Goal: Task Accomplishment & Management: Use online tool/utility

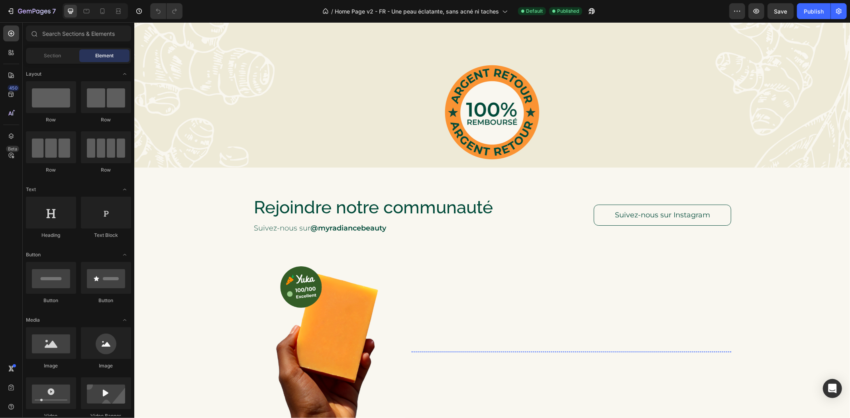
scroll to position [1416, 0]
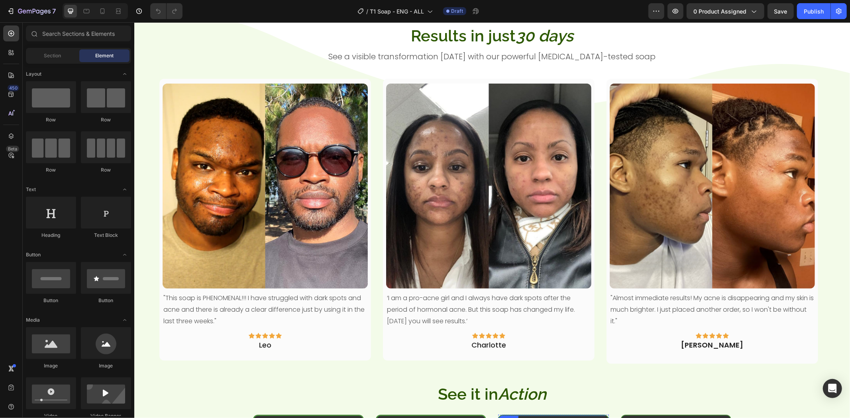
scroll to position [265, 0]
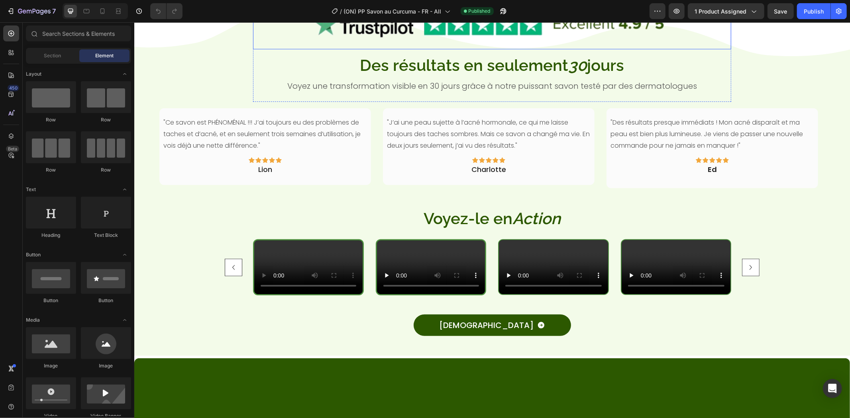
scroll to position [354, 0]
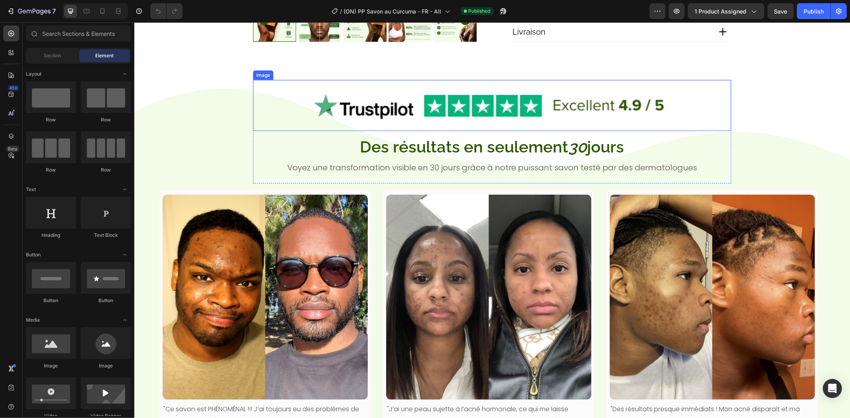
click at [526, 120] on img at bounding box center [491, 105] width 382 height 51
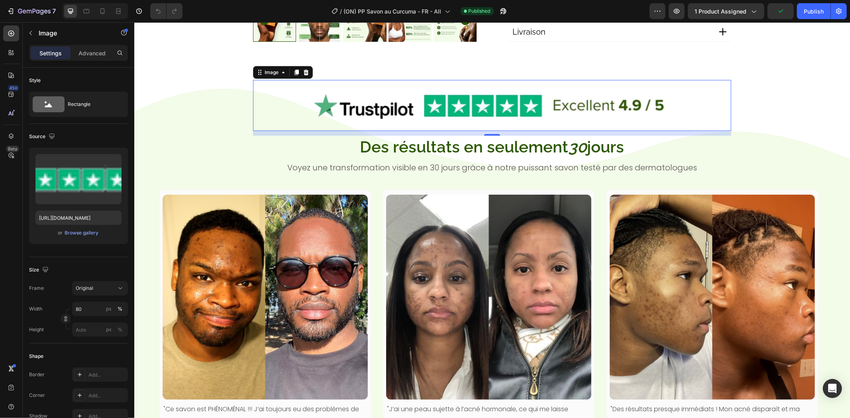
click at [540, 133] on div "12" at bounding box center [492, 133] width 478 height 5
click at [718, 138] on h2 "Des résultats en seulement 30 jours" at bounding box center [492, 146] width 478 height 22
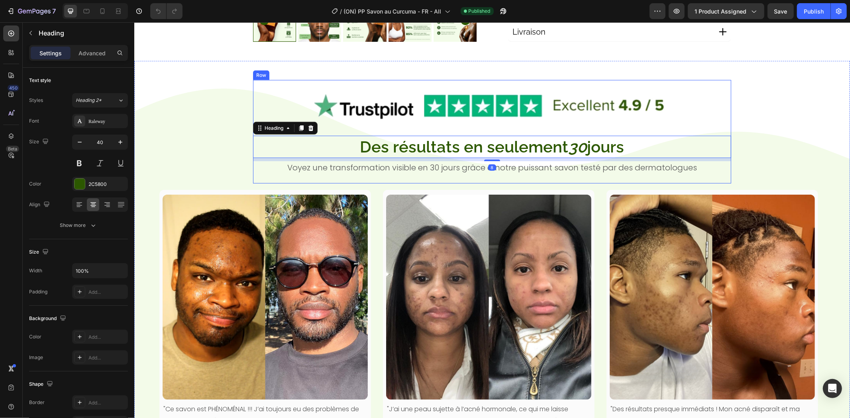
click at [720, 133] on div "Image Des résultats en seulement 30 jours Heading 8 Voyez une transformation vi…" at bounding box center [492, 132] width 478 height 104
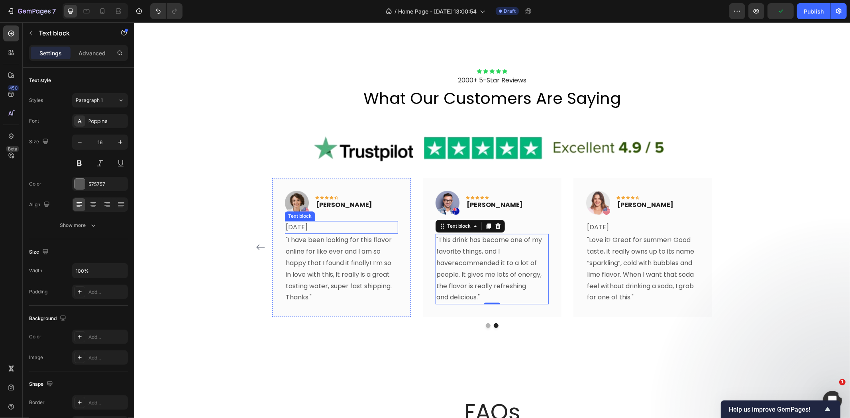
click at [317, 228] on p "19. September 2025" at bounding box center [341, 227] width 112 height 12
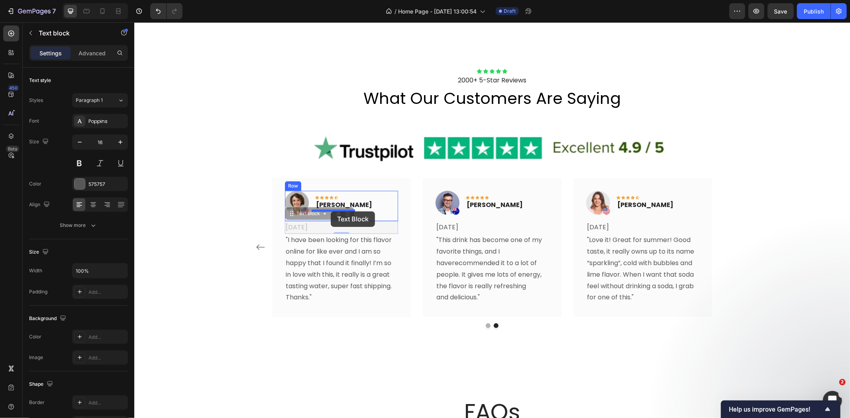
drag, startPoint x: 290, startPoint y: 216, endPoint x: 330, endPoint y: 211, distance: 40.6
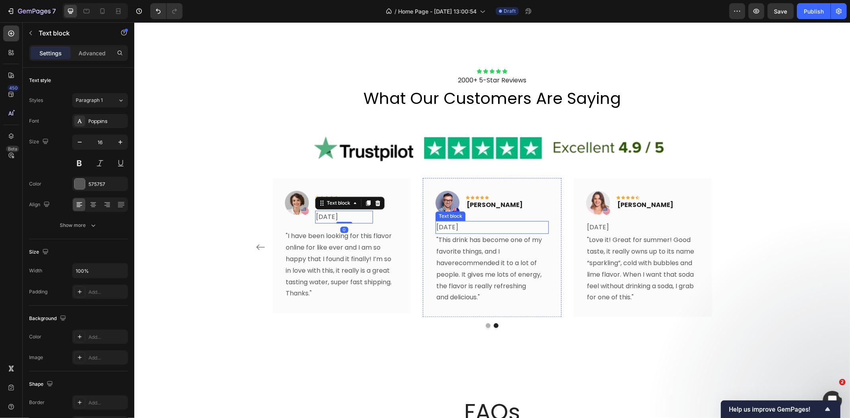
click at [451, 225] on p "26. August 2025" at bounding box center [492, 227] width 112 height 12
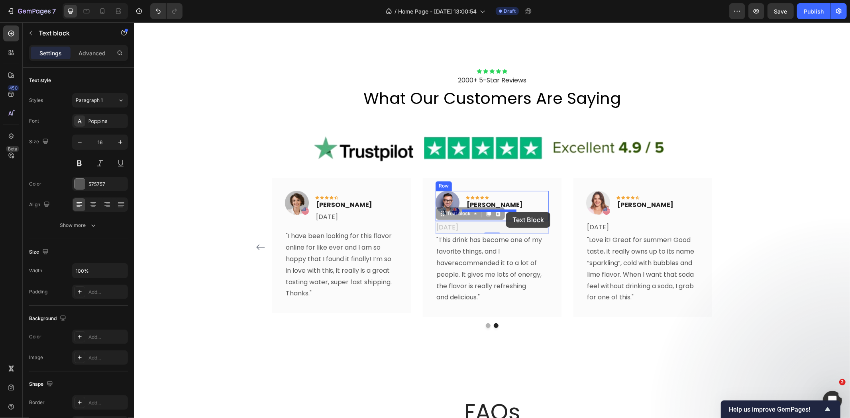
drag, startPoint x: 440, startPoint y: 217, endPoint x: 505, endPoint y: 212, distance: 65.9
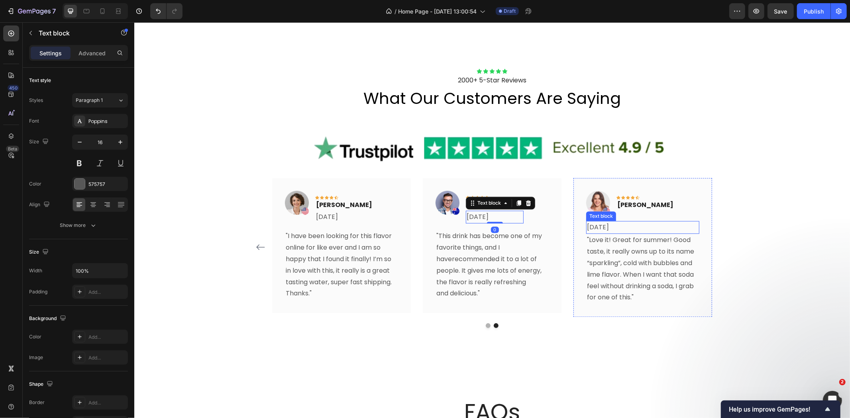
click at [609, 227] on p "10. August 2025" at bounding box center [642, 227] width 112 height 12
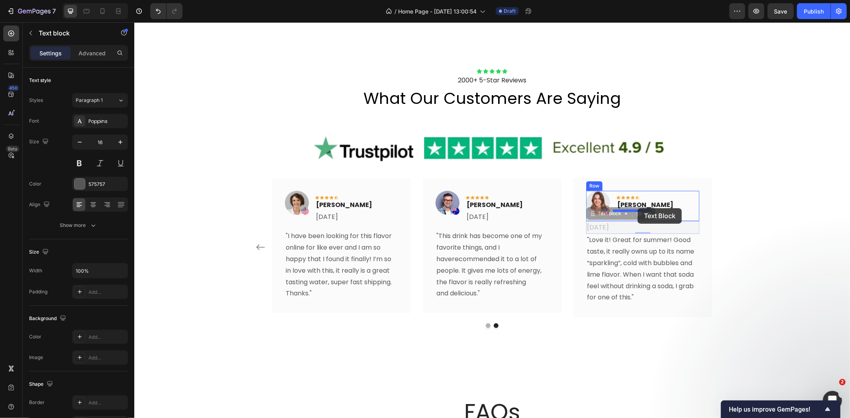
drag, startPoint x: 587, startPoint y: 213, endPoint x: 637, endPoint y: 208, distance: 50.1
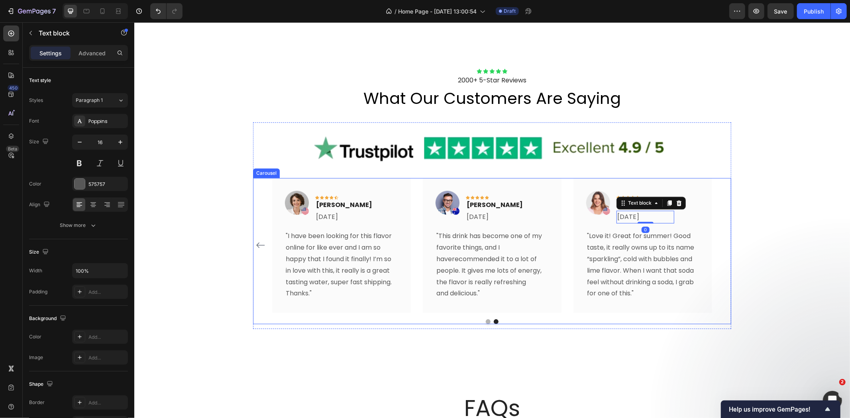
click at [485, 317] on div "Image Icon Icon Icon Icon Icon Row Rita Carroll Text block Row 30. September 20…" at bounding box center [492, 251] width 478 height 147
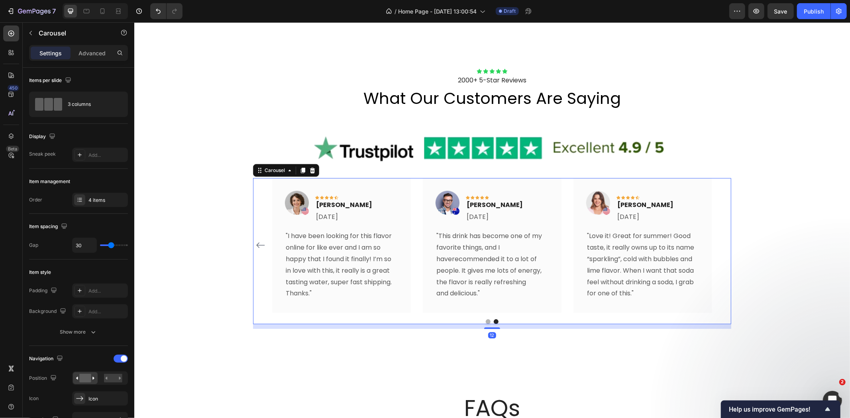
click at [485, 319] on button "Dot" at bounding box center [487, 321] width 5 height 5
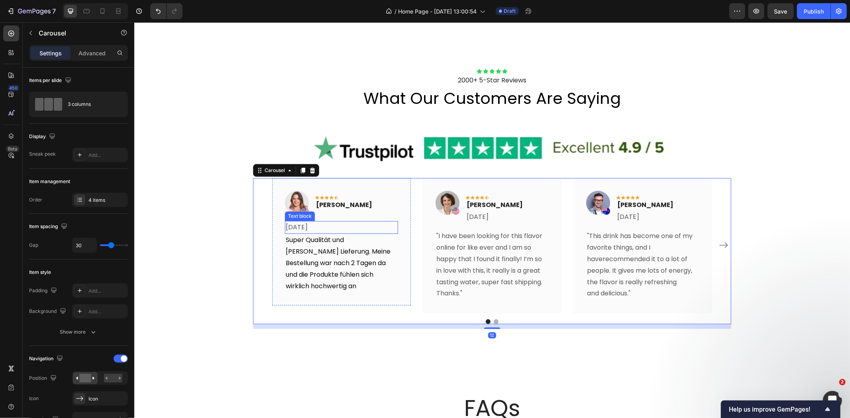
click at [330, 223] on p "30. September 2025" at bounding box center [341, 227] width 112 height 12
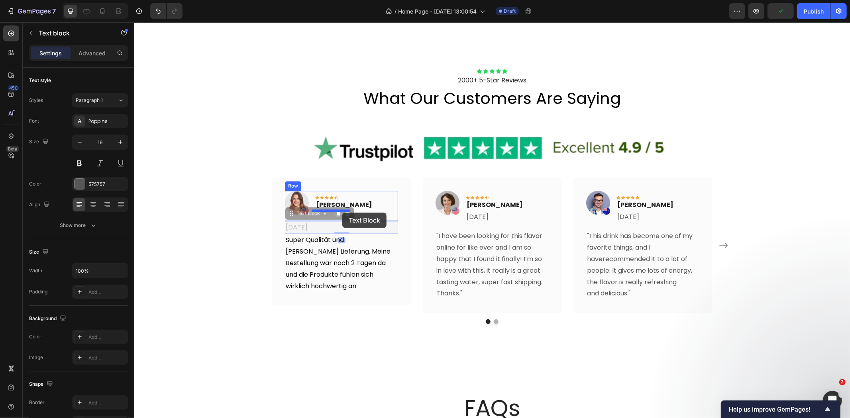
drag, startPoint x: 286, startPoint y: 215, endPoint x: 342, endPoint y: 212, distance: 55.9
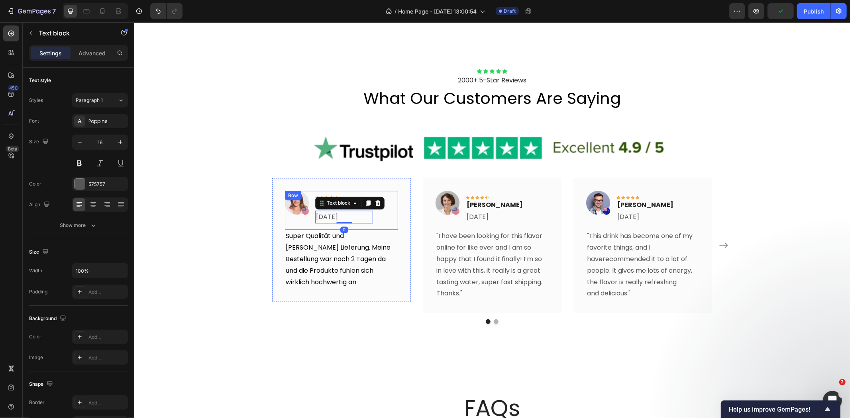
click at [388, 212] on div "Image Icon Icon Icon Icon Icon Row Rita Carroll Text block 30. September 2025 T…" at bounding box center [340, 209] width 113 height 39
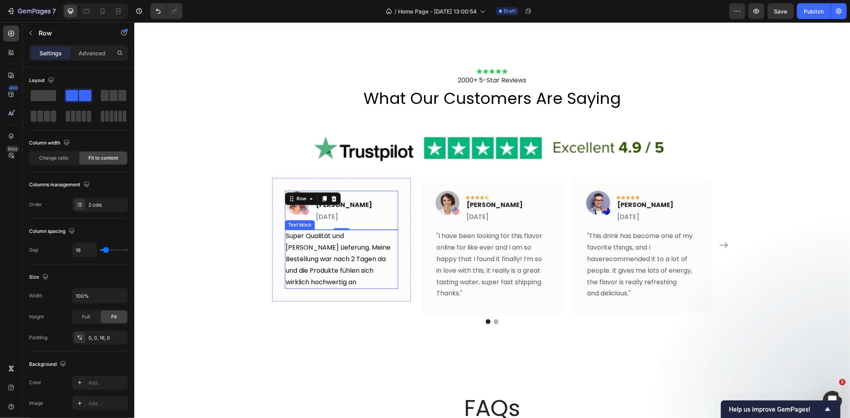
click at [390, 232] on p "Super Qualität und schnelle Lieferung. Meine Bestellung war nach 2 Tagen da und…" at bounding box center [341, 258] width 112 height 57
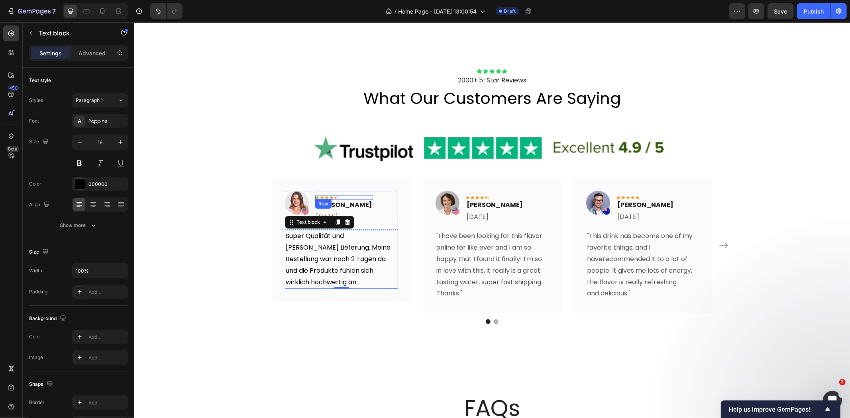
click at [337, 196] on div "Icon Icon Icon Icon Icon Row" at bounding box center [344, 197] width 58 height 4
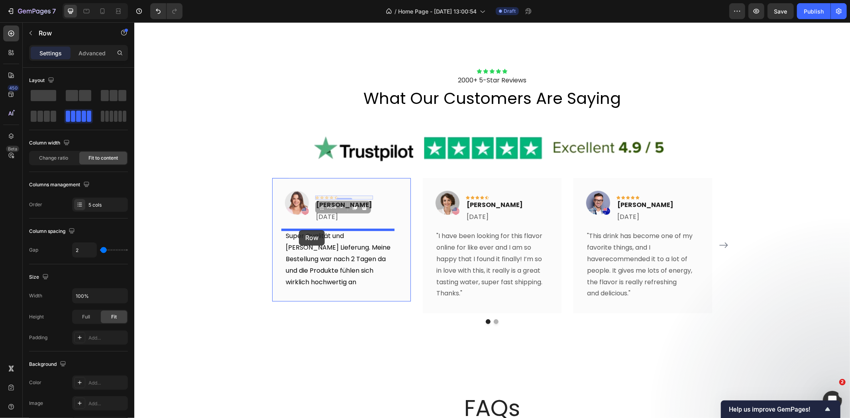
drag, startPoint x: 319, startPoint y: 206, endPoint x: 298, endPoint y: 230, distance: 31.9
click at [333, 245] on p "Super Qualität und schnelle Lieferung. Meine Bestellung war nach 2 Tagen da und…" at bounding box center [341, 258] width 112 height 57
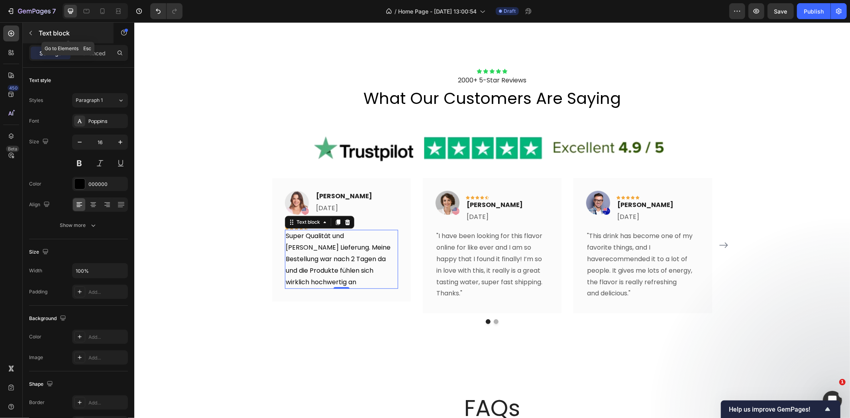
click at [31, 35] on icon "button" at bounding box center [30, 33] width 6 height 6
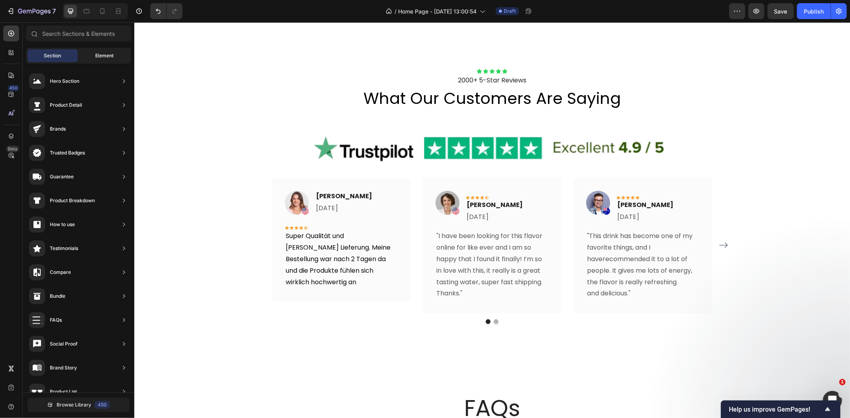
click at [86, 53] on div "Element" at bounding box center [104, 55] width 50 height 13
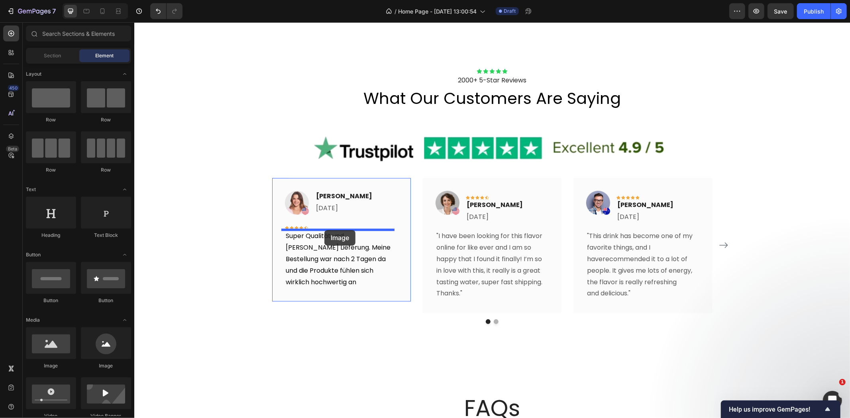
drag, startPoint x: 198, startPoint y: 376, endPoint x: 324, endPoint y: 230, distance: 192.9
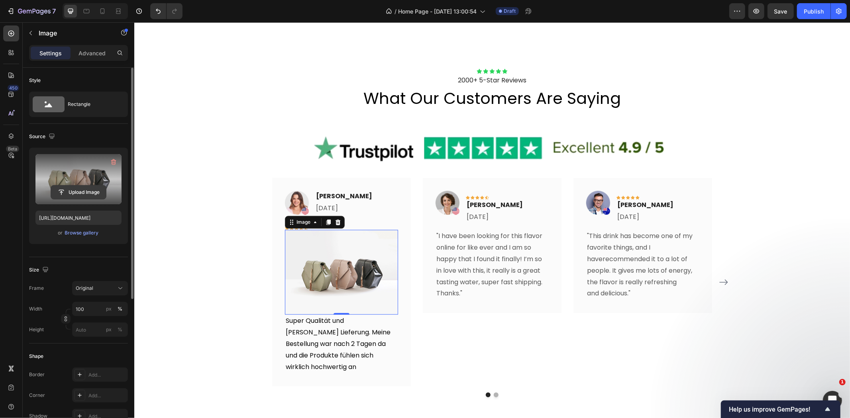
click at [79, 192] on input "file" at bounding box center [78, 193] width 55 height 14
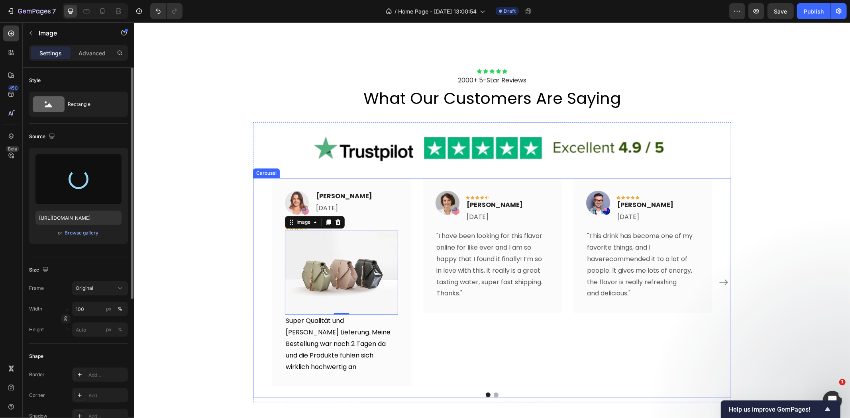
type input "https://cdn.shopify.com/s/files/1/0549/8204/9855/files/gempages_552368247895229…"
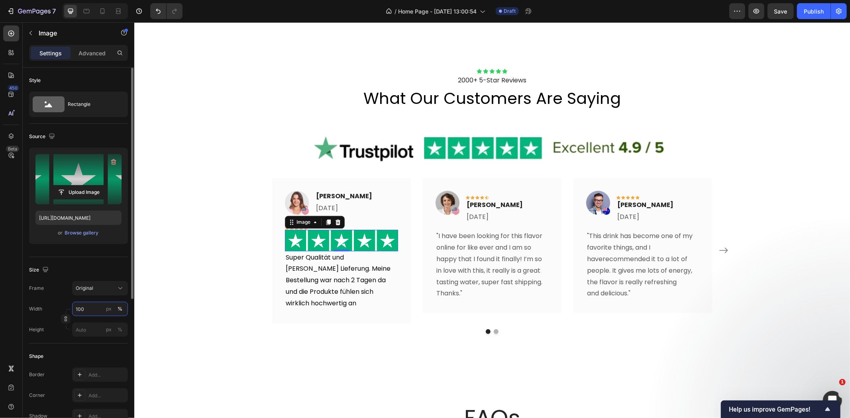
click at [90, 312] on input "100" at bounding box center [100, 309] width 56 height 14
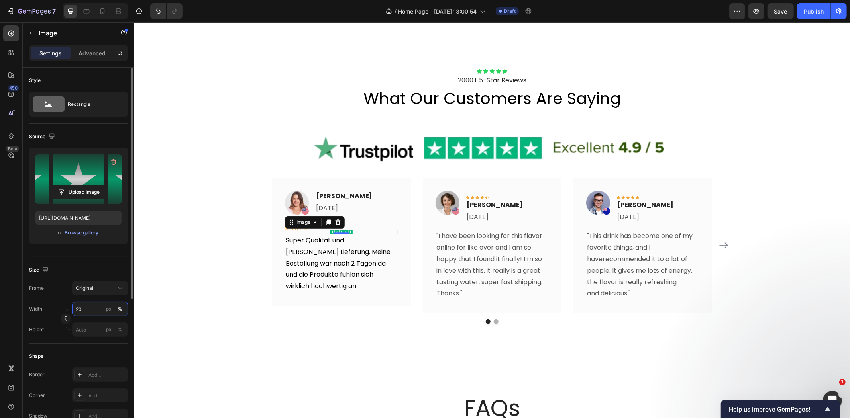
click at [93, 312] on input "20" at bounding box center [100, 309] width 56 height 14
click at [85, 311] on input "40" at bounding box center [100, 309] width 56 height 14
type input "35"
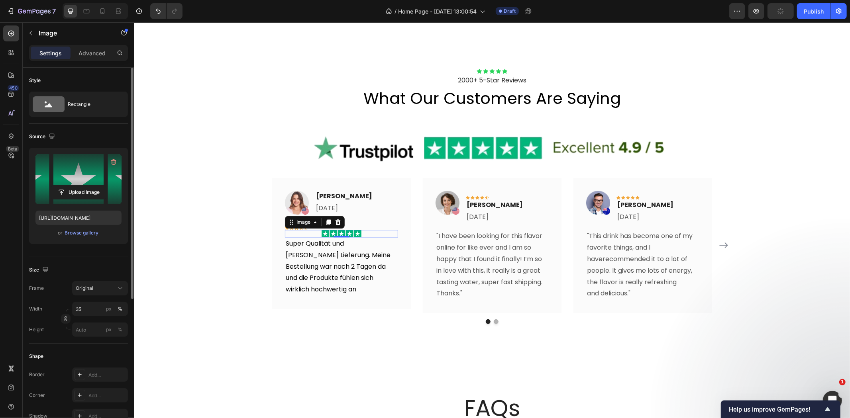
click at [84, 262] on div "Size Frame Original Width 35 px % Height px %" at bounding box center [78, 300] width 99 height 86
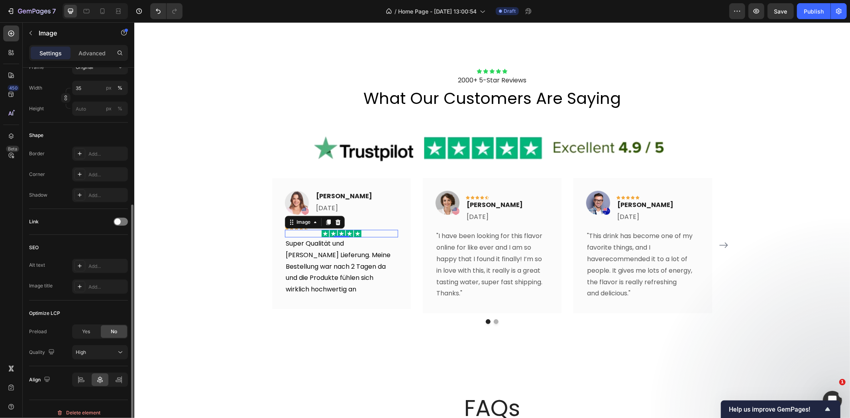
scroll to position [228, 0]
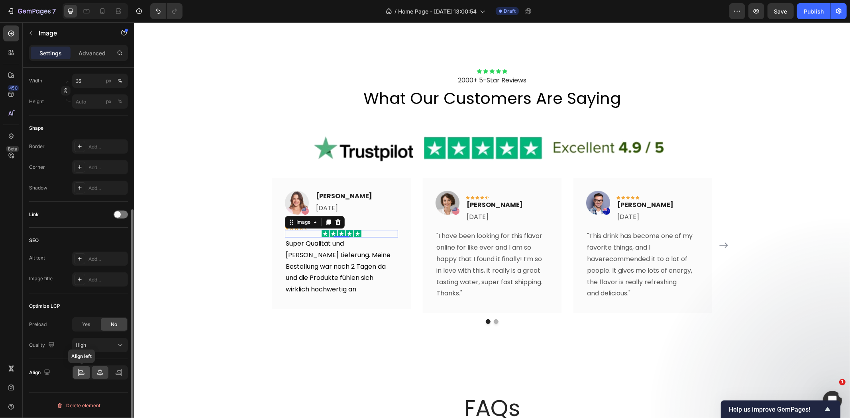
click at [82, 376] on icon at bounding box center [81, 373] width 8 height 8
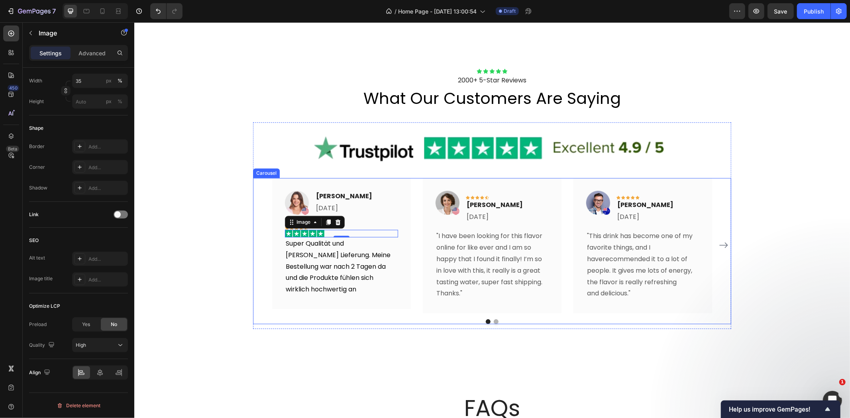
click at [241, 228] on div "Icon Icon Icon Icon Icon Icon List 2000+ 5-Star Reviews Text Block what our cus…" at bounding box center [491, 198] width 715 height 261
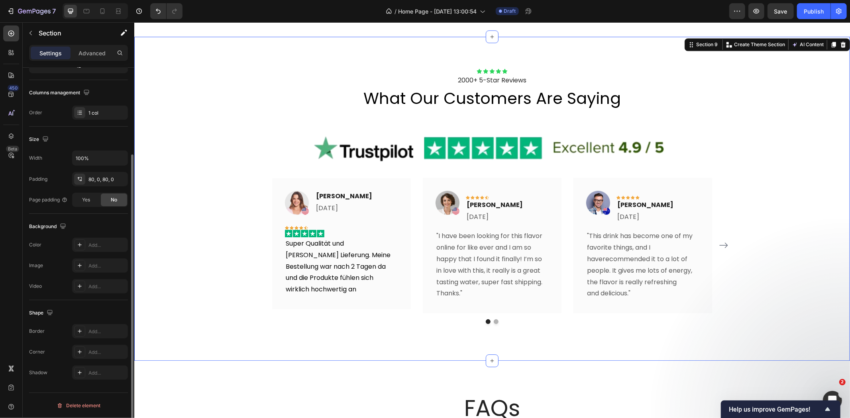
scroll to position [0, 0]
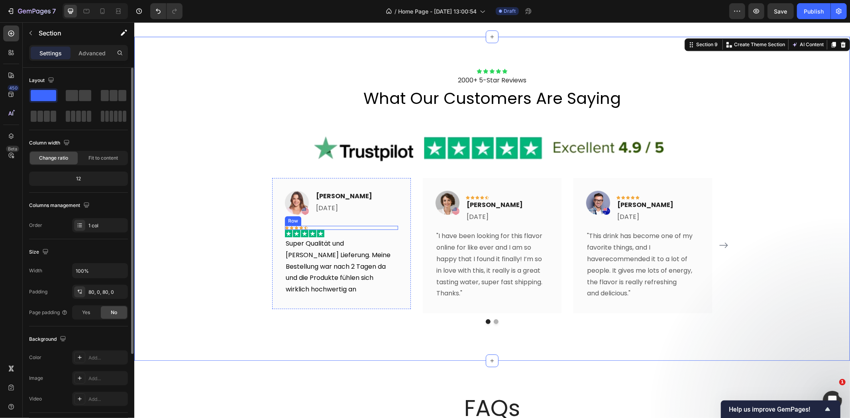
click at [311, 226] on div "Icon Icon Icon Icon Icon Row" at bounding box center [340, 227] width 113 height 4
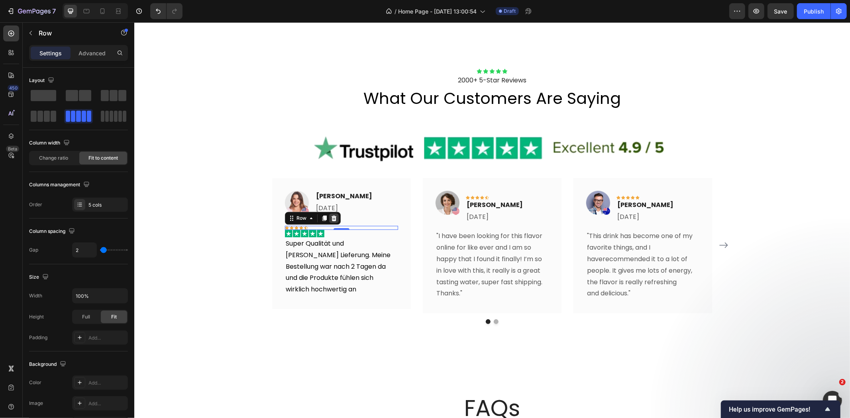
click at [329, 214] on div at bounding box center [334, 218] width 10 height 10
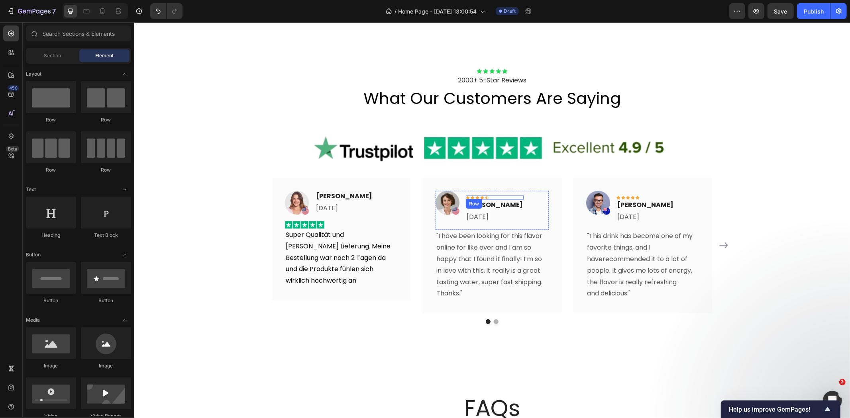
click at [519, 196] on div "Icon Icon Icon Icon Icon Row" at bounding box center [494, 197] width 58 height 4
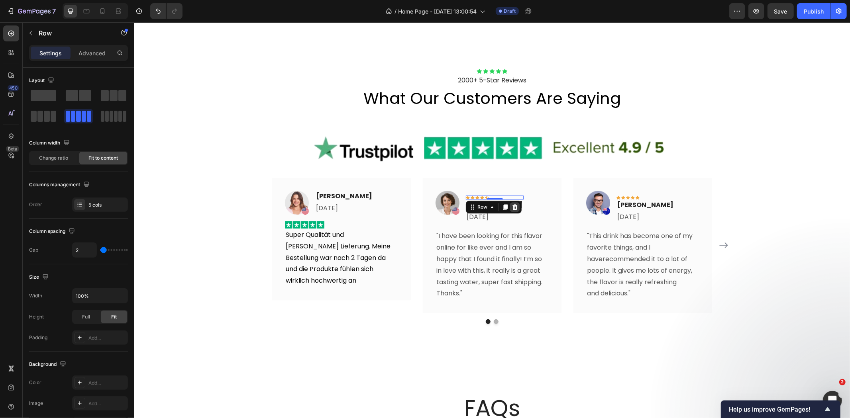
click at [514, 207] on div at bounding box center [514, 207] width 10 height 10
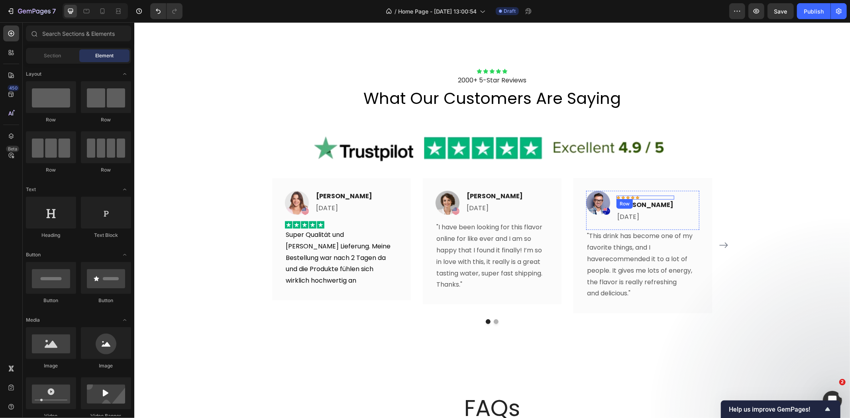
click at [645, 196] on div "Icon Icon Icon Icon Icon Row" at bounding box center [645, 197] width 58 height 4
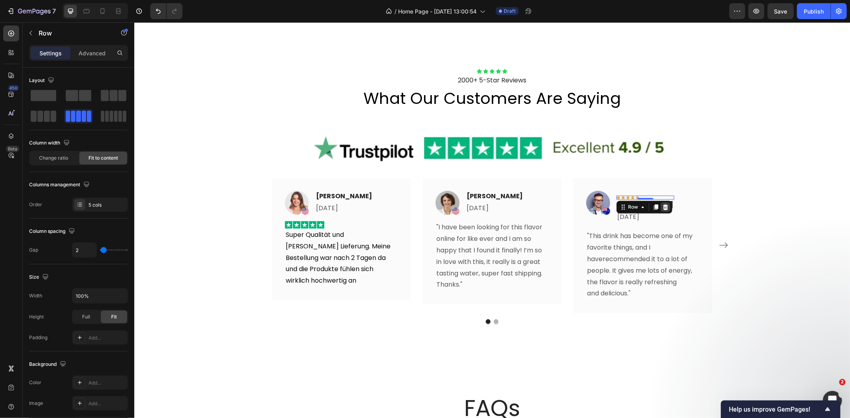
click at [663, 204] on icon at bounding box center [664, 207] width 5 height 6
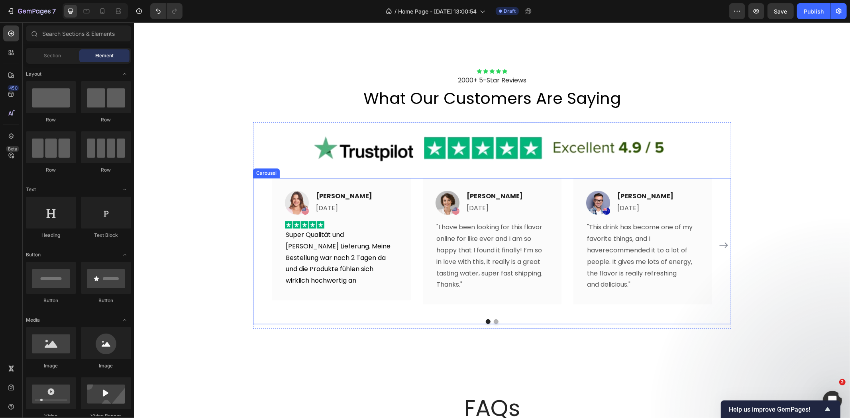
click at [720, 245] on icon "Carousel Next Arrow" at bounding box center [723, 245] width 10 height 10
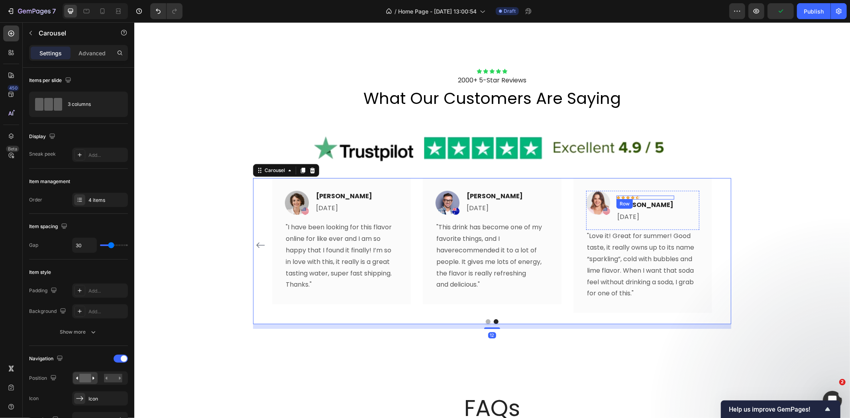
click at [651, 196] on div "Icon Icon Icon Icon Icon Row" at bounding box center [645, 197] width 58 height 4
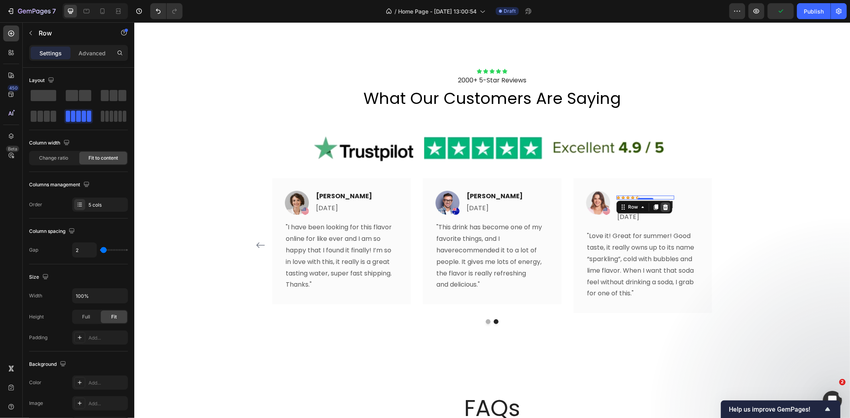
click at [662, 204] on icon at bounding box center [664, 207] width 5 height 6
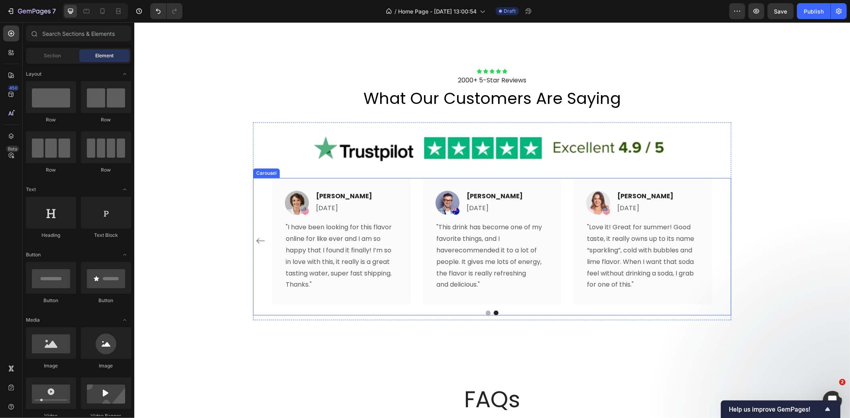
click at [255, 243] on icon "Carousel Back Arrow" at bounding box center [260, 241] width 10 height 10
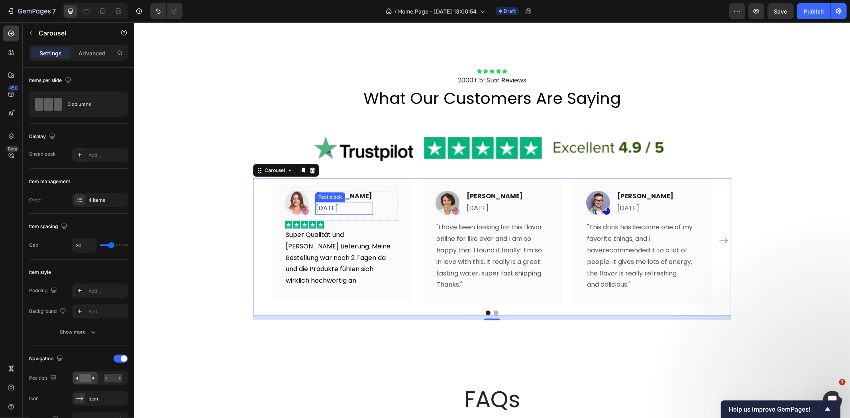
click at [359, 205] on p "30. September 2025" at bounding box center [343, 208] width 56 height 12
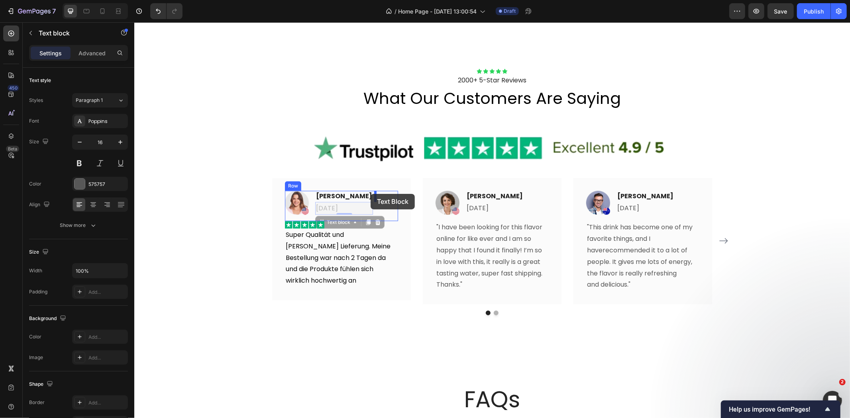
drag, startPoint x: 318, startPoint y: 219, endPoint x: 370, endPoint y: 194, distance: 58.3
click at [425, 200] on icon at bounding box center [427, 199] width 4 height 6
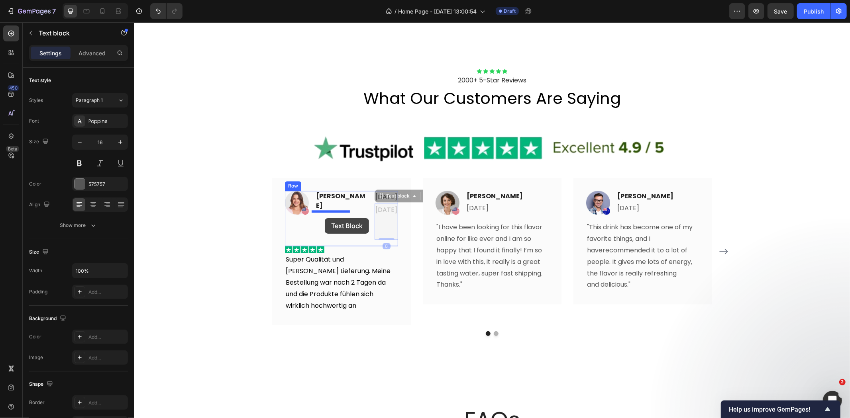
drag, startPoint x: 362, startPoint y: 223, endPoint x: 324, endPoint y: 218, distance: 38.1
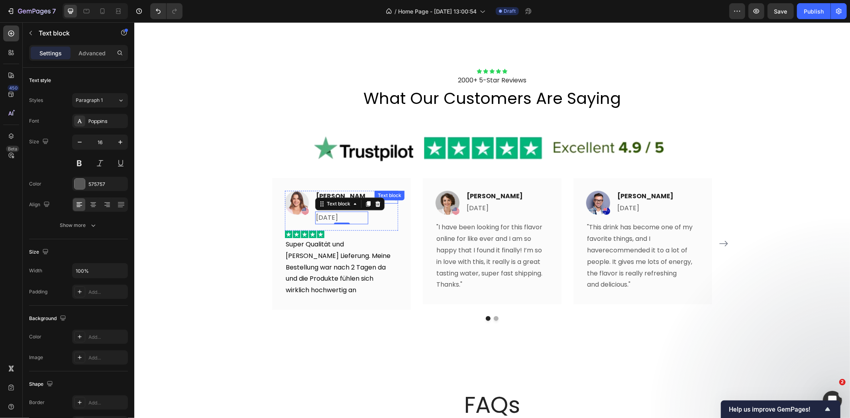
click at [384, 203] on p "30. September 2025" at bounding box center [386, 197] width 22 height 12
click at [385, 203] on p "30. September 2025" at bounding box center [386, 197] width 22 height 12
click at [390, 203] on p "30. September 2025" at bounding box center [386, 197] width 22 height 12
click at [391, 203] on p "30. September 2025" at bounding box center [386, 197] width 22 height 12
click at [329, 223] on p "30. September 2025" at bounding box center [340, 218] width 51 height 12
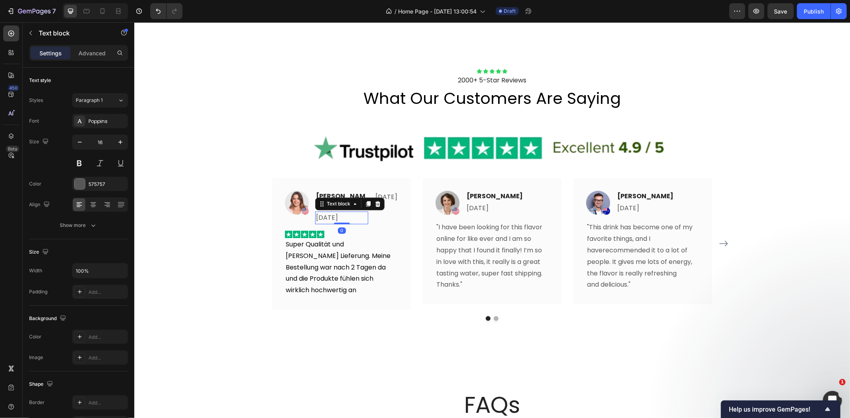
click at [329, 223] on p "30. September 2025" at bounding box center [340, 218] width 51 height 12
drag, startPoint x: 194, startPoint y: 184, endPoint x: 198, endPoint y: 187, distance: 4.6
click at [194, 184] on div "Icon Icon Icon Icon Icon Icon List 2000+ 5-Star Reviews Text Block what our cus…" at bounding box center [491, 196] width 715 height 257
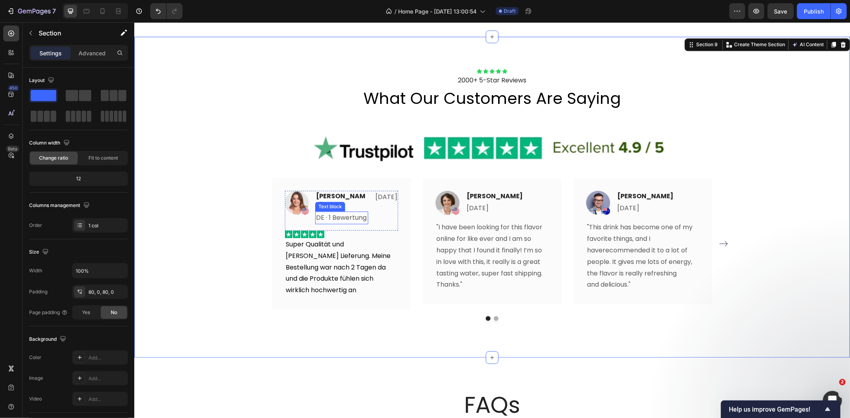
click at [333, 222] on p "DE · 1 Bewertung" at bounding box center [340, 218] width 51 height 12
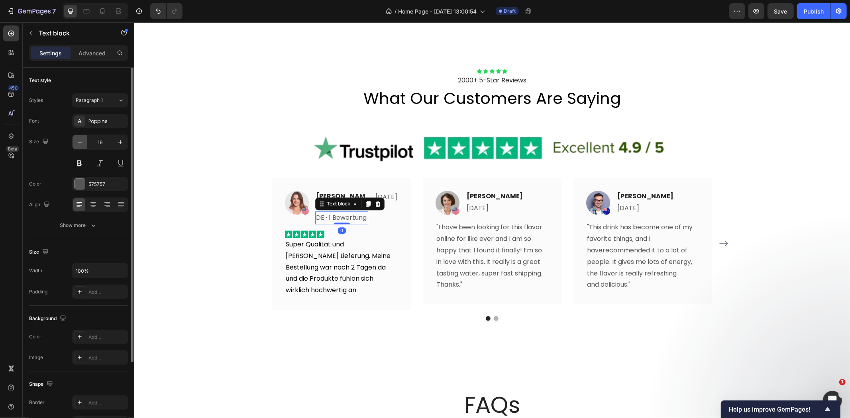
click at [78, 143] on icon "button" at bounding box center [80, 142] width 8 height 8
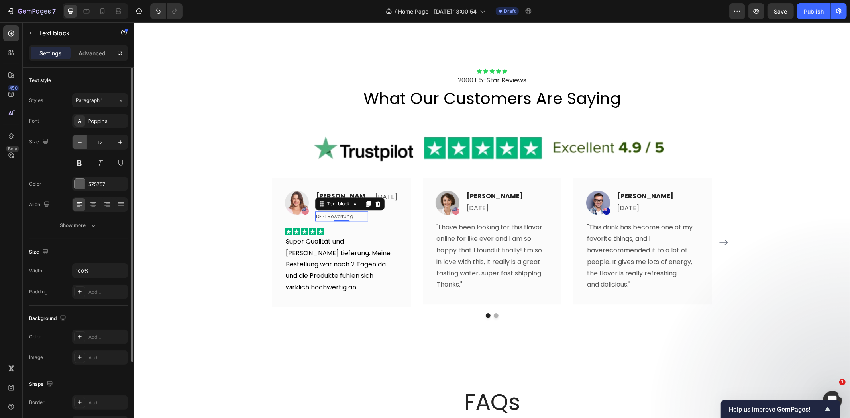
type input "11"
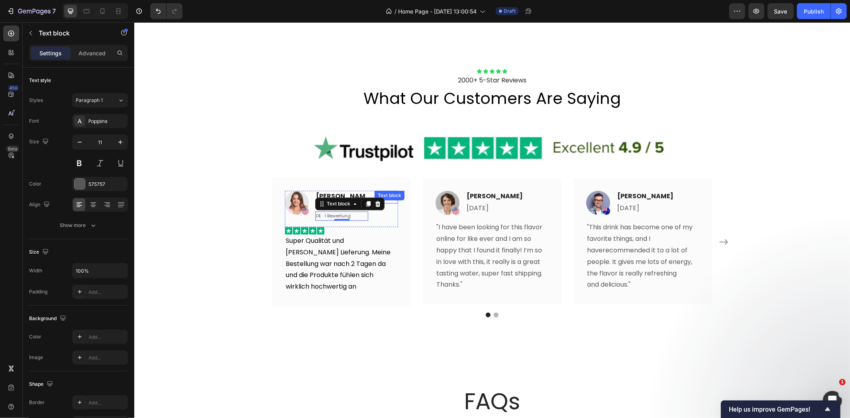
click at [383, 203] on p "30. Sep 2025" at bounding box center [386, 197] width 22 height 12
click at [375, 203] on p "30. Sep 2025" at bounding box center [386, 197] width 22 height 12
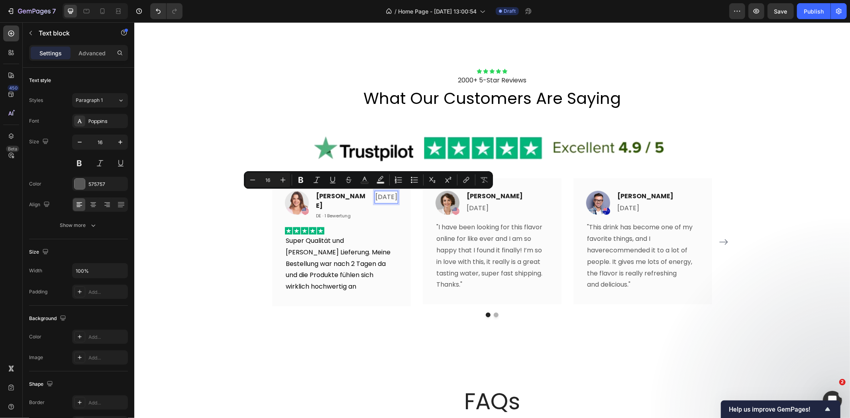
copy p "30. Sep 2025"
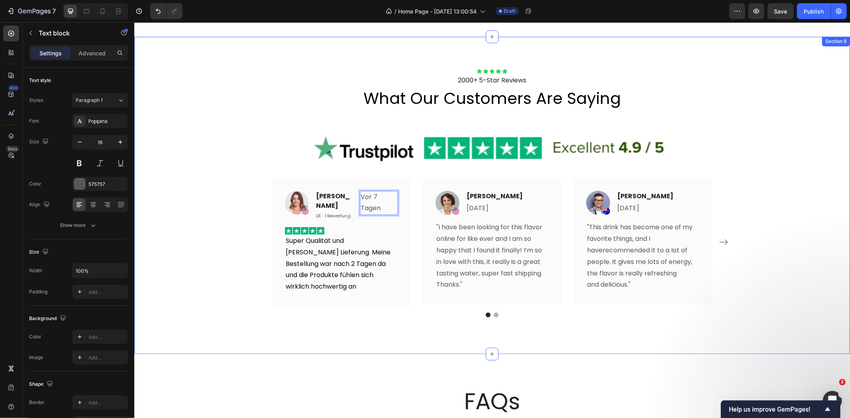
click at [233, 208] on div "Icon Icon Icon Icon Icon Icon List 2000+ 5-Star Reviews Text Block what our cus…" at bounding box center [491, 195] width 715 height 254
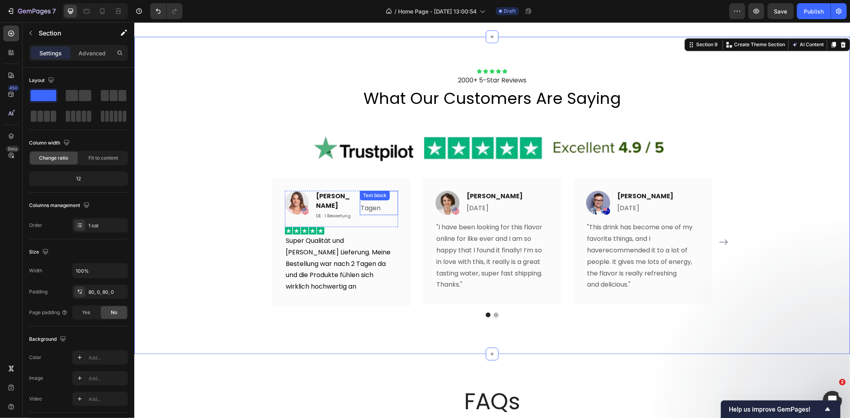
click at [373, 211] on p "Vor 7 Tagen" at bounding box center [378, 202] width 37 height 23
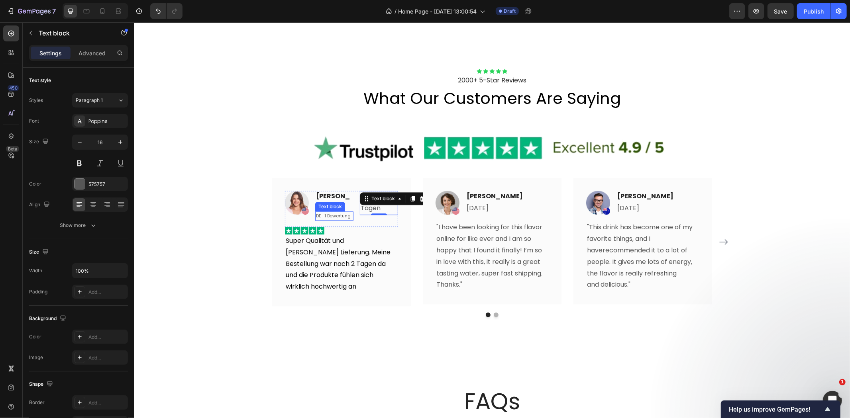
click at [342, 215] on p "DE · 1 Bewertung" at bounding box center [333, 216] width 37 height 8
click at [384, 208] on p "Vor 7 Tagen" at bounding box center [378, 202] width 37 height 23
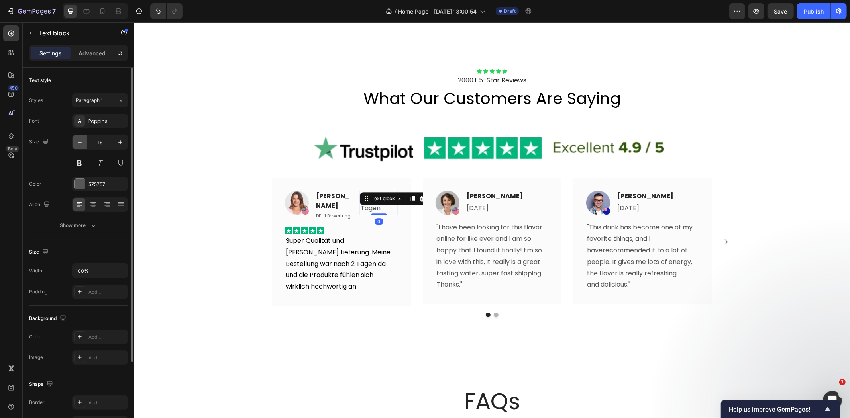
click at [80, 143] on icon "button" at bounding box center [80, 142] width 8 height 8
click at [77, 141] on icon "button" at bounding box center [80, 142] width 8 height 8
type input "14"
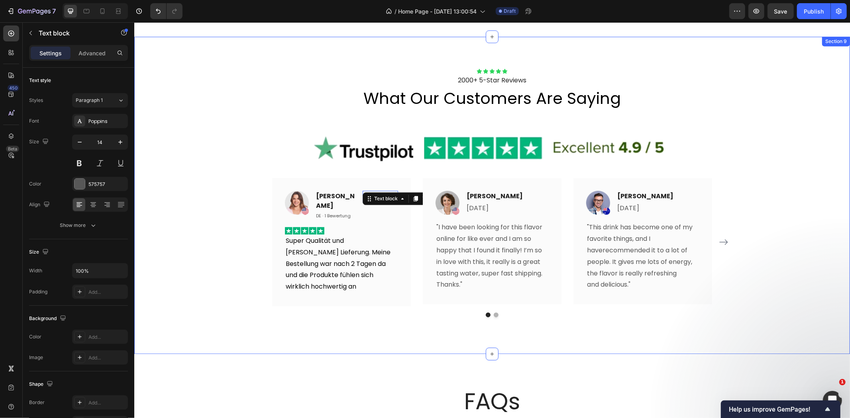
click at [221, 186] on div "Icon Icon Icon Icon Icon Icon List 2000+ 5-Star Reviews Text Block what our cus…" at bounding box center [491, 195] width 715 height 254
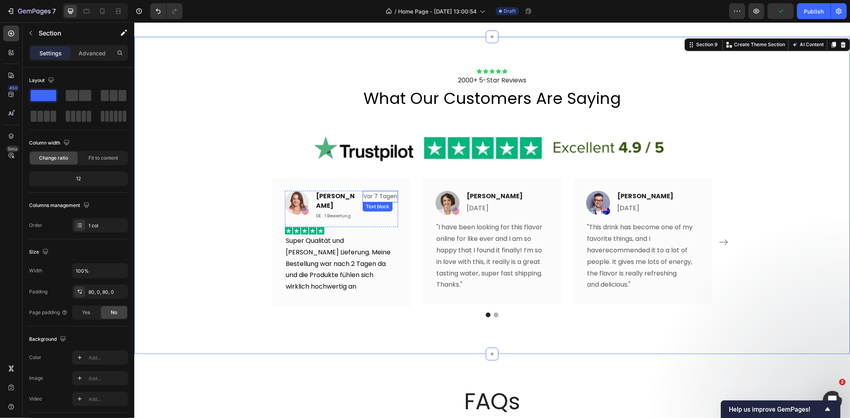
click at [369, 195] on p "Vor 7 Tagen" at bounding box center [380, 196] width 34 height 10
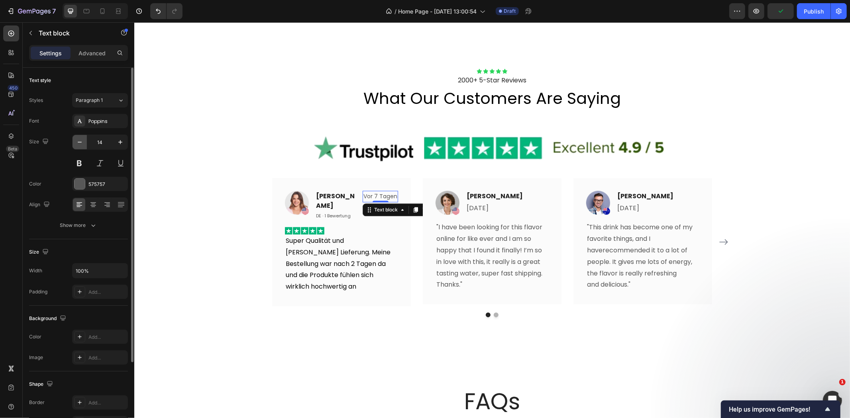
click at [80, 146] on button "button" at bounding box center [79, 142] width 14 height 14
type input "12"
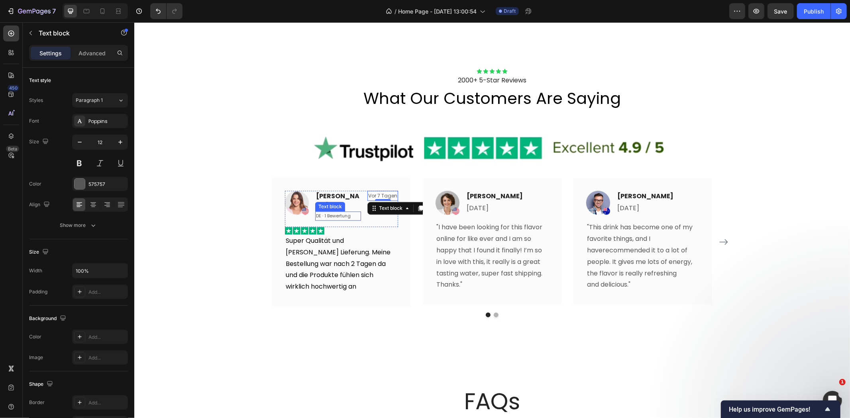
click at [318, 212] on p "DE · 1 Bewertung" at bounding box center [337, 216] width 44 height 8
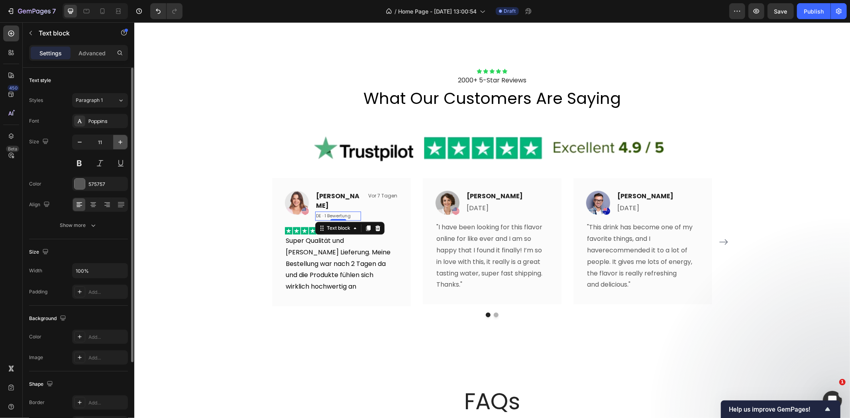
click at [122, 142] on icon "button" at bounding box center [120, 142] width 8 height 8
type input "12"
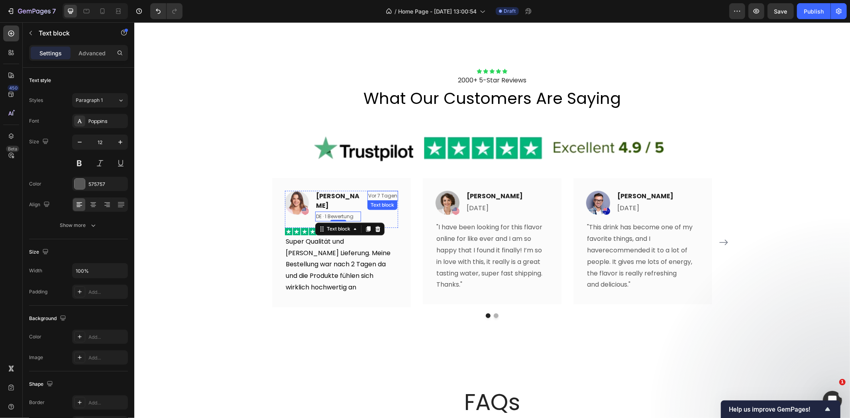
click at [378, 194] on p "Vor 7 Tagen" at bounding box center [382, 195] width 29 height 9
click at [223, 181] on div "Icon Icon Icon Icon Icon Icon List 2000+ 5-Star Reviews Text Block what our cus…" at bounding box center [491, 195] width 715 height 255
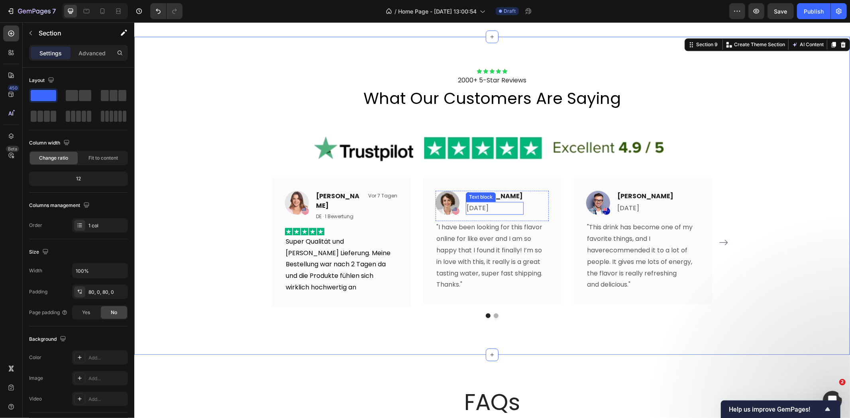
click at [470, 206] on p "19. September 2025" at bounding box center [494, 208] width 56 height 12
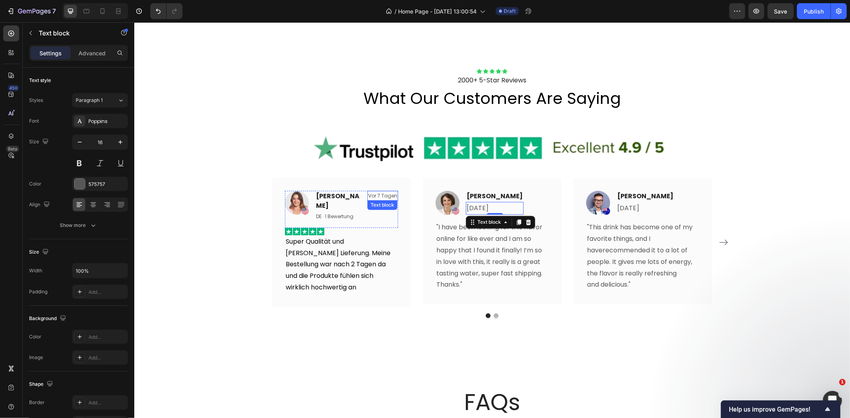
click at [379, 198] on p "Vor 7 Tagen" at bounding box center [382, 195] width 29 height 9
click at [417, 211] on icon at bounding box center [420, 208] width 6 height 6
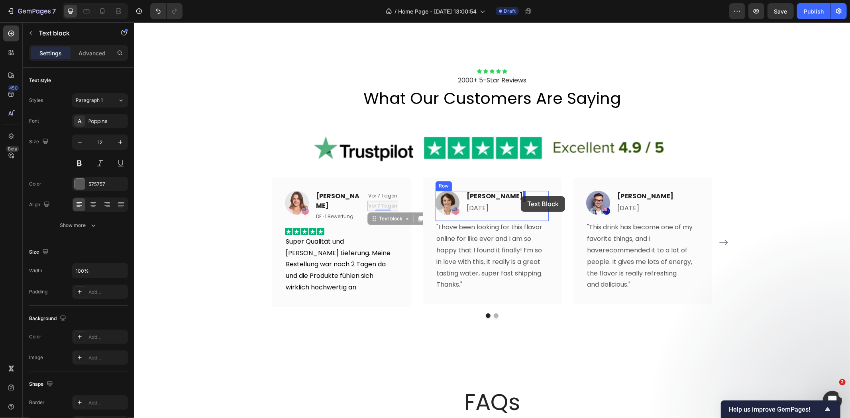
drag, startPoint x: 360, startPoint y: 219, endPoint x: 520, endPoint y: 196, distance: 161.7
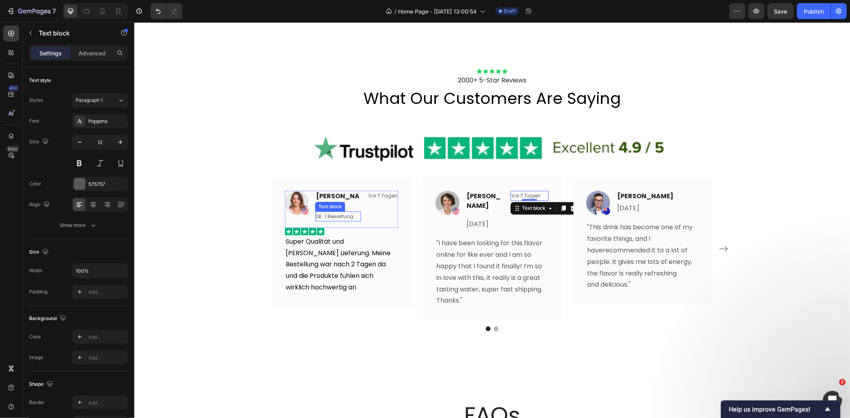
click at [342, 212] on p "DE · 1 Bewertung" at bounding box center [337, 216] width 44 height 9
drag, startPoint x: 363, startPoint y: 215, endPoint x: 353, endPoint y: 213, distance: 10.2
click at [363, 224] on div at bounding box center [368, 229] width 10 height 10
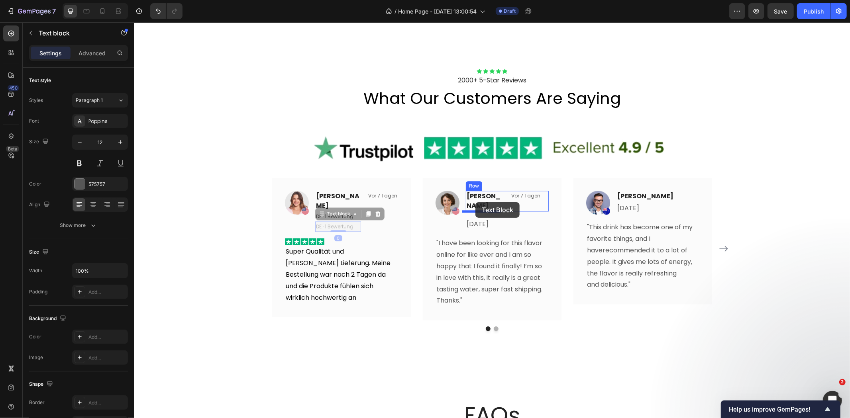
drag, startPoint x: 318, startPoint y: 206, endPoint x: 475, endPoint y: 202, distance: 157.0
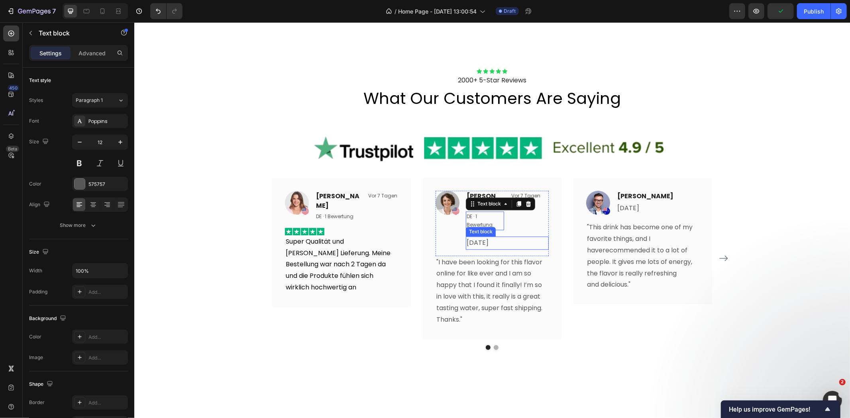
click at [508, 240] on p "19. September 2025" at bounding box center [506, 243] width 81 height 12
click at [490, 241] on p "19. September 2025" at bounding box center [506, 243] width 81 height 12
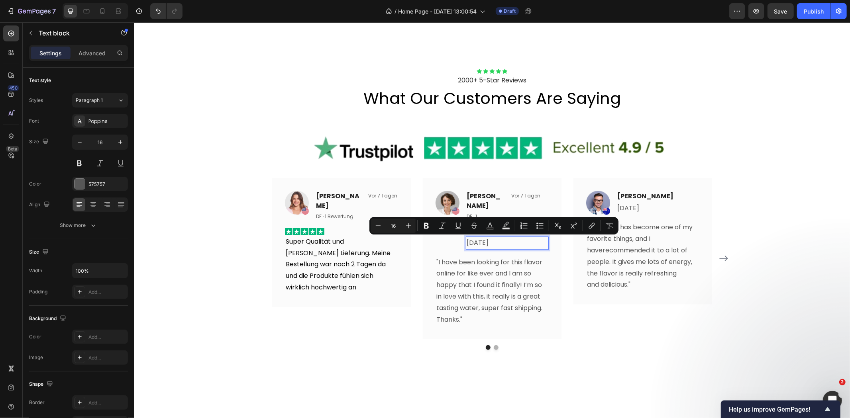
copy p "19. September 2025"
click at [452, 245] on div "Image" at bounding box center [447, 219] width 24 height 59
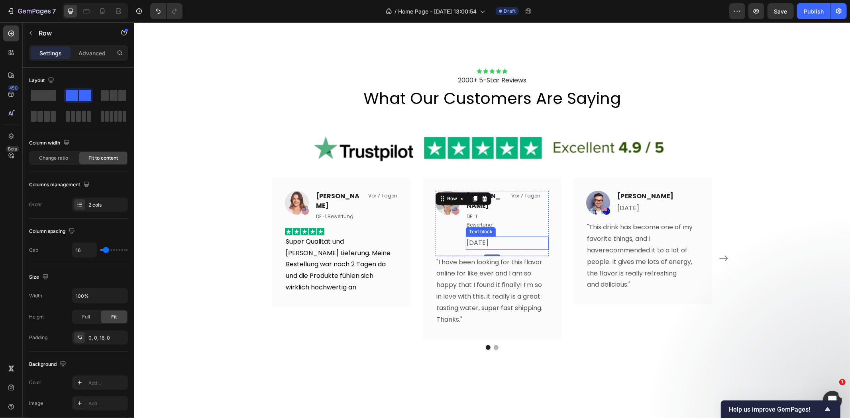
click at [516, 240] on p "19. September 2025" at bounding box center [506, 243] width 81 height 12
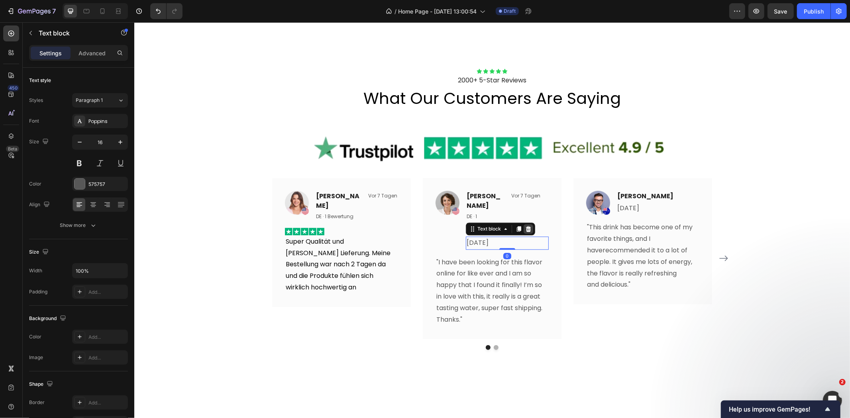
click at [525, 231] on icon at bounding box center [527, 229] width 5 height 6
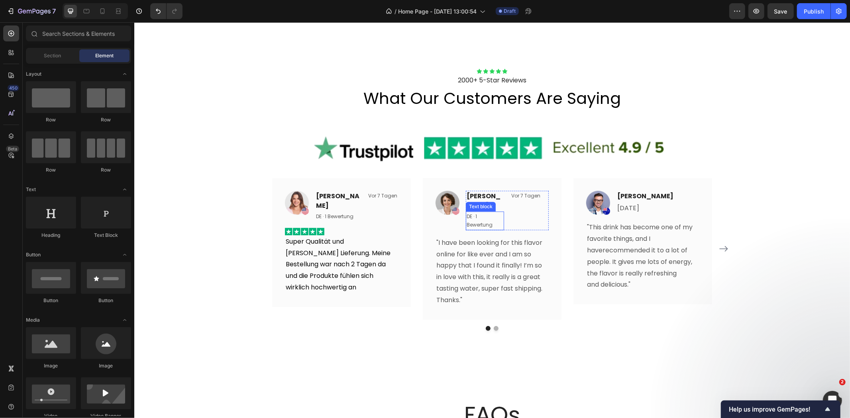
click at [479, 222] on p "DE · 1 Bewertung" at bounding box center [484, 220] width 37 height 17
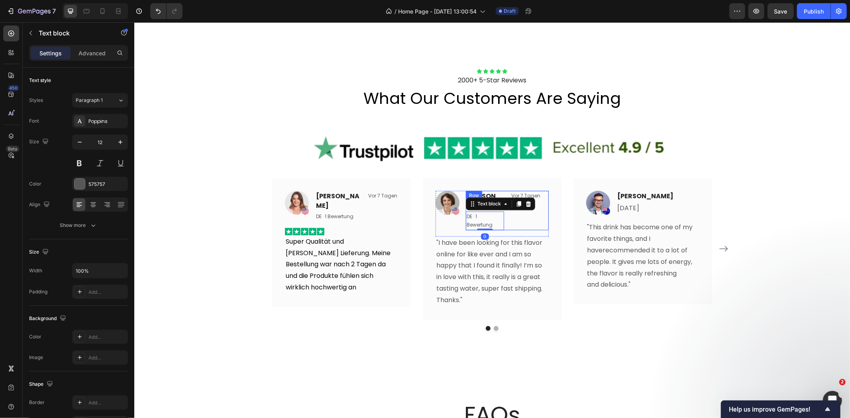
click at [525, 212] on div "Vor 7 Tagen Text block" at bounding box center [529, 209] width 38 height 39
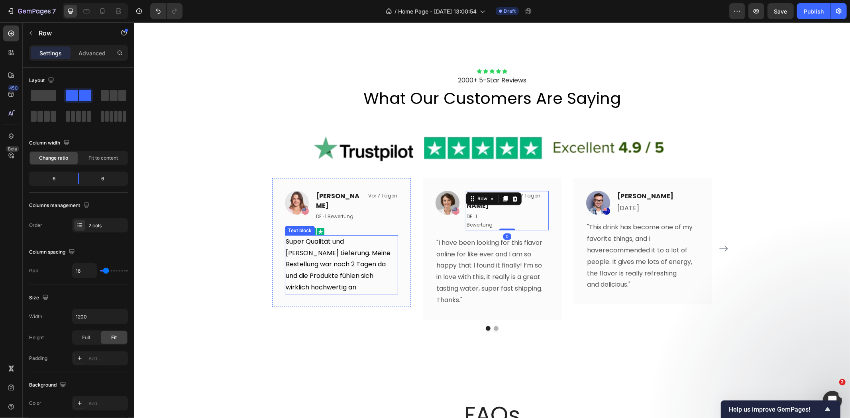
click at [374, 258] on p "Super Qualität und schnelle Lieferung. Meine Bestellung war nach 2 Tagen da und…" at bounding box center [341, 264] width 112 height 57
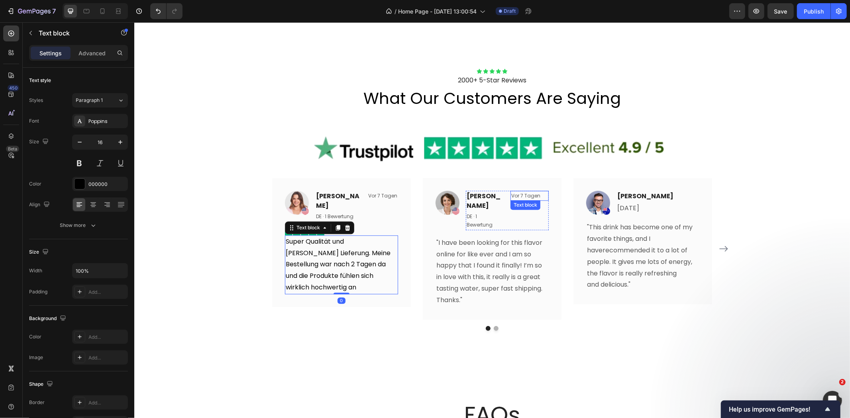
click at [515, 192] on p "Vor 7 Tagen" at bounding box center [529, 195] width 37 height 9
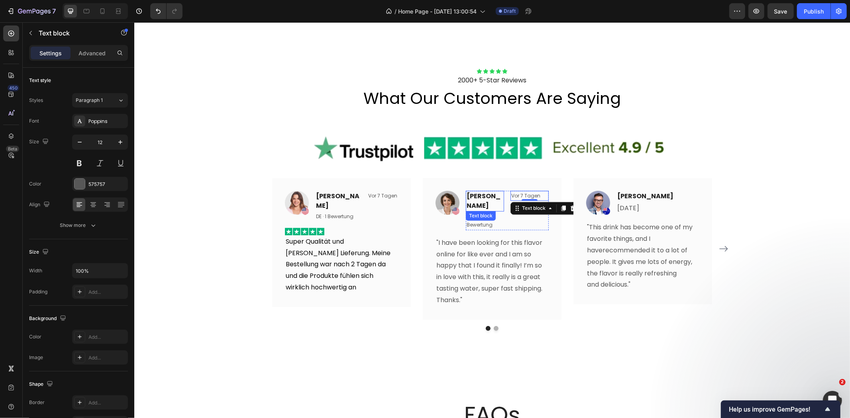
click at [485, 195] on p "Olivia Rowse" at bounding box center [484, 200] width 37 height 19
click at [485, 200] on p "Olivia Rowse" at bounding box center [484, 200] width 37 height 19
click at [487, 204] on p "Olivia Rowse" at bounding box center [484, 200] width 37 height 19
click at [480, 212] on p "DE · 1 Bewertung" at bounding box center [484, 220] width 37 height 17
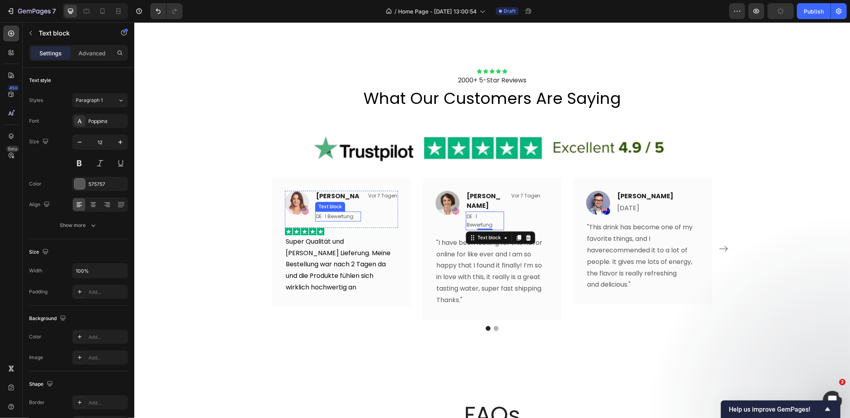
click at [338, 212] on p "DE · 1 Bewertung" at bounding box center [337, 216] width 44 height 9
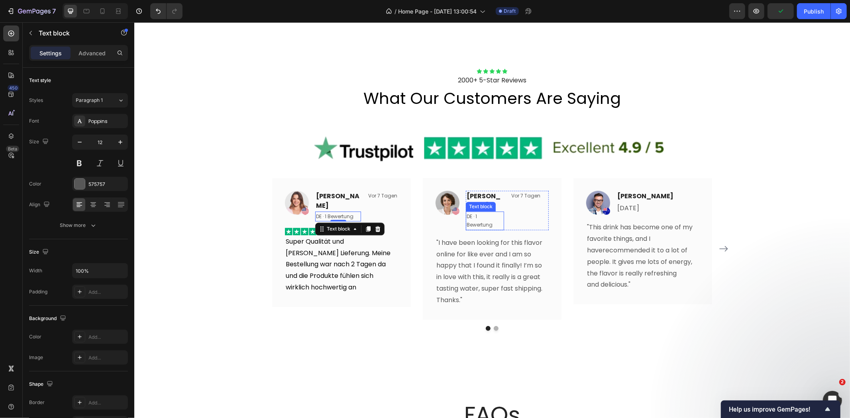
click at [481, 212] on p "DE · 1 Bewertung" at bounding box center [484, 220] width 37 height 17
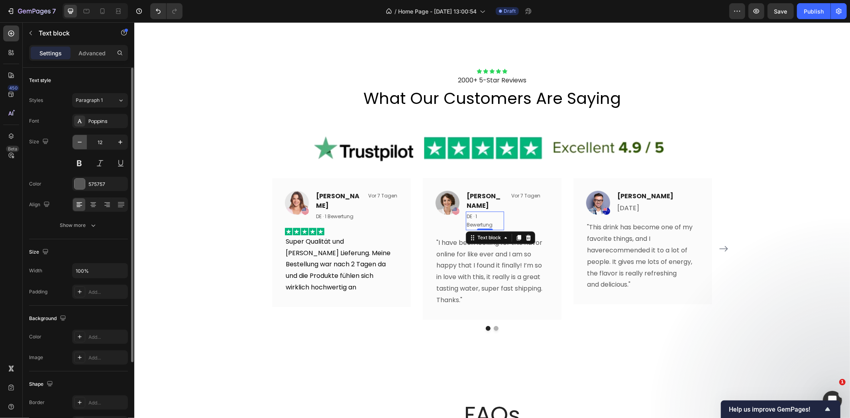
click at [76, 145] on icon "button" at bounding box center [80, 142] width 8 height 8
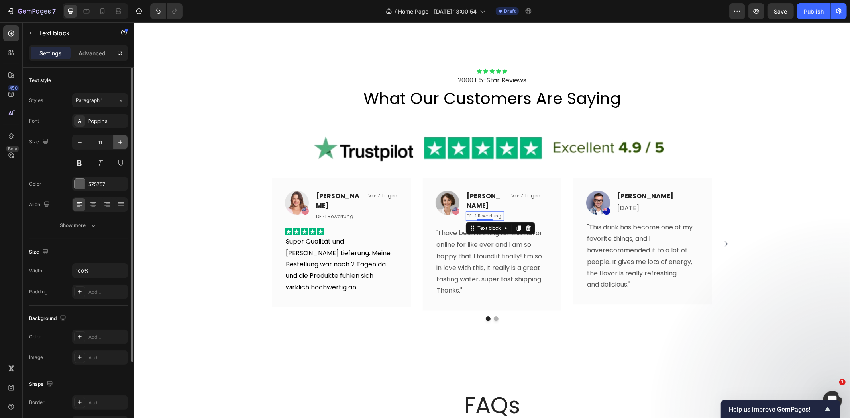
click at [116, 141] on icon "button" at bounding box center [120, 142] width 8 height 8
type input "12"
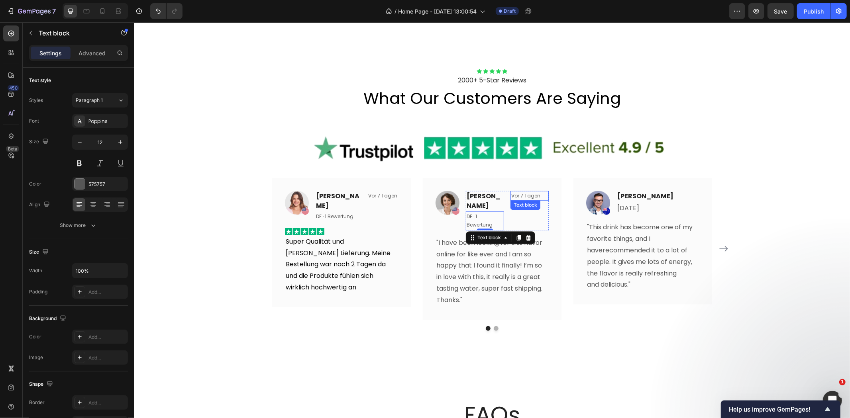
click at [528, 192] on p "Vor 7 Tagen" at bounding box center [529, 195] width 37 height 9
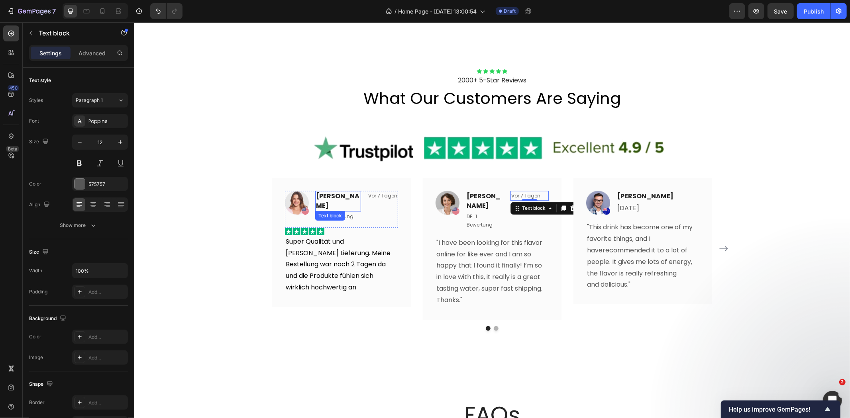
click at [343, 194] on p "Rita Carroll" at bounding box center [337, 200] width 44 height 19
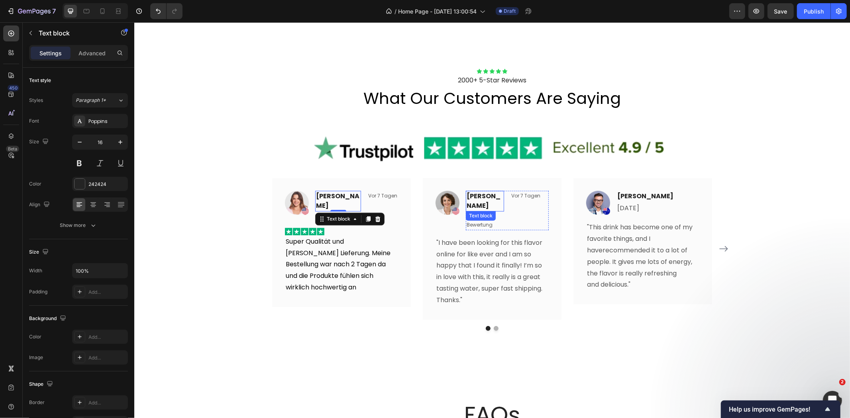
click at [468, 195] on p "Olivia" at bounding box center [484, 200] width 37 height 19
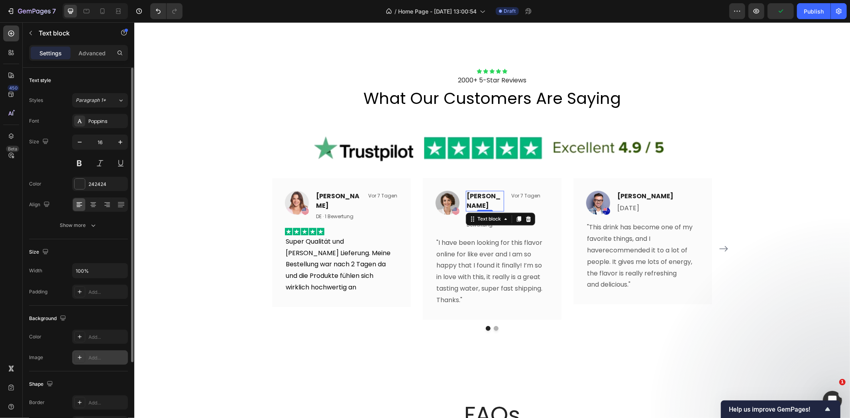
scroll to position [99, 0]
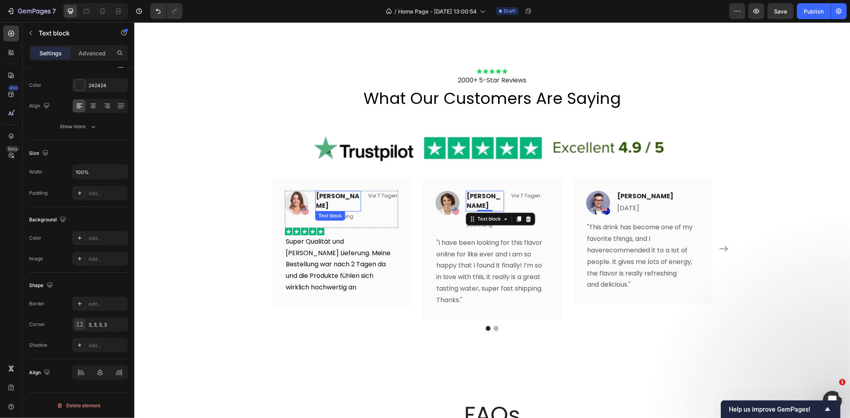
click at [346, 193] on p "Rita Carroll" at bounding box center [337, 200] width 44 height 19
click at [387, 216] on div "Image Rita Carroll Text block 0 DE · 1 Bewertung Text block Vor 7 Tagen Text bl…" at bounding box center [340, 208] width 113 height 37
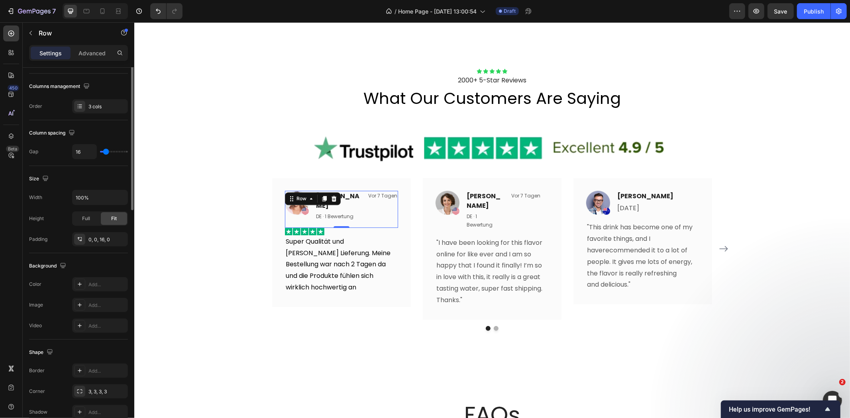
scroll to position [0, 0]
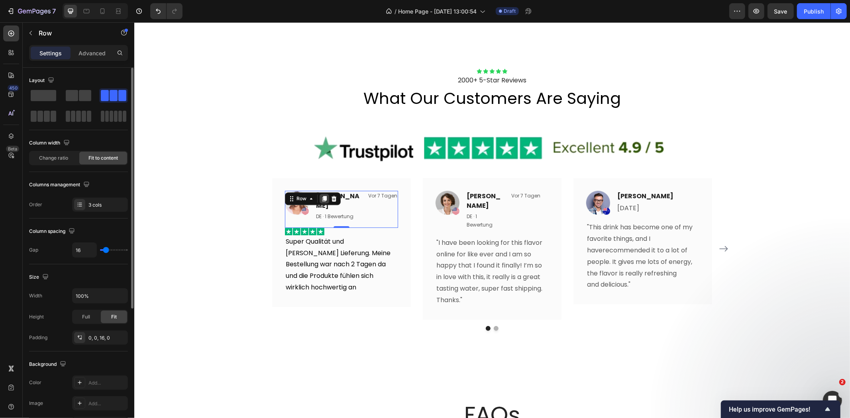
click at [321, 195] on icon at bounding box center [324, 198] width 6 height 6
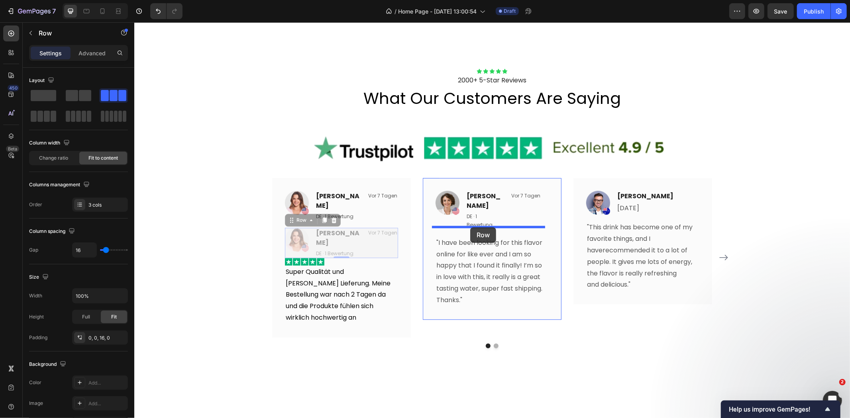
drag, startPoint x: 287, startPoint y: 212, endPoint x: 470, endPoint y: 227, distance: 183.1
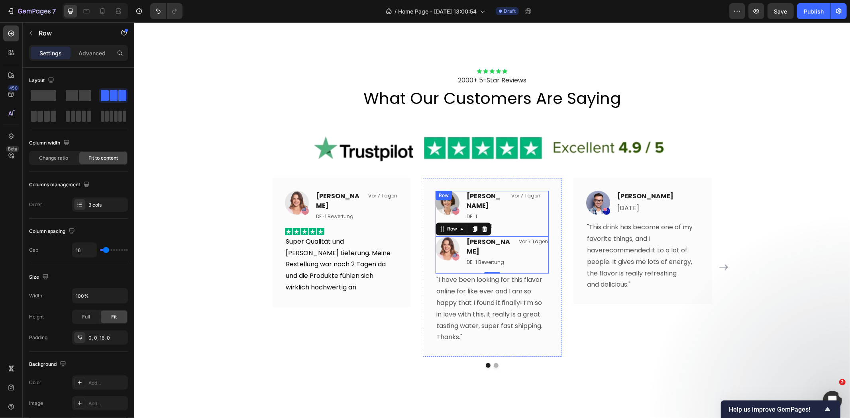
click at [459, 196] on div "Image Olivia Text block DE · 1 Bewertung Text block Vor 7 Tagen Text block Row …" at bounding box center [491, 213] width 113 height 46
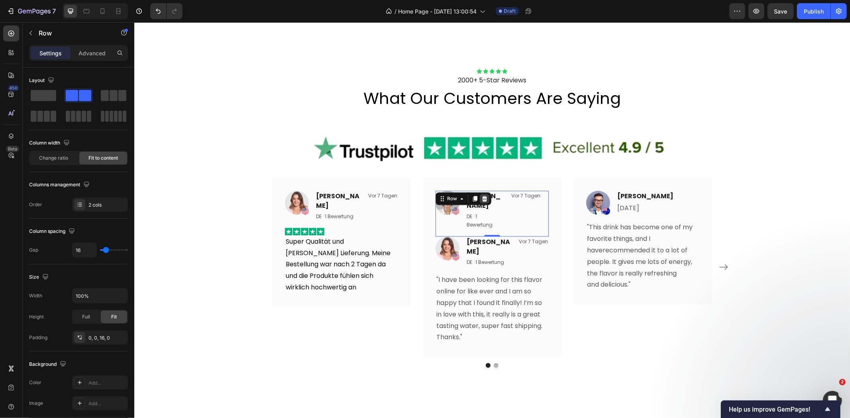
click at [481, 196] on icon at bounding box center [484, 198] width 6 height 6
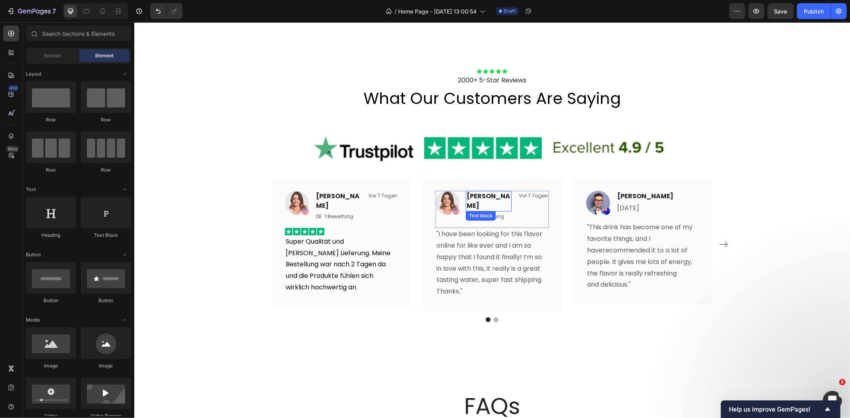
click at [483, 194] on p "Rita Carroll" at bounding box center [488, 200] width 44 height 19
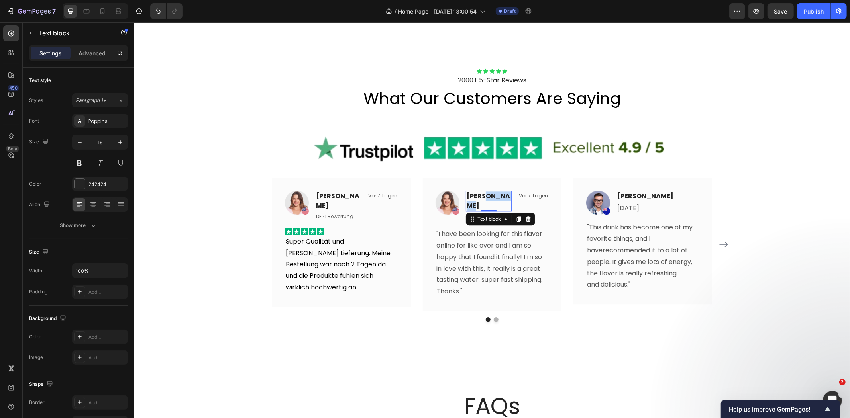
click at [483, 194] on p "Rita Carroll" at bounding box center [488, 200] width 44 height 19
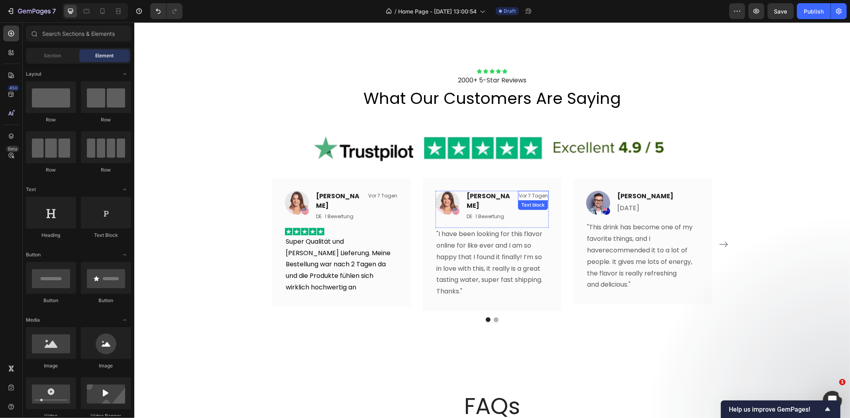
click at [519, 194] on p "Vor 7 Tagen" at bounding box center [532, 195] width 29 height 9
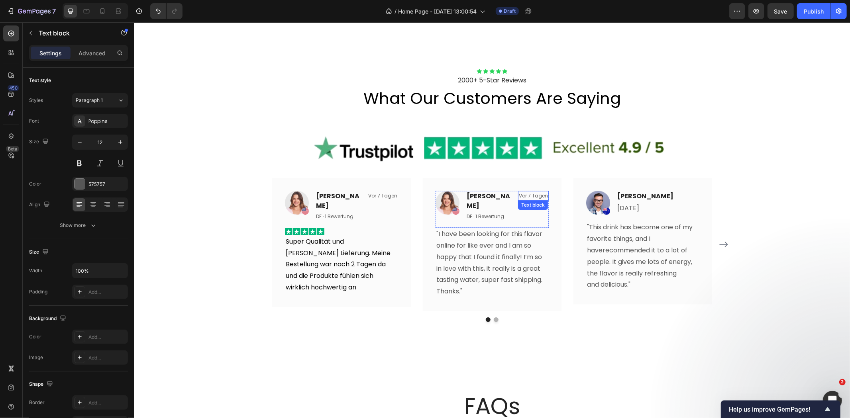
click at [519, 194] on p "Vor 7 Tagen" at bounding box center [532, 195] width 29 height 9
click at [530, 192] on p "30. Sep 2025" at bounding box center [538, 195] width 16 height 9
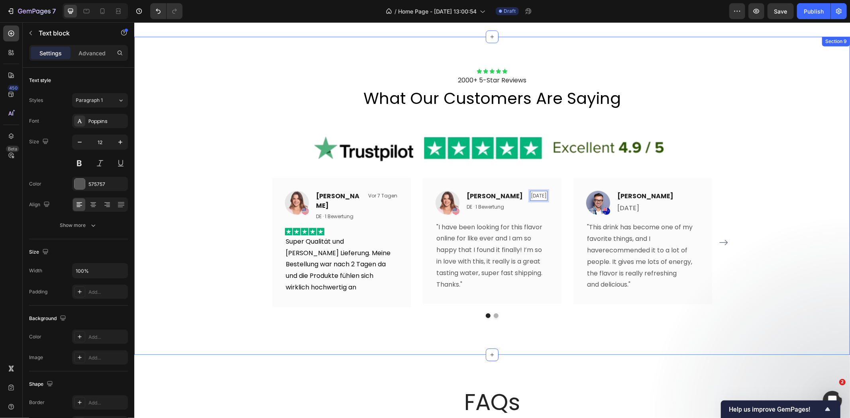
click at [748, 141] on div "Icon Icon Icon Icon Icon Icon List 2000+ 5-Star Reviews Text Block what our cus…" at bounding box center [491, 195] width 715 height 255
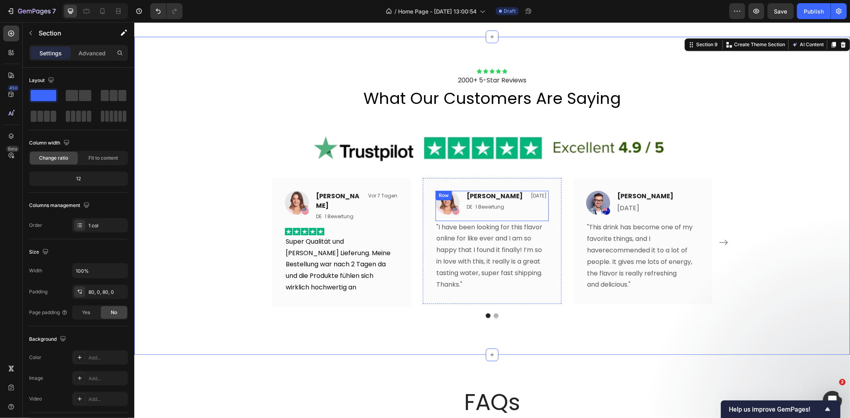
click at [533, 212] on div "30. Sept. 2025 Text block" at bounding box center [538, 202] width 18 height 24
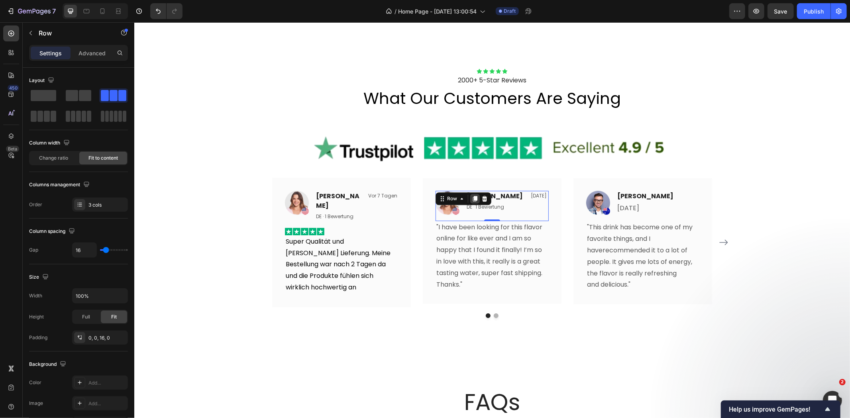
click at [470, 200] on div at bounding box center [475, 199] width 10 height 10
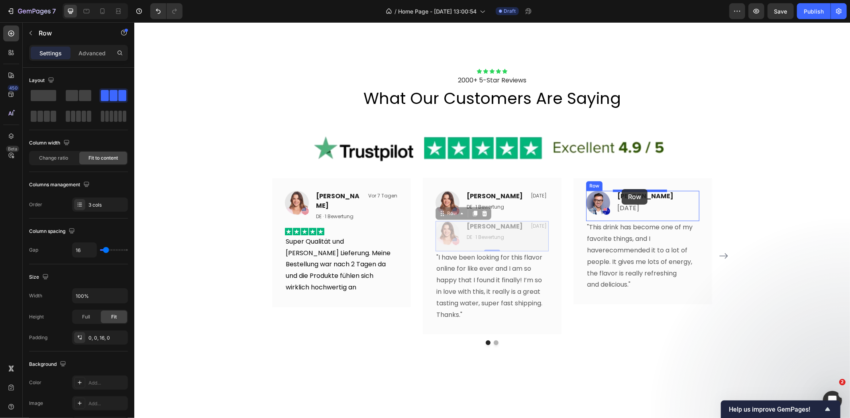
drag, startPoint x: 439, startPoint y: 214, endPoint x: 621, endPoint y: 189, distance: 183.7
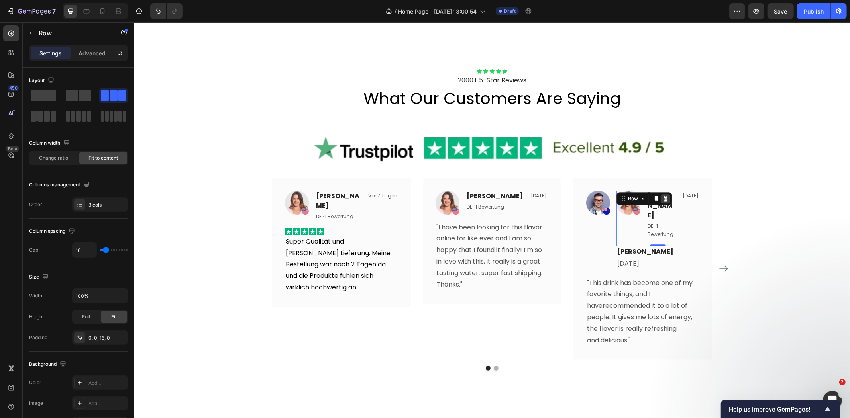
click at [662, 198] on icon at bounding box center [664, 198] width 5 height 6
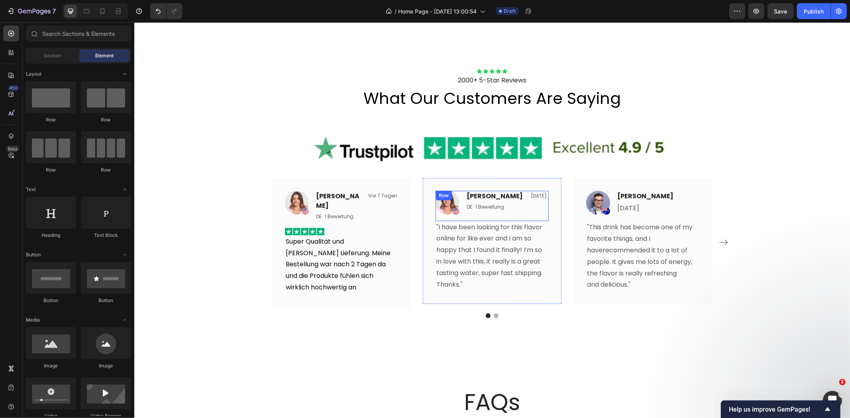
click at [529, 210] on div "30. Sept. 2025 Text block" at bounding box center [538, 202] width 18 height 24
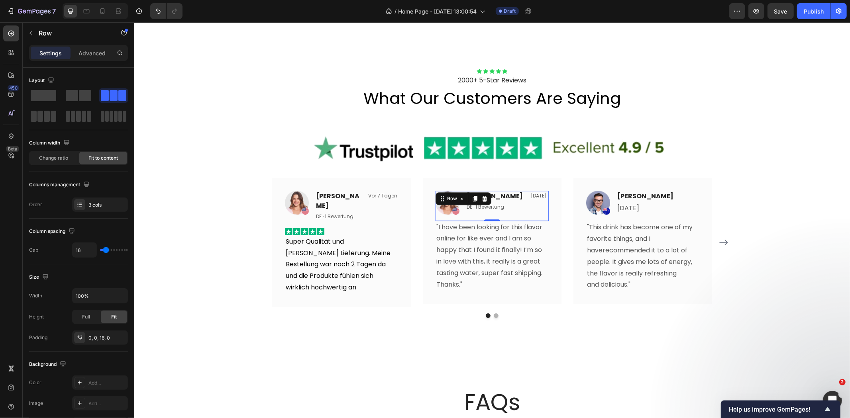
click at [472, 197] on icon at bounding box center [474, 199] width 4 height 6
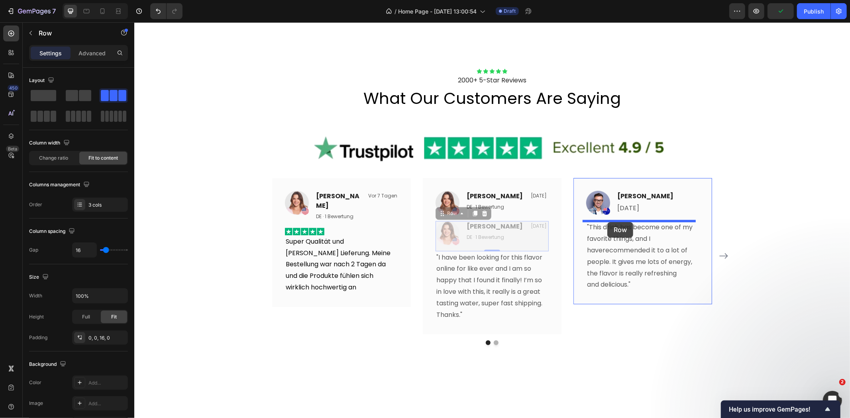
drag, startPoint x: 439, startPoint y: 213, endPoint x: 607, endPoint y: 222, distance: 168.3
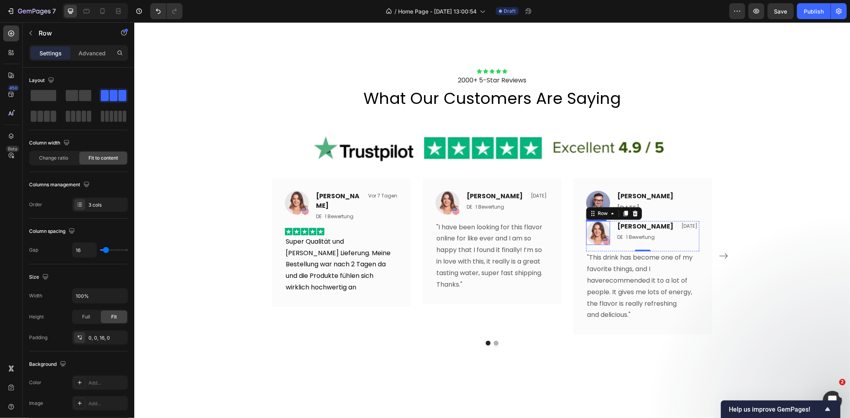
click at [596, 233] on img at bounding box center [598, 233] width 24 height 24
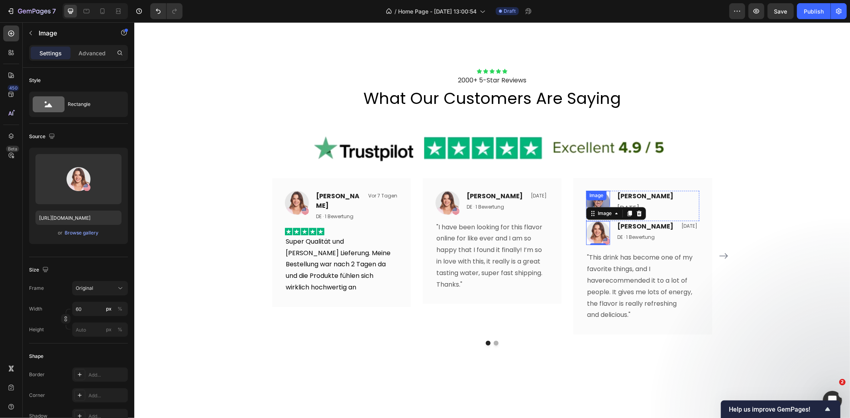
click at [591, 199] on div "Image" at bounding box center [596, 195] width 20 height 10
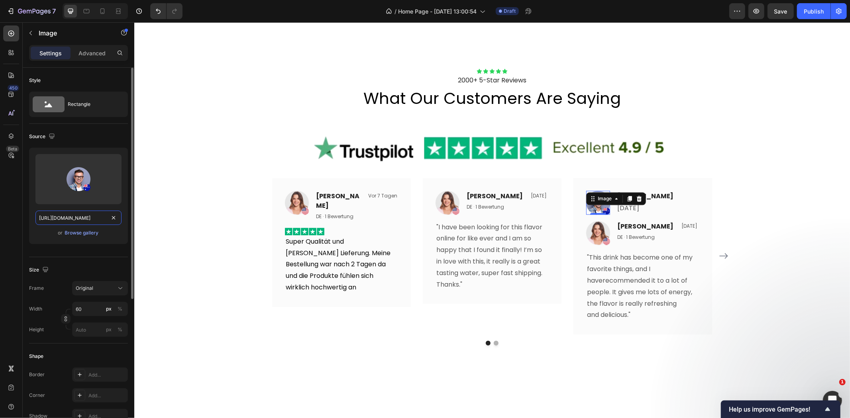
click at [64, 214] on input "https://ucarecdn.com/a054956d-472f-45b6-8c32-2ba11b9e1646/-/format/auto/" at bounding box center [78, 218] width 86 height 14
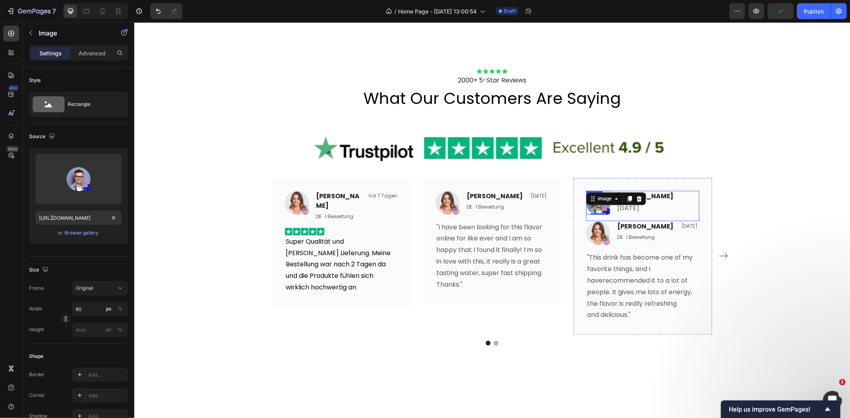
click at [686, 201] on div "Image 0 Timothy Joseph Text block 26. August 2025 Text block Row" at bounding box center [642, 205] width 113 height 31
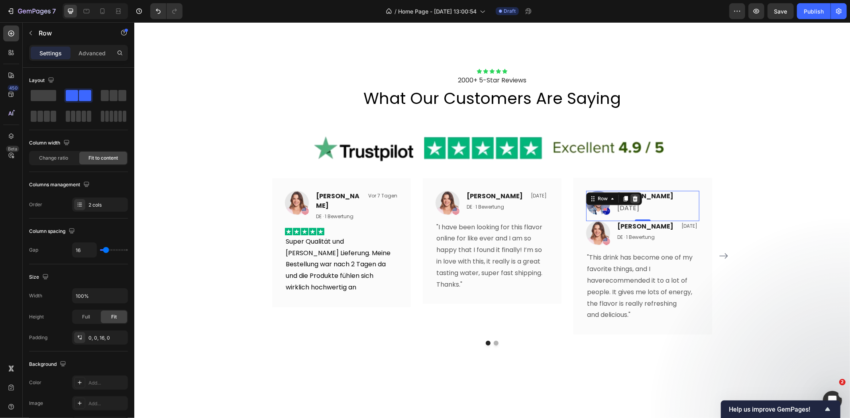
click at [632, 198] on icon at bounding box center [634, 198] width 5 height 6
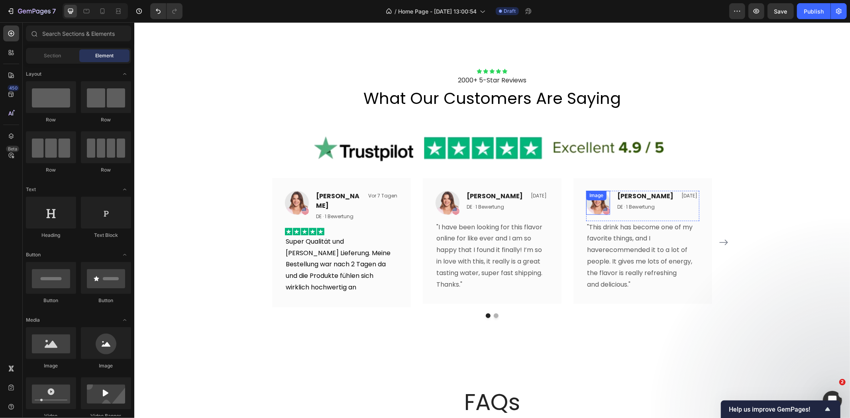
click at [598, 205] on img at bounding box center [598, 202] width 24 height 24
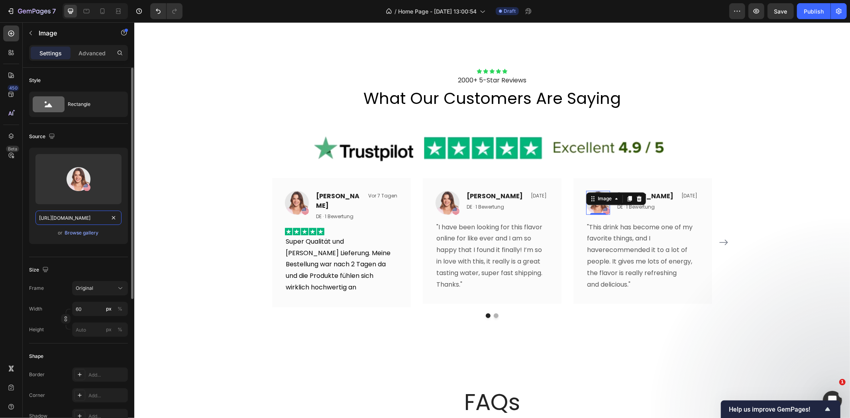
click at [87, 218] on input "https://ucarecdn.com/a21e283a-f752-40cc-ba03-0d1ca72bf3bc/-/format/auto/" at bounding box center [78, 218] width 86 height 14
paste input "054956d-472f-45b6-8c32-2ba11b9e1646"
type input "https://ucarecdn.com/a054956d-472f-45b6-8c32-2ba11b9e1646/-/format/auto/"
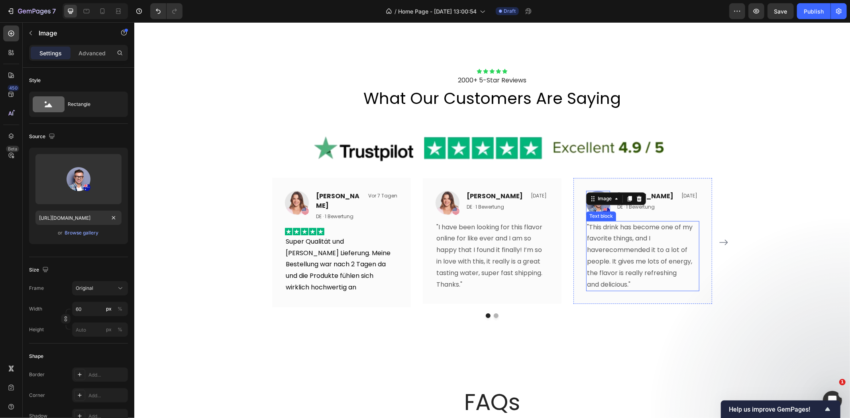
click at [680, 212] on div "30. Sept. 2025 Text block" at bounding box center [689, 202] width 18 height 24
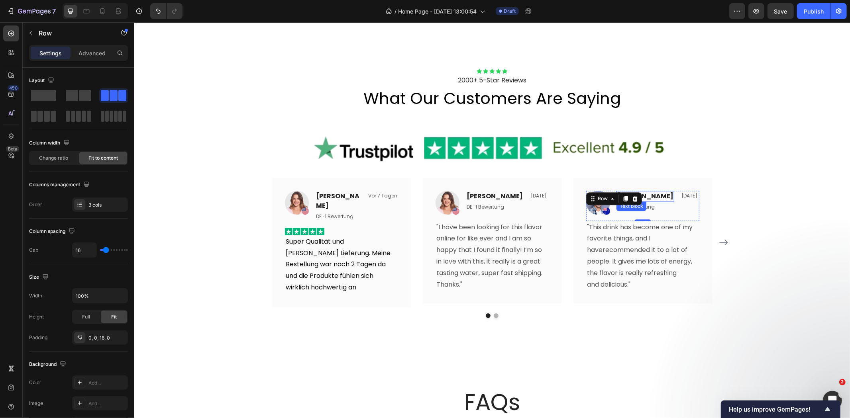
click at [648, 195] on p "Olivia" at bounding box center [645, 196] width 56 height 10
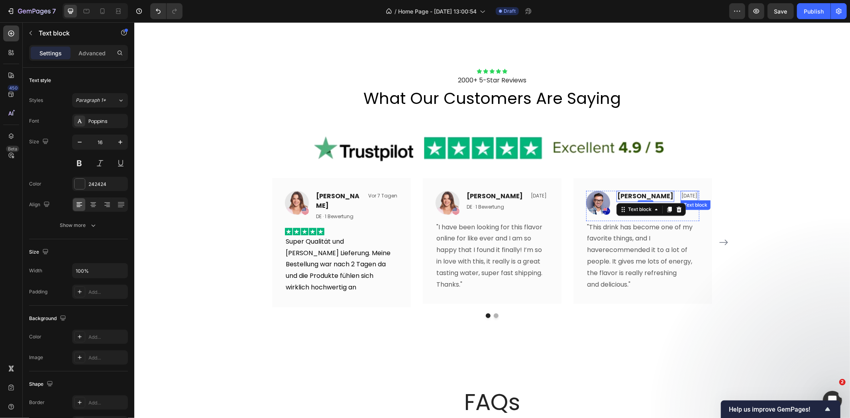
click at [681, 192] on p "30. Sept. 2025" at bounding box center [689, 195] width 16 height 9
click at [681, 196] on p "30. Sept. 2025" at bounding box center [689, 195] width 16 height 9
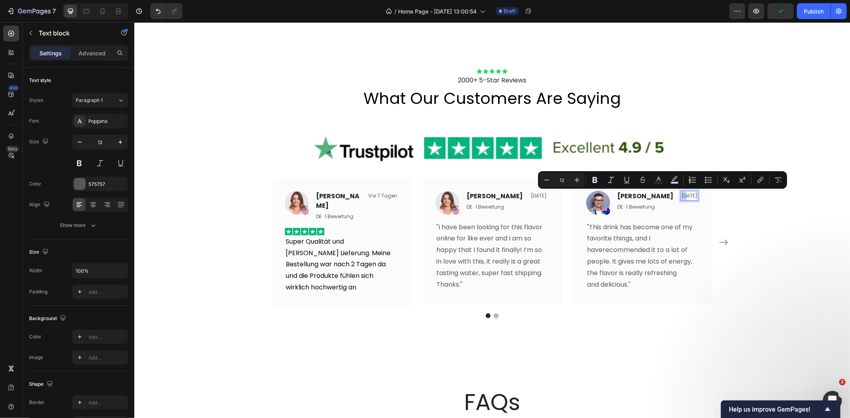
click at [681, 194] on p "30. Sept. 2025" at bounding box center [689, 195] width 16 height 9
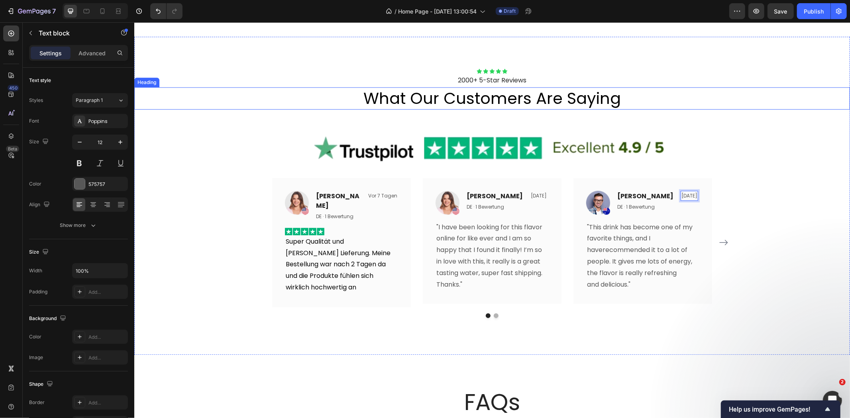
click at [703, 92] on h2 "what our customers are saying" at bounding box center [491, 98] width 715 height 22
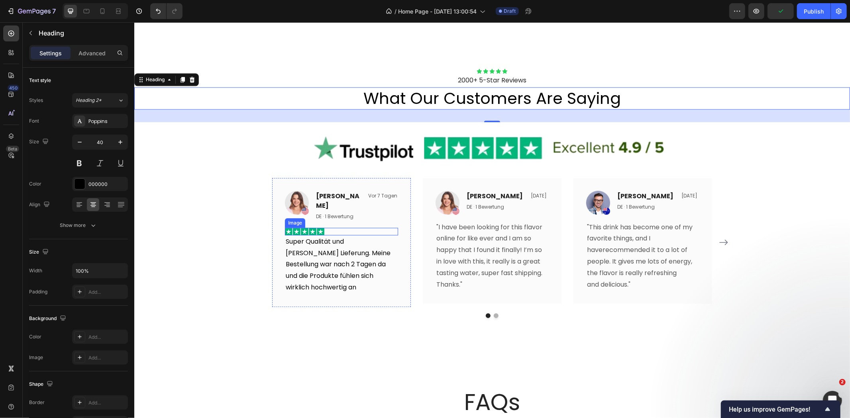
click at [333, 227] on div at bounding box center [340, 231] width 113 height 8
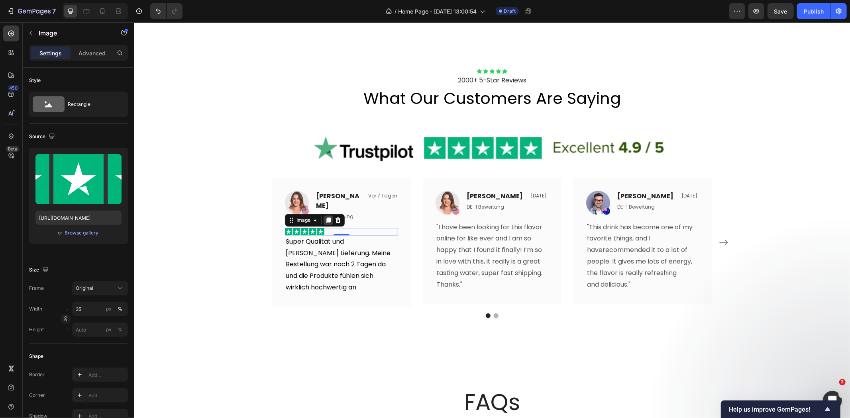
click at [326, 217] on icon at bounding box center [328, 220] width 4 height 6
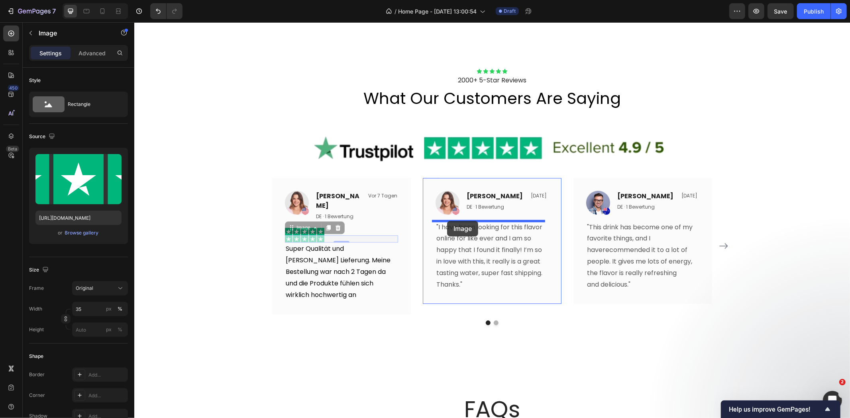
drag, startPoint x: 289, startPoint y: 221, endPoint x: 447, endPoint y: 221, distance: 157.7
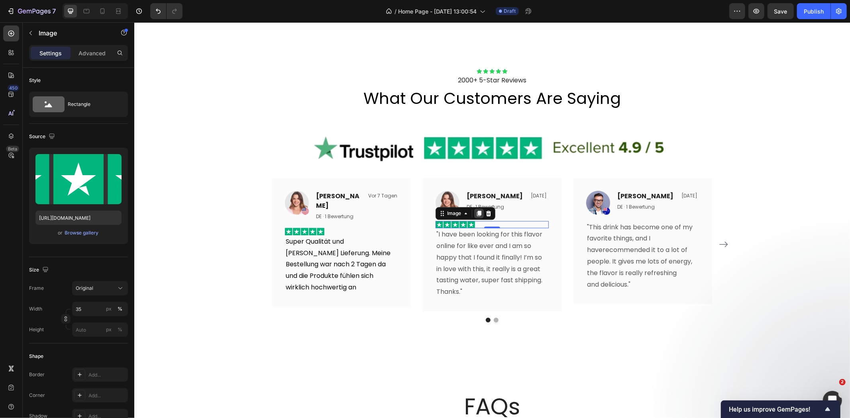
click at [476, 213] on icon at bounding box center [478, 213] width 4 height 6
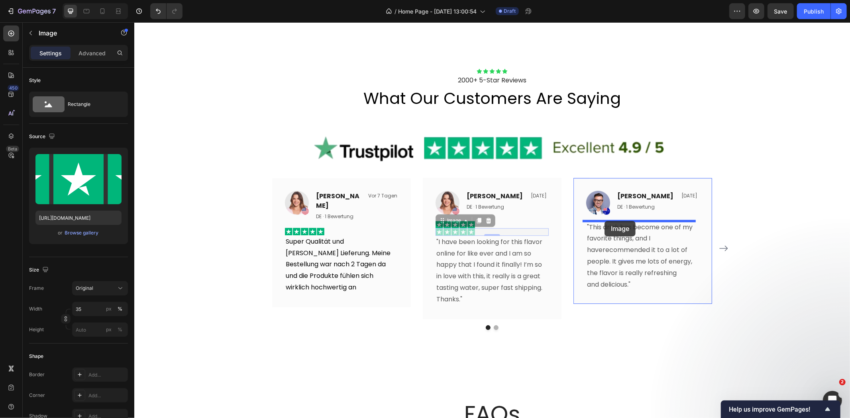
drag, startPoint x: 440, startPoint y: 221, endPoint x: 603, endPoint y: 221, distance: 163.3
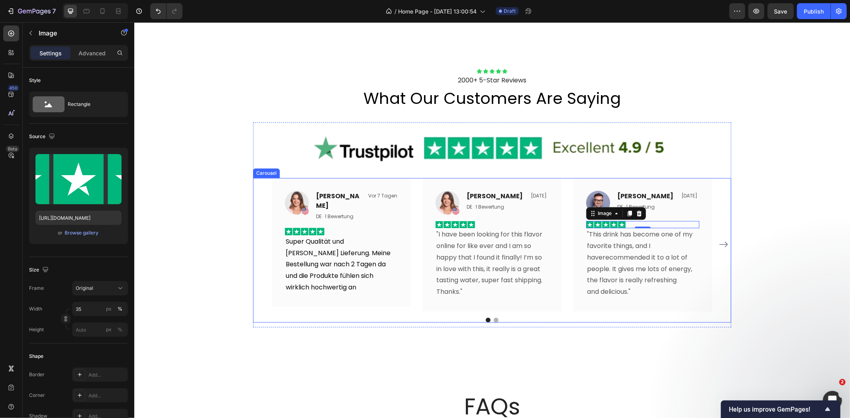
click at [719, 244] on icon "Carousel Next Arrow" at bounding box center [723, 244] width 10 height 10
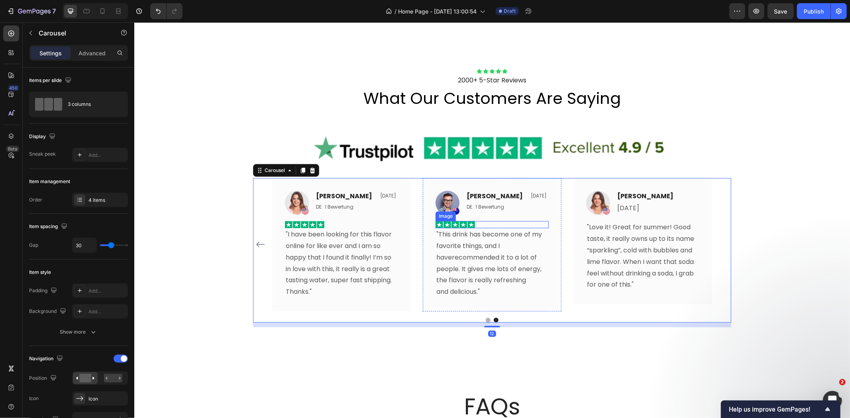
click at [503, 223] on div at bounding box center [491, 225] width 113 height 8
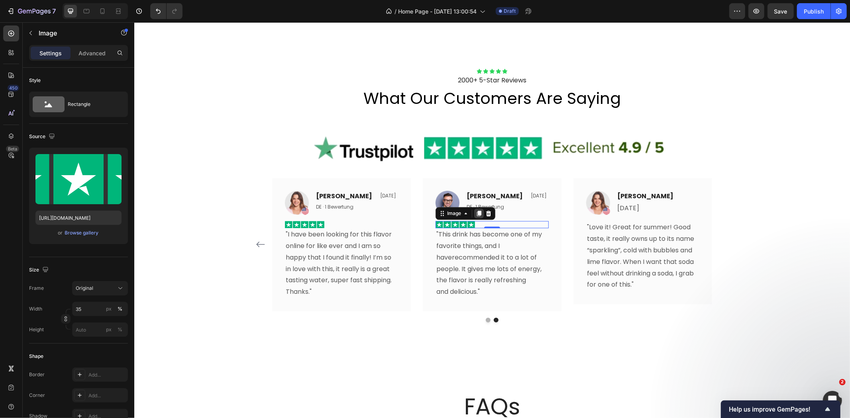
click at [476, 212] on icon at bounding box center [478, 213] width 4 height 6
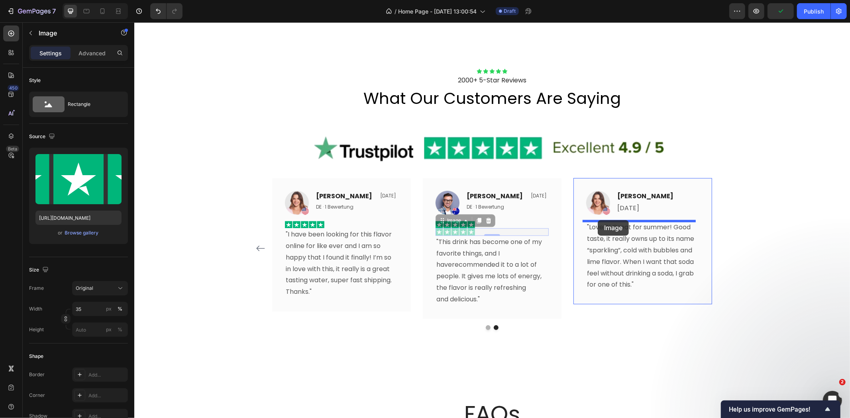
drag, startPoint x: 436, startPoint y: 222, endPoint x: 597, endPoint y: 220, distance: 161.3
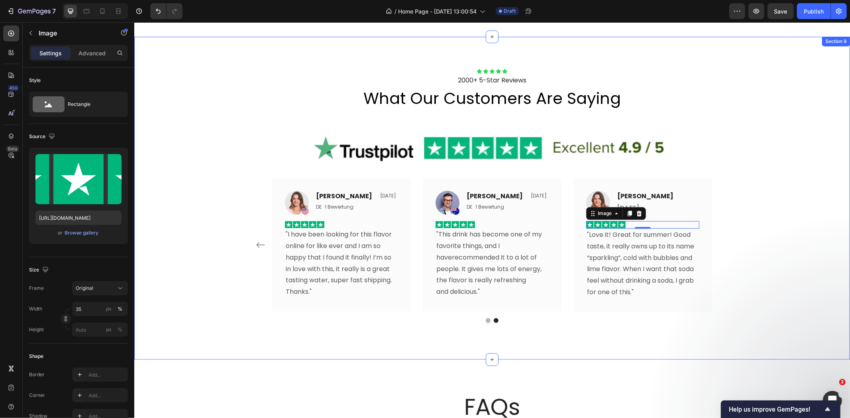
click at [747, 175] on div "Icon Icon Icon Icon Icon Icon List 2000+ 5-Star Reviews Text Block what our cus…" at bounding box center [491, 197] width 715 height 259
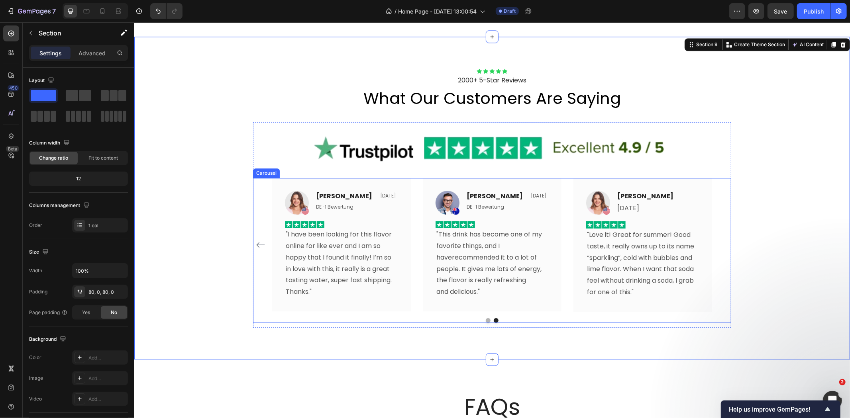
click at [485, 318] on button "Dot" at bounding box center [487, 320] width 5 height 5
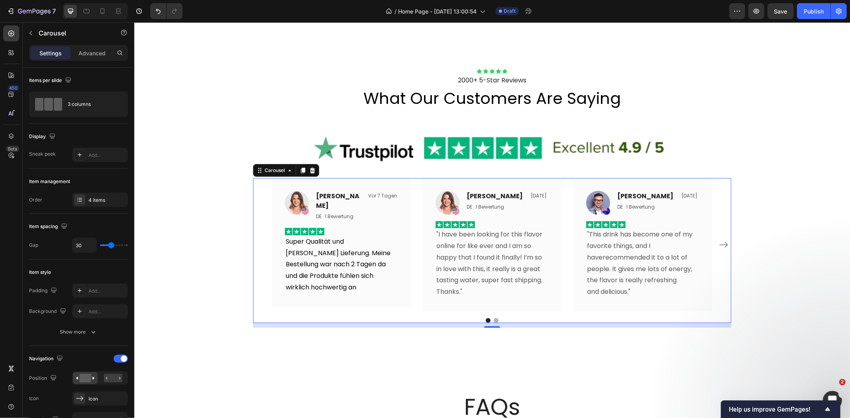
click at [493, 319] on button "Dot" at bounding box center [495, 320] width 5 height 5
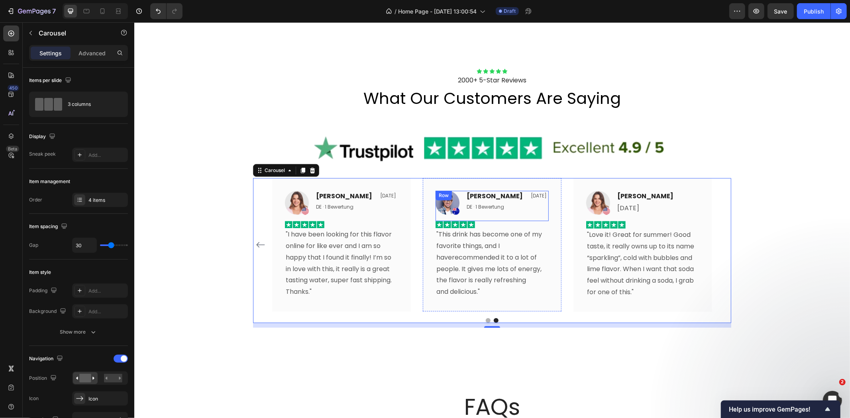
click at [529, 208] on div "19. Sept. 2025 Text block" at bounding box center [538, 202] width 18 height 24
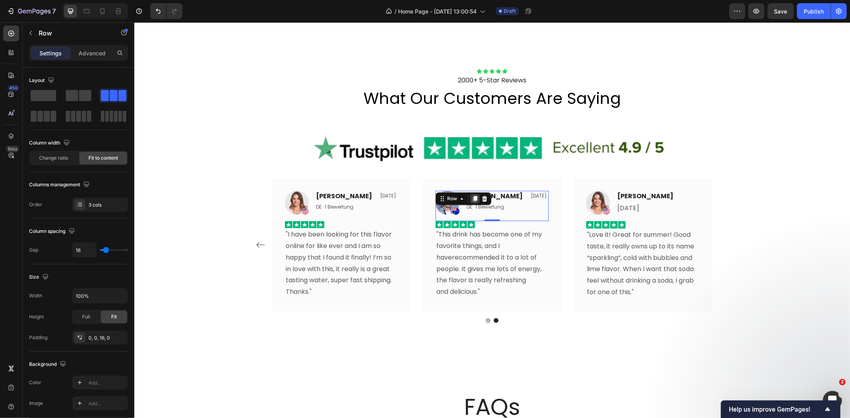
click at [472, 200] on icon at bounding box center [474, 199] width 4 height 6
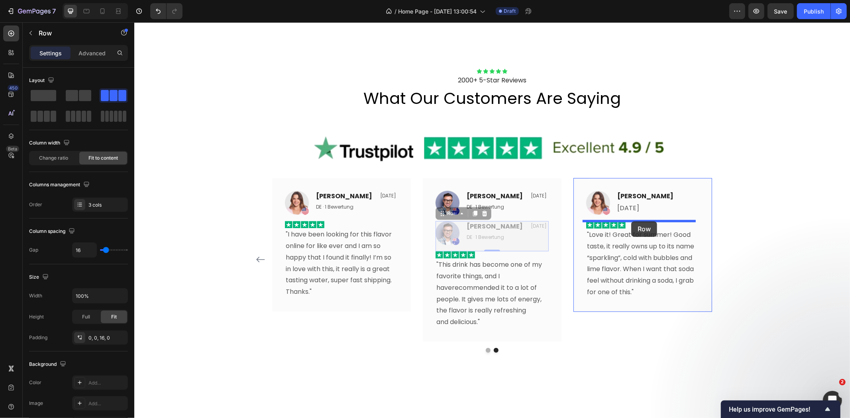
drag, startPoint x: 437, startPoint y: 214, endPoint x: 631, endPoint y: 221, distance: 193.3
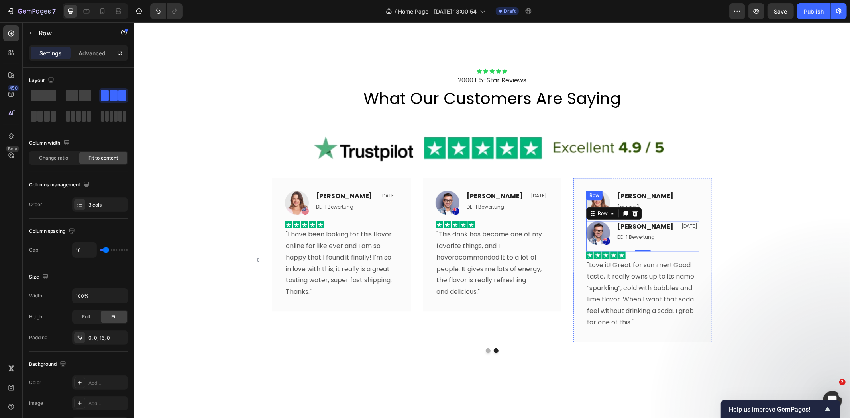
click at [609, 200] on div "Image Rita Carroll Text block 10. August 2025 Text block Row" at bounding box center [642, 205] width 113 height 31
click at [598, 205] on img at bounding box center [598, 202] width 24 height 24
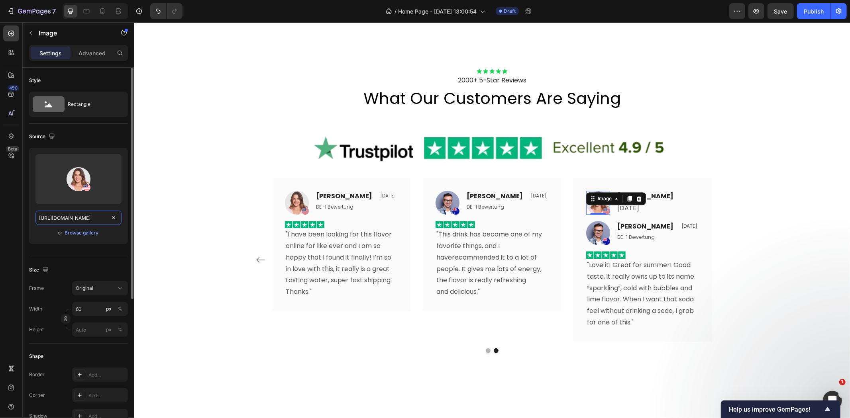
click at [83, 218] on input "https://ucarecdn.com/a21e283a-f752-40cc-ba03-0d1ca72bf3bc/-/format/auto/" at bounding box center [78, 218] width 86 height 14
click at [636, 273] on p ""Love it! Great for summer! Good taste, it really owns up to its name “sparklin…" at bounding box center [642, 293] width 112 height 69
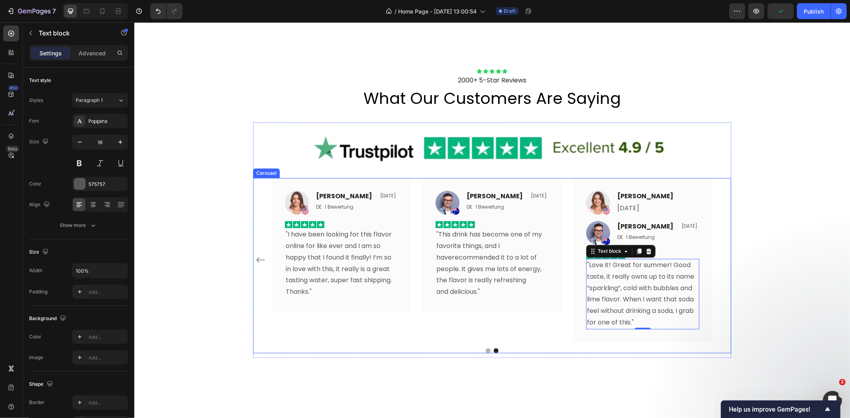
click at [485, 349] on button "Dot" at bounding box center [487, 350] width 5 height 5
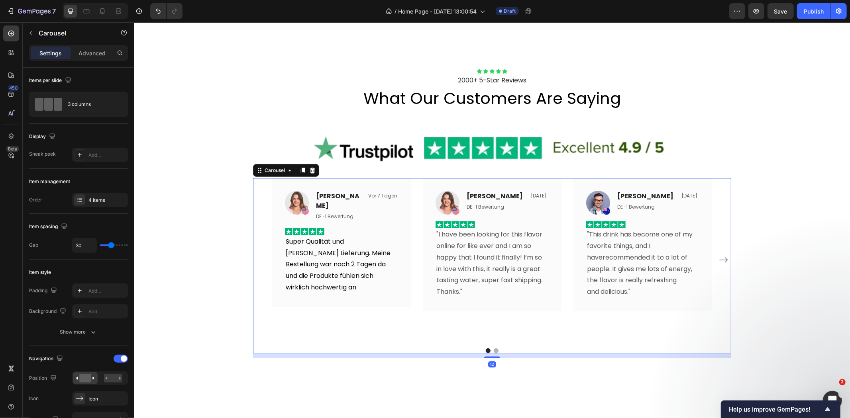
click at [494, 350] on button "Dot" at bounding box center [495, 350] width 5 height 5
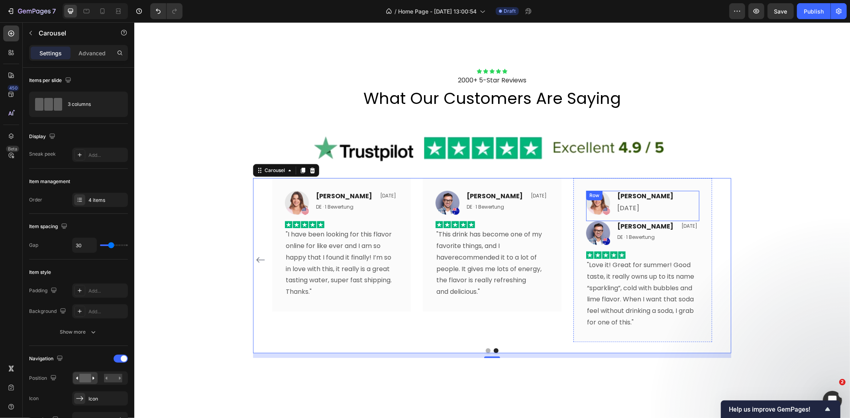
click at [684, 199] on div "Image Rita Carroll Text block 10. August 2025 Text block Row" at bounding box center [642, 205] width 113 height 31
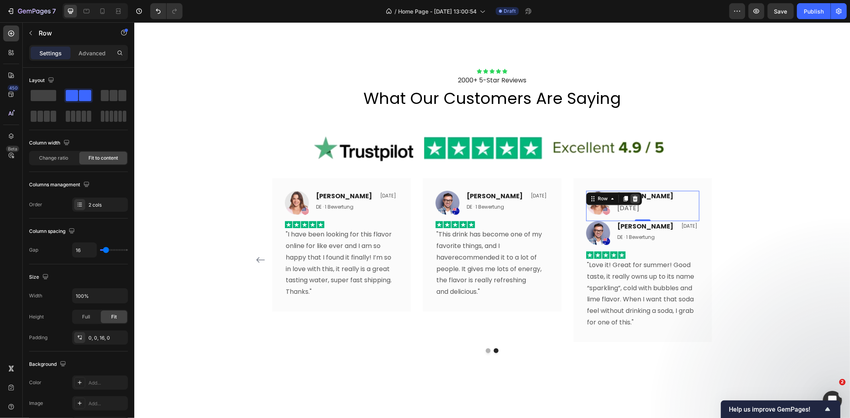
click at [631, 200] on icon at bounding box center [634, 198] width 6 height 6
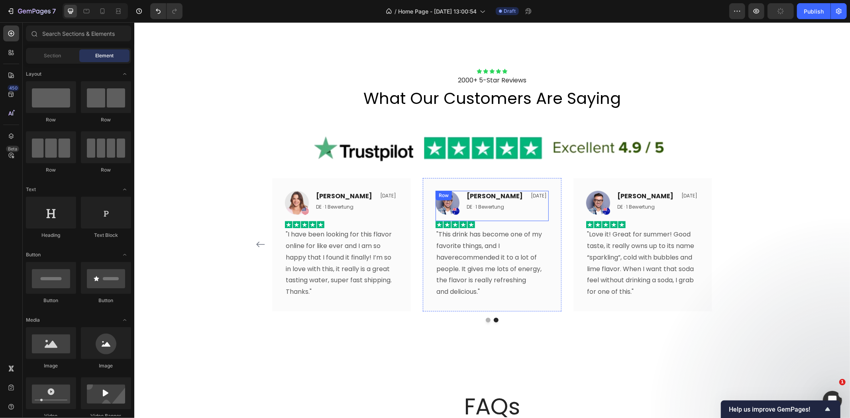
click at [486, 215] on div "Image Olivia Text block DE · 1 Bewertung Text block 19. Sept. 2025 Text block R…" at bounding box center [491, 205] width 113 height 30
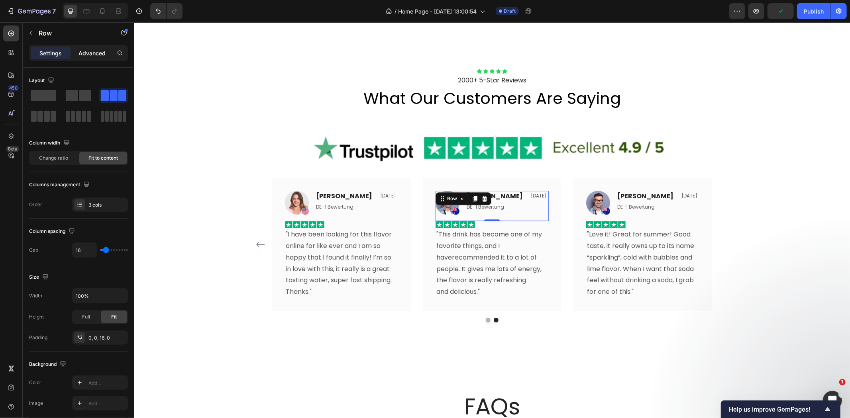
click at [82, 55] on p "Advanced" at bounding box center [91, 53] width 27 height 8
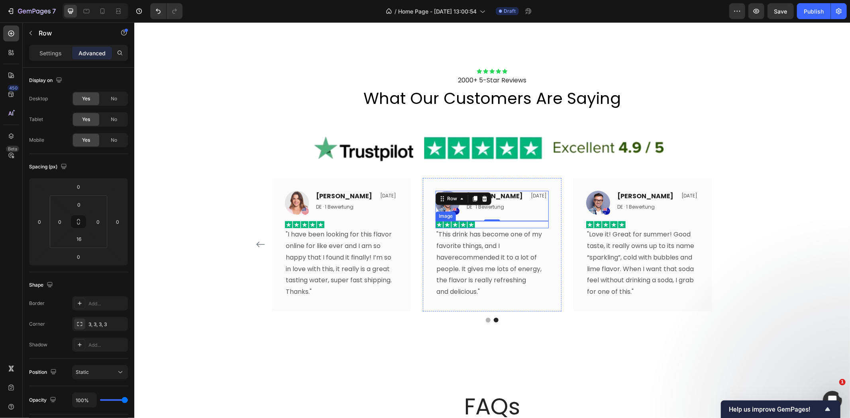
click at [491, 223] on div at bounding box center [491, 225] width 113 height 8
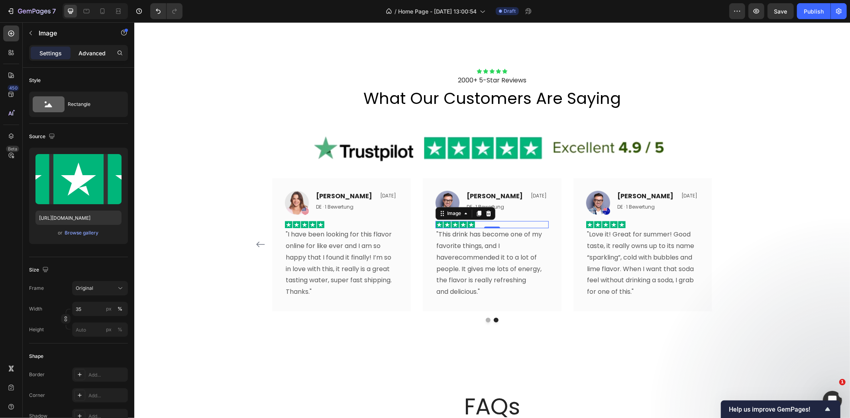
click at [100, 56] on p "Advanced" at bounding box center [91, 53] width 27 height 8
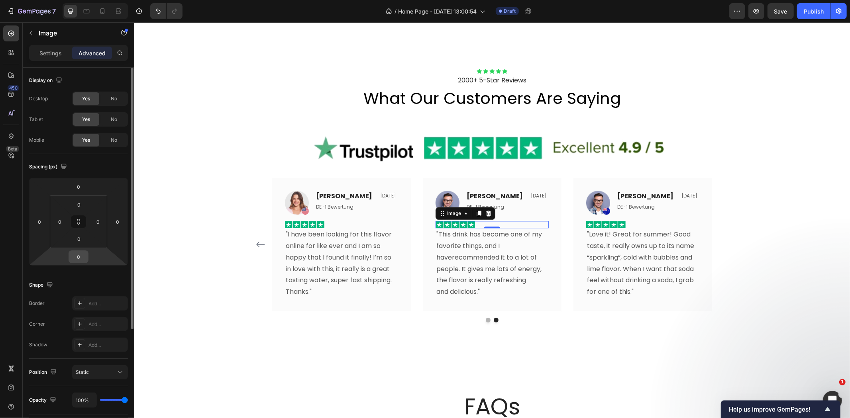
click at [82, 255] on input "0" at bounding box center [79, 257] width 16 height 12
type input "16"
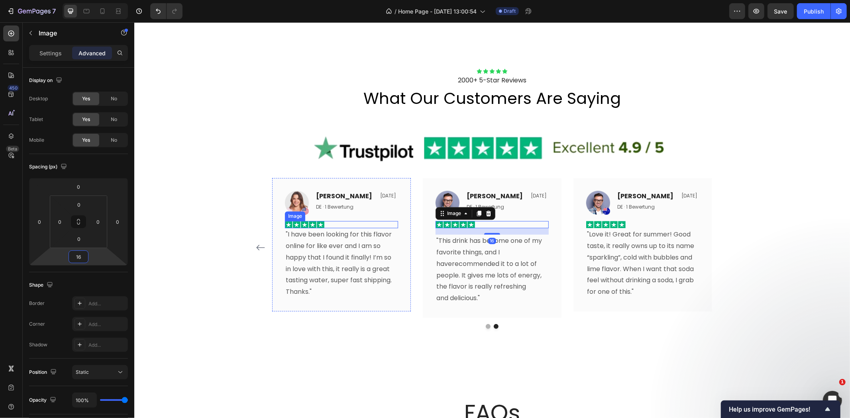
click at [333, 224] on div at bounding box center [340, 225] width 113 height 8
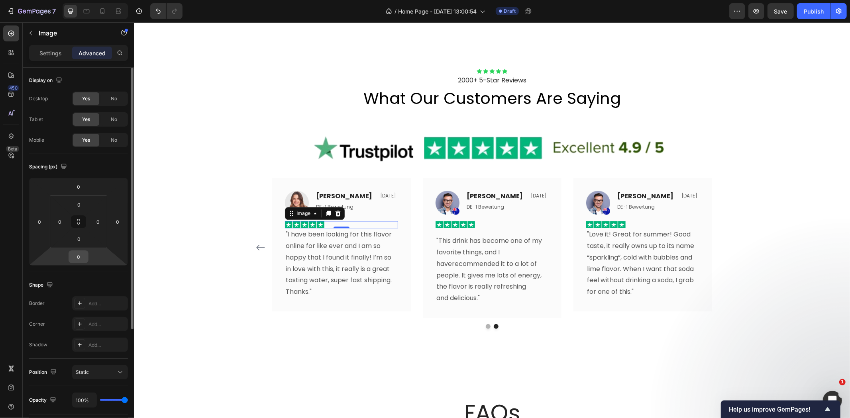
click at [80, 259] on input "0" at bounding box center [79, 257] width 16 height 12
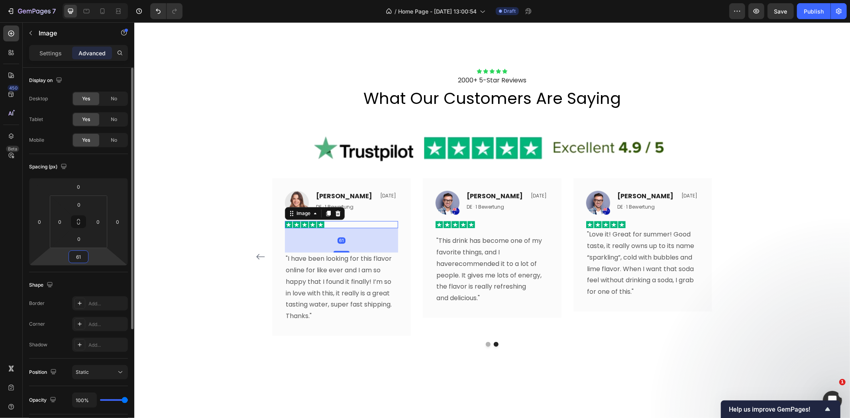
type input "6"
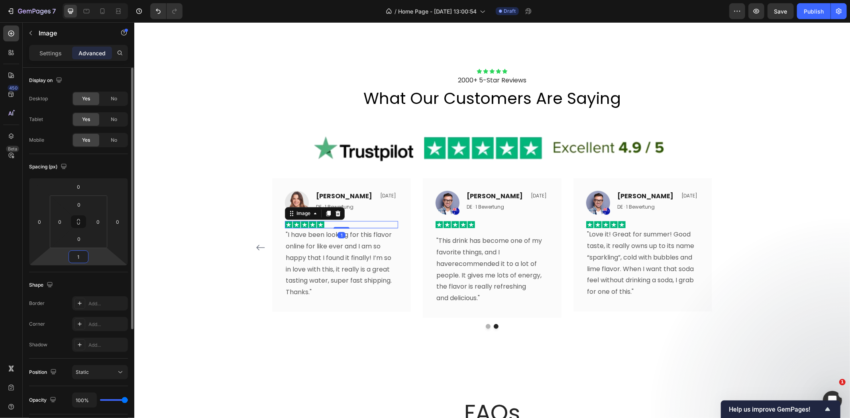
type input "16"
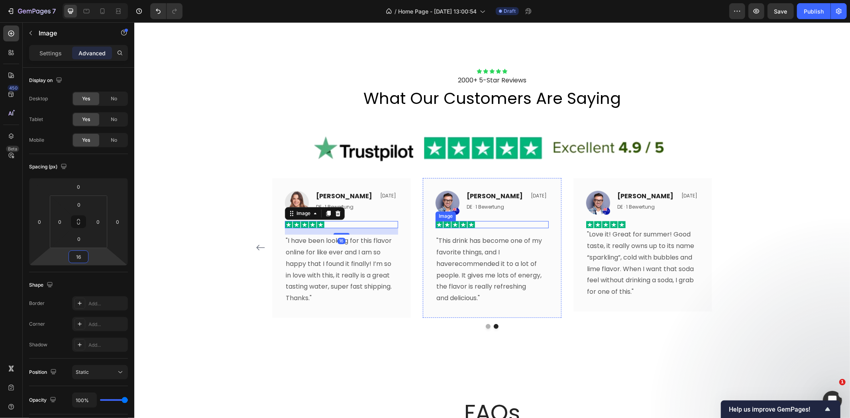
click at [488, 222] on div at bounding box center [491, 225] width 113 height 8
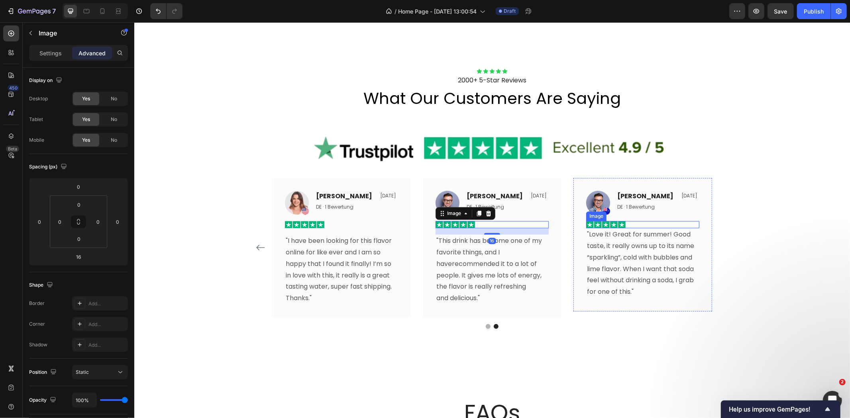
click at [643, 223] on div at bounding box center [642, 225] width 113 height 8
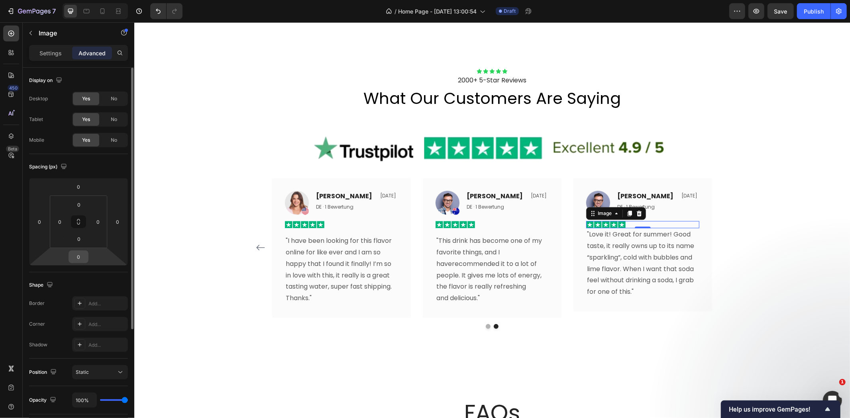
click at [71, 260] on input "0" at bounding box center [79, 257] width 16 height 12
type input "16"
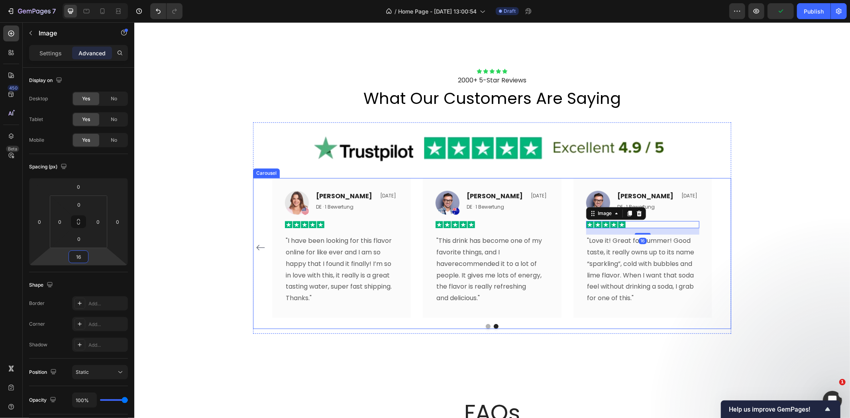
click at [485, 325] on button "Dot" at bounding box center [487, 326] width 5 height 5
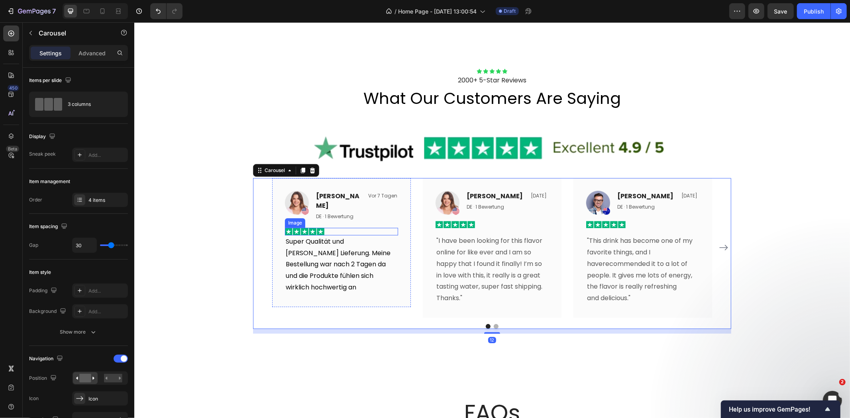
click at [361, 227] on div at bounding box center [340, 231] width 113 height 8
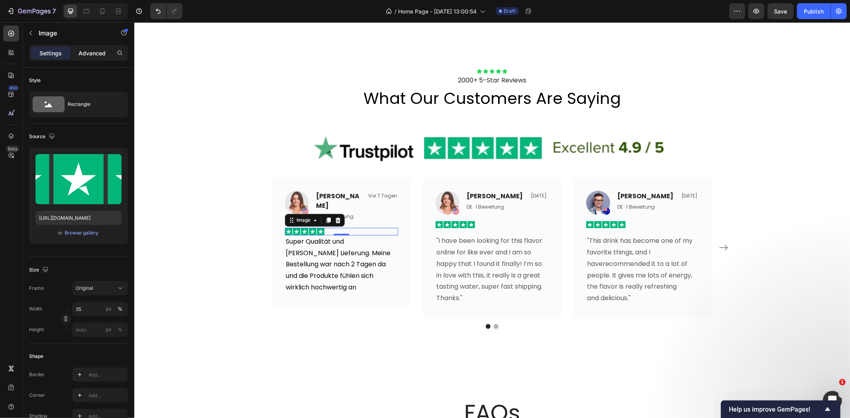
click at [92, 58] on div "Advanced" at bounding box center [92, 53] width 40 height 13
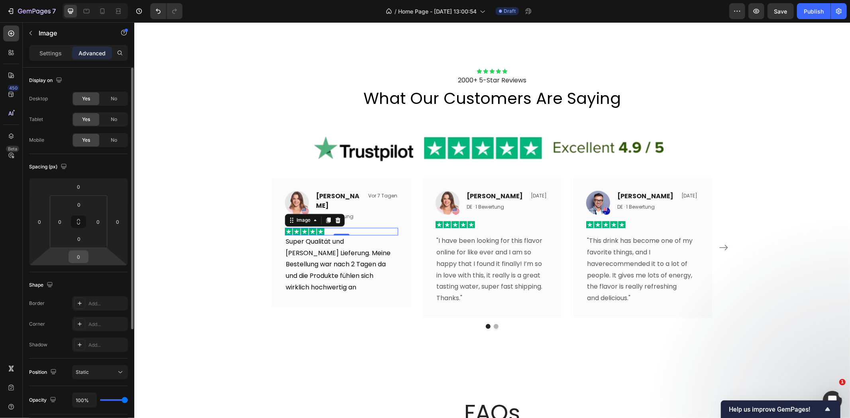
click at [76, 260] on input "0" at bounding box center [79, 257] width 16 height 12
click at [78, 261] on input "6" at bounding box center [79, 257] width 16 height 12
click at [78, 260] on input "6" at bounding box center [79, 257] width 16 height 12
type input "16"
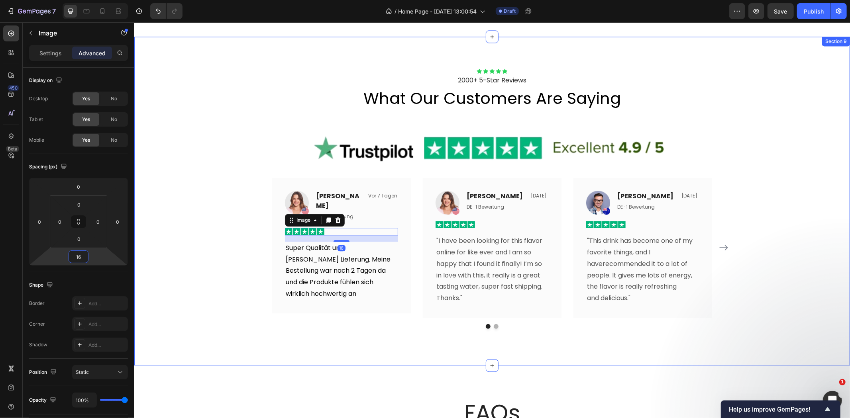
click at [216, 243] on div "Icon Icon Icon Icon Icon Icon List 2000+ 5-Star Reviews Text Block what our cus…" at bounding box center [491, 200] width 715 height 265
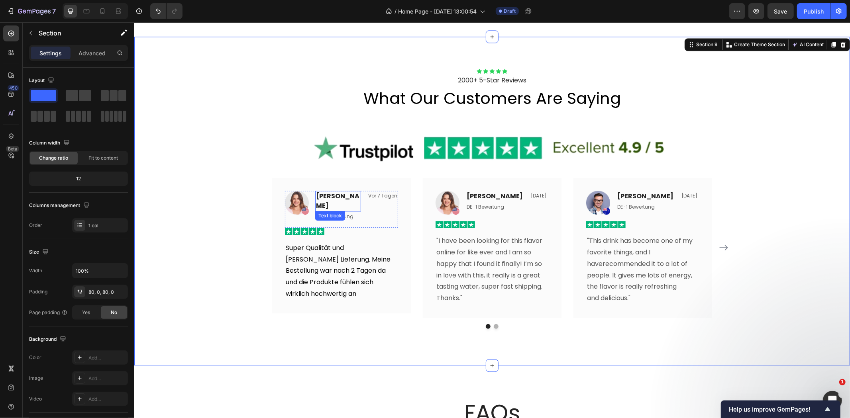
click at [340, 197] on p "Rita Carroll" at bounding box center [337, 200] width 44 height 19
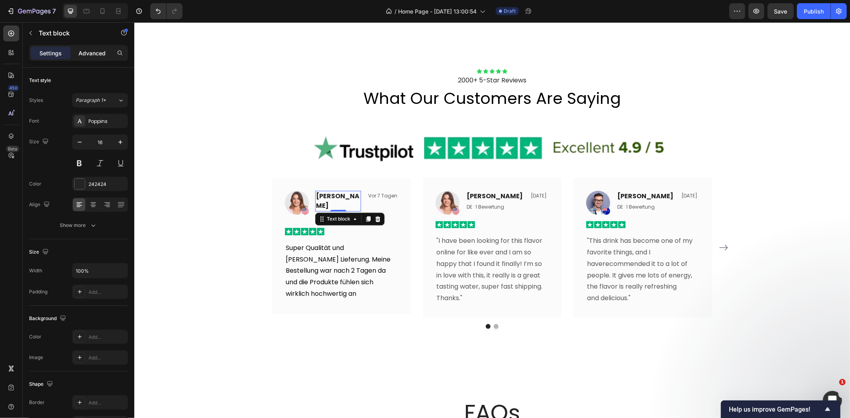
click at [97, 52] on p "Advanced" at bounding box center [91, 53] width 27 height 8
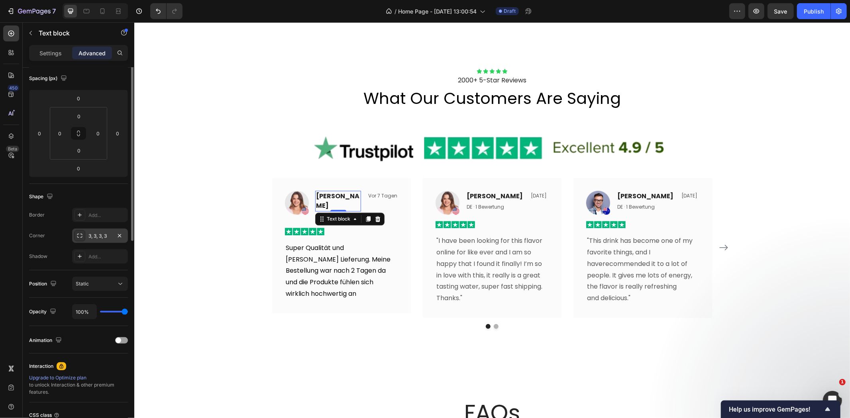
scroll to position [0, 0]
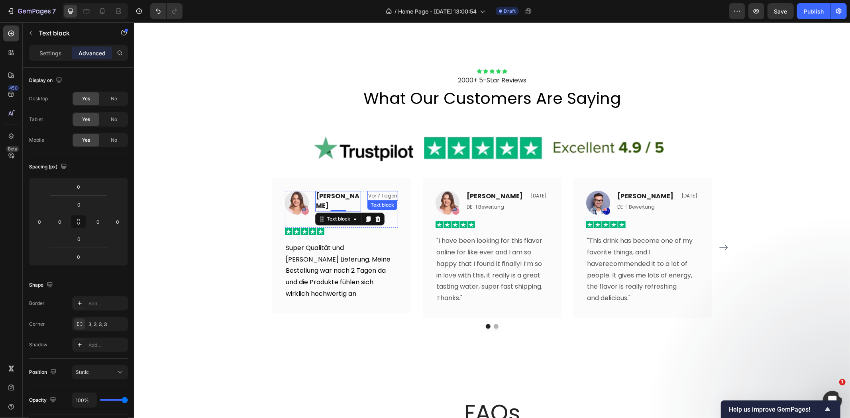
click at [377, 191] on p "Vor 7 Tagen" at bounding box center [382, 195] width 29 height 9
click at [337, 212] on p "DE · 1 Bewertung" at bounding box center [337, 216] width 44 height 9
click at [57, 50] on p "Settings" at bounding box center [50, 53] width 22 height 8
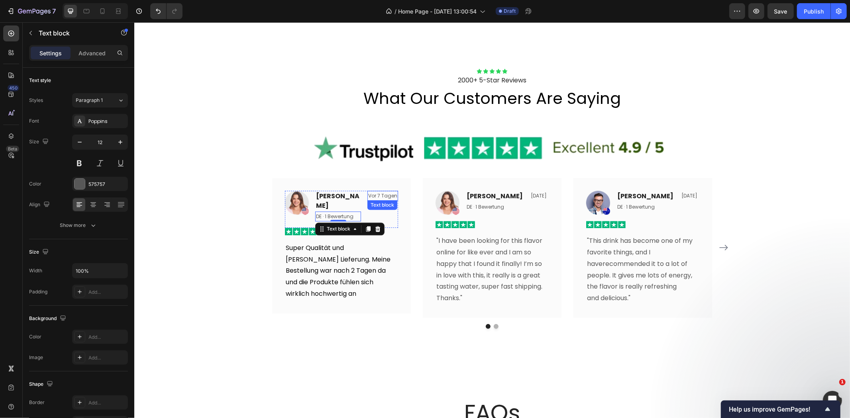
click at [380, 204] on div "Text block" at bounding box center [381, 204] width 27 height 7
click at [348, 214] on div "Image Rita Carroll Text block DE · 1 Bewertung Text block Vor 7 Tagen Text bloc…" at bounding box center [340, 208] width 113 height 37
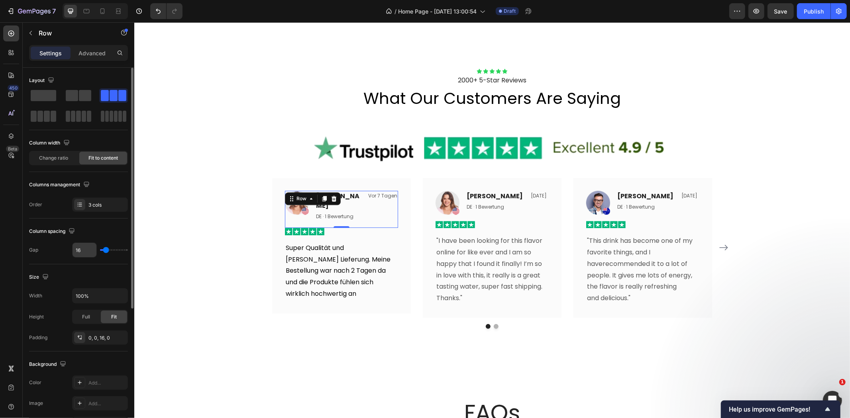
click at [82, 249] on input "16" at bounding box center [84, 250] width 24 height 14
type input "1"
type input "12"
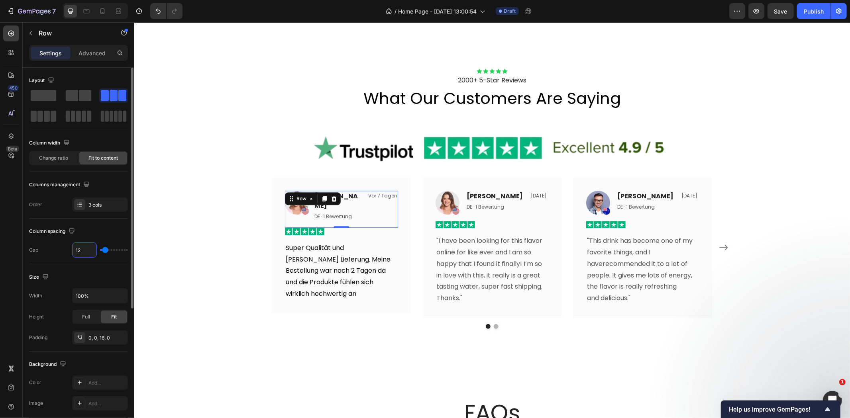
click at [82, 249] on input "12" at bounding box center [84, 250] width 24 height 14
type input "1"
type input "16"
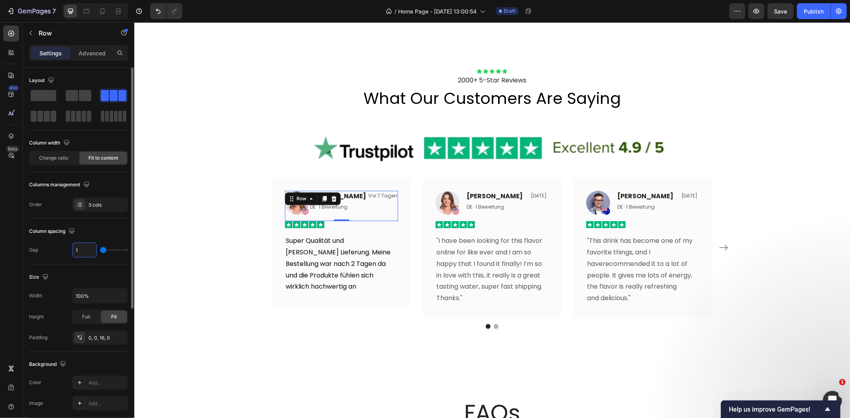
type input "16"
click at [98, 335] on div "0, 0, 16, 0" at bounding box center [99, 338] width 23 height 7
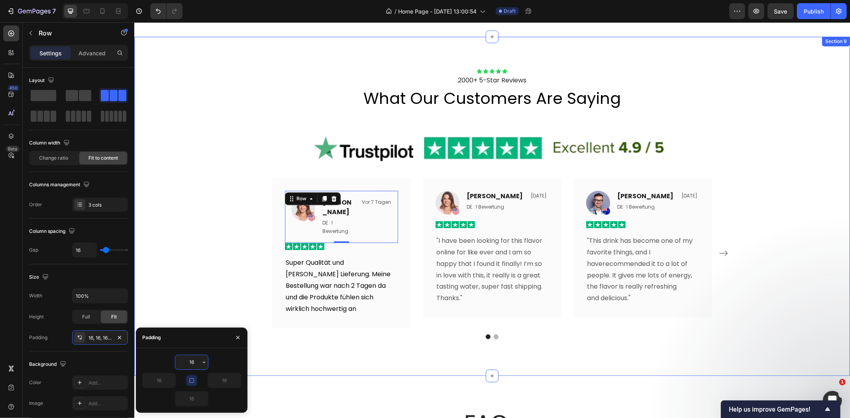
click at [198, 216] on div "Icon Icon Icon Icon Icon Icon List 2000+ 5-Star Reviews Text Block what our cus…" at bounding box center [491, 206] width 715 height 276
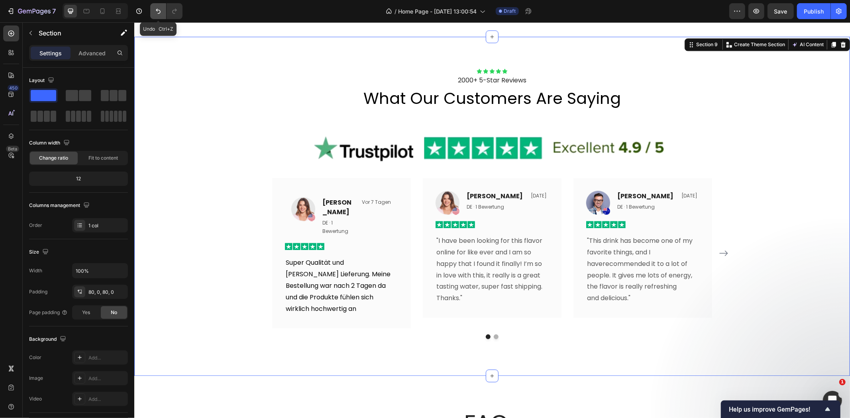
click at [159, 15] on button "Undo/Redo" at bounding box center [158, 11] width 16 height 16
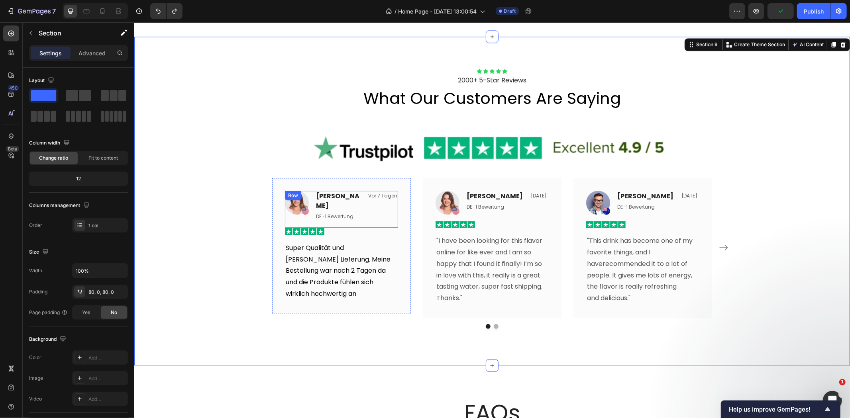
click at [366, 216] on div "Image Rita Carroll Text block DE · 1 Bewertung Text block Vor 7 Tagen Text bloc…" at bounding box center [340, 208] width 113 height 37
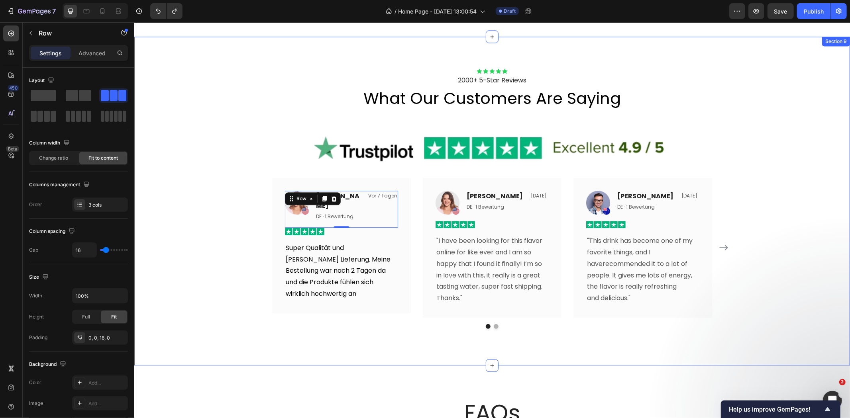
click at [760, 195] on div "Icon Icon Icon Icon Icon Icon List 2000+ 5-Star Reviews Text Block what our cus…" at bounding box center [491, 200] width 715 height 265
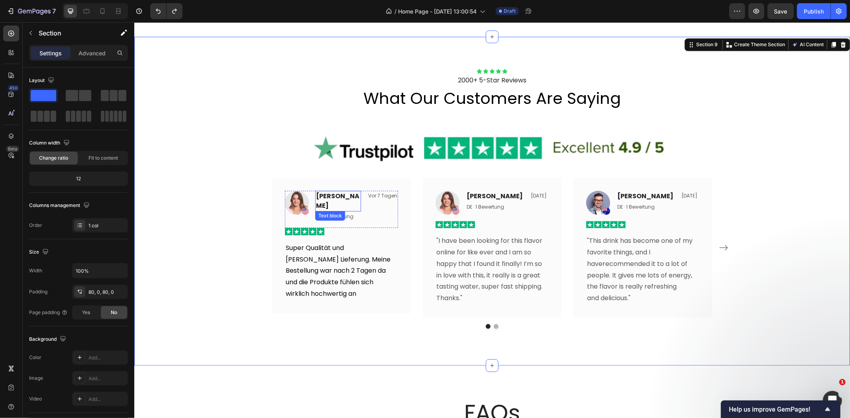
click at [343, 196] on p "Rita Carroll" at bounding box center [337, 200] width 44 height 19
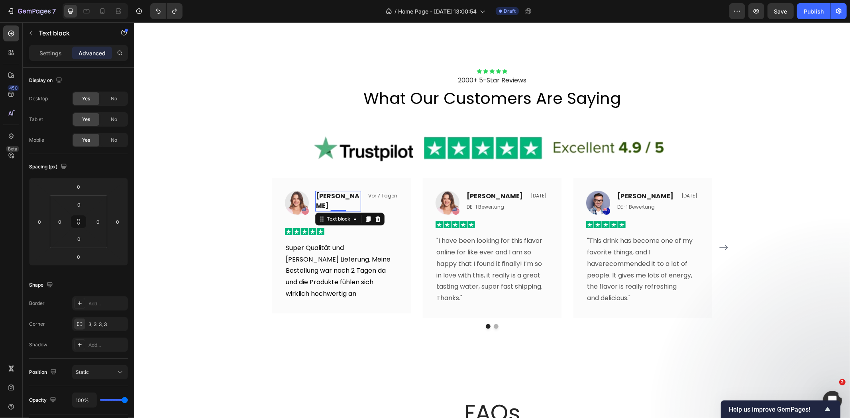
click at [342, 195] on p "Rita Carroll" at bounding box center [337, 200] width 44 height 19
click at [202, 183] on div "Icon Icon Icon Icon Icon Icon List 2000+ 5-Star Reviews Text Block what our cus…" at bounding box center [491, 200] width 715 height 265
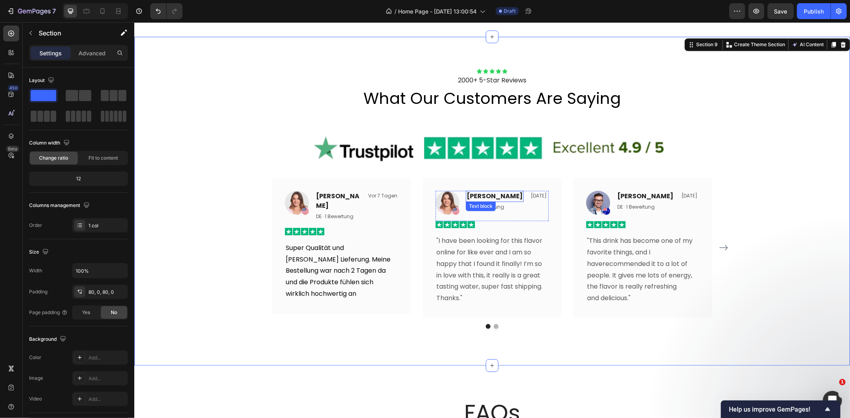
click at [479, 195] on p "Olivia" at bounding box center [494, 196] width 56 height 10
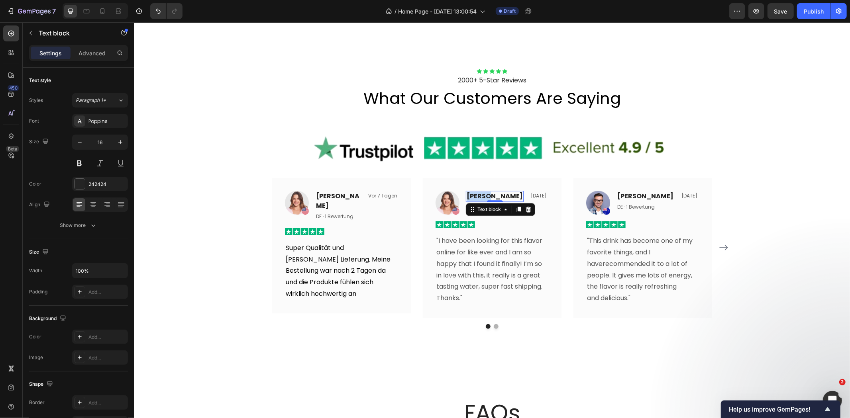
click at [479, 195] on p "Olivia" at bounding box center [494, 196] width 56 height 10
click at [471, 198] on p "Ann" at bounding box center [484, 196] width 37 height 10
click at [626, 195] on p "Olivia" at bounding box center [645, 196] width 56 height 10
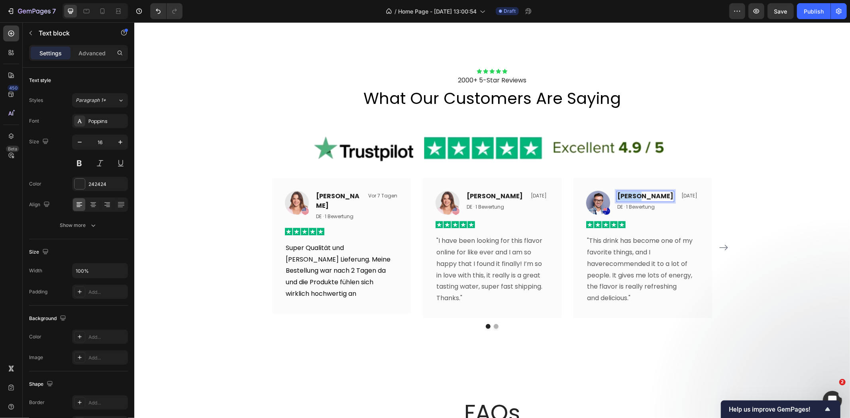
click at [626, 195] on p "Olivia" at bounding box center [645, 196] width 56 height 10
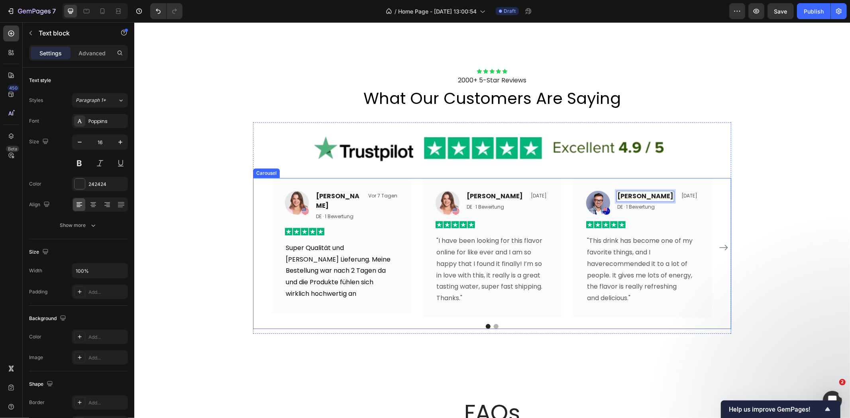
click at [720, 247] on icon "Carousel Next Arrow" at bounding box center [723, 248] width 10 height 10
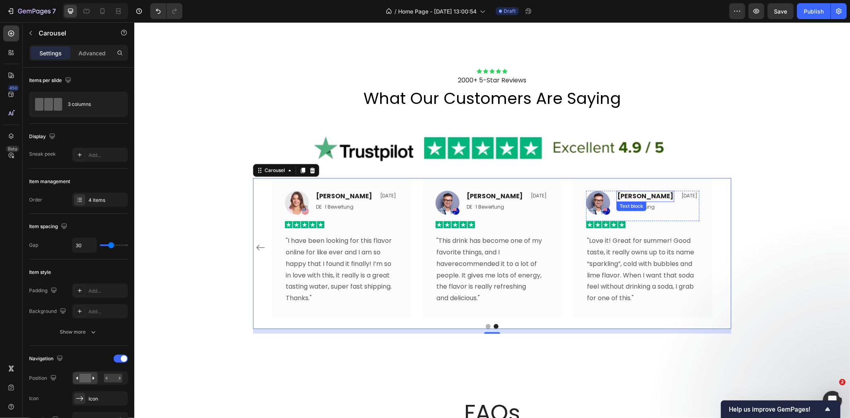
click at [632, 195] on p "Olivia" at bounding box center [645, 196] width 56 height 10
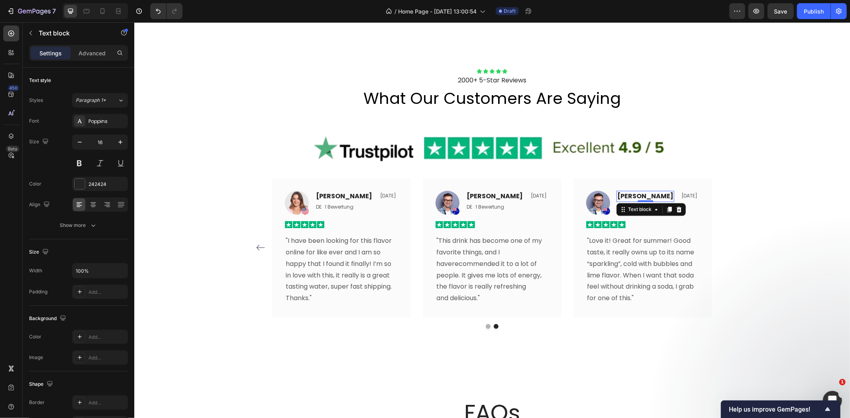
click at [628, 195] on p "Olivia" at bounding box center [645, 196] width 56 height 10
click at [740, 188] on div "Icon Icon Icon Icon Icon Icon List 2000+ 5-Star Reviews Text Block what our cus…" at bounding box center [491, 200] width 715 height 265
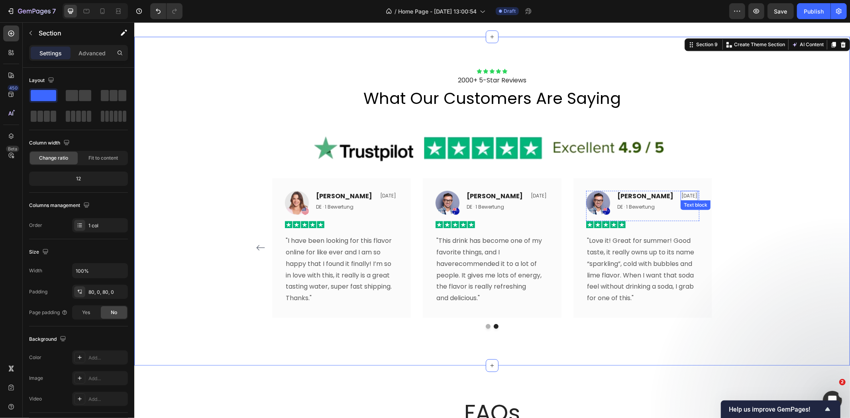
click at [681, 196] on p "19. Sept. 2025" at bounding box center [689, 195] width 16 height 9
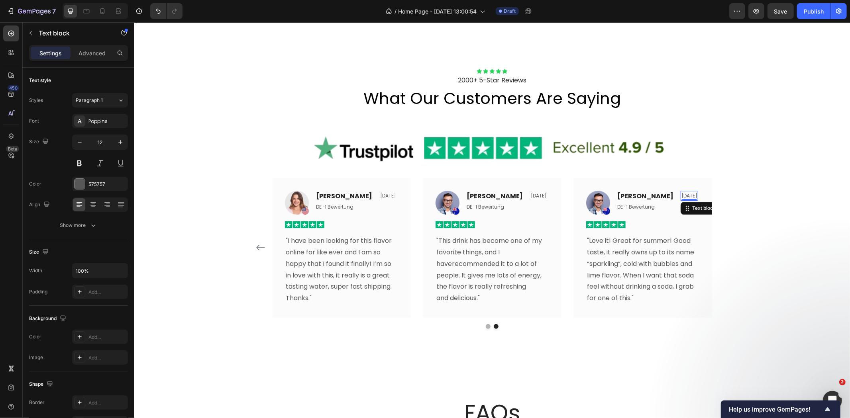
click at [681, 196] on p "19. Sept. 2025" at bounding box center [689, 195] width 16 height 9
click at [681, 193] on p "26. Sept. 2025" at bounding box center [689, 195] width 16 height 9
click at [790, 227] on div "Icon Icon Icon Icon Icon Icon List 2000+ 5-Star Reviews Text Block what our cus…" at bounding box center [491, 200] width 715 height 265
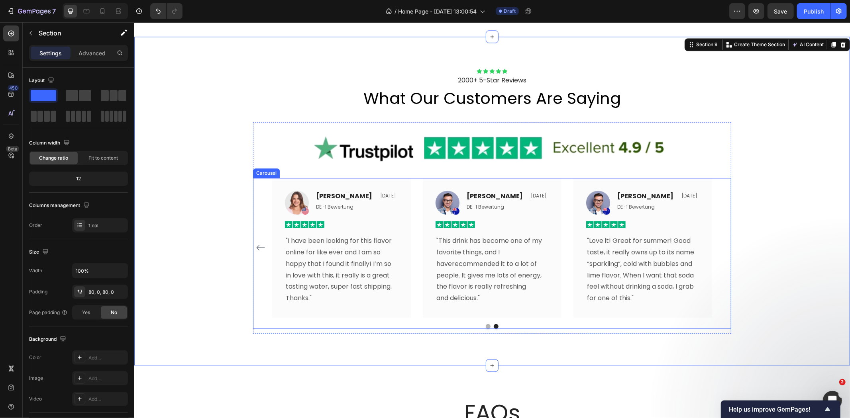
click at [485, 325] on button "Dot" at bounding box center [487, 326] width 5 height 5
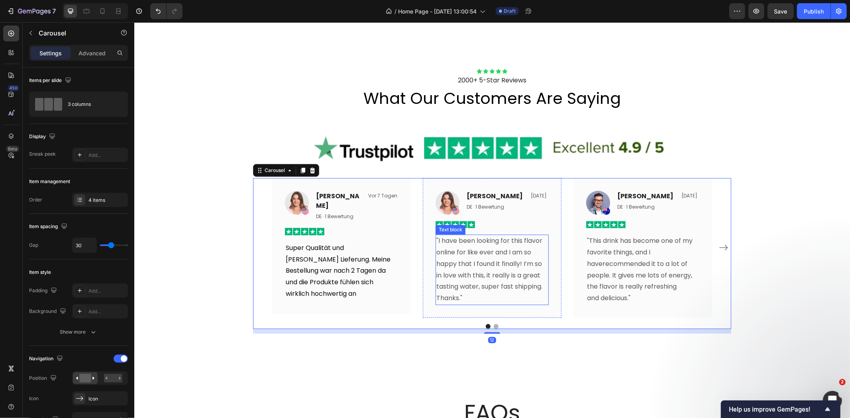
click at [486, 278] on p ""I have been looking for this flavor online for like ever and I am so happy tha…" at bounding box center [492, 263] width 112 height 57
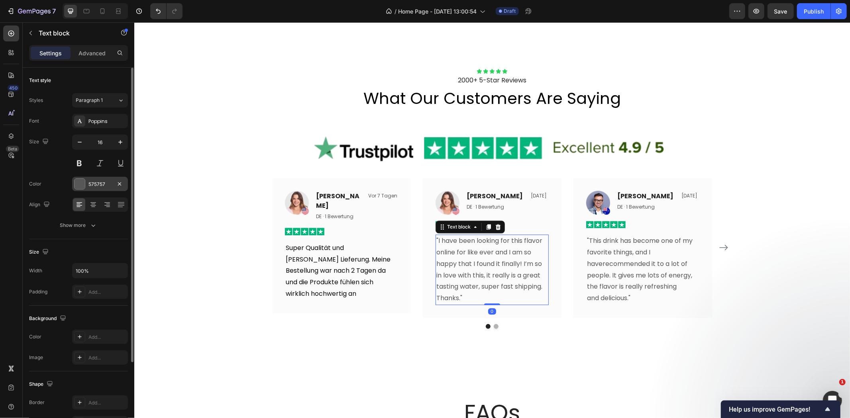
click at [82, 180] on div at bounding box center [79, 184] width 10 height 10
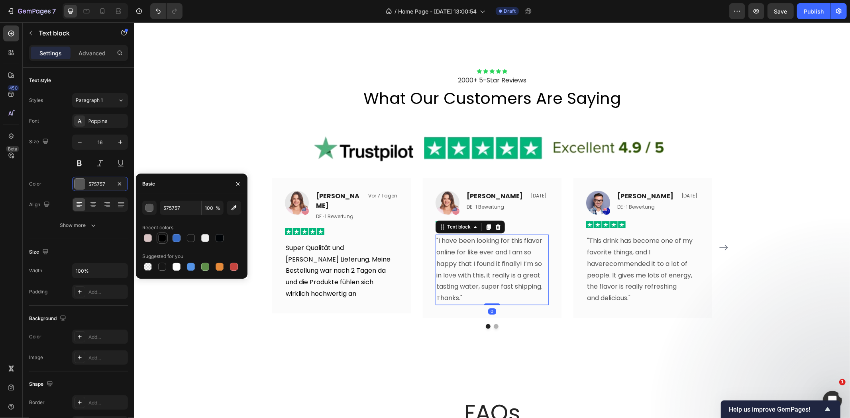
click at [162, 239] on div at bounding box center [162, 238] width 8 height 8
type input "000000"
click at [646, 270] on p ""This drink has become one of my favorite things, and I haverecommended it to a…" at bounding box center [642, 269] width 112 height 69
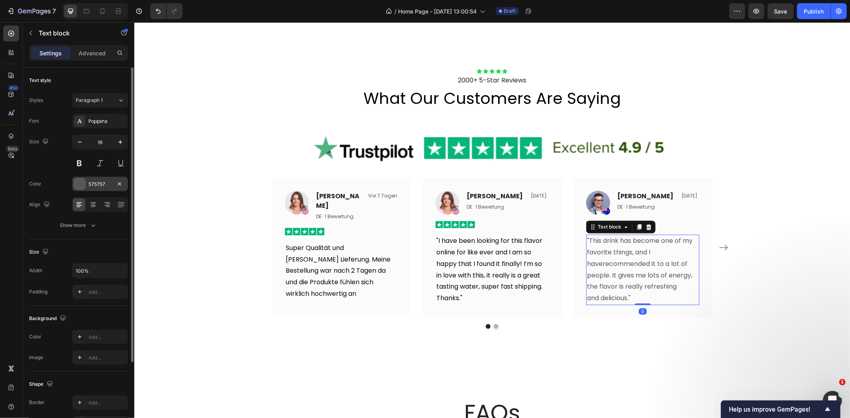
click at [78, 186] on div at bounding box center [79, 184] width 10 height 10
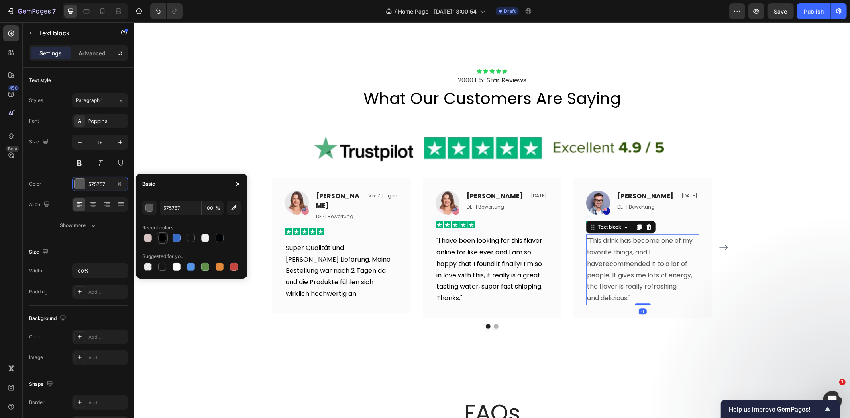
click at [163, 241] on div at bounding box center [162, 238] width 8 height 8
type input "000000"
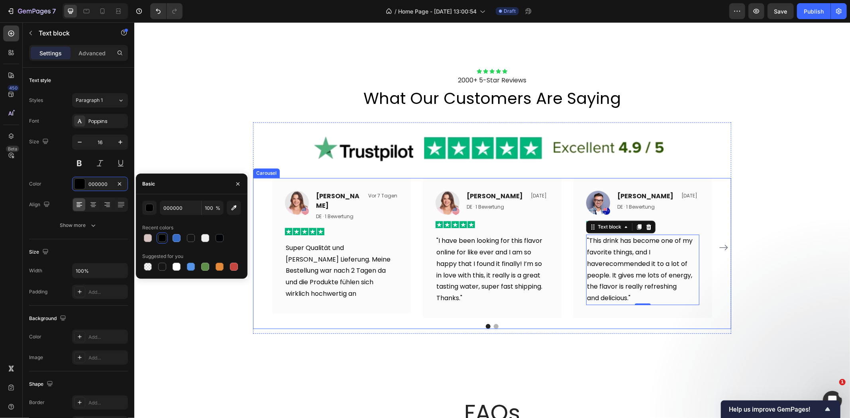
click at [718, 247] on icon "Carousel Next Arrow" at bounding box center [723, 248] width 10 height 10
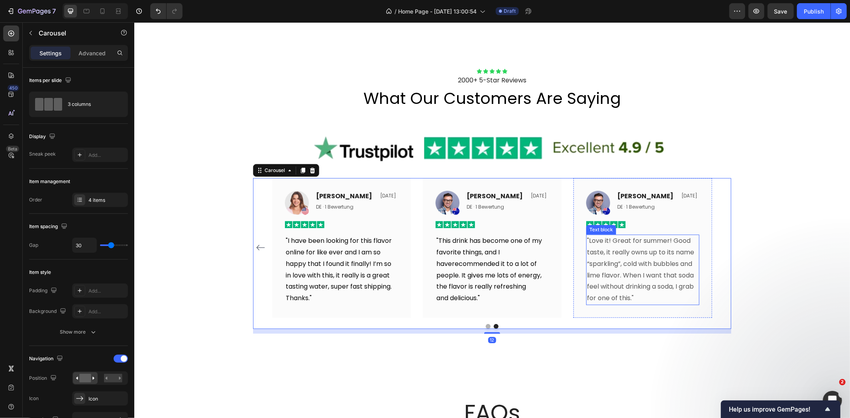
click at [631, 252] on p ""Love it! Great for summer! Good taste, it really owns up to its name “sparklin…" at bounding box center [642, 269] width 112 height 69
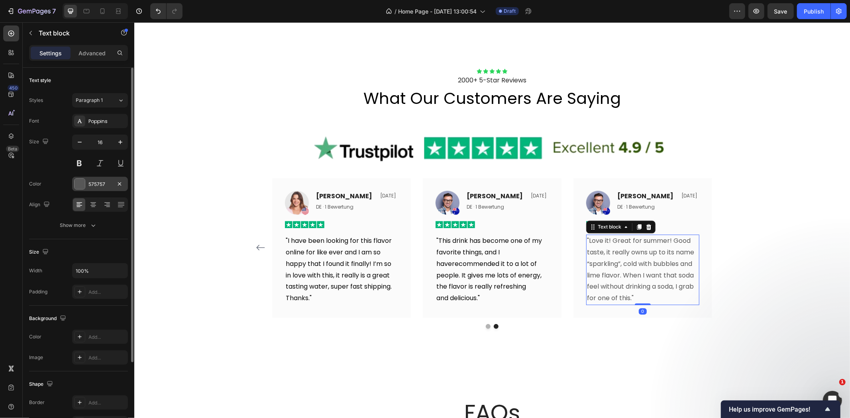
click at [79, 190] on div "575757" at bounding box center [100, 184] width 56 height 14
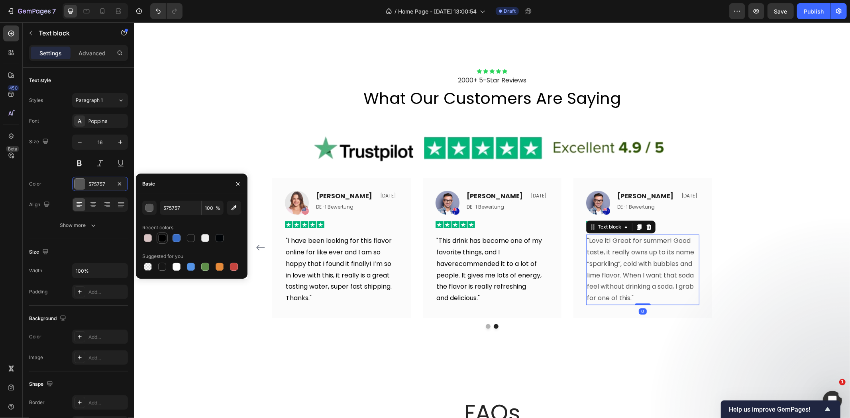
click at [159, 236] on div at bounding box center [162, 238] width 8 height 8
type input "000000"
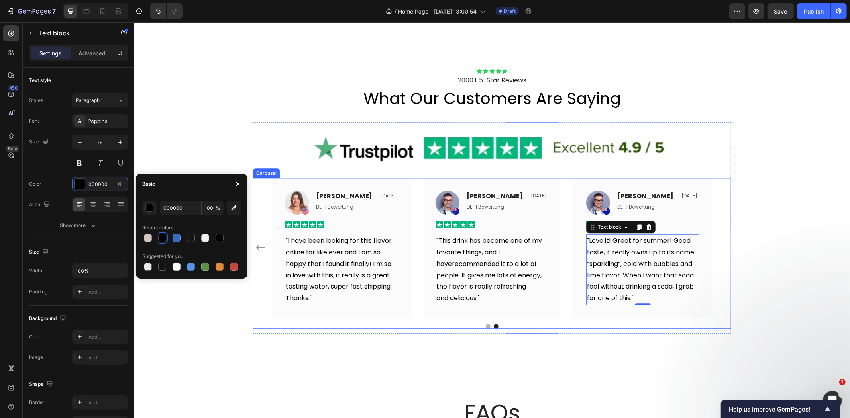
click at [751, 227] on div "Icon Icon Icon Icon Icon Icon List 2000+ 5-Star Reviews Text Block what our cus…" at bounding box center [491, 200] width 715 height 265
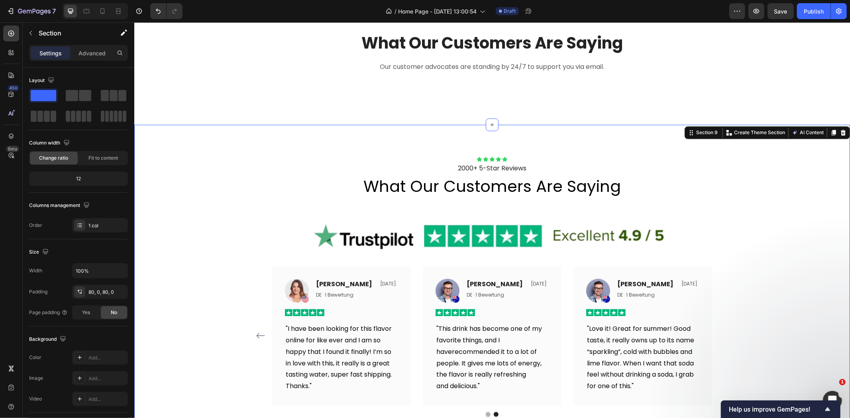
scroll to position [1460, 0]
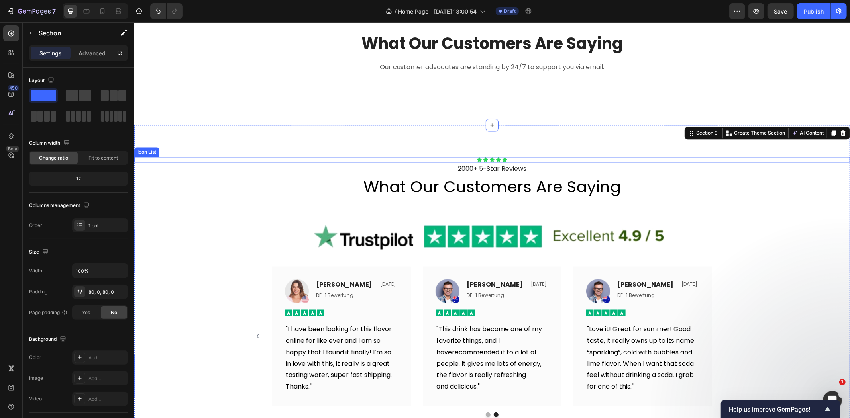
click at [525, 157] on div "Icon Icon Icon Icon Icon" at bounding box center [491, 160] width 715 height 6
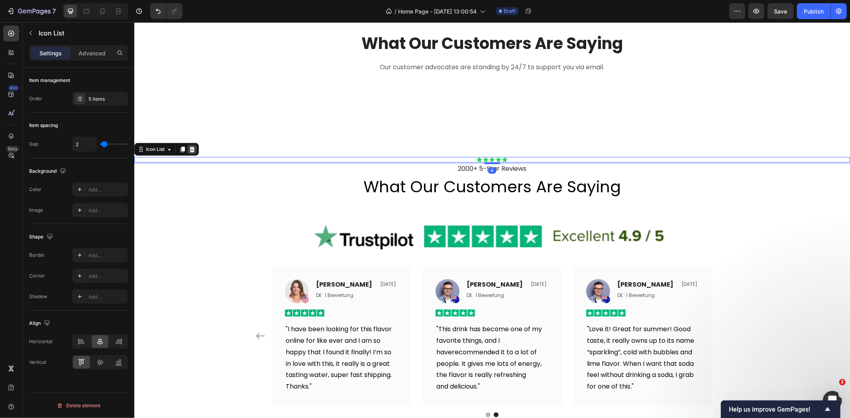
click at [189, 148] on icon at bounding box center [191, 149] width 6 height 6
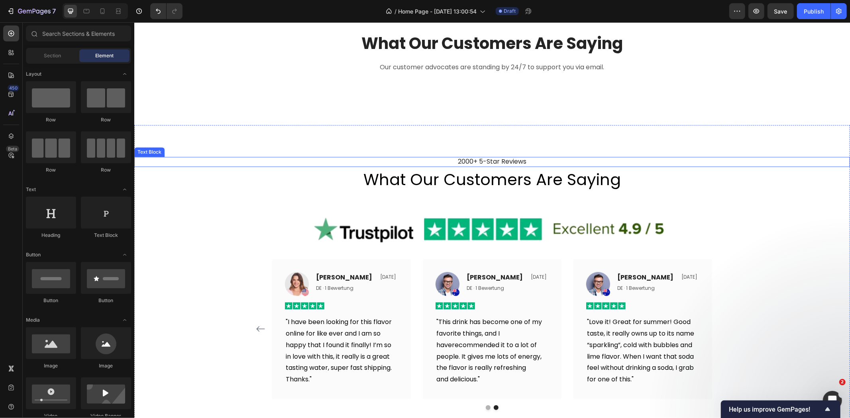
click at [371, 159] on p "2000+ 5-Star Reviews" at bounding box center [492, 161] width 714 height 8
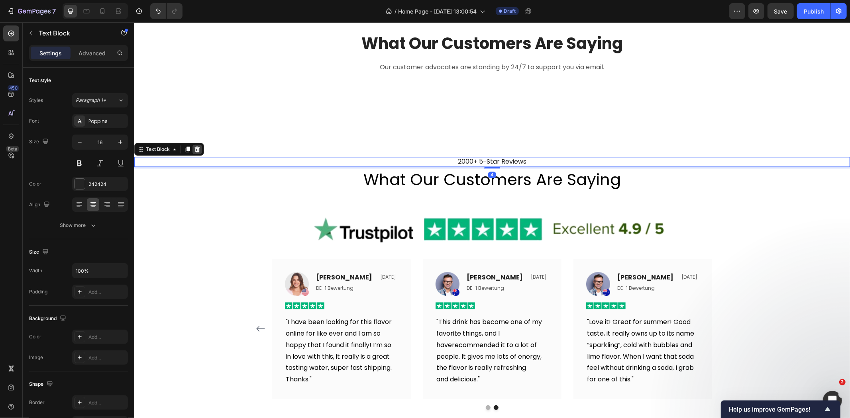
click at [194, 145] on div at bounding box center [197, 149] width 10 height 10
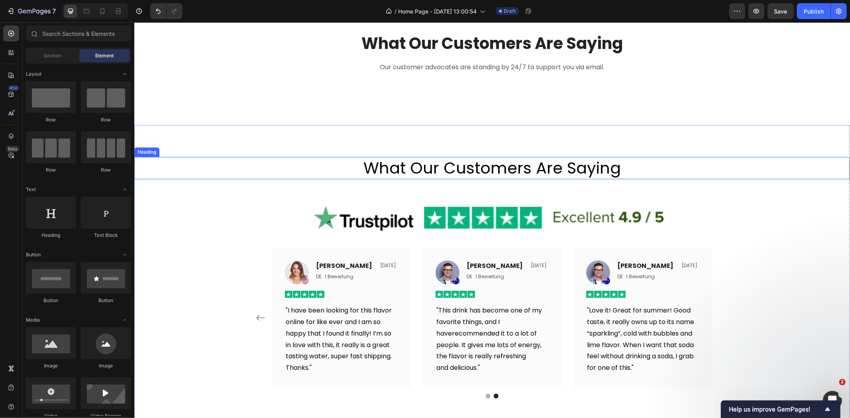
click at [345, 167] on h2 "what our customers are saying" at bounding box center [491, 168] width 715 height 22
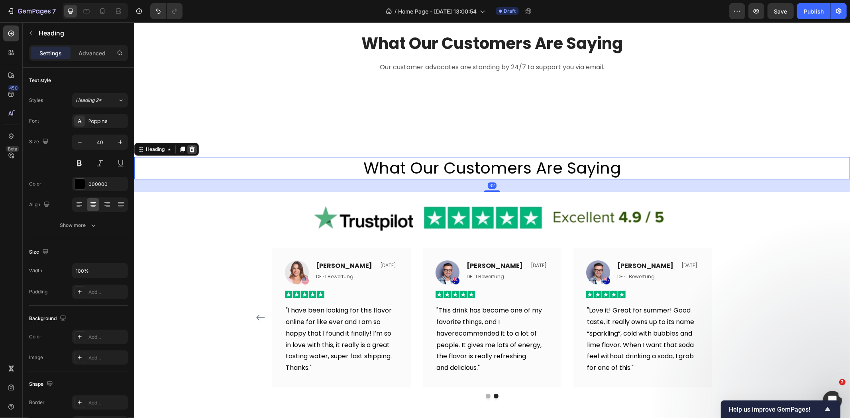
click at [192, 147] on icon at bounding box center [191, 149] width 5 height 6
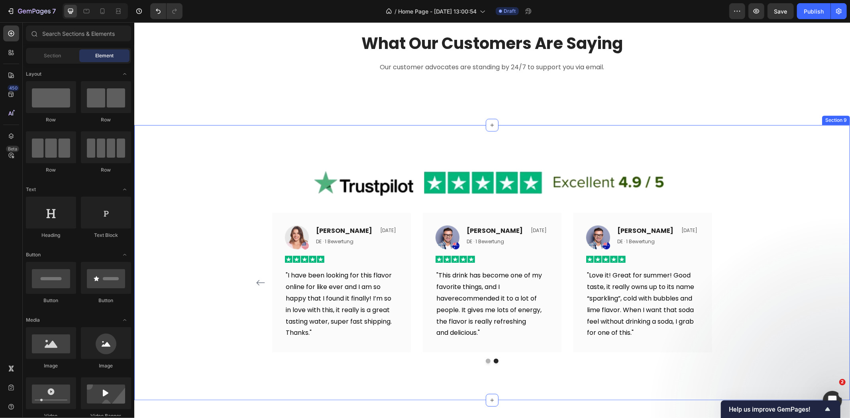
scroll to position [1367, 0]
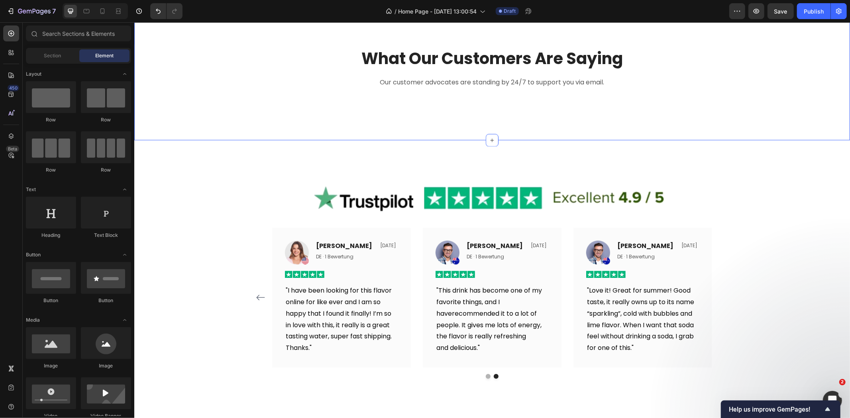
click at [784, 108] on div "What Our Customers Are Saying Heading Our customer advocates are standing by 24…" at bounding box center [491, 77] width 703 height 61
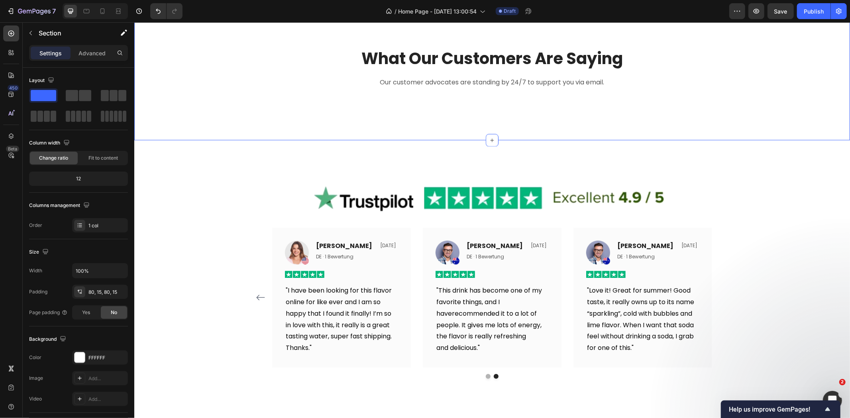
click at [840, 10] on icon at bounding box center [842, 8] width 5 height 6
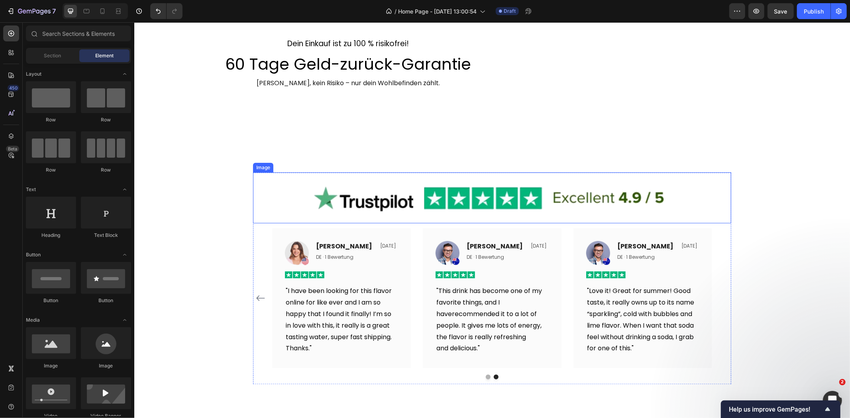
scroll to position [1362, 0]
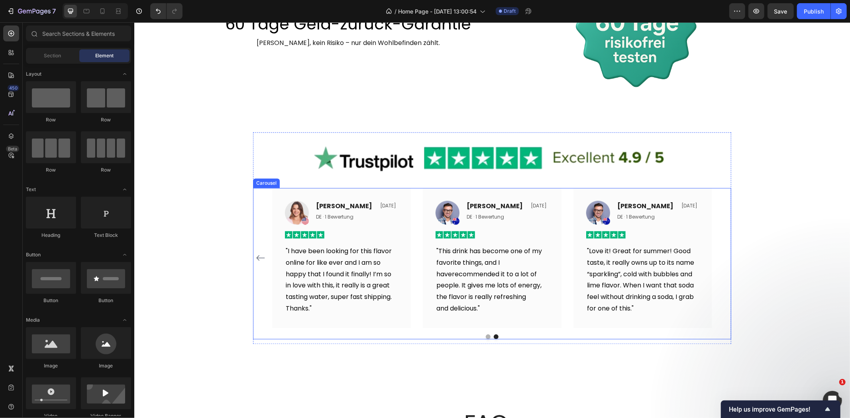
click at [255, 257] on icon "Carousel Back Arrow" at bounding box center [260, 258] width 10 height 10
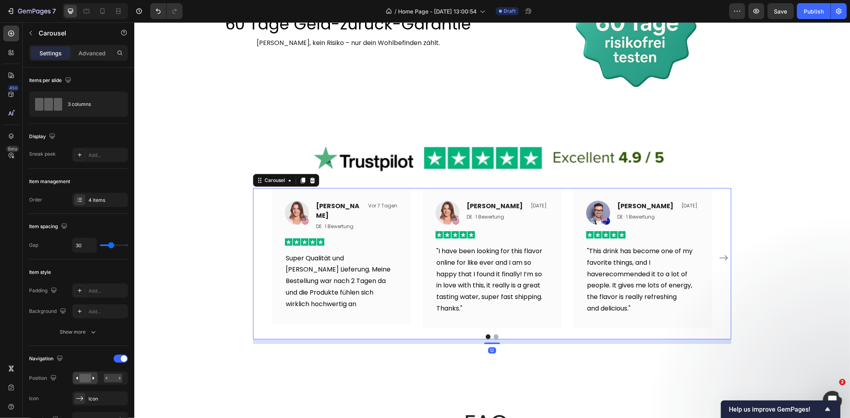
click at [721, 256] on icon "Carousel Next Arrow" at bounding box center [723, 258] width 8 height 6
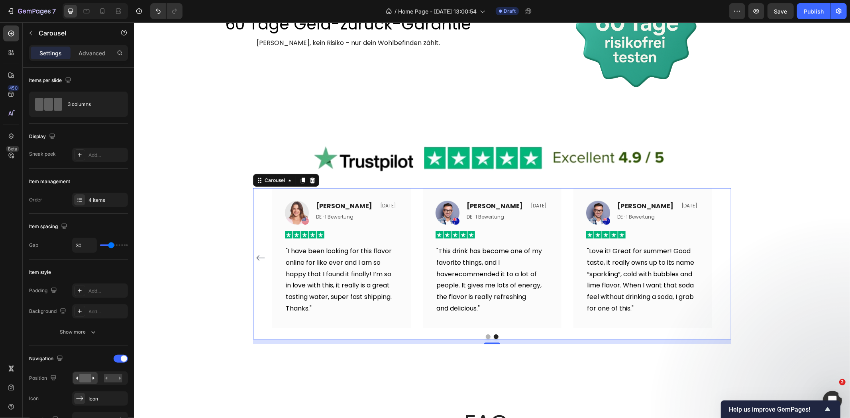
click at [721, 256] on div "Image Laura Fischer Text block DE · 1 Bewertung Text block Vor 7 Tagen Text blo…" at bounding box center [492, 258] width 478 height 140
click at [257, 254] on icon "Carousel Back Arrow" at bounding box center [260, 258] width 10 height 10
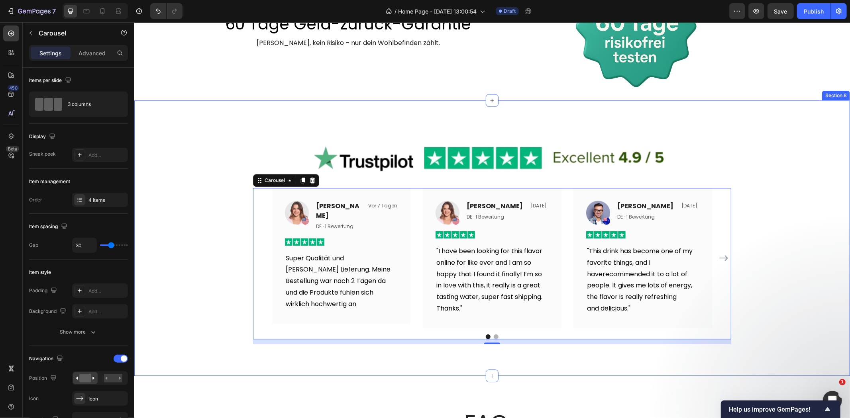
click at [754, 185] on div "Image Image Laura Fischer Text block DE · 1 Bewertung Text block Vor 7 Tagen Te…" at bounding box center [491, 238] width 715 height 212
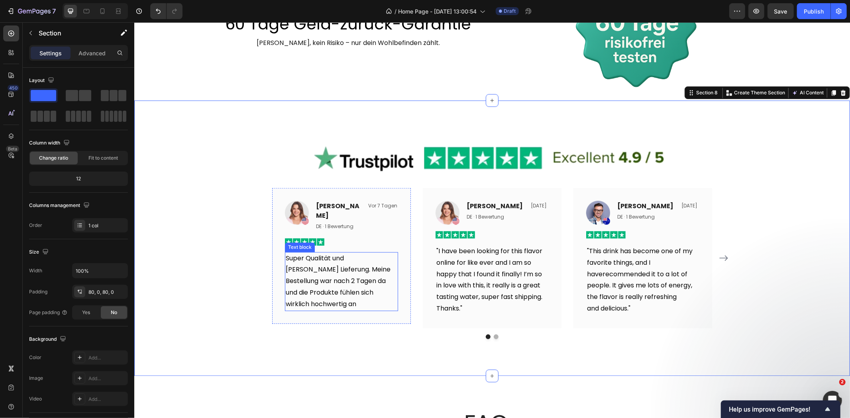
click at [334, 260] on p "Super Qualität und schnelle Lieferung. Meine Bestellung war nach 2 Tagen da und…" at bounding box center [341, 281] width 112 height 57
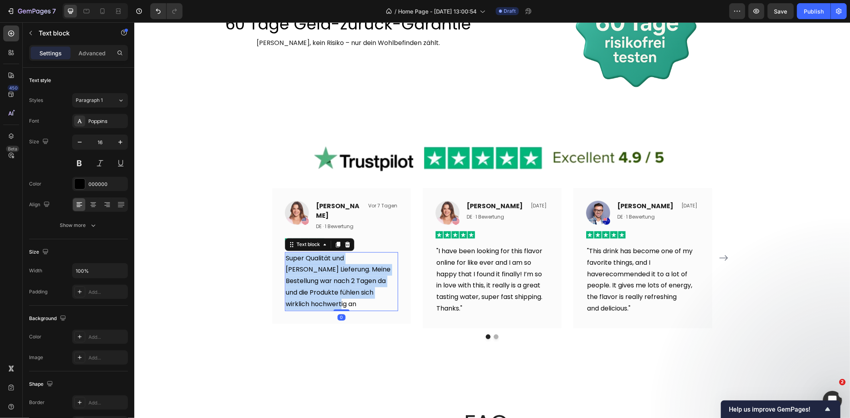
click at [334, 260] on p "Super Qualität und schnelle Lieferung. Meine Bestellung war nach 2 Tagen da und…" at bounding box center [341, 281] width 112 height 57
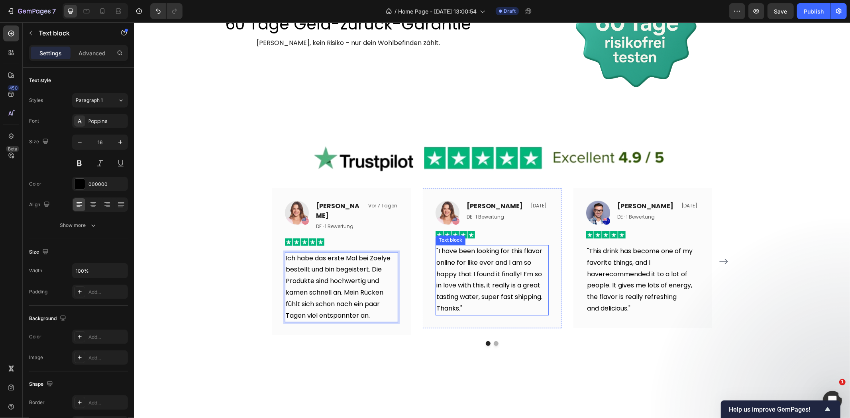
click at [470, 268] on p ""I have been looking for this flavor online for like ever and I am so happy tha…" at bounding box center [492, 273] width 112 height 57
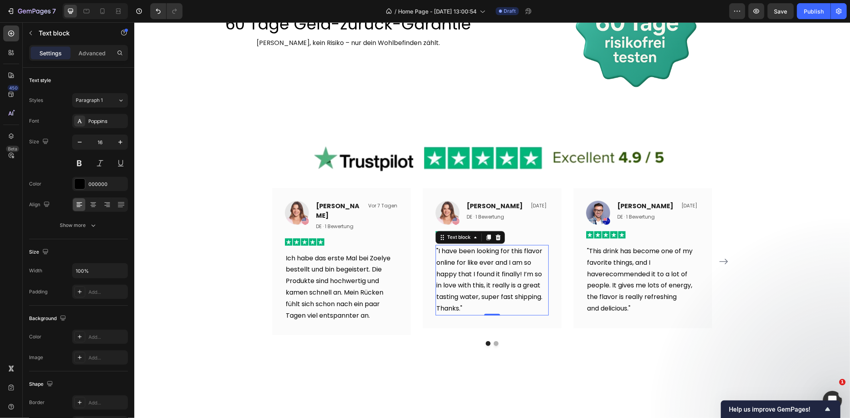
click at [456, 261] on p ""I have been looking for this flavor online for like ever and I am so happy tha…" at bounding box center [492, 273] width 112 height 57
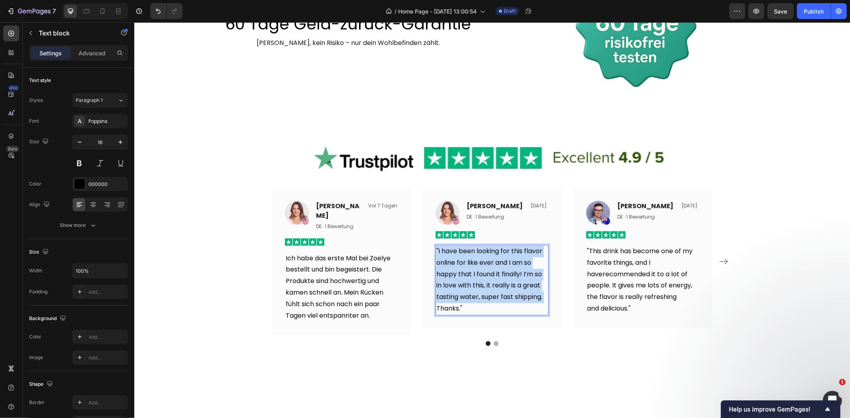
click at [456, 261] on p ""I have been looking for this flavor online for like ever and I am so happy tha…" at bounding box center [492, 273] width 112 height 57
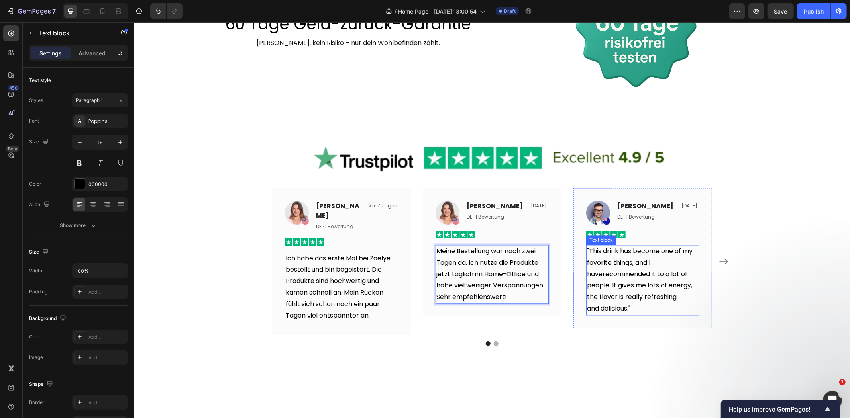
click at [623, 275] on p ""This drink has become one of my favorite things, and I haverecommended it to a…" at bounding box center [642, 279] width 112 height 69
click at [468, 261] on p "Meine Bestellung war nach zwei Tagen da. Ich nutze die Produkte jetzt täglich i…" at bounding box center [492, 273] width 112 height 57
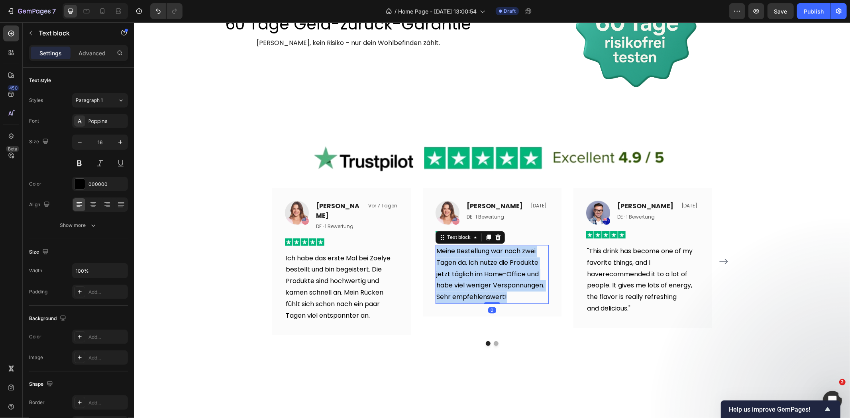
click at [468, 261] on p "Meine Bestellung war nach zwei Tagen da. Ich nutze die Produkte jetzt täglich i…" at bounding box center [492, 273] width 112 height 57
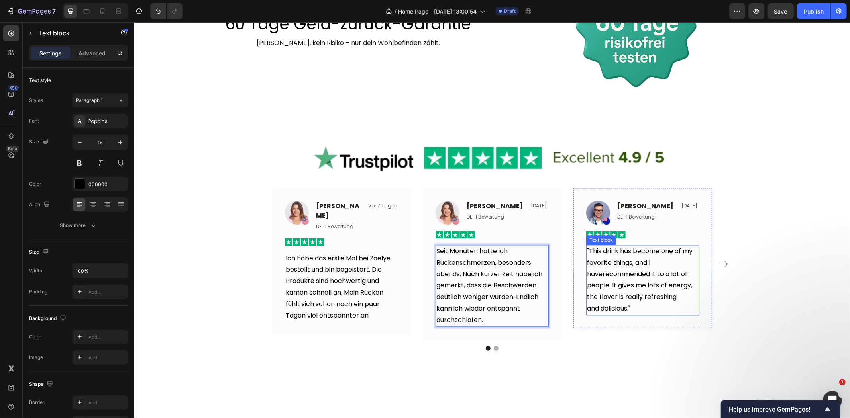
click at [606, 268] on p ""This drink has become one of my favorite things, and I haverecommended it to a…" at bounding box center [642, 279] width 112 height 69
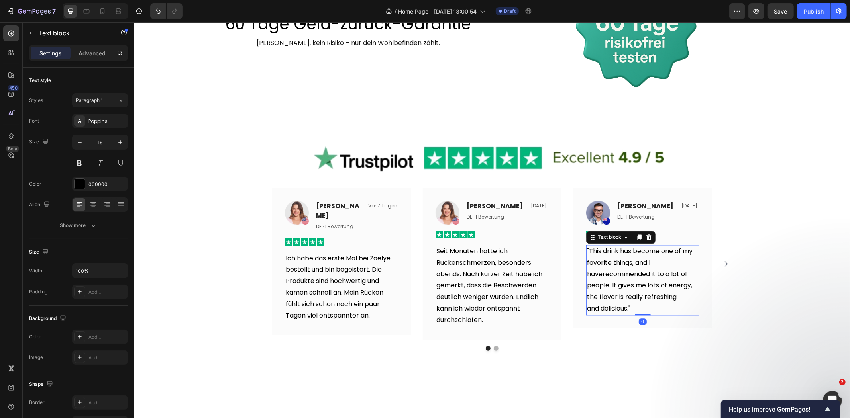
click at [606, 268] on p ""This drink has become one of my favorite things, and I haverecommended it to a…" at bounding box center [642, 279] width 112 height 69
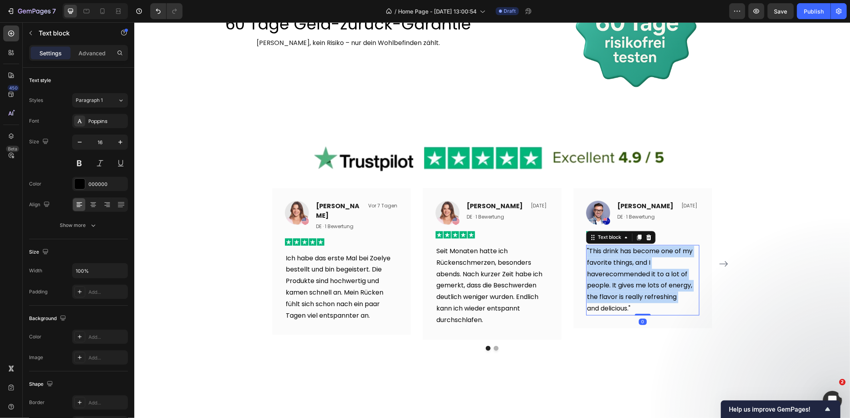
click at [606, 268] on p ""This drink has become one of my favorite things, and I haverecommended it to a…" at bounding box center [642, 279] width 112 height 69
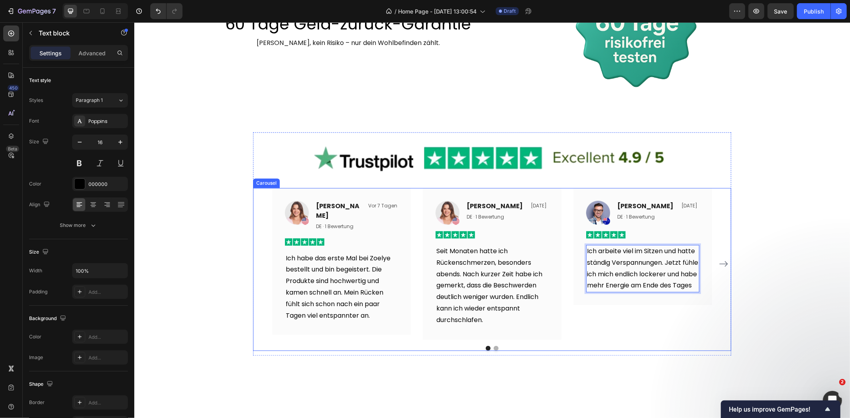
click at [493, 347] on button "Dot" at bounding box center [495, 348] width 5 height 5
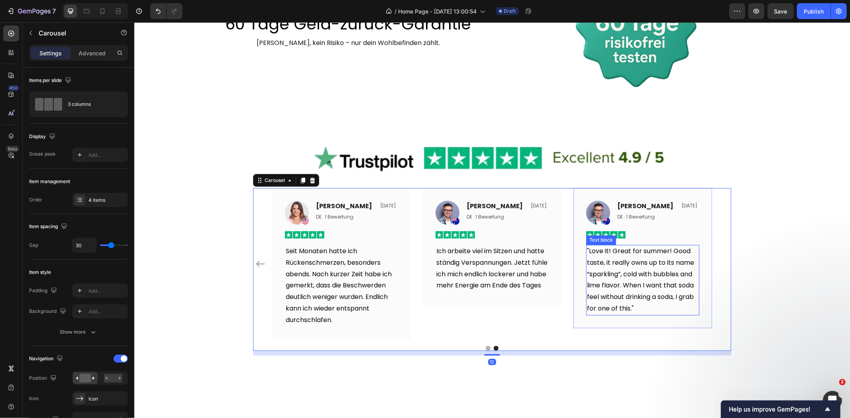
click at [615, 274] on p ""Love it! Great for summer! Good taste, it really owns up to its name “sparklin…" at bounding box center [642, 279] width 112 height 69
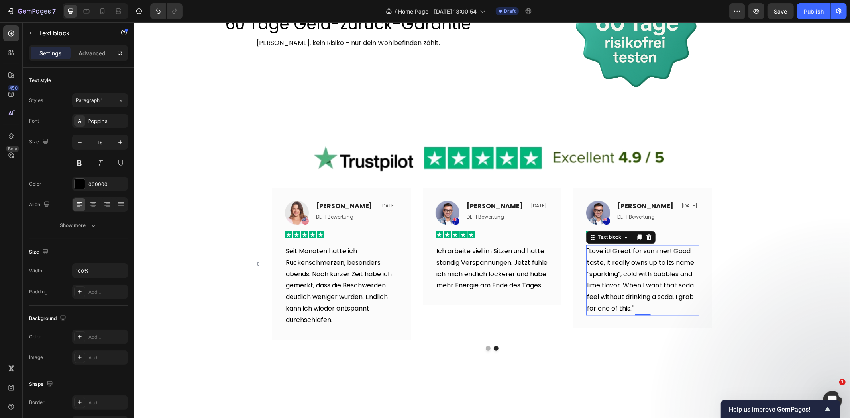
click at [638, 281] on p ""Love it! Great for summer! Good taste, it really owns up to its name “sparklin…" at bounding box center [642, 279] width 112 height 69
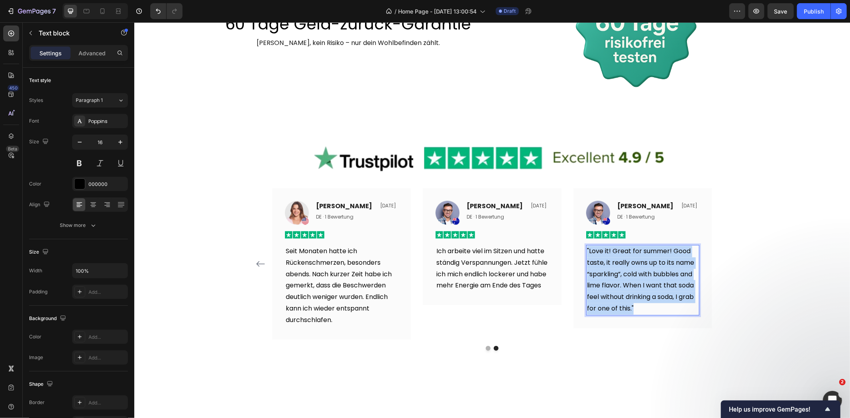
click at [638, 281] on p ""Love it! Great for summer! Good taste, it really owns up to its name “sparklin…" at bounding box center [642, 279] width 112 height 69
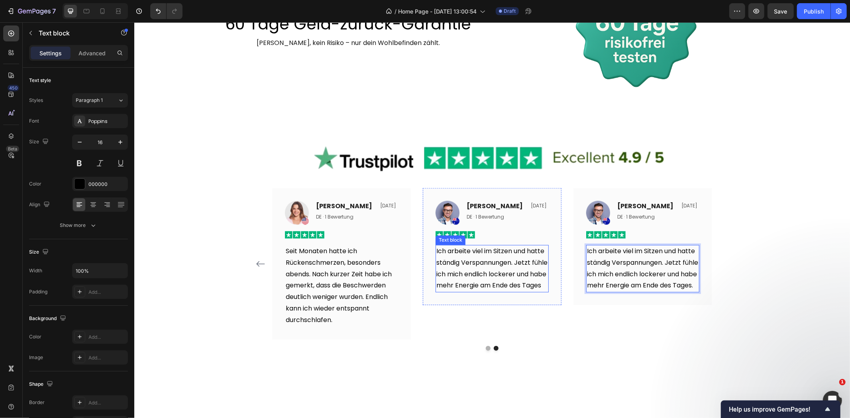
click at [492, 261] on p "Ich arbeite viel im Sitzen und hatte ständig Verspannungen. Jetzt fühle ich mic…" at bounding box center [492, 268] width 112 height 46
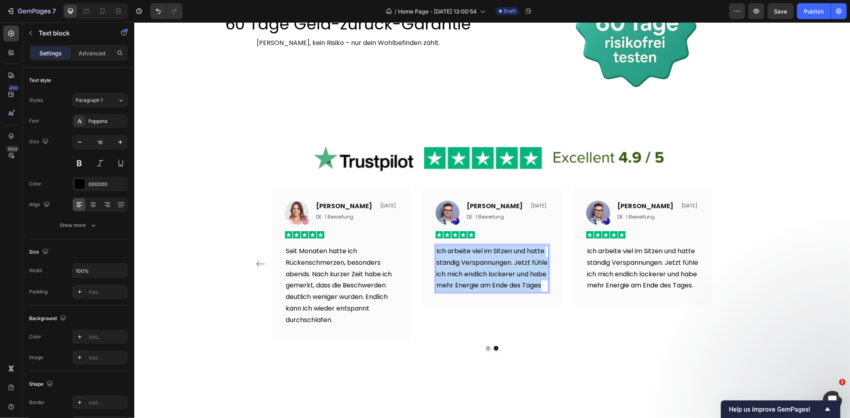
click at [492, 261] on p "Ich arbeite viel im Sitzen und hatte ständig Verspannungen. Jetzt fühle ich mic…" at bounding box center [492, 268] width 112 height 46
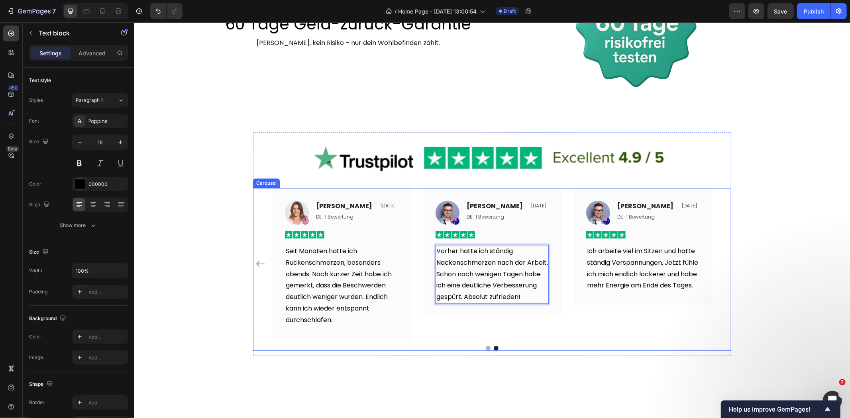
click at [260, 261] on icon "Carousel Back Arrow" at bounding box center [260, 264] width 10 height 10
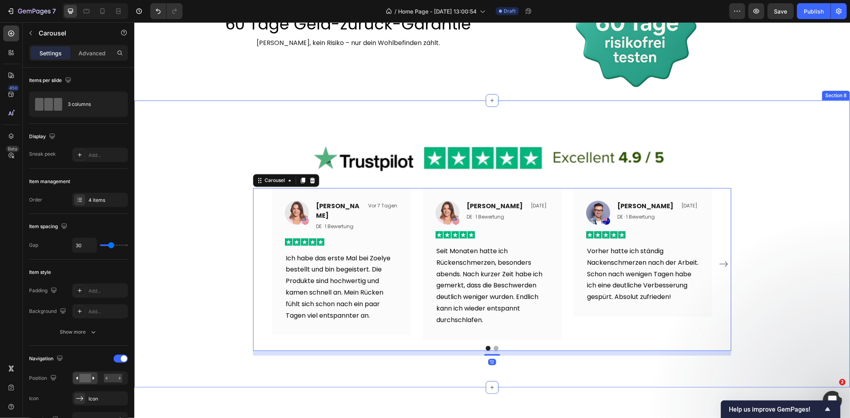
click at [220, 252] on div "Image Image Laura Fischer Text block DE · 1 Bewertung Text block Vor 7 Tagen Te…" at bounding box center [491, 243] width 715 height 223
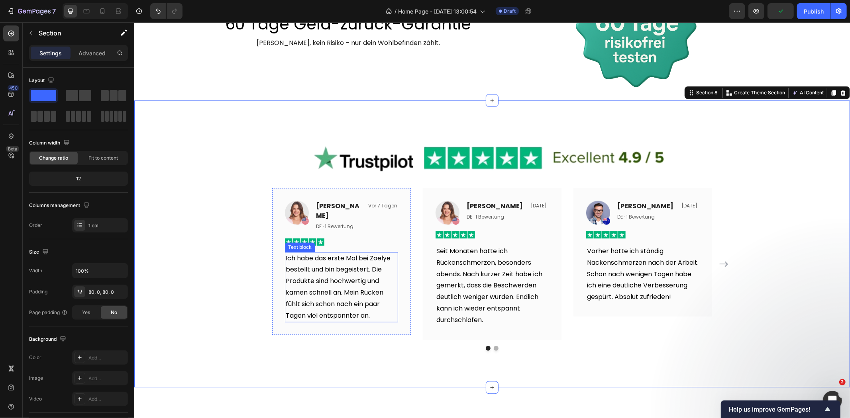
click at [337, 276] on p "Ich habe das erste Mal bei Zoelye bestellt und bin begeistert. Die Produkte sin…" at bounding box center [341, 287] width 112 height 69
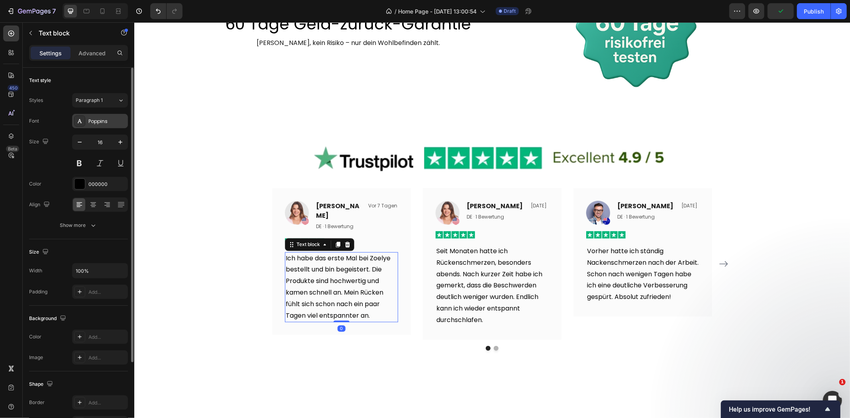
click at [96, 124] on div "Poppins" at bounding box center [106, 121] width 37 height 7
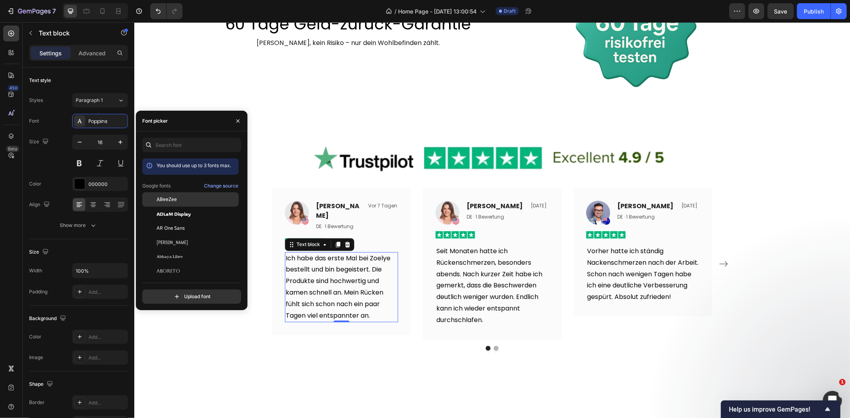
click at [194, 203] on div "ABeeZee" at bounding box center [197, 199] width 80 height 7
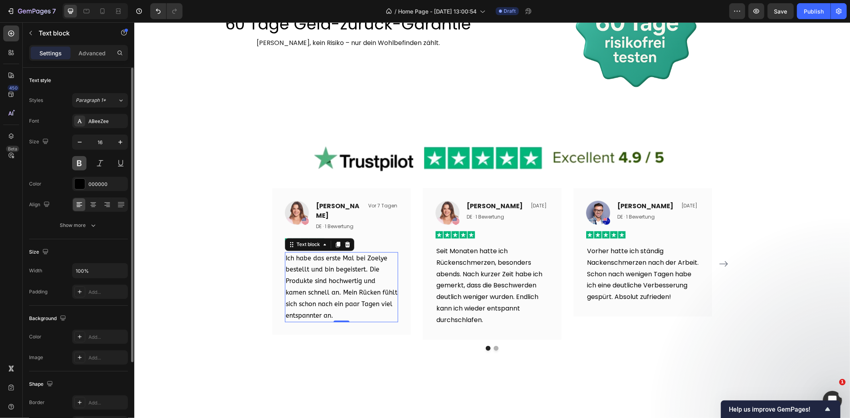
click at [83, 161] on button at bounding box center [79, 163] width 14 height 14
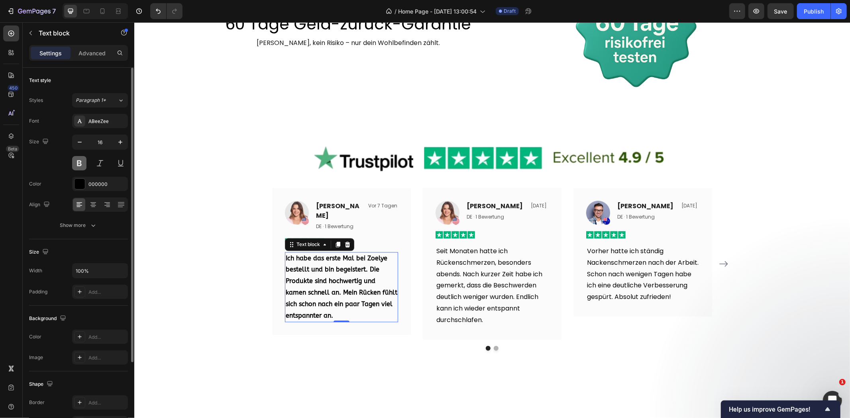
click at [83, 161] on button at bounding box center [79, 163] width 14 height 14
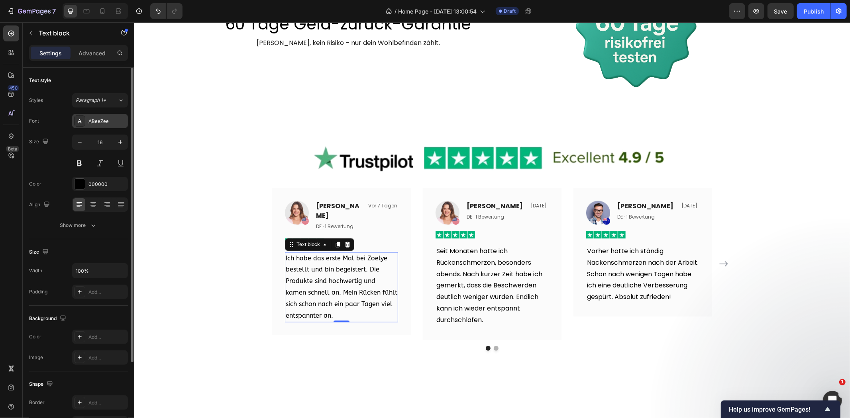
click at [96, 119] on div "ABeeZee" at bounding box center [106, 121] width 37 height 7
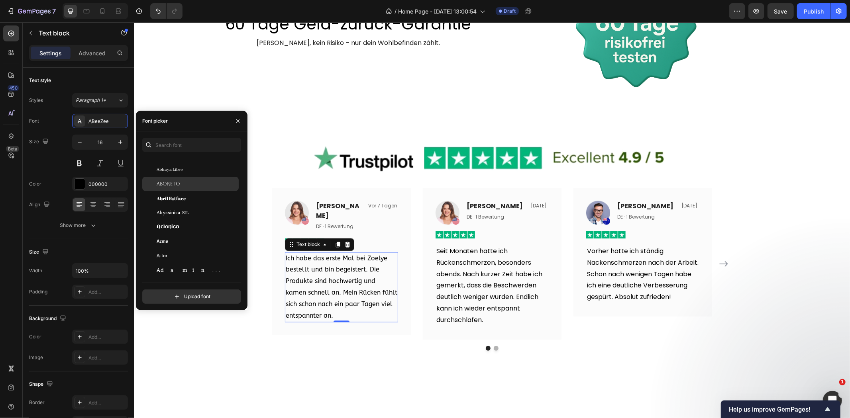
scroll to position [133, 0]
click at [193, 148] on input "text" at bounding box center [191, 145] width 99 height 14
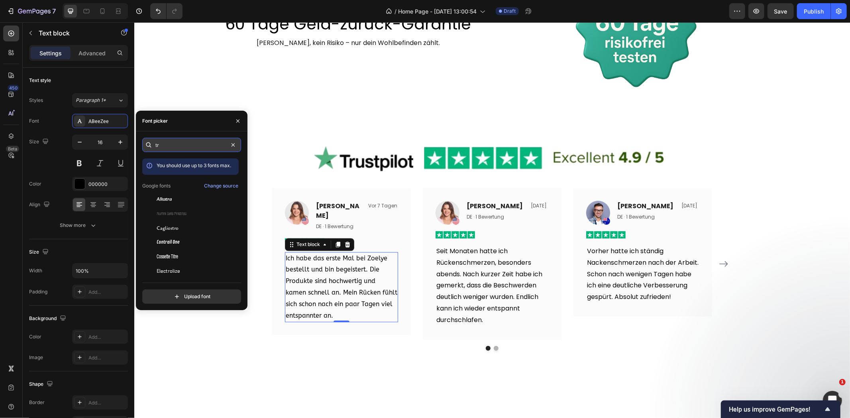
type input "t"
type input "sans"
click at [192, 212] on div "Alan Sans" at bounding box center [197, 213] width 80 height 7
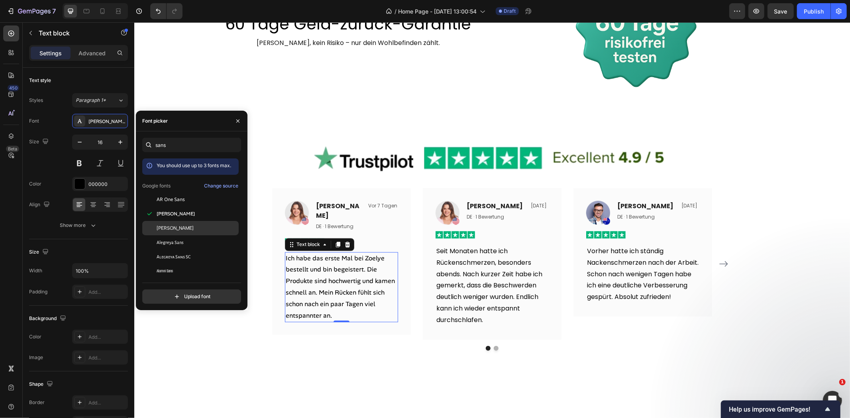
click at [192, 229] on div "Albert Sans" at bounding box center [197, 228] width 80 height 7
click at [194, 217] on div "Alan Sans" at bounding box center [197, 213] width 80 height 7
click at [198, 200] on div "AR One Sans" at bounding box center [197, 199] width 80 height 7
click at [196, 209] on div "Alan Sans" at bounding box center [190, 214] width 96 height 14
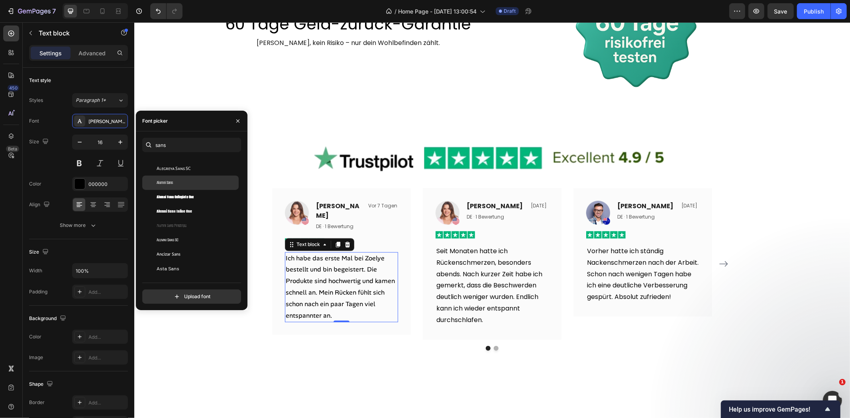
scroll to position [133, 0]
click at [179, 223] on div "Asta Sans" at bounding box center [197, 224] width 80 height 7
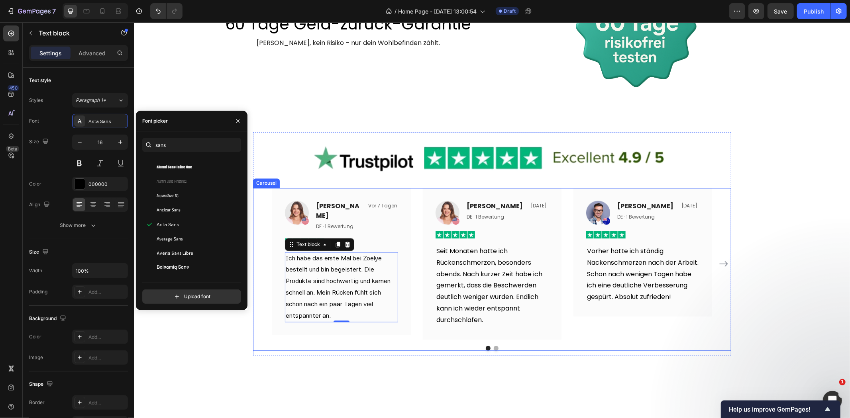
click at [385, 340] on div "Image Laura Fischer Text block DE · 1 Bewertung Text block Vor 7 Tagen Text blo…" at bounding box center [492, 269] width 478 height 163
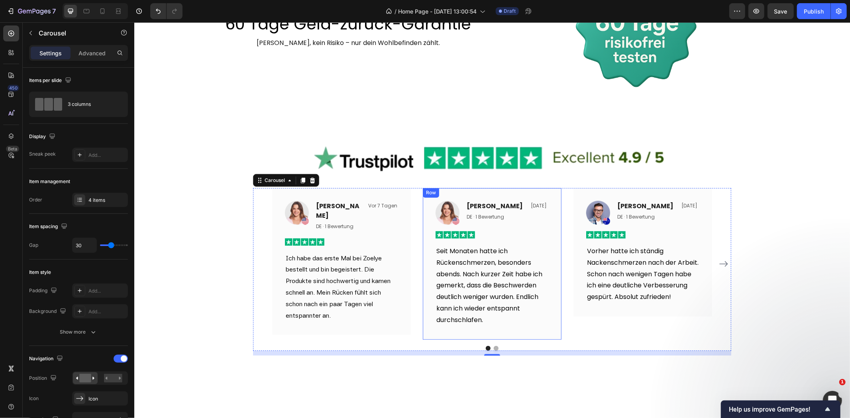
click at [431, 268] on div "Image Lukas Text block DE · 1 Bewertung Text block 30. Sept. 2025 Text block Ro…" at bounding box center [491, 263] width 139 height 151
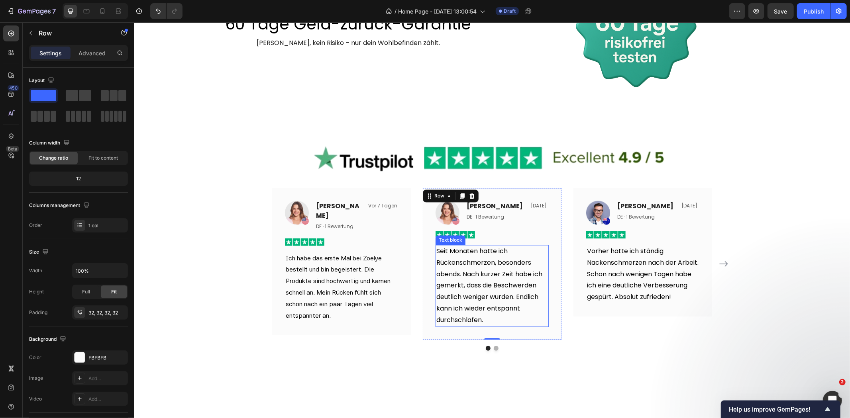
click at [476, 267] on p "Seit Monaten hatte ich Rückenschmerzen, besonders abends. Nach kurzer Zeit habe…" at bounding box center [492, 285] width 112 height 80
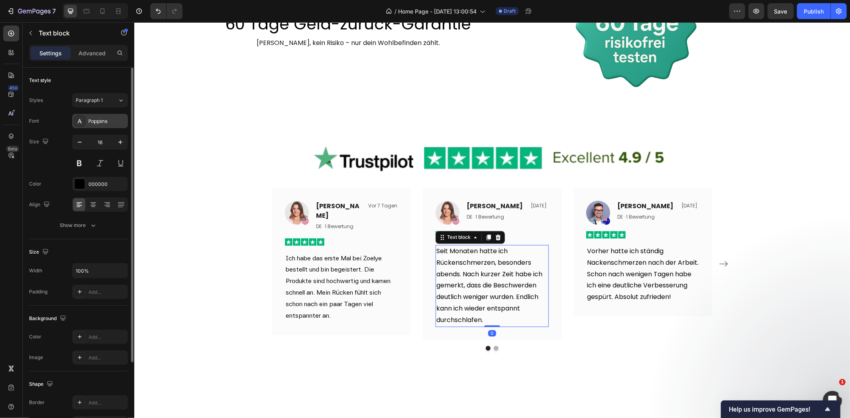
click at [93, 121] on div "Poppins" at bounding box center [106, 121] width 37 height 7
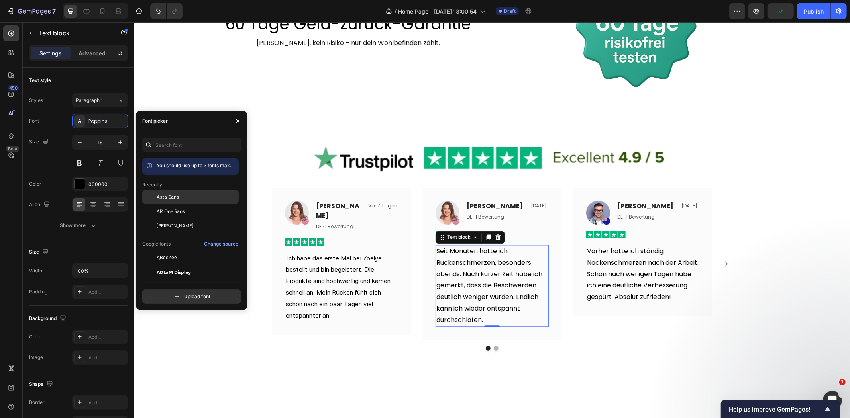
click at [168, 194] on span "Asta Sans" at bounding box center [168, 197] width 23 height 7
click at [646, 265] on p "Vorher hatte ich ständig Nackenschmerzen nach der Arbeit. Schon nach wenigen Ta…" at bounding box center [642, 273] width 112 height 57
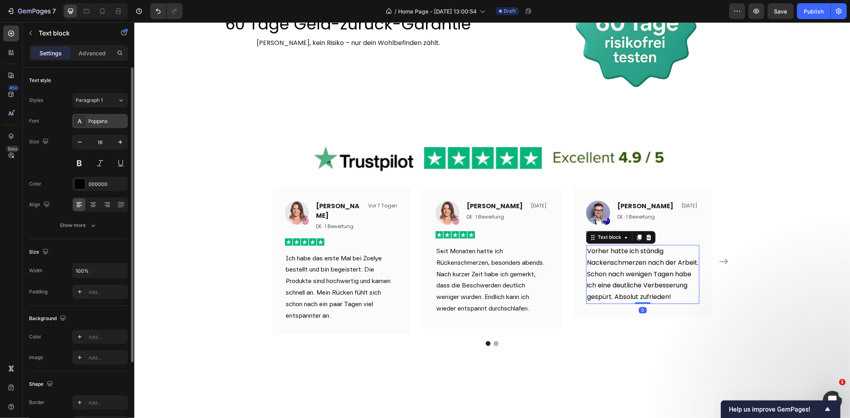
click at [98, 114] on div "Poppins" at bounding box center [100, 121] width 56 height 14
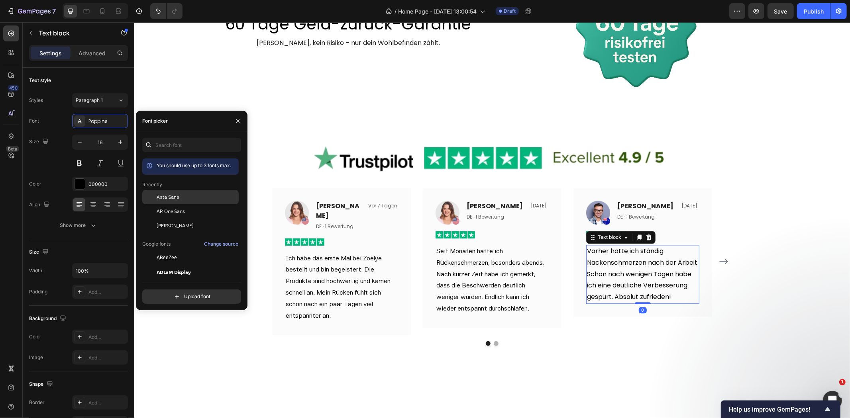
click at [168, 196] on span "Asta Sans" at bounding box center [168, 197] width 23 height 7
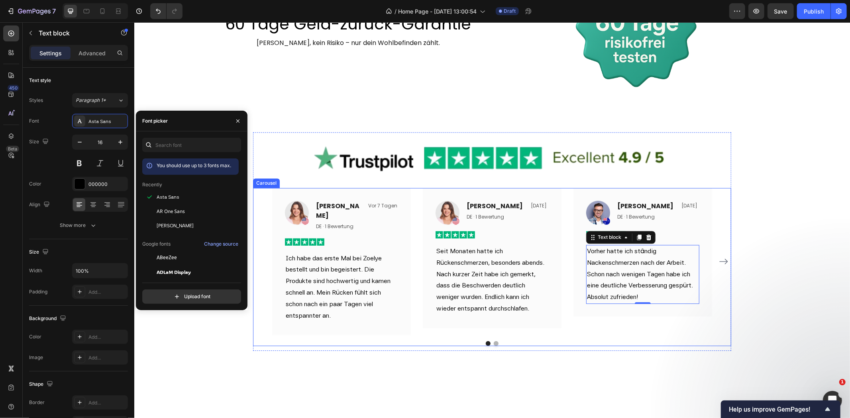
click at [718, 257] on icon "Carousel Next Arrow" at bounding box center [723, 262] width 10 height 10
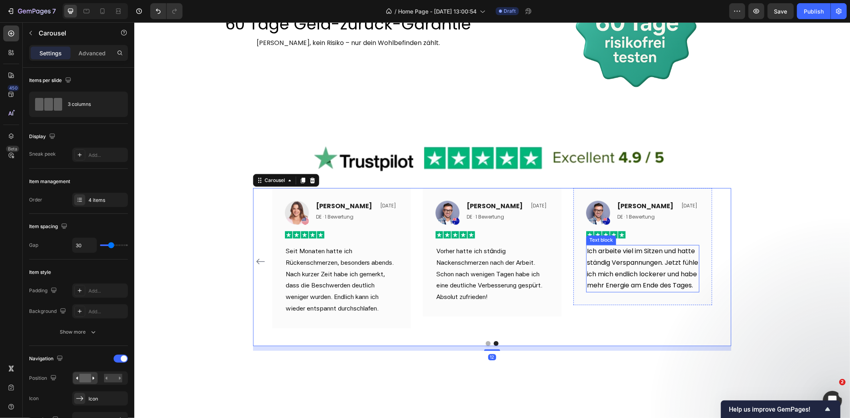
click at [607, 258] on p "Ich arbeite viel im Sitzen und hatte ständig Verspannungen. Jetzt fühle ich mic…" at bounding box center [642, 268] width 112 height 46
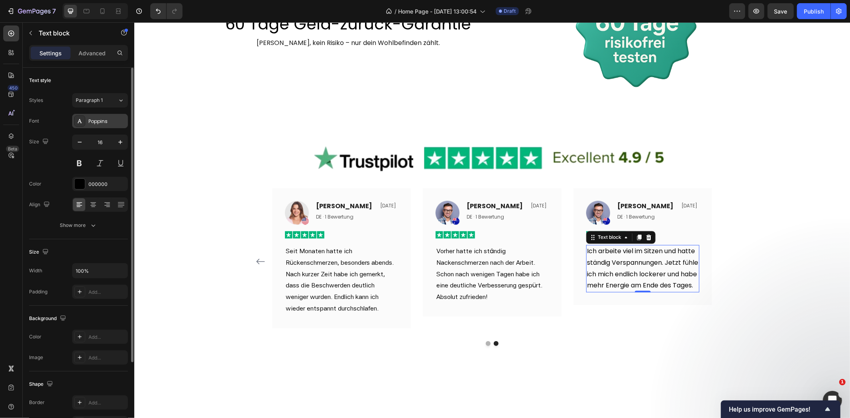
click at [92, 122] on div "Poppins" at bounding box center [106, 121] width 37 height 7
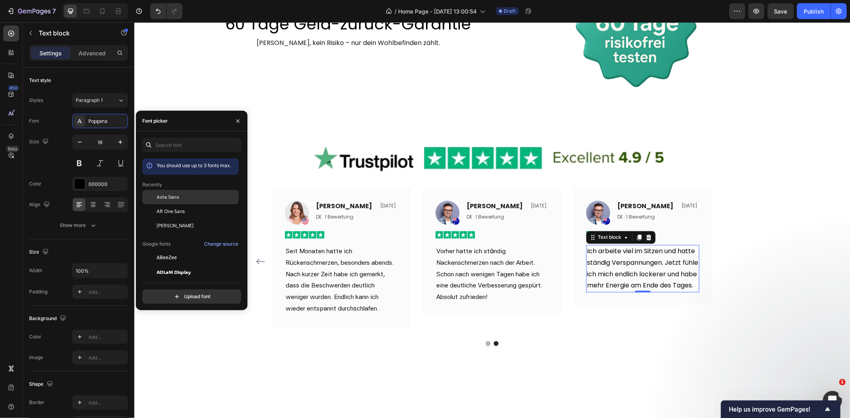
click at [164, 196] on span "Asta Sans" at bounding box center [168, 197] width 23 height 7
click at [627, 337] on div "Image Laura Fischer Text block DE · 1 Bewertung Text block Vor 7 Tagen Text blo…" at bounding box center [492, 267] width 478 height 158
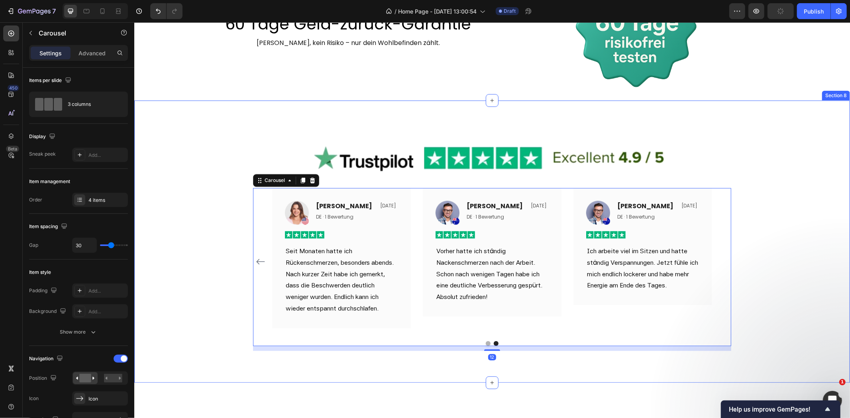
click at [760, 226] on div "Image Image Laura Fischer Text block DE · 1 Bewertung Text block Vor 7 Tagen Te…" at bounding box center [491, 241] width 715 height 219
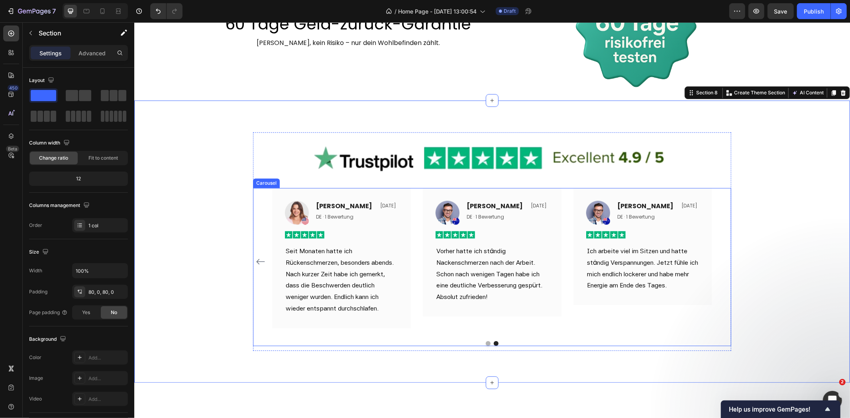
click at [257, 257] on icon "Carousel Back Arrow" at bounding box center [260, 262] width 10 height 10
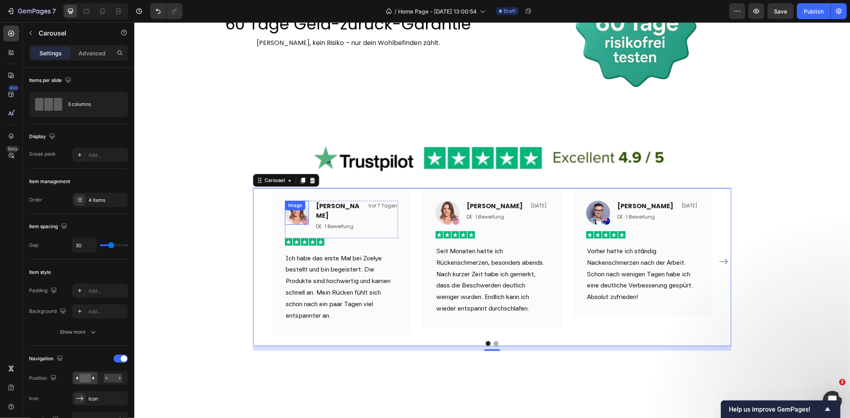
click at [288, 210] on div "Image" at bounding box center [296, 212] width 24 height 24
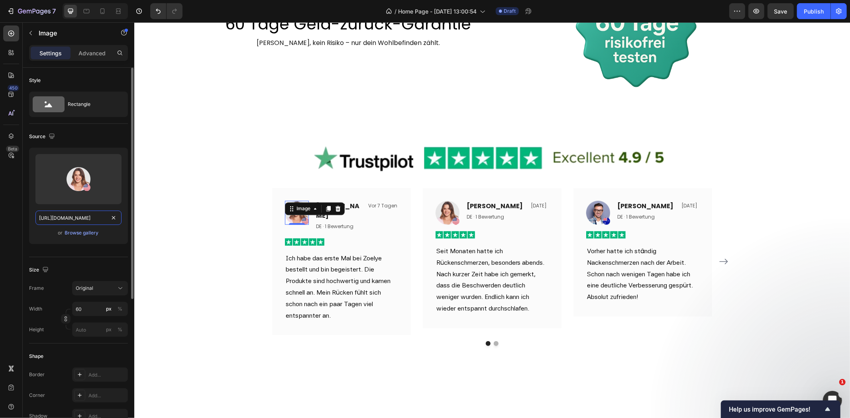
click at [77, 219] on input "https://ucarecdn.com/a21e283a-f752-40cc-ba03-0d1ca72bf3bc/-/format/auto/" at bounding box center [78, 218] width 86 height 14
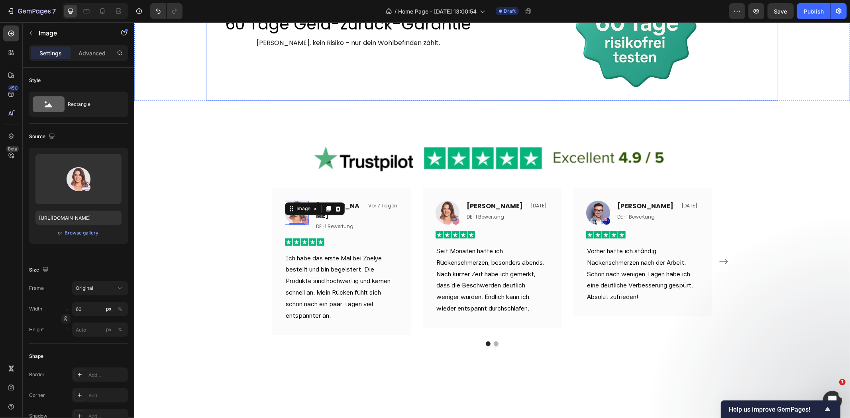
click at [201, 110] on div "Image Image 0 Laura Fischer Text block DE · 1 Bewertung Text block Vor 7 Tagen …" at bounding box center [491, 241] width 715 height 282
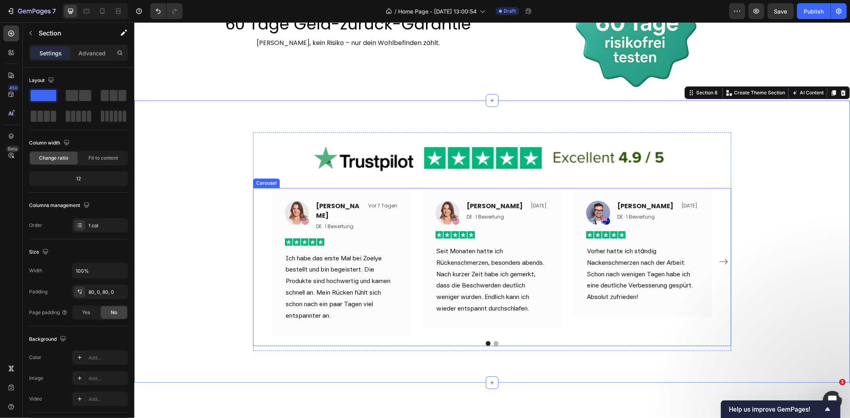
click at [493, 341] on button "Dot" at bounding box center [495, 343] width 5 height 5
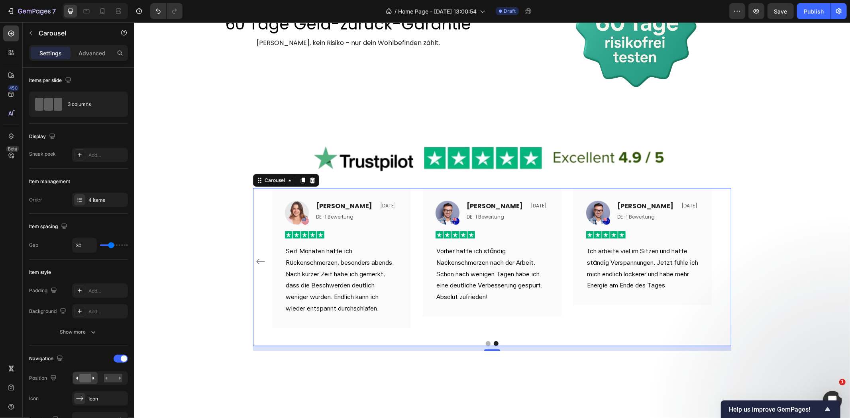
click at [485, 341] on button "Dot" at bounding box center [487, 343] width 5 height 5
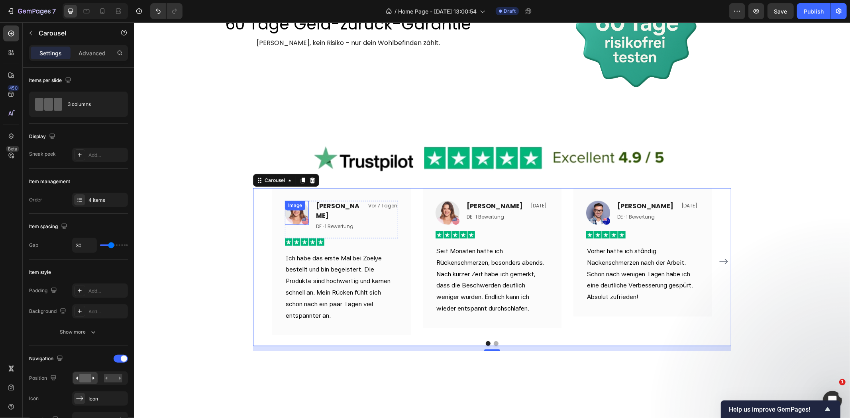
click at [294, 210] on div "Image" at bounding box center [296, 212] width 24 height 24
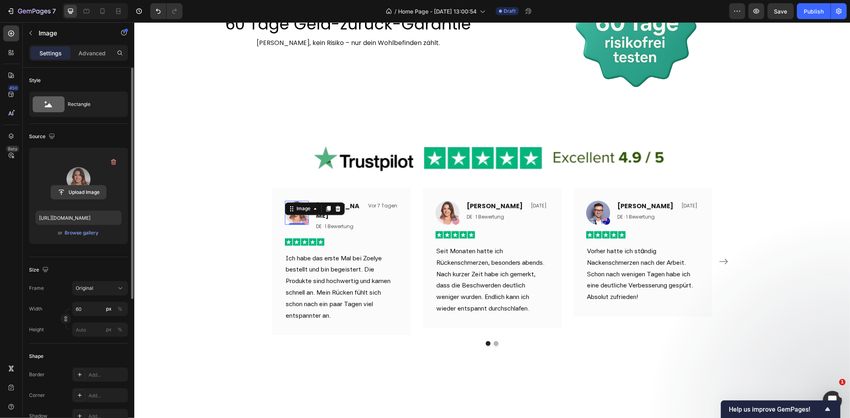
click at [85, 189] on input "file" at bounding box center [78, 193] width 55 height 14
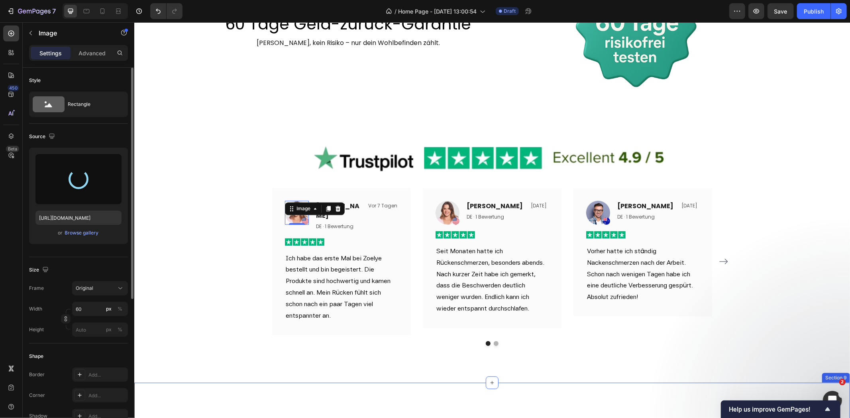
type input "https://cdn.shopify.com/s/files/1/0549/8204/9855/files/gempages_552368247895229…"
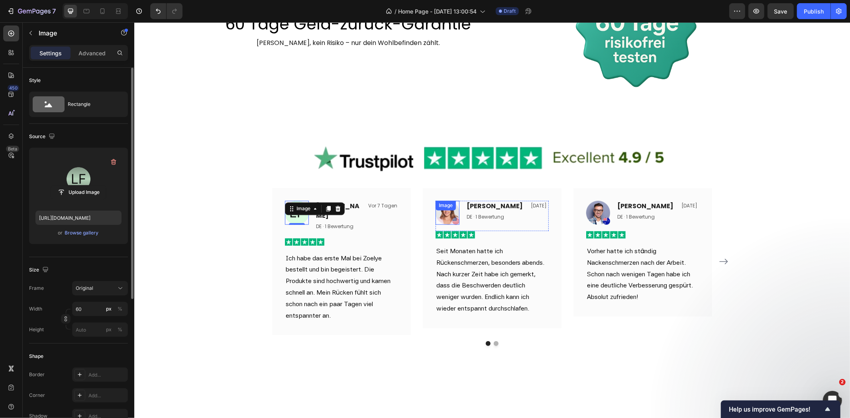
click at [443, 213] on div "Image" at bounding box center [447, 212] width 24 height 24
click at [70, 192] on input "file" at bounding box center [78, 193] width 55 height 14
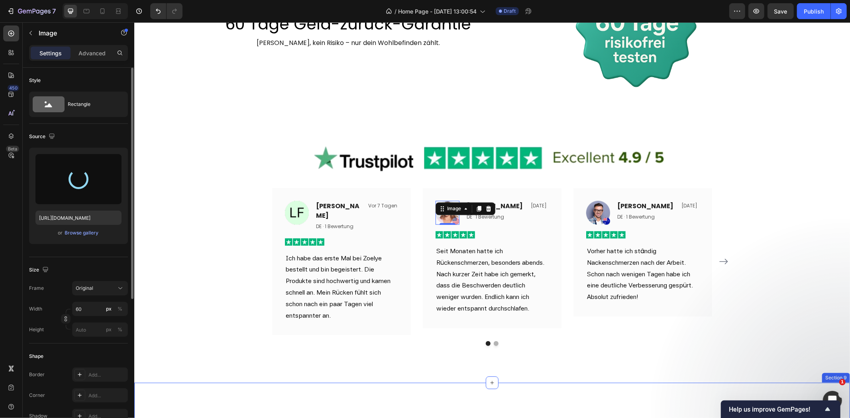
type input "https://cdn.shopify.com/s/files/1/0549/8204/9855/files/gempages_552368247895229…"
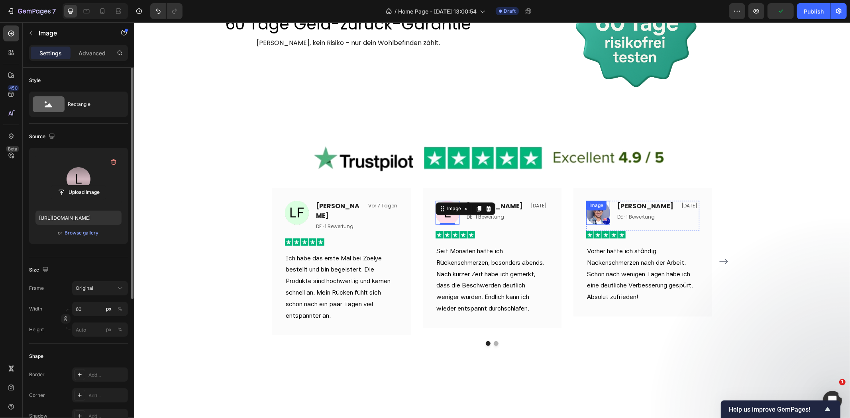
click at [596, 212] on div "Image" at bounding box center [598, 212] width 24 height 24
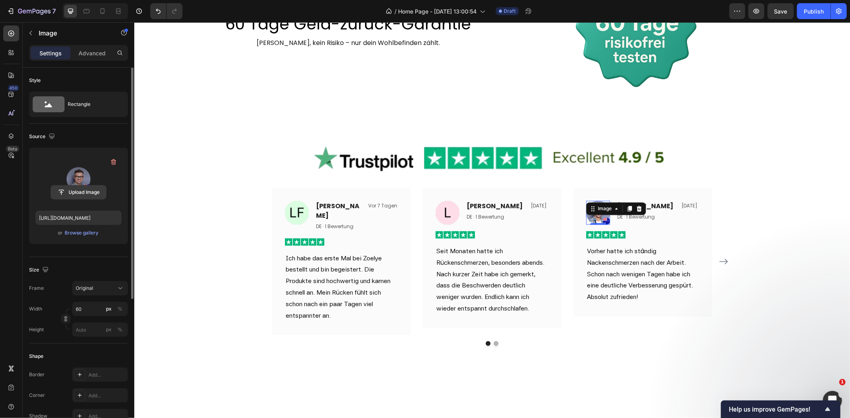
click at [62, 189] on input "file" at bounding box center [78, 193] width 55 height 14
type input "https://cdn.shopify.com/s/files/1/0549/8204/9855/files/gempages_552368247895229…"
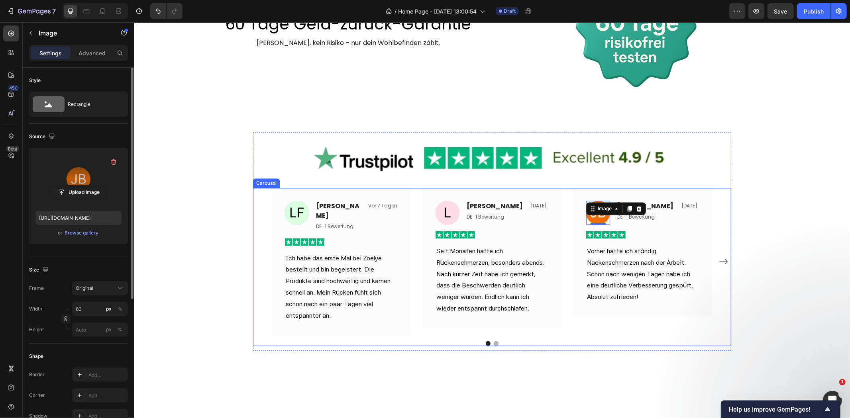
click at [724, 255] on button "Carousel Next Arrow" at bounding box center [723, 261] width 13 height 13
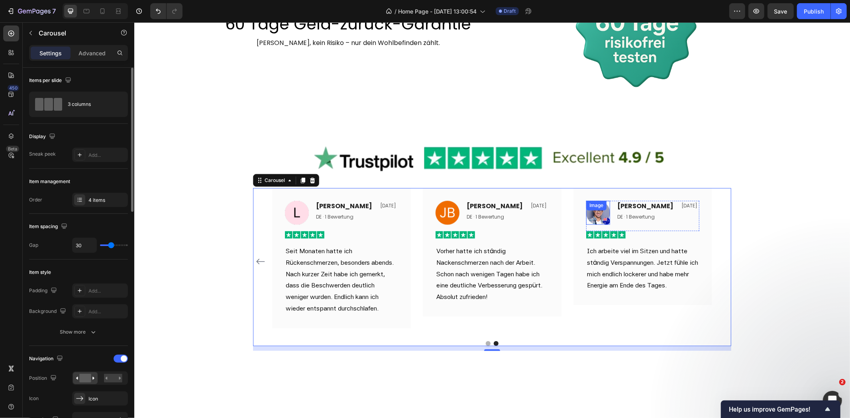
click at [593, 215] on img at bounding box center [598, 212] width 24 height 24
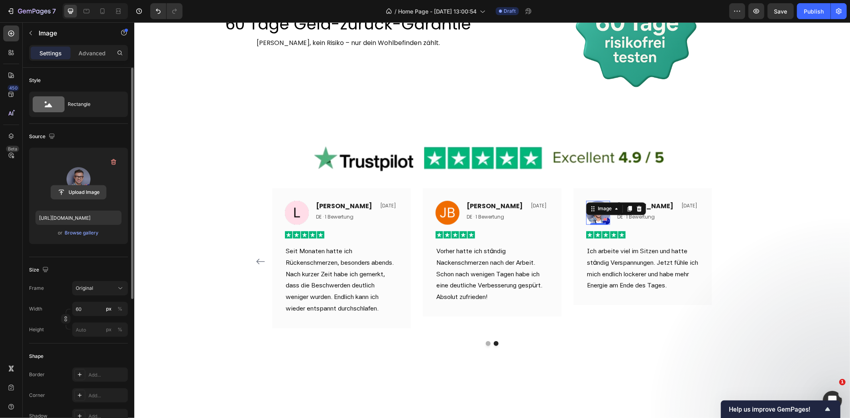
click at [72, 191] on input "file" at bounding box center [78, 193] width 55 height 14
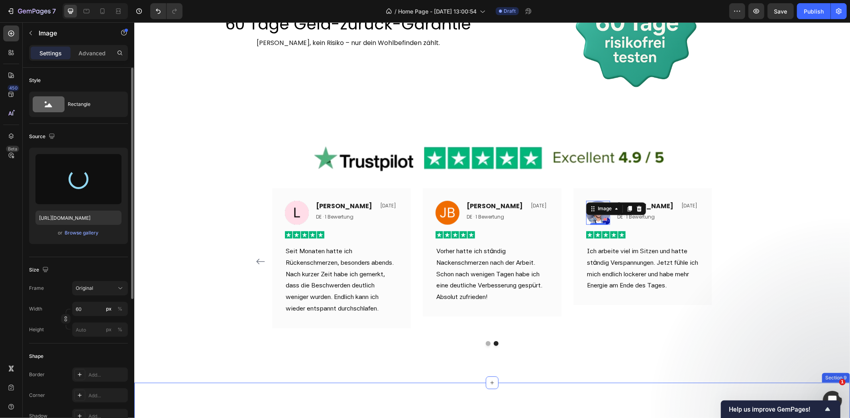
type input "https://cdn.shopify.com/s/files/1/0549/8204/9855/files/gempages_552368247895229…"
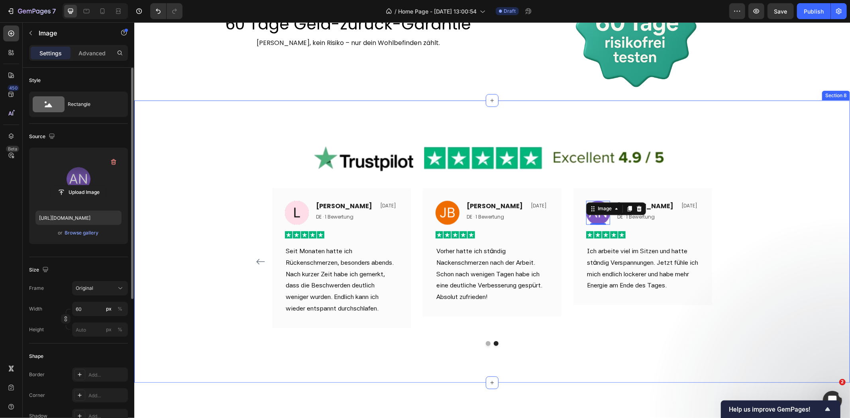
click at [739, 253] on div "Image Image Laura Fischer Text block DE · 1 Bewertung Text block Vor 7 Tagen Te…" at bounding box center [491, 241] width 715 height 219
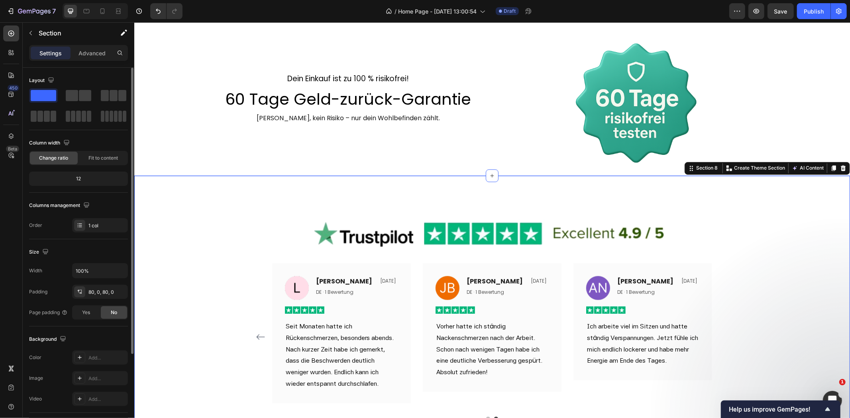
scroll to position [1305, 0]
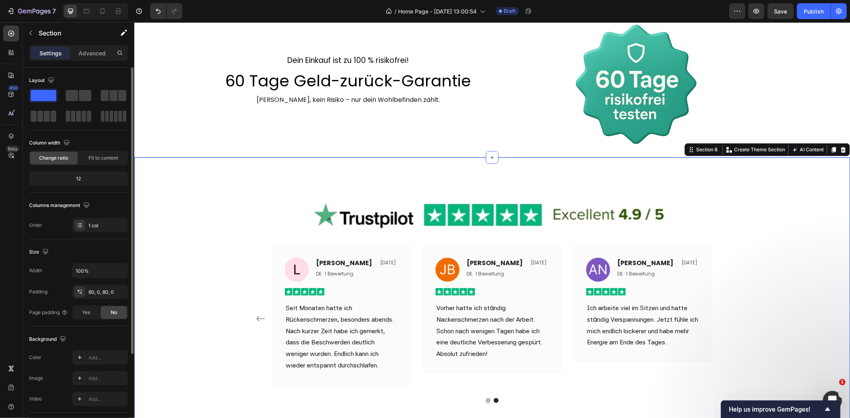
click at [762, 252] on div "Image Image Laura Fischer Text block DE · 1 Bewertung Text block Vor 7 Tagen Te…" at bounding box center [491, 298] width 715 height 219
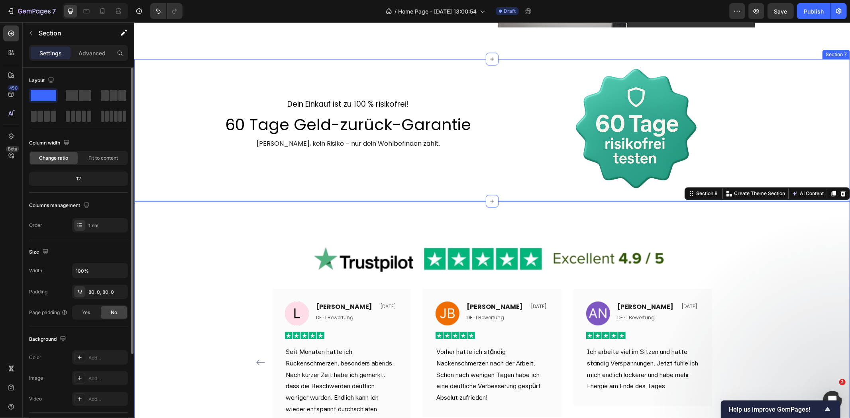
click at [775, 128] on div "Dein Einkauf ist zu 100 % risikofrei! Text Block 60 Tage Geld-zurück-Garantie H…" at bounding box center [491, 130] width 715 height 142
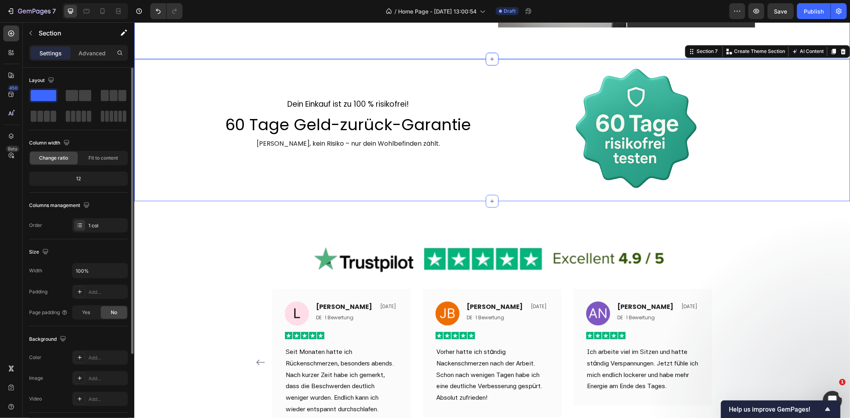
click at [823, 22] on div "7 Version history / Home Page - Sep 24, 13:00:54 Draft Preview Save Publish" at bounding box center [425, 11] width 850 height 23
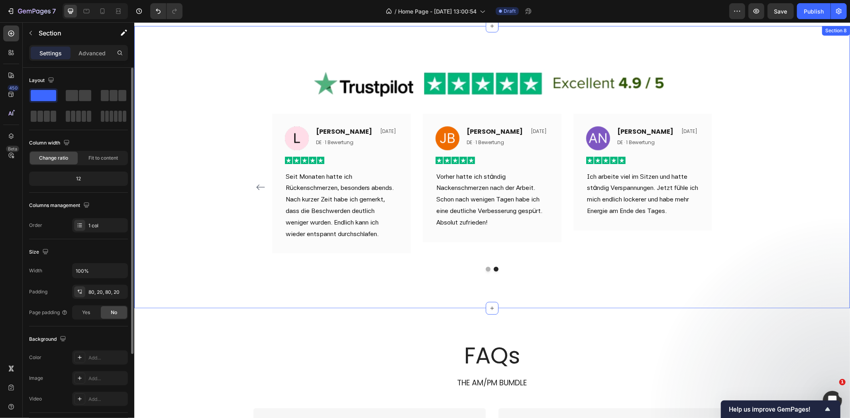
scroll to position [1349, 0]
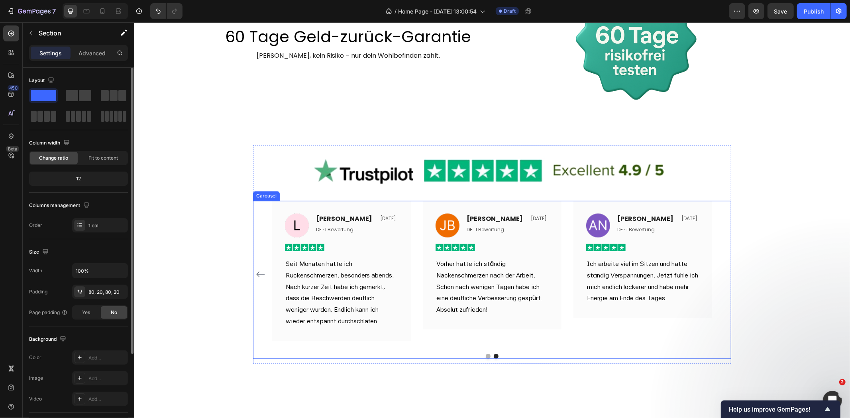
click at [485, 354] on button "Dot" at bounding box center [487, 356] width 5 height 5
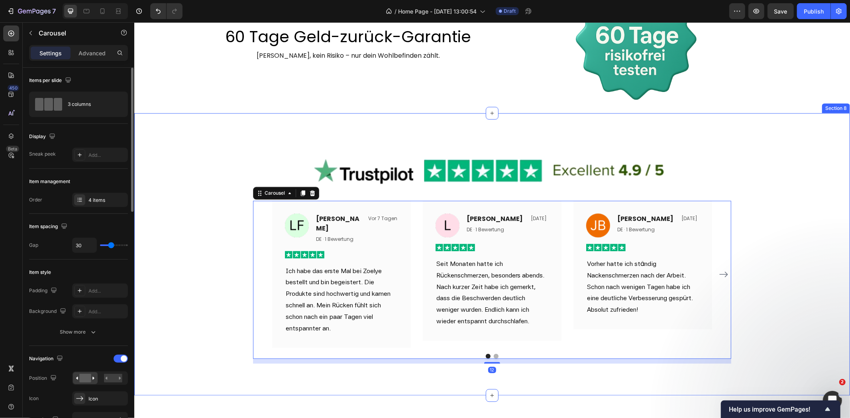
click at [782, 146] on div "Image Image Laura Fischer Text block DE · 1 Bewertung Text block Vor 7 Tagen Te…" at bounding box center [491, 254] width 715 height 219
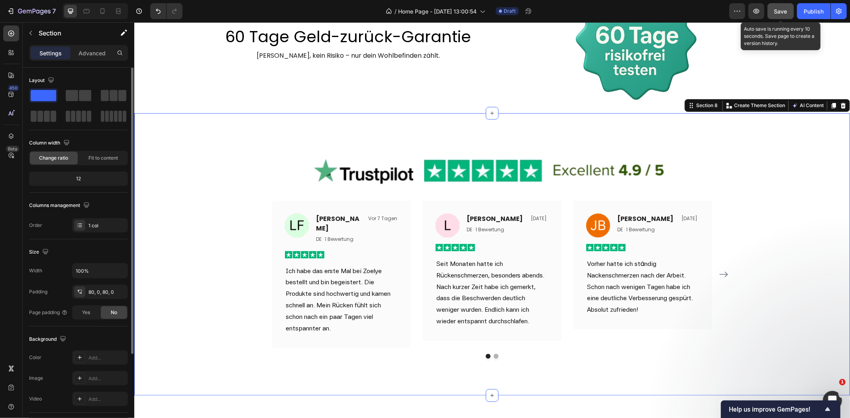
click at [785, 10] on span "Save" at bounding box center [780, 11] width 13 height 7
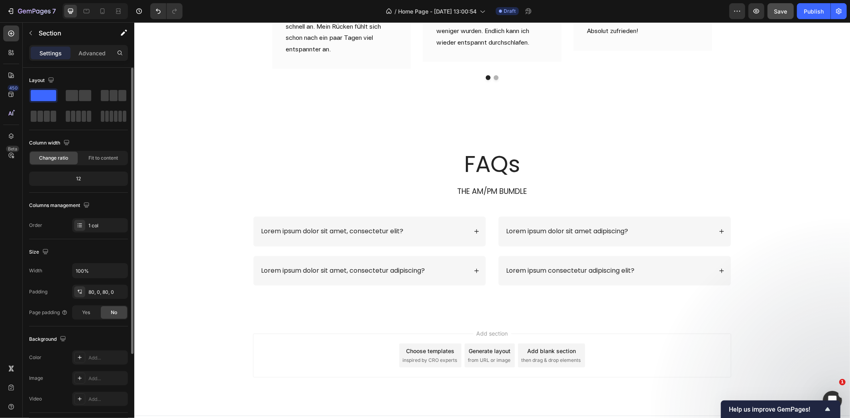
scroll to position [1634, 0]
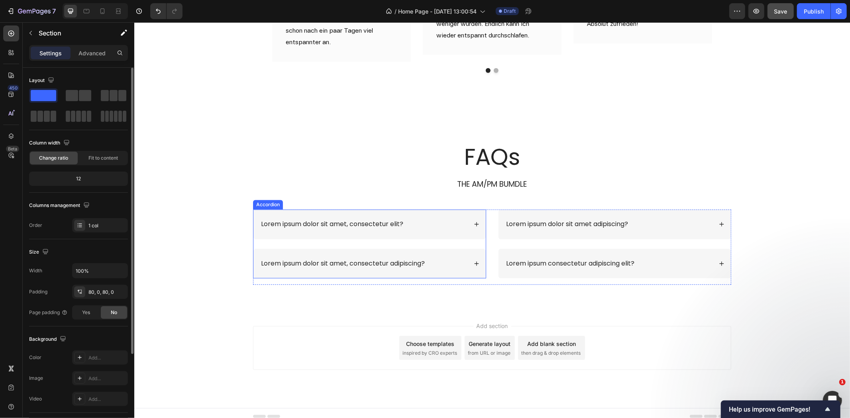
click at [378, 220] on p "Lorem ipsum dolor sit amet, consectetur elit?" at bounding box center [332, 224] width 142 height 8
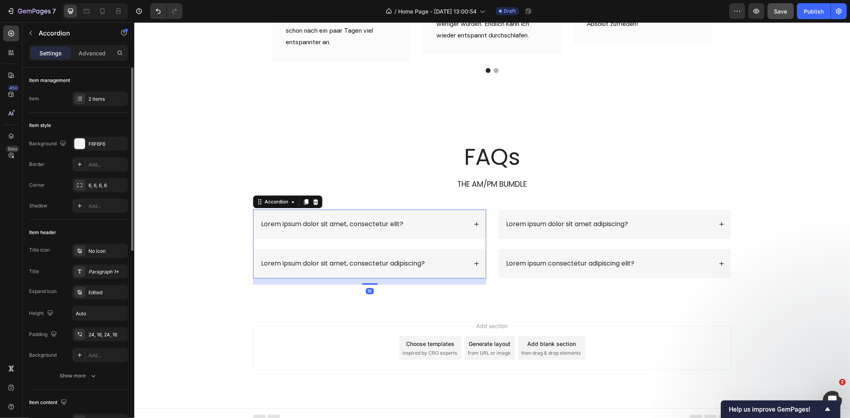
click at [421, 219] on div "Lorem ipsum dolor sit amet, consectetur elit?" at bounding box center [363, 224] width 208 height 11
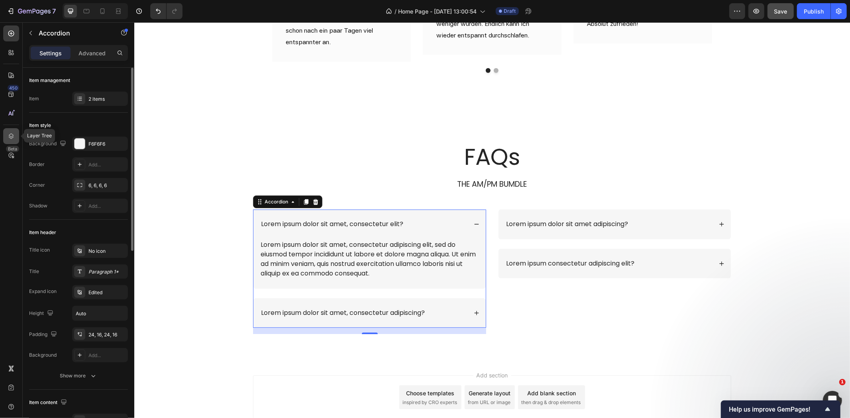
click at [7, 130] on div at bounding box center [11, 136] width 16 height 16
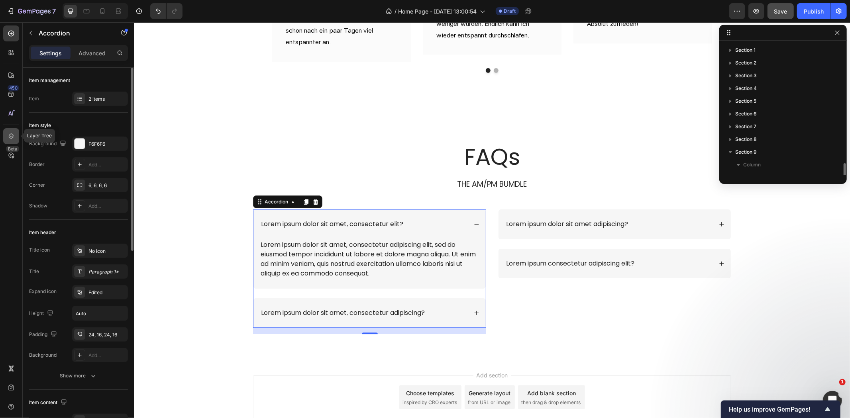
scroll to position [72, 0]
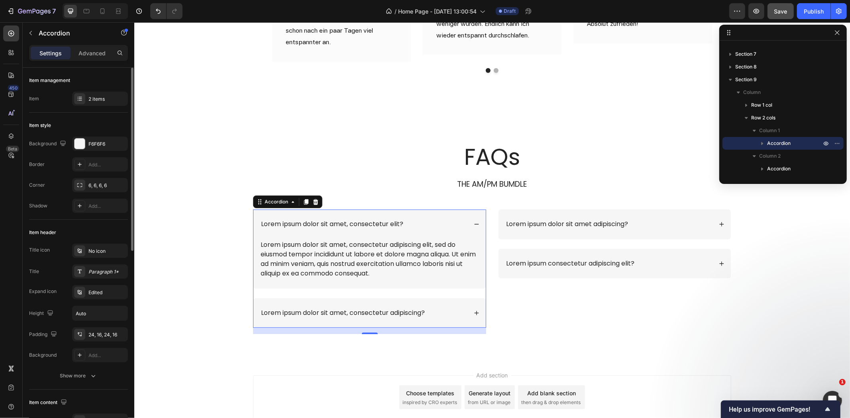
click at [328, 220] on p "Lorem ipsum dolor sit amet, consectetur elit?" at bounding box center [332, 224] width 142 height 8
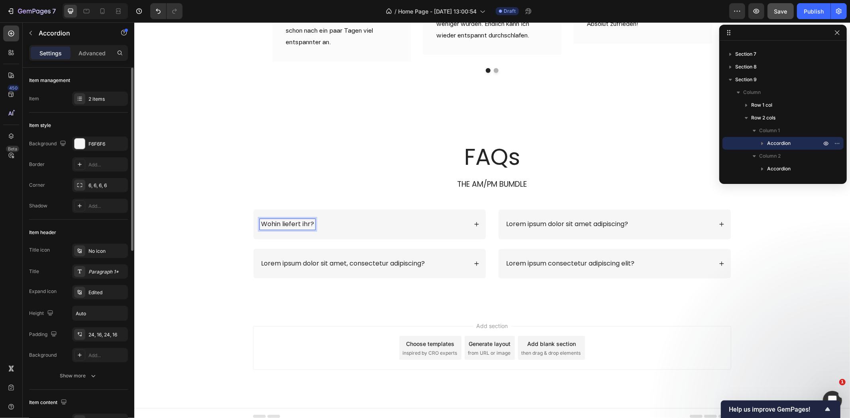
drag, startPoint x: 389, startPoint y: 219, endPoint x: 361, endPoint y: 243, distance: 36.8
click at [390, 219] on div "Wohin liefert ihr?" at bounding box center [363, 224] width 208 height 11
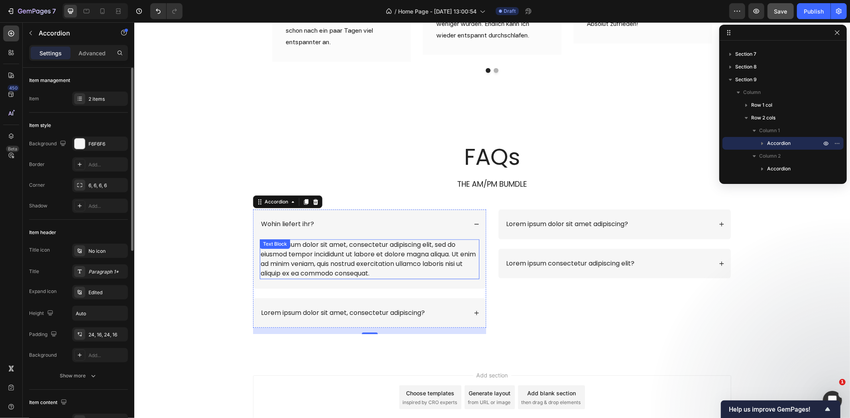
click at [370, 245] on div "Lorem ipsum dolor sit amet, consectetur adipiscing elit, sed do eiusmod tempor …" at bounding box center [368, 259] width 219 height 40
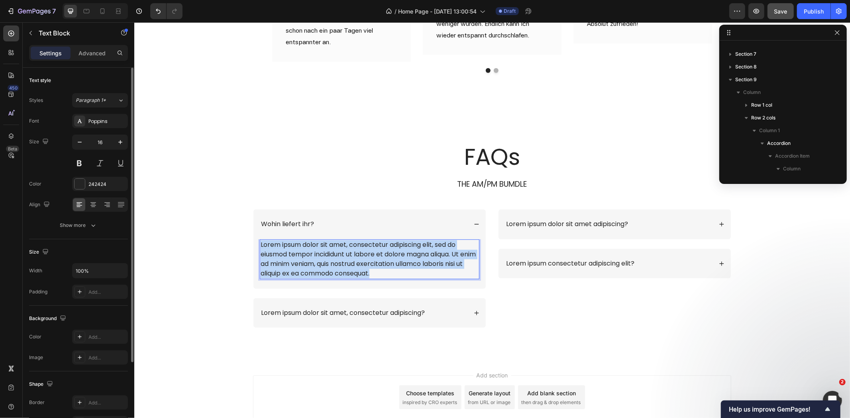
scroll to position [149, 0]
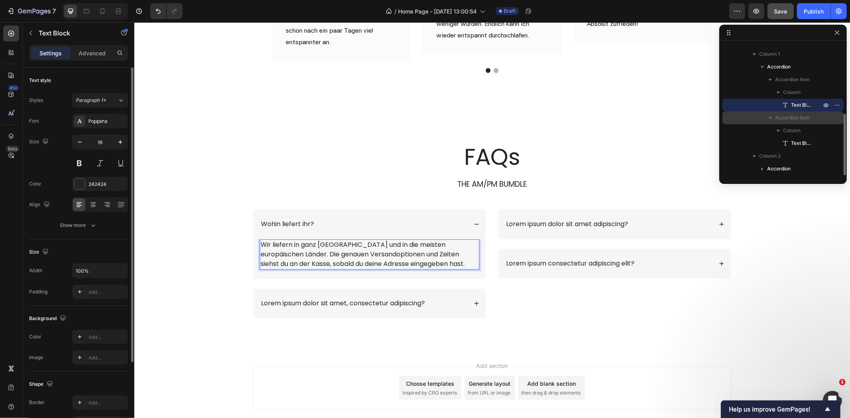
click at [795, 117] on span "Accordion Item" at bounding box center [792, 118] width 35 height 8
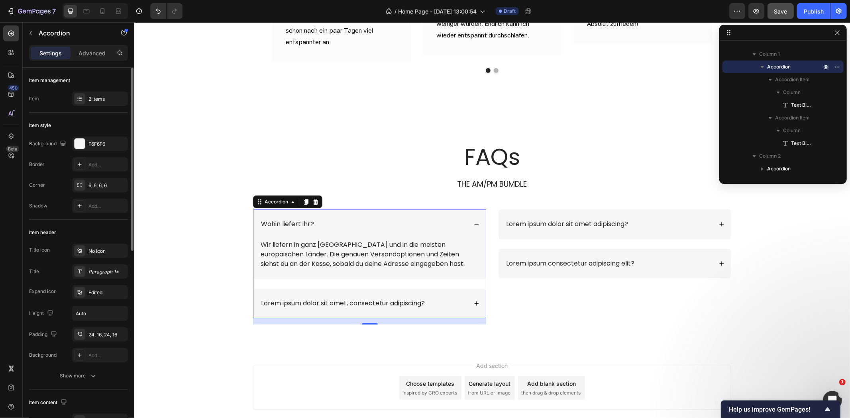
click at [433, 298] on div "Lorem ipsum dolor sit amet, consectetur adipiscing?" at bounding box center [363, 303] width 208 height 11
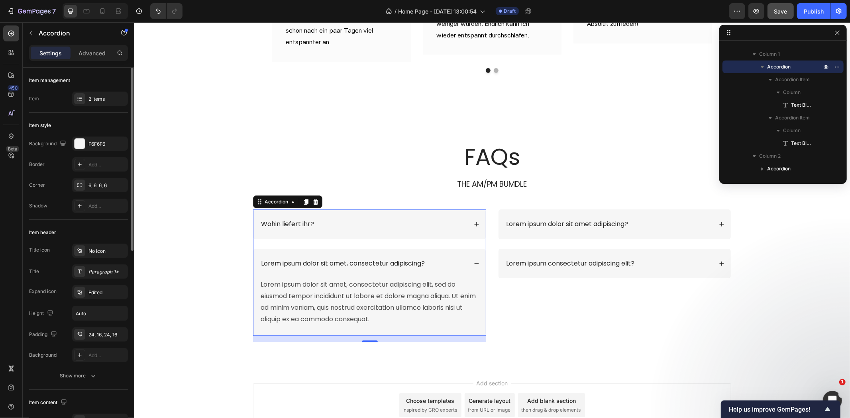
click at [324, 259] on p "Lorem ipsum dolor sit amet, consectetur adipiscing?" at bounding box center [343, 263] width 164 height 8
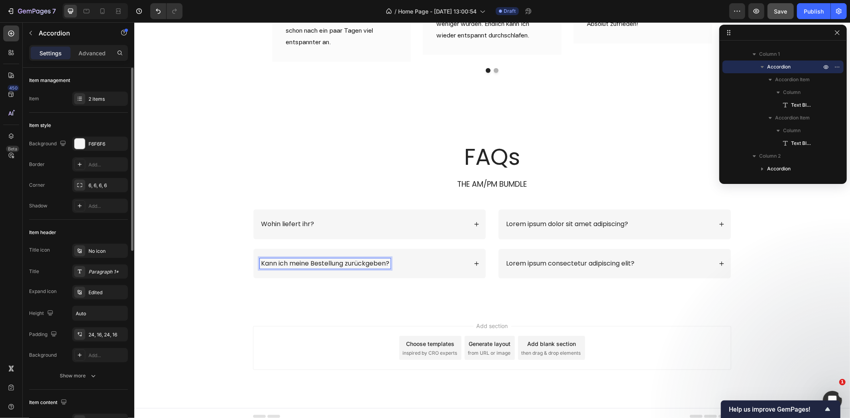
click at [412, 258] on div "Kann ich meine Bestellung zurückgeben?" at bounding box center [363, 263] width 208 height 11
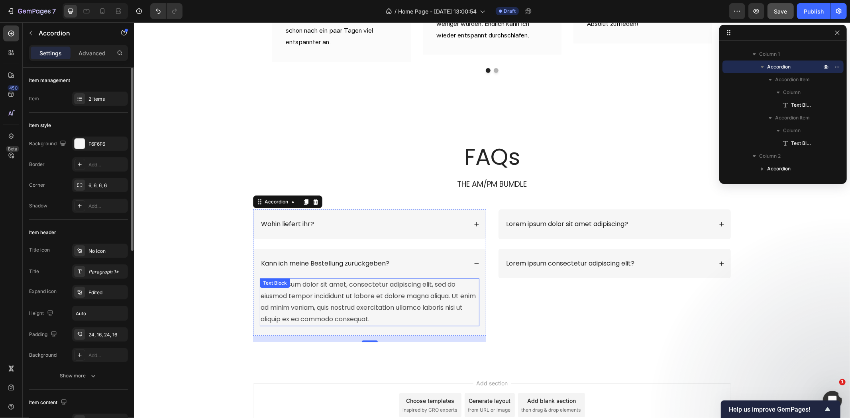
click at [381, 287] on div "Lorem ipsum dolor sit amet, consectetur adipiscing elit, sed do eiusmod tempor …" at bounding box center [368, 301] width 219 height 47
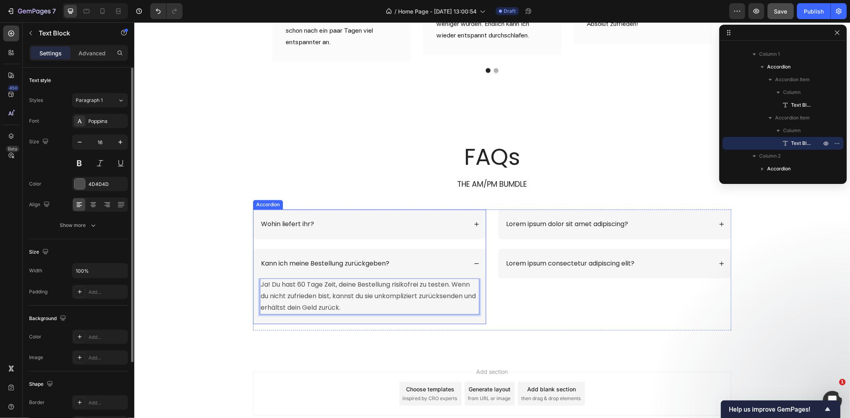
click at [468, 249] on div "Kann ich meine Bestellung zurückgeben?" at bounding box center [369, 264] width 232 height 30
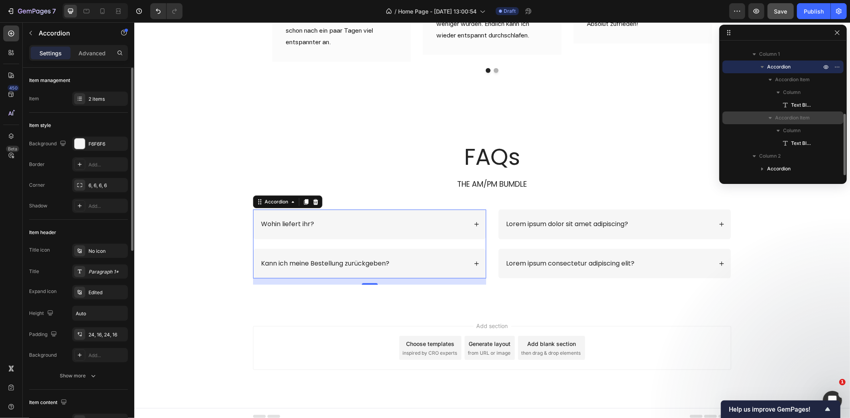
click at [791, 117] on span "Accordion Item" at bounding box center [792, 118] width 35 height 8
click at [778, 129] on span "Column 2" at bounding box center [770, 131] width 22 height 8
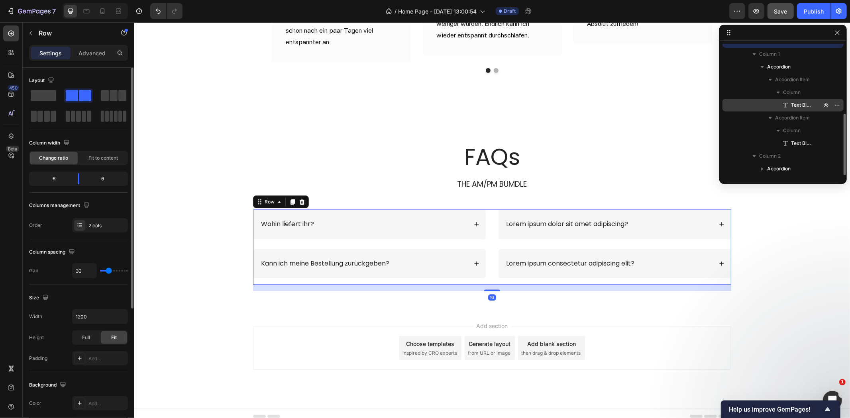
click at [797, 105] on span "Text Block" at bounding box center [802, 105] width 22 height 8
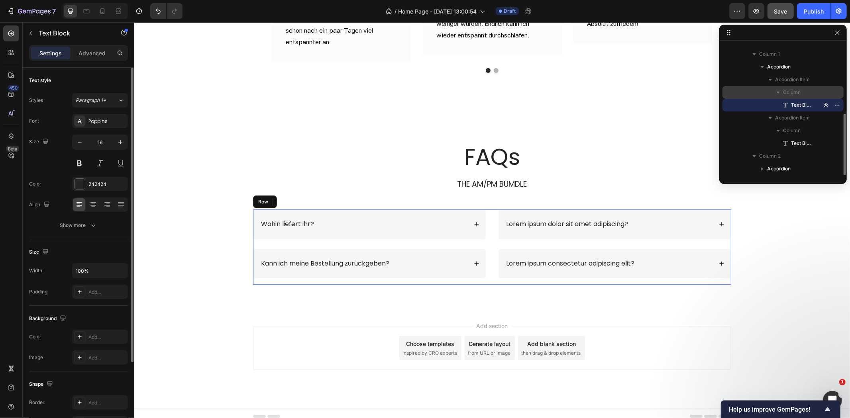
click at [795, 96] on span "Column" at bounding box center [792, 92] width 18 height 8
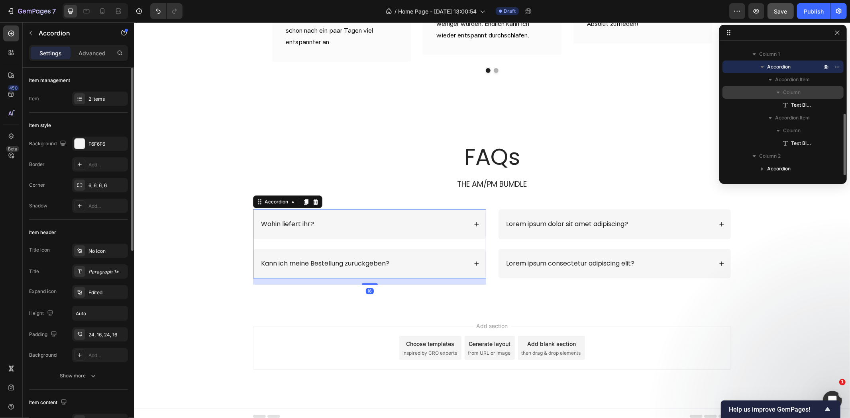
click at [778, 90] on icon "button" at bounding box center [778, 92] width 8 height 8
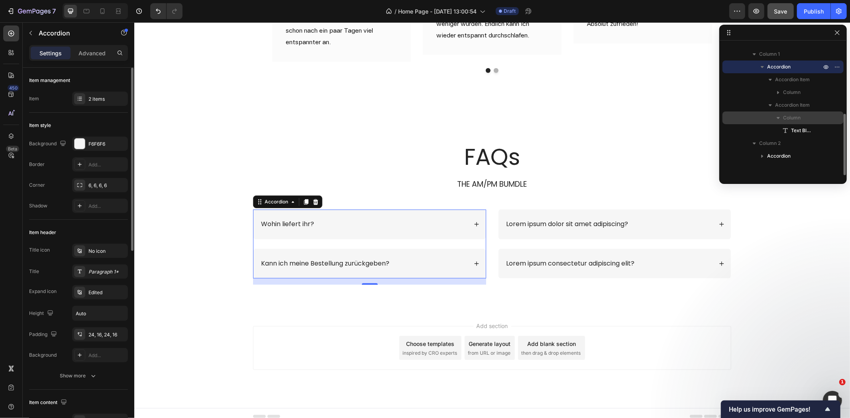
click at [781, 117] on icon "button" at bounding box center [778, 118] width 8 height 8
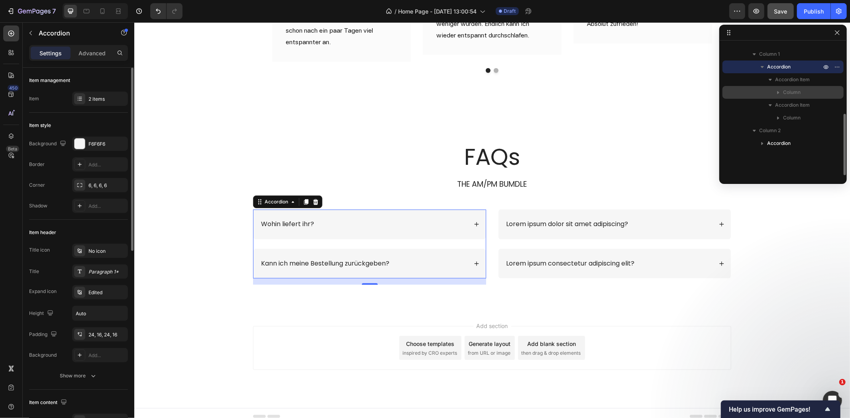
click at [788, 92] on span "Column" at bounding box center [792, 92] width 18 height 8
click at [795, 102] on span "Text Block" at bounding box center [802, 105] width 22 height 8
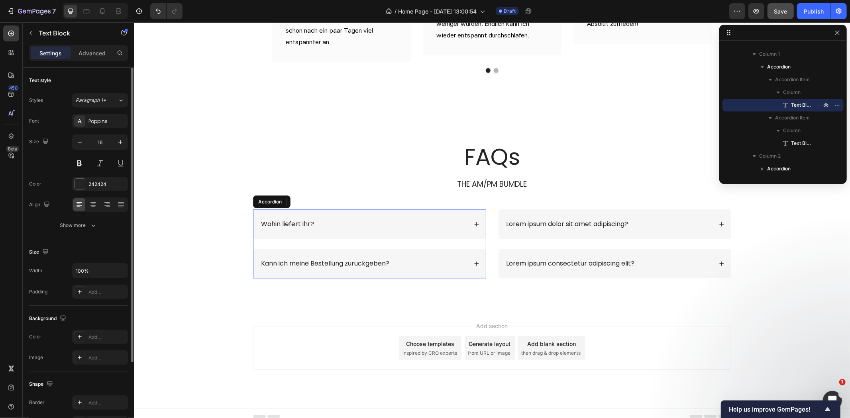
click at [416, 258] on div "Kann ich meine Bestellung zurückgeben?" at bounding box center [363, 263] width 208 height 11
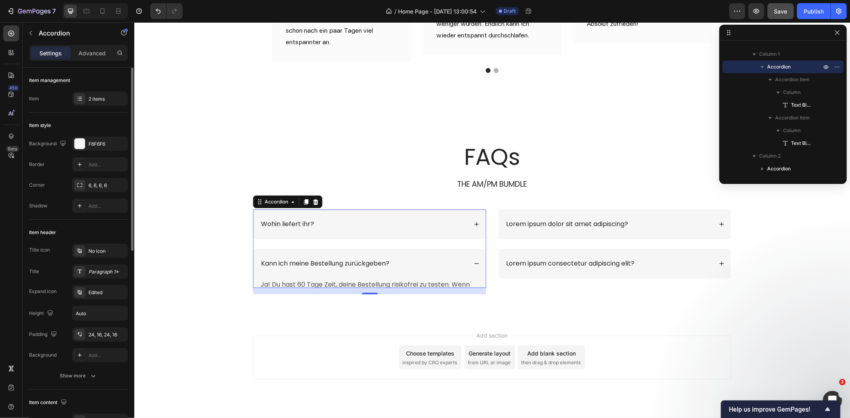
click at [406, 258] on div "Kann ich meine Bestellung zurückgeben?" at bounding box center [363, 263] width 208 height 11
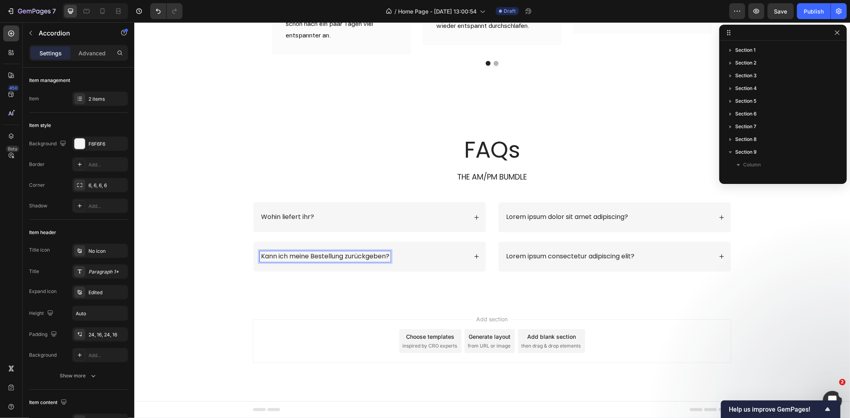
scroll to position [149, 0]
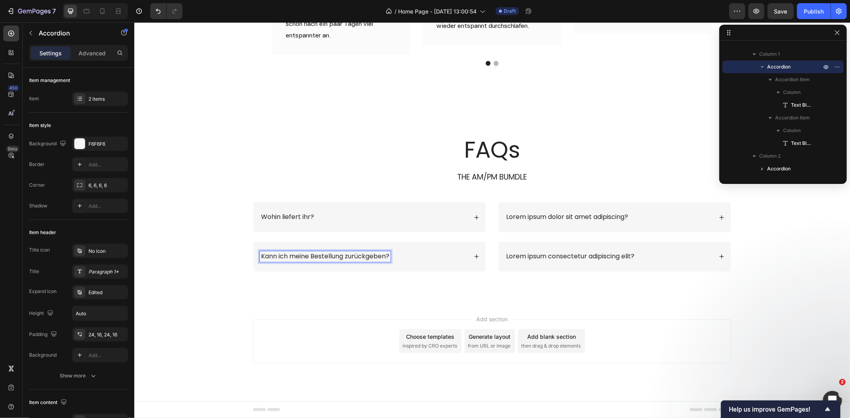
click at [360, 251] on div "Kann ich meine Bestellung zurückgeben?" at bounding box center [324, 256] width 131 height 11
click at [397, 252] on div "Kann ich meine Bestellung zurückgeben?" at bounding box center [363, 256] width 208 height 11
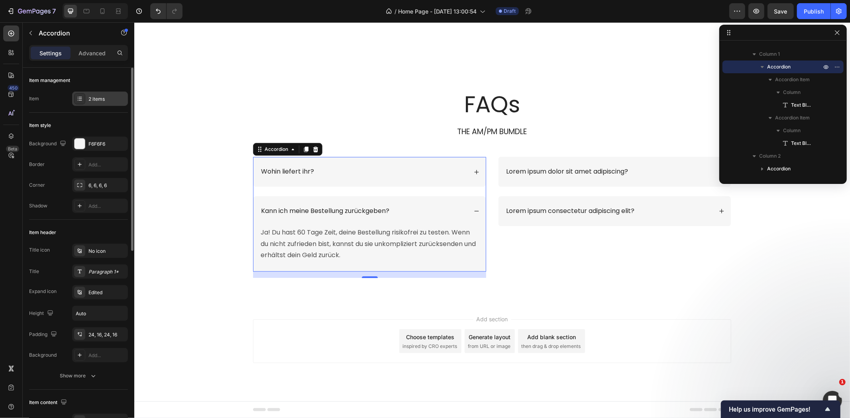
click at [98, 103] on div "2 items" at bounding box center [100, 99] width 56 height 14
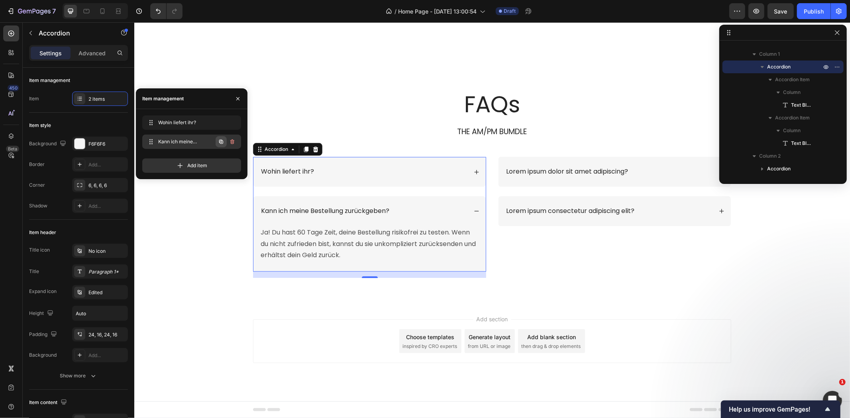
click at [221, 142] on icon "button" at bounding box center [222, 142] width 2 height 2
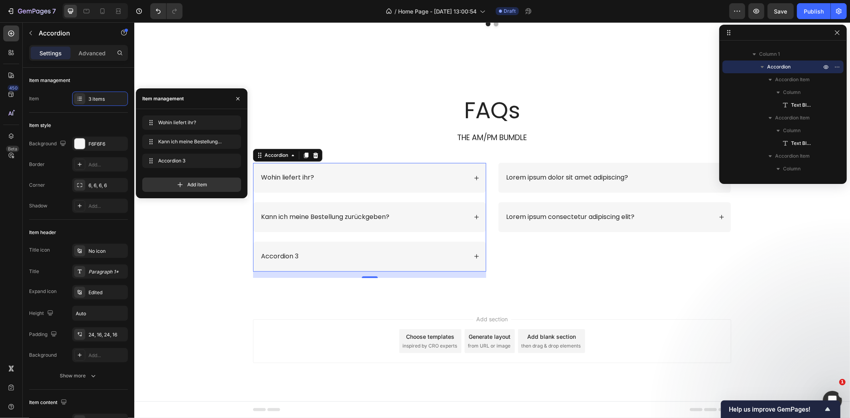
click at [290, 262] on div "Accordion 3" at bounding box center [279, 256] width 40 height 11
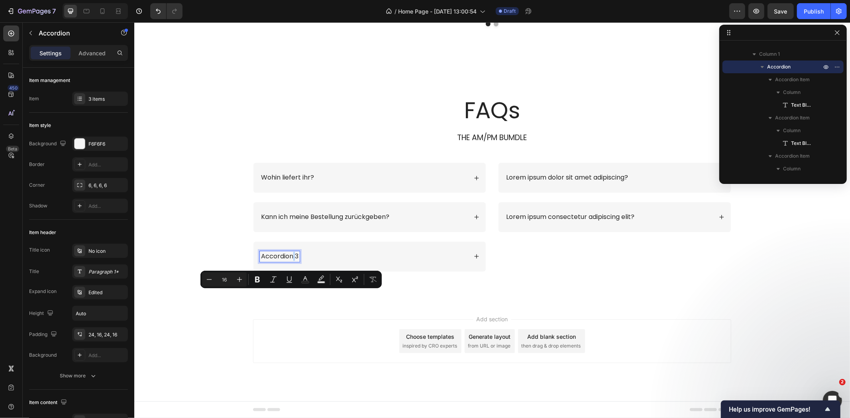
click at [280, 261] on p "Accordion 3" at bounding box center [279, 256] width 37 height 8
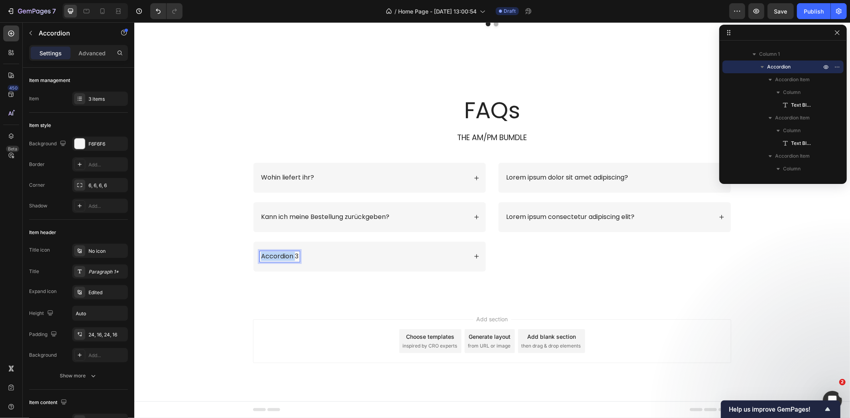
click at [280, 261] on p "Accordion 3" at bounding box center [279, 256] width 37 height 8
click at [451, 262] on div "Welche Zahlungsmethoden bietet ihr an?" at bounding box center [363, 256] width 208 height 11
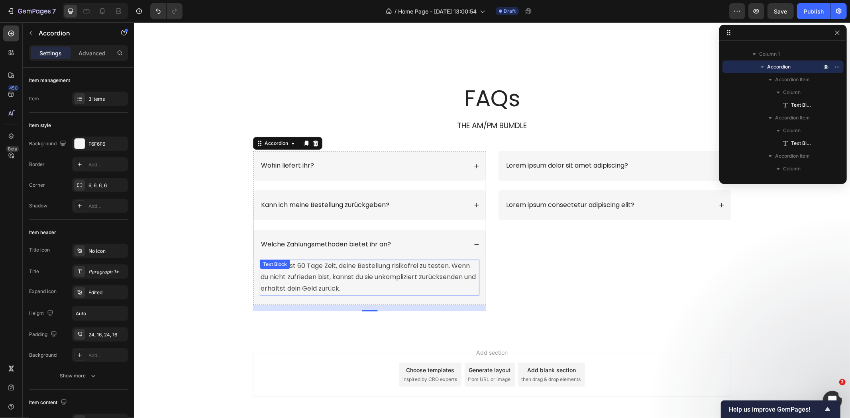
click at [411, 294] on p "Ja! Du hast 60 Tage Zeit, deine Bestellung risikofrei zu testen. Wenn du nicht …" at bounding box center [369, 277] width 218 height 34
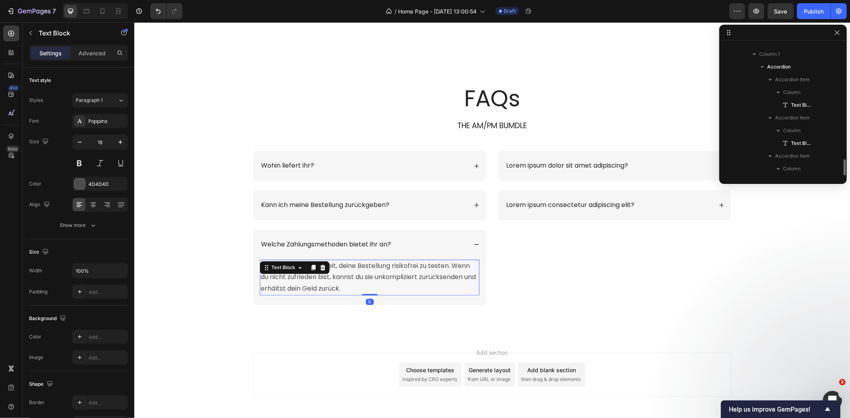
scroll to position [187, 0]
click at [380, 294] on p "Ja! Du hast 60 Tage Zeit, deine Bestellung risikofrei zu testen. Wenn du nicht …" at bounding box center [369, 277] width 218 height 34
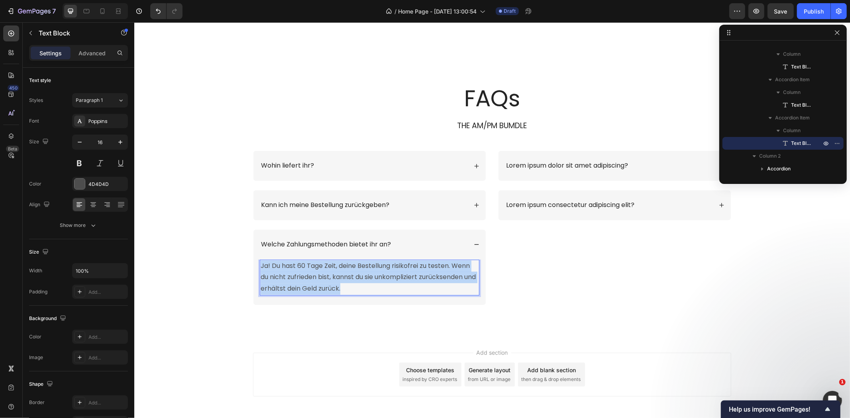
click at [380, 294] on p "Ja! Du hast 60 Tage Zeit, deine Bestellung risikofrei zu testen. Wenn du nicht …" at bounding box center [369, 277] width 218 height 34
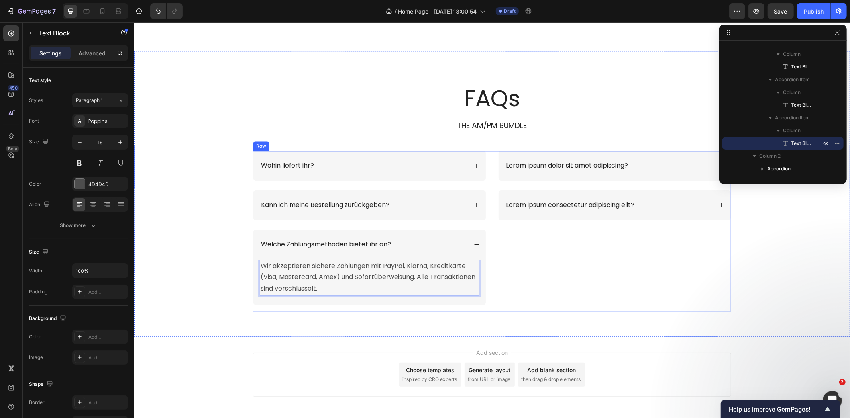
click at [565, 311] on div "Lorem ipsum dolor sit amet adipiscing? Lorem ipsum consectetur adipiscing elit?…" at bounding box center [614, 231] width 233 height 161
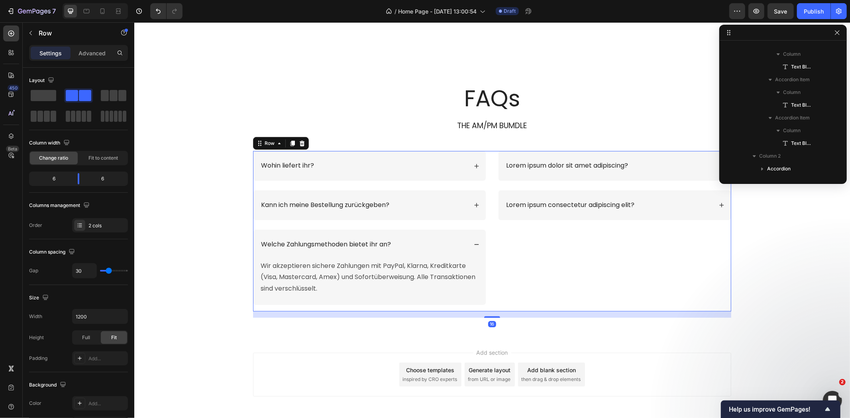
scroll to position [87, 0]
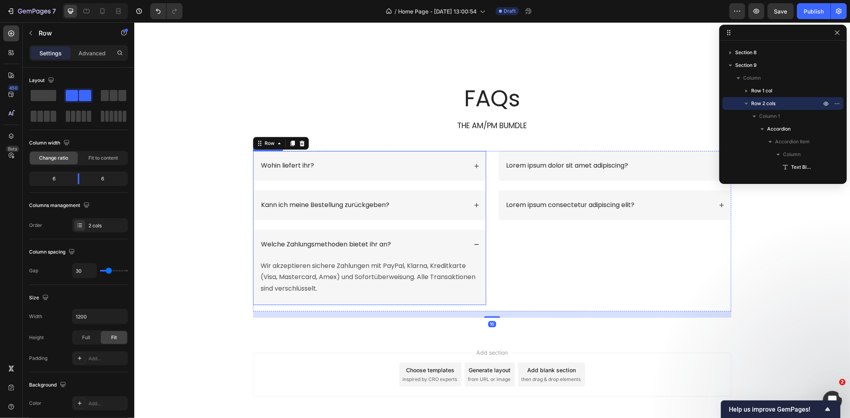
click at [466, 259] on div "Welche Zahlungsmethoden bietet ihr an?" at bounding box center [369, 244] width 232 height 30
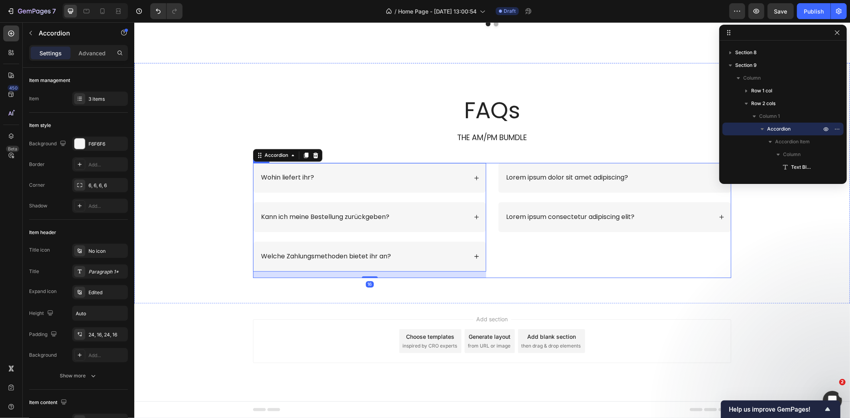
click at [603, 277] on div "Lorem ipsum dolor sit amet adipiscing? Lorem ipsum consectetur adipiscing elit?…" at bounding box center [614, 220] width 233 height 115
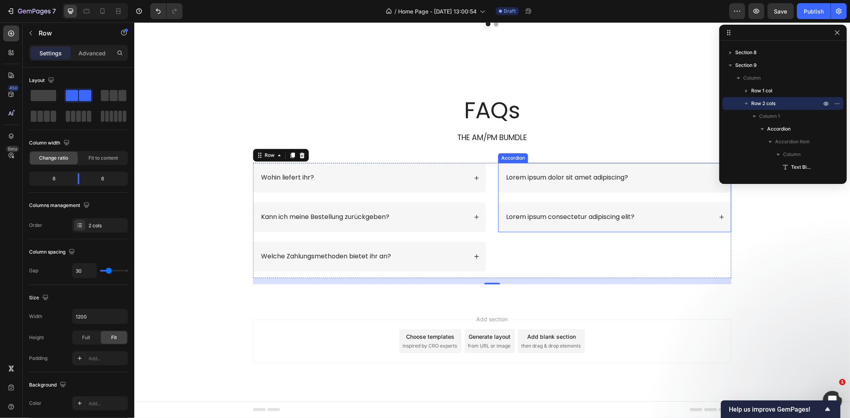
click at [597, 182] on p "Lorem ipsum dolor sit amet adipiscing?" at bounding box center [566, 177] width 122 height 8
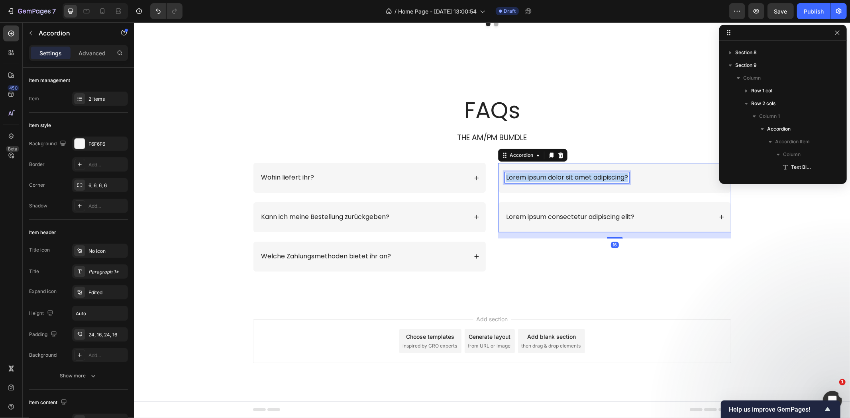
scroll to position [187, 0]
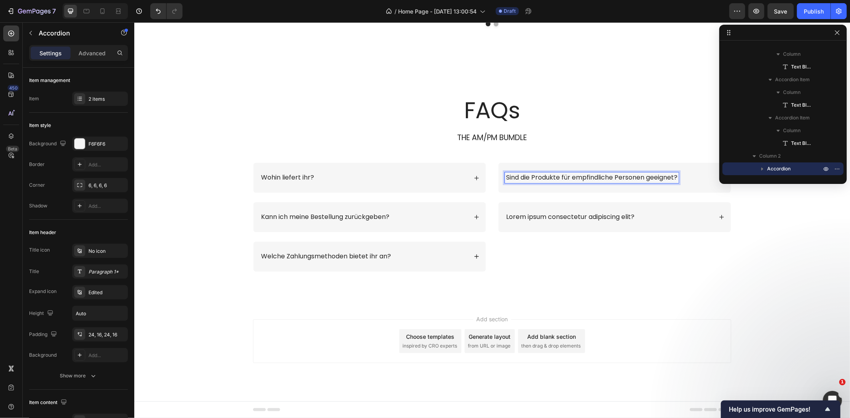
click at [692, 183] on div "Sind die Produkte für empfindliche Personen geeignet?" at bounding box center [608, 177] width 208 height 11
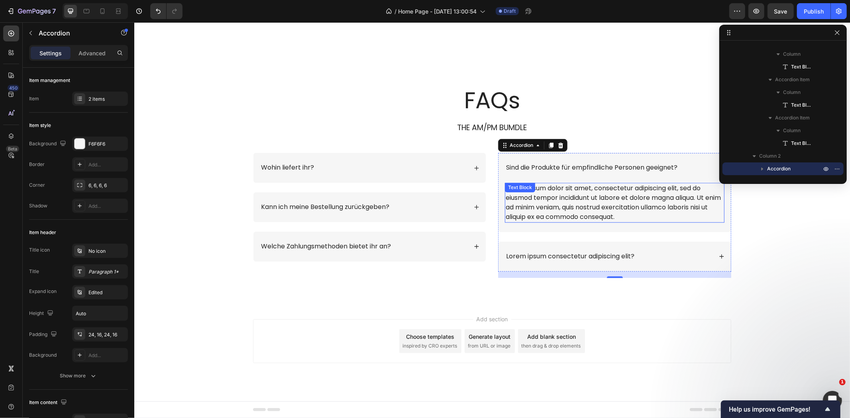
click at [648, 222] on div "Lorem ipsum dolor sit amet, consectetur adipiscing elit, sed do eiusmod tempor …" at bounding box center [613, 202] width 219 height 40
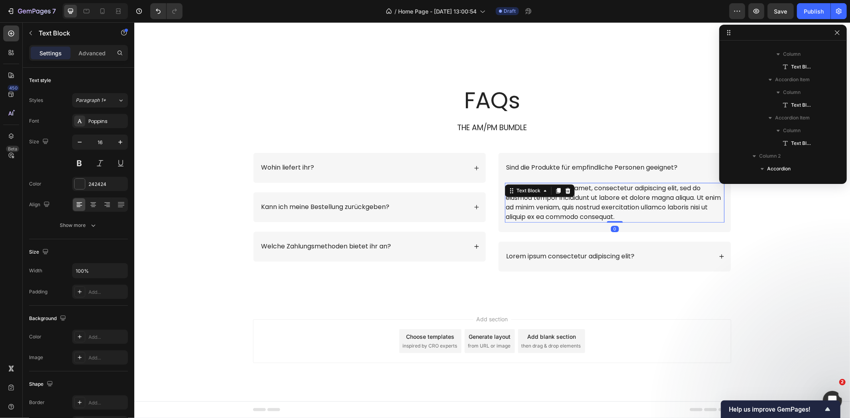
scroll to position [264, 0]
click at [602, 222] on div "Lorem ipsum dolor sit amet, consectetur adipiscing elit, sed do eiusmod tempor …" at bounding box center [613, 202] width 219 height 40
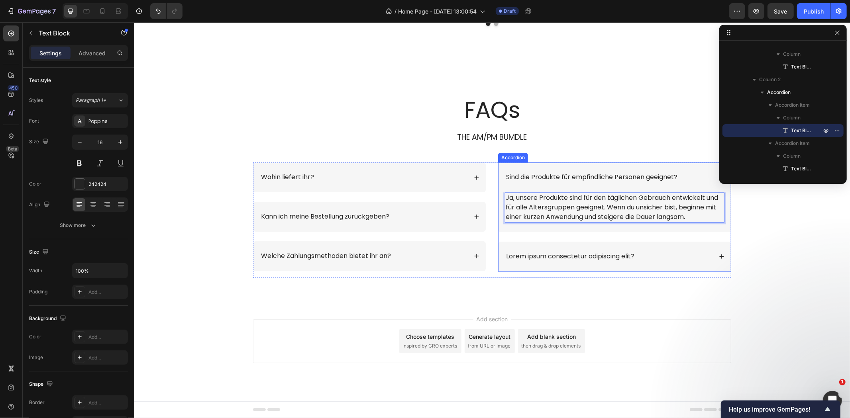
click at [615, 261] on p "Lorem ipsum consectetur adipiscing elit?" at bounding box center [569, 256] width 128 height 8
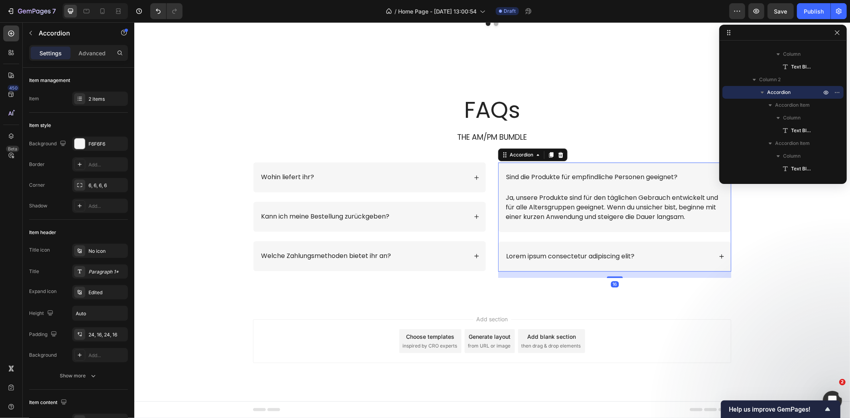
click at [648, 262] on div "Lorem ipsum consectetur adipiscing elit?" at bounding box center [608, 256] width 208 height 11
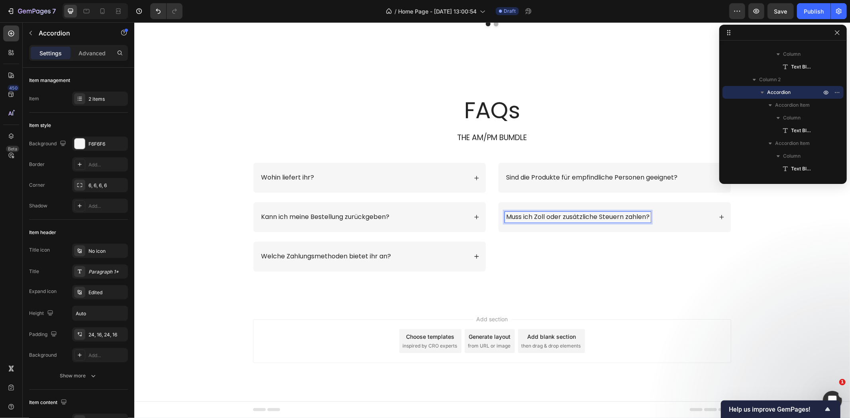
click at [596, 277] on div "Sind die Produkte für empfindliche Personen geeignet? Muss ich Zoll oder zusätz…" at bounding box center [614, 220] width 233 height 115
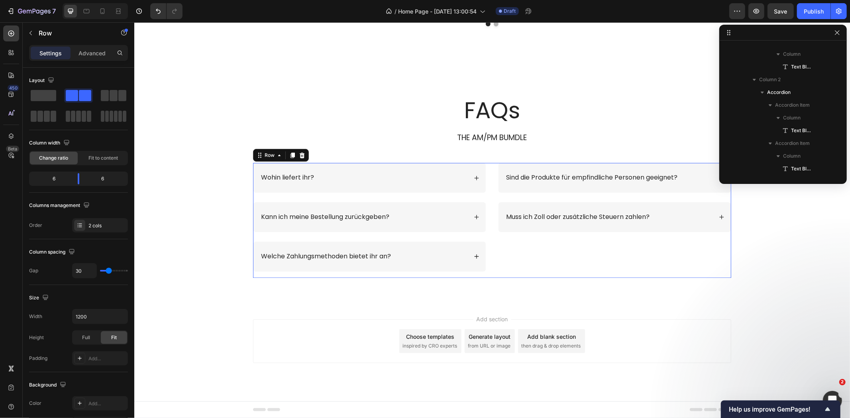
scroll to position [87, 0]
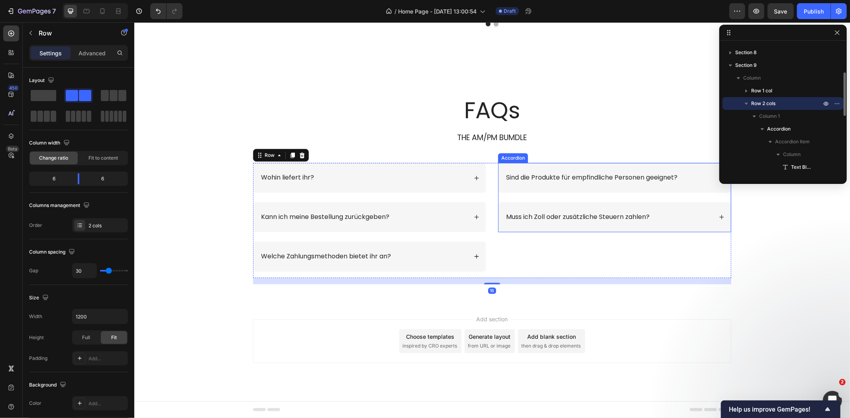
click at [663, 222] on div "Muss ich Zoll oder zusätzliche Steuern zahlen?" at bounding box center [608, 217] width 208 height 11
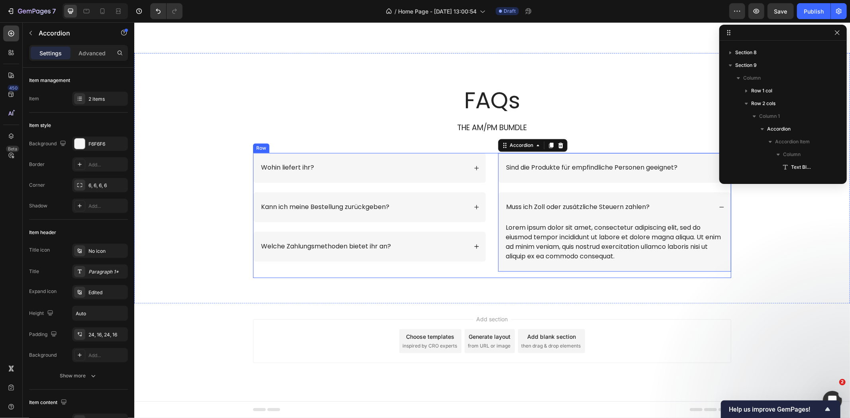
scroll to position [253, 0]
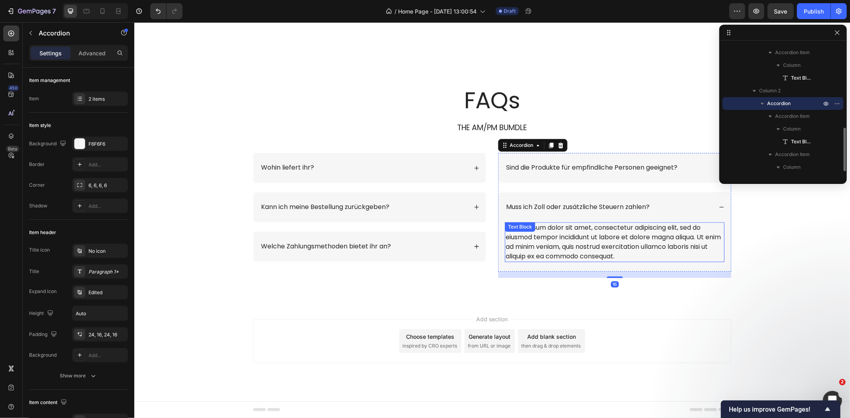
click at [621, 262] on div "Lorem ipsum dolor sit amet, consectetur adipiscing elit, sed do eiusmod tempor …" at bounding box center [613, 242] width 219 height 40
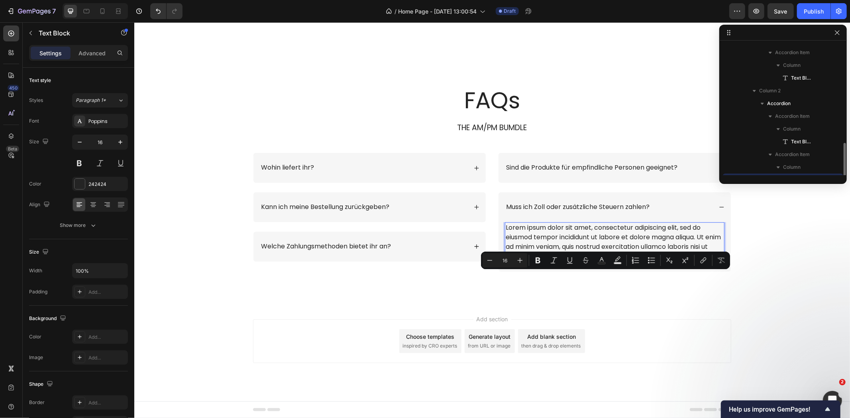
scroll to position [264, 0]
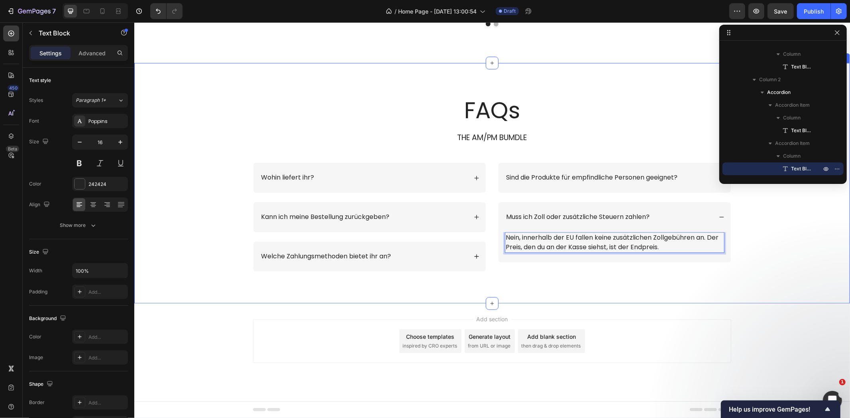
click at [775, 253] on div "FAQs Heading THE AM/PM BUMDLE Text Block Row Wohin liefert ihr? Kann ich meine …" at bounding box center [491, 188] width 699 height 189
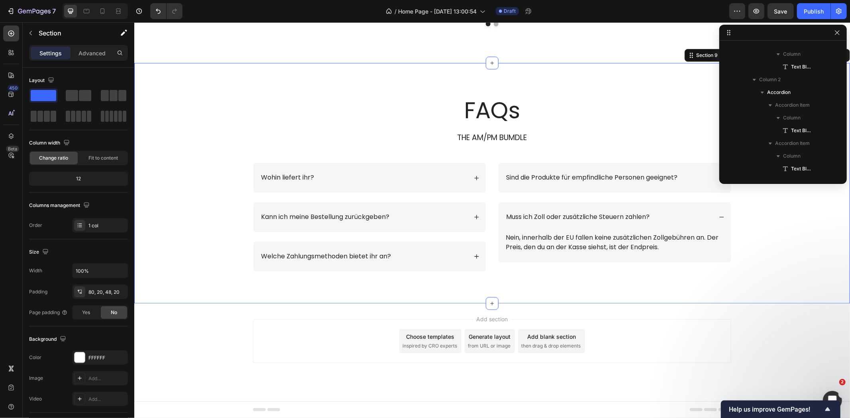
scroll to position [49, 0]
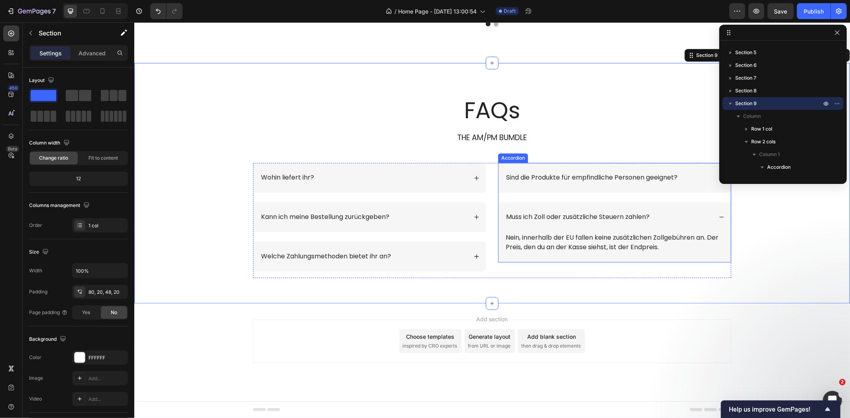
click at [714, 232] on div "Muss ich Zoll oder zusätzliche Steuern zahlen?" at bounding box center [614, 217] width 232 height 30
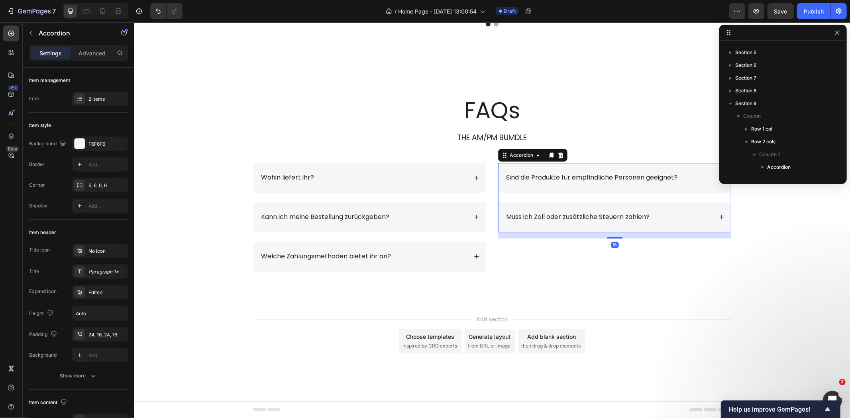
scroll to position [253, 0]
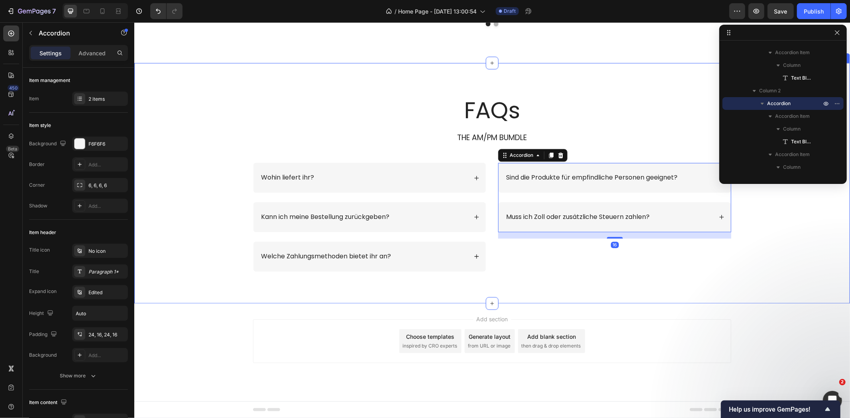
click at [756, 280] on div "FAQs Heading THE AM/PM BUMDLE Text Block Row Wohin liefert ihr? Kann ich meine …" at bounding box center [491, 188] width 699 height 189
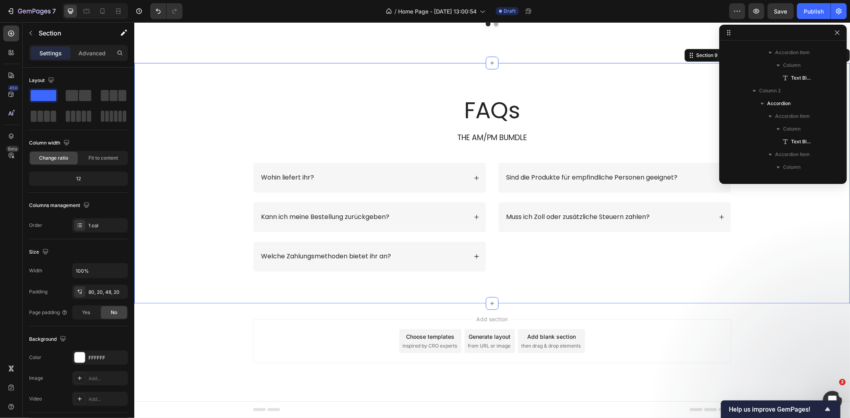
scroll to position [49, 0]
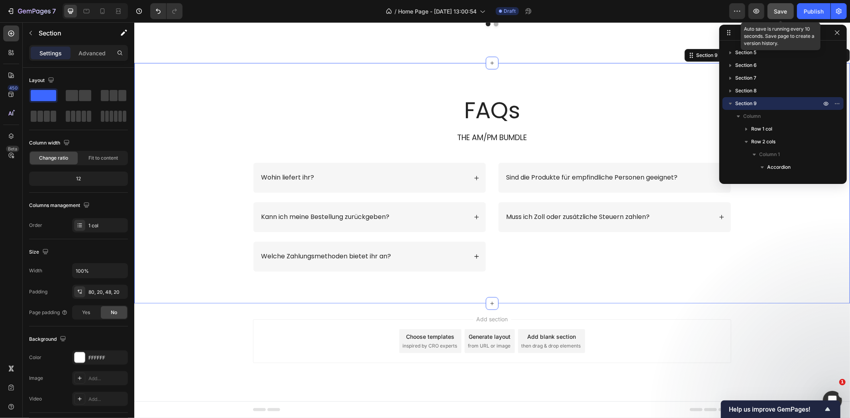
click at [778, 8] on span "Save" at bounding box center [780, 11] width 13 height 7
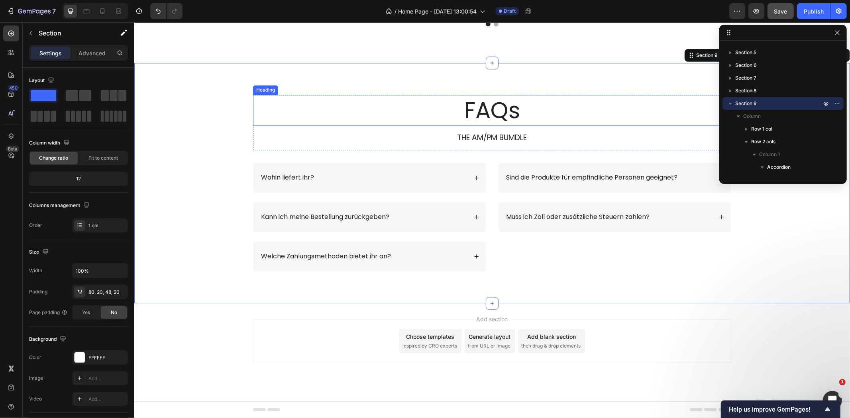
click at [494, 125] on h2 "FAQs" at bounding box center [492, 109] width 478 height 31
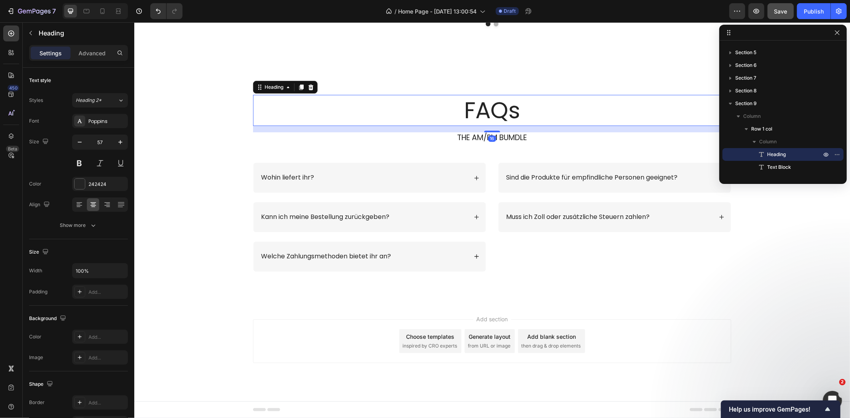
click at [494, 125] on h2 "FAQs" at bounding box center [492, 109] width 478 height 31
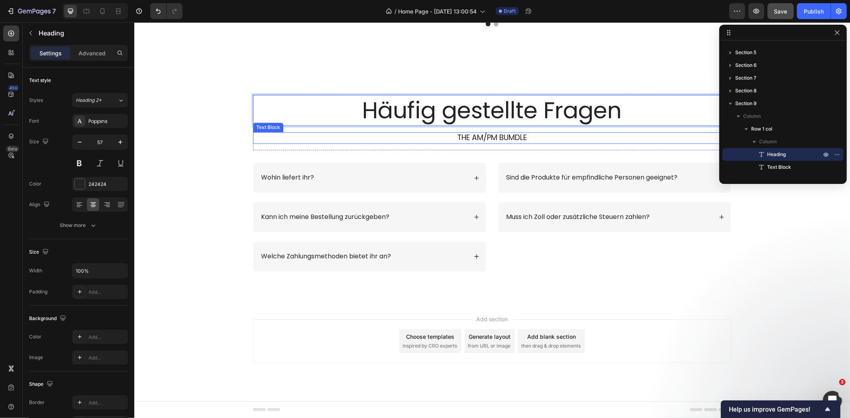
click at [534, 143] on p "THE AM/PM BUMDLE" at bounding box center [491, 138] width 476 height 10
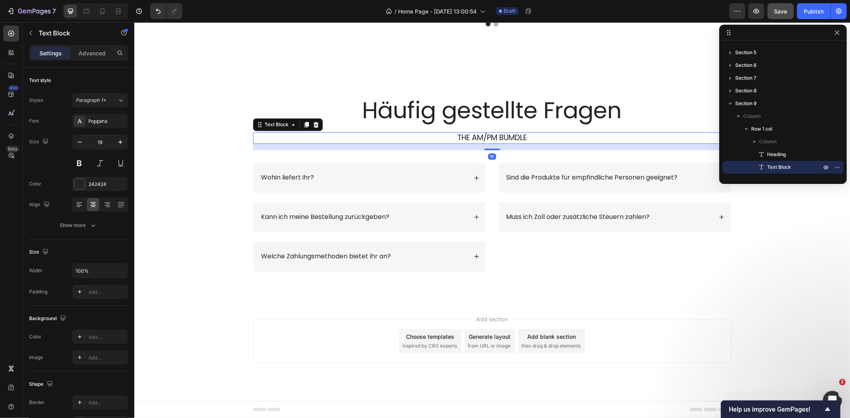
click at [313, 127] on icon at bounding box center [315, 124] width 5 height 6
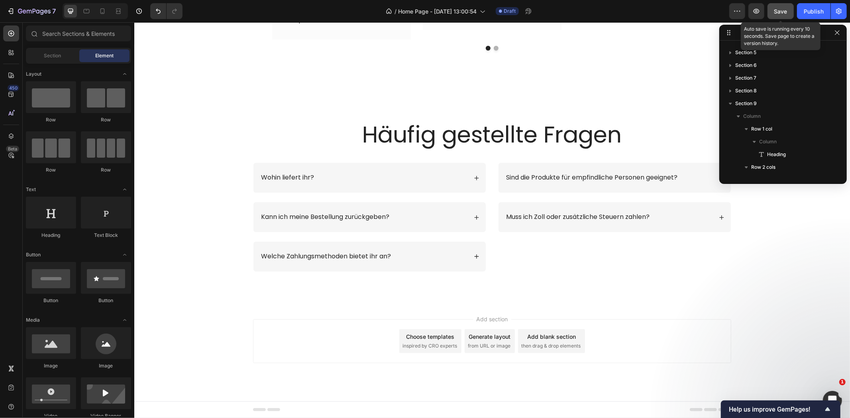
click at [777, 10] on span "Save" at bounding box center [780, 11] width 13 height 7
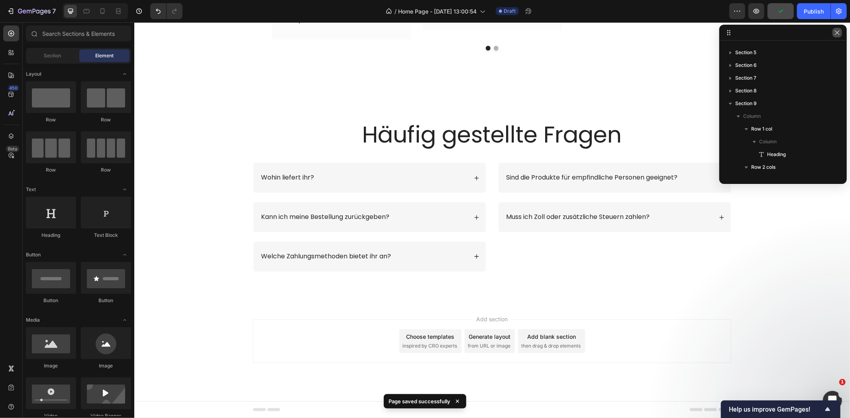
click at [837, 35] on icon "button" at bounding box center [837, 32] width 6 height 6
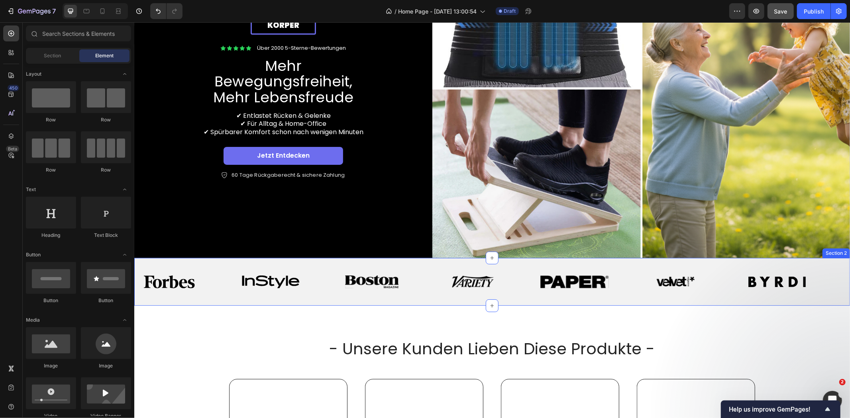
scroll to position [88, 0]
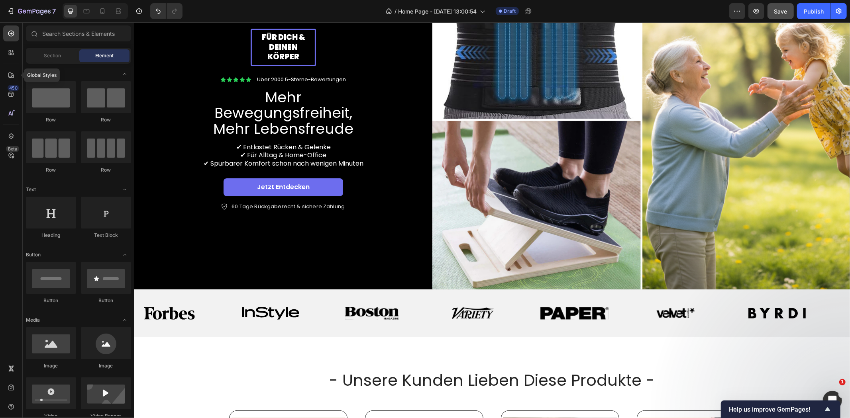
click at [8, 74] on icon at bounding box center [11, 75] width 8 height 8
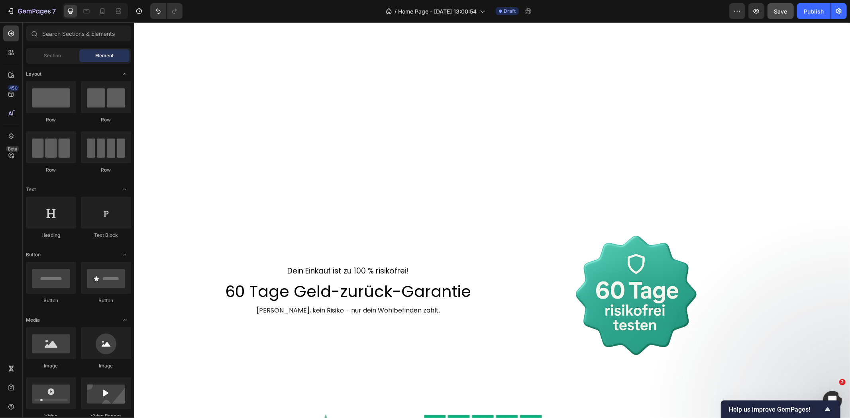
scroll to position [1298, 0]
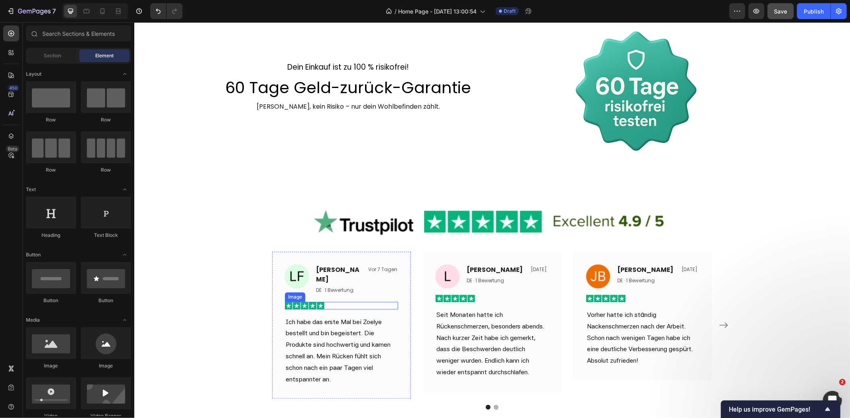
click at [322, 302] on div at bounding box center [340, 306] width 113 height 8
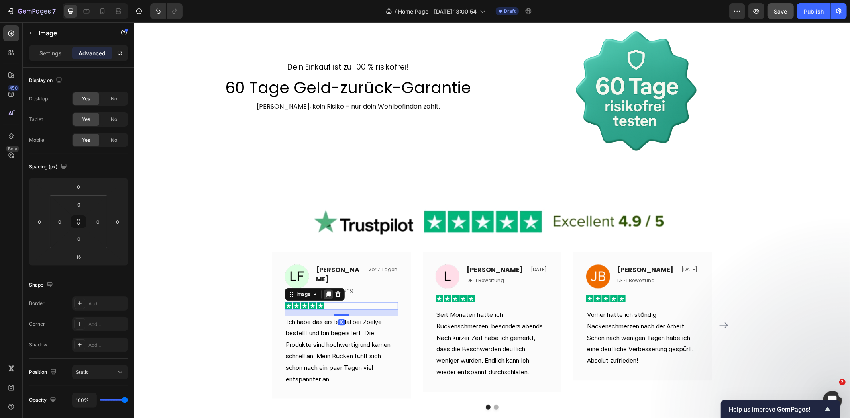
click at [325, 291] on icon at bounding box center [328, 294] width 6 height 6
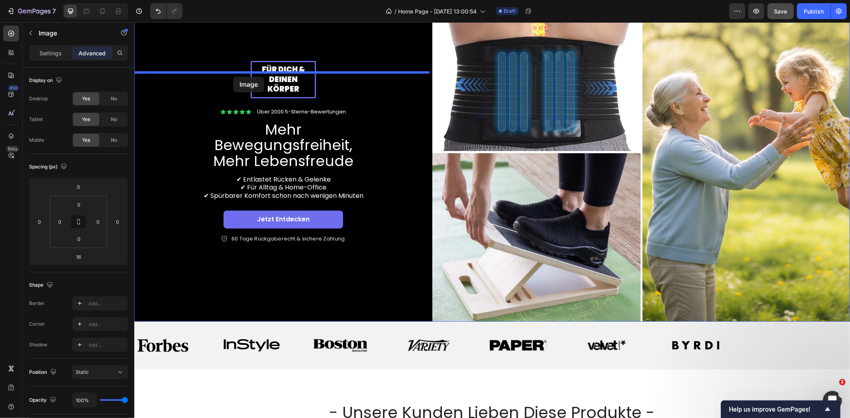
scroll to position [22, 0]
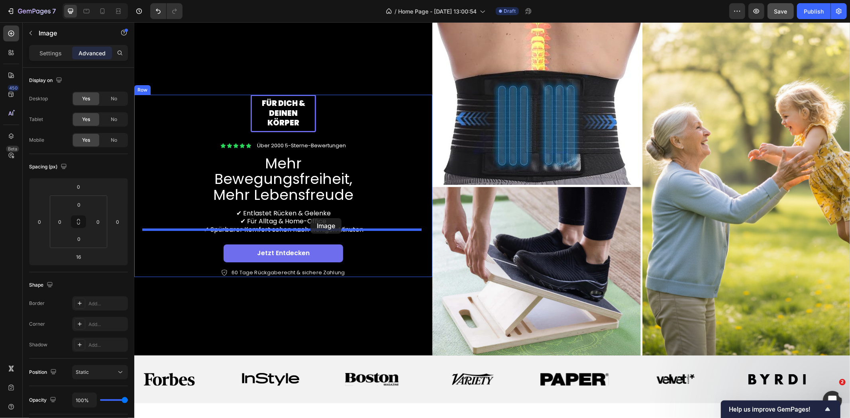
drag, startPoint x: 286, startPoint y: 300, endPoint x: 310, endPoint y: 218, distance: 85.4
type input "24"
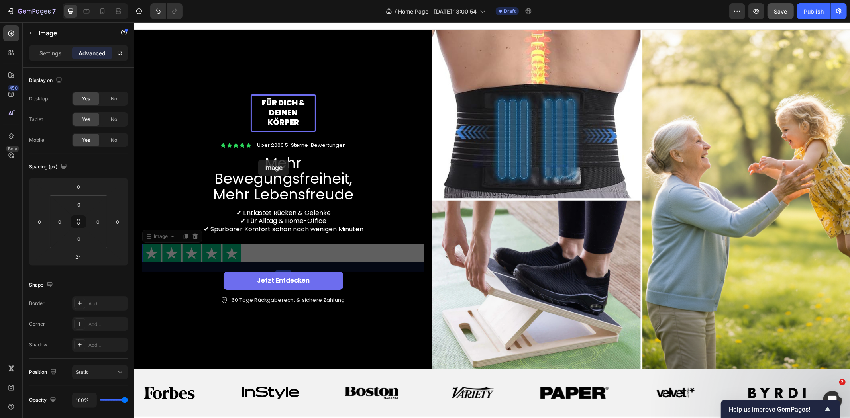
scroll to position [0, 0]
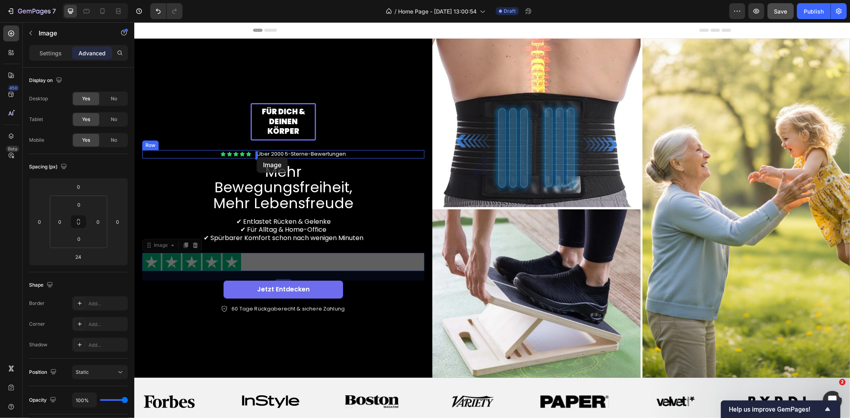
drag, startPoint x: 148, startPoint y: 221, endPoint x: 256, endPoint y: 157, distance: 125.4
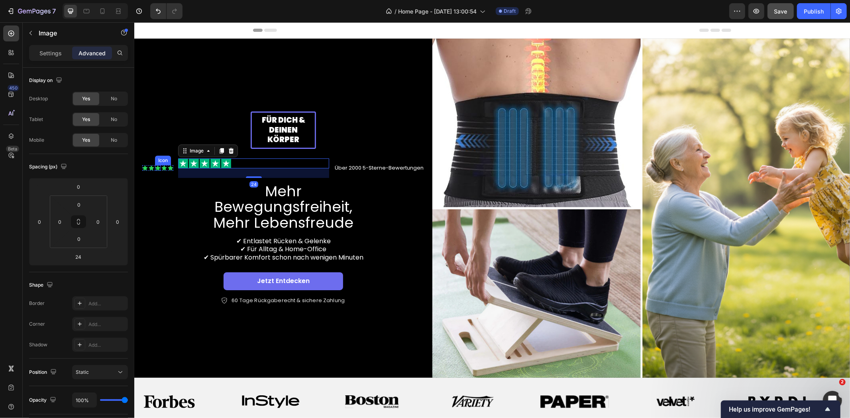
click at [159, 169] on div "Icon" at bounding box center [158, 168] width 6 height 6
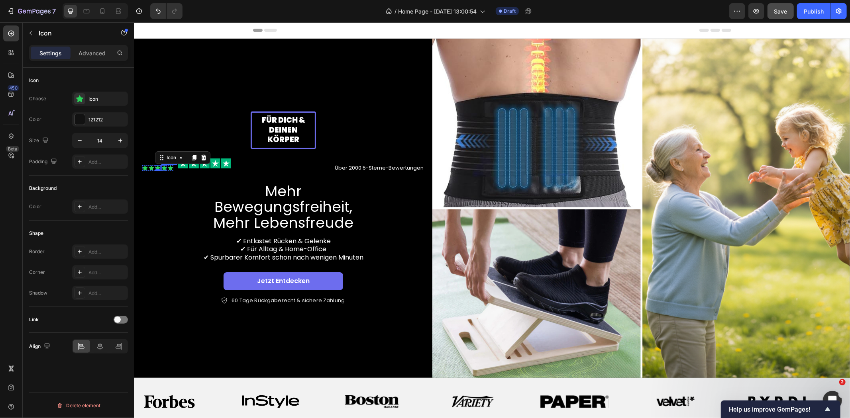
click at [166, 170] on div "Icon" at bounding box center [164, 168] width 6 height 6
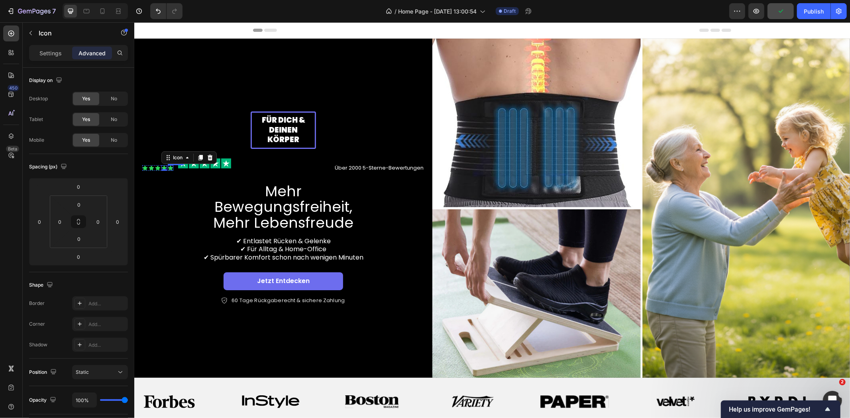
click at [172, 170] on div "Icon" at bounding box center [170, 168] width 6 height 6
click at [248, 165] on div at bounding box center [253, 163] width 151 height 10
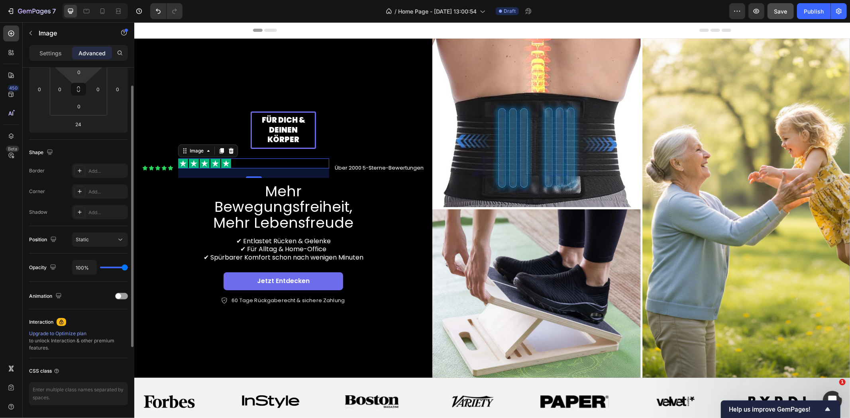
scroll to position [158, 0]
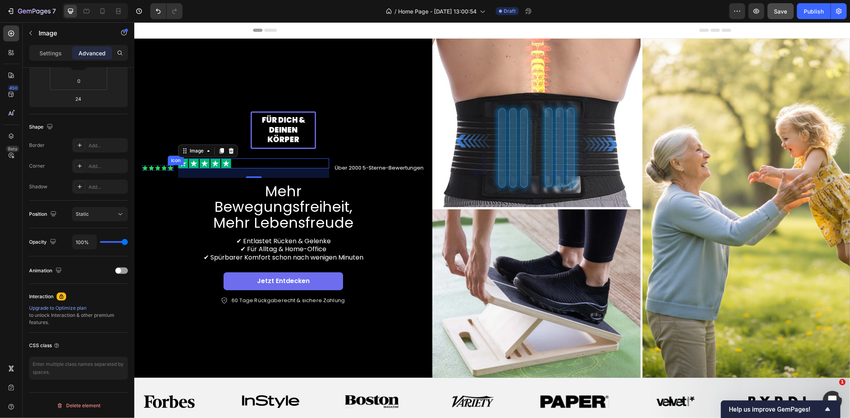
click at [170, 170] on div "Icon" at bounding box center [170, 168] width 6 height 6
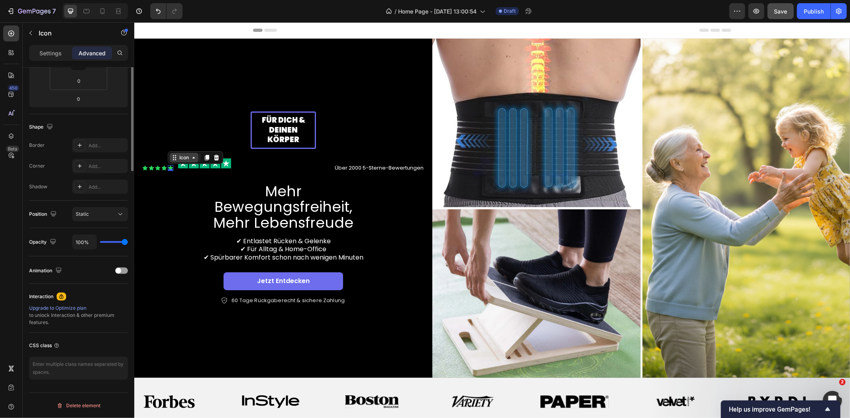
scroll to position [0, 0]
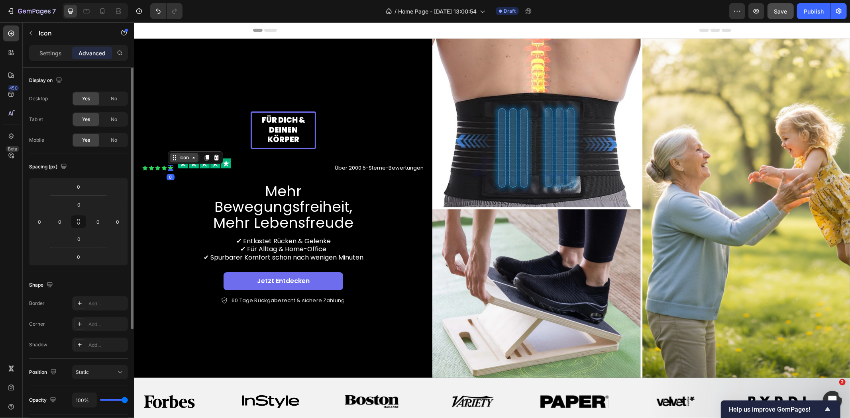
click at [172, 159] on icon at bounding box center [174, 157] width 6 height 6
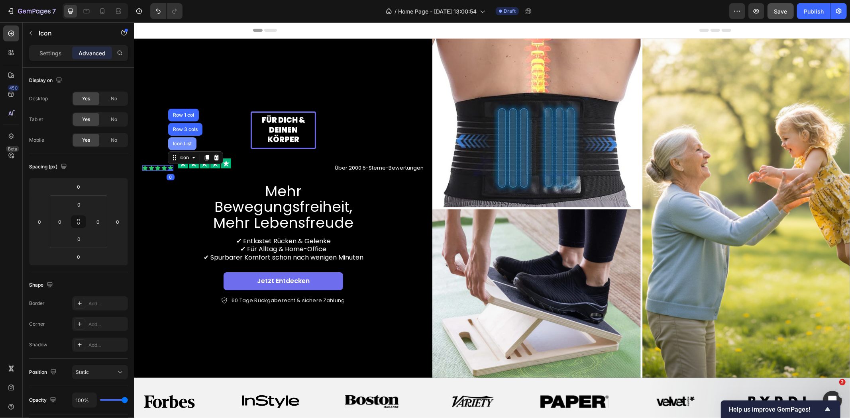
click at [178, 149] on div "Icon List" at bounding box center [182, 143] width 28 height 13
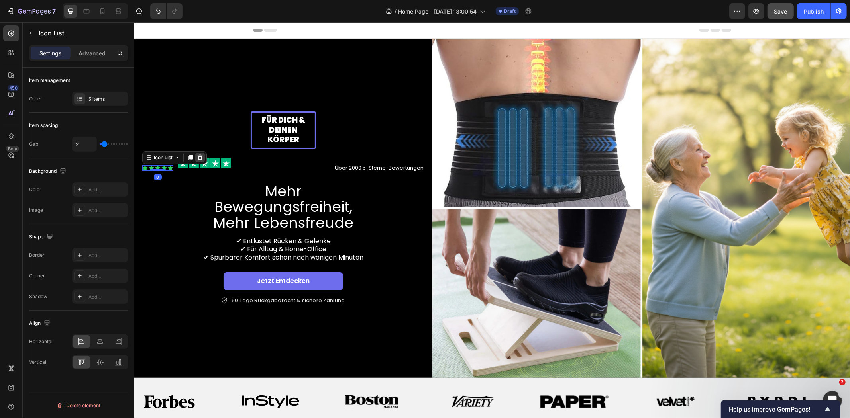
click at [198, 160] on icon at bounding box center [199, 158] width 5 height 6
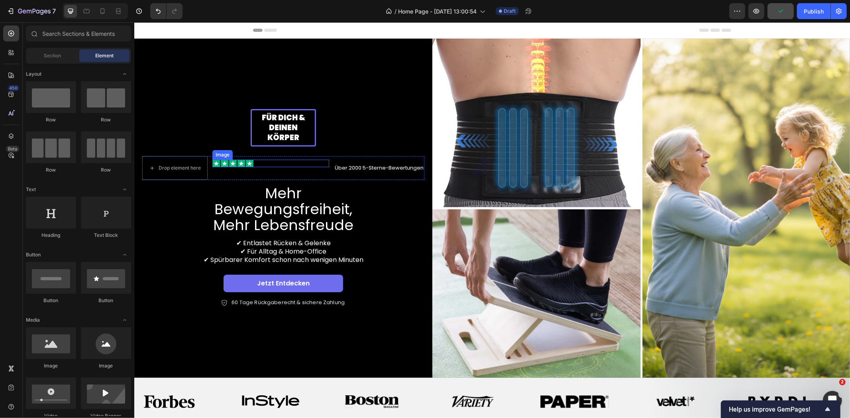
click at [265, 166] on div at bounding box center [270, 163] width 117 height 8
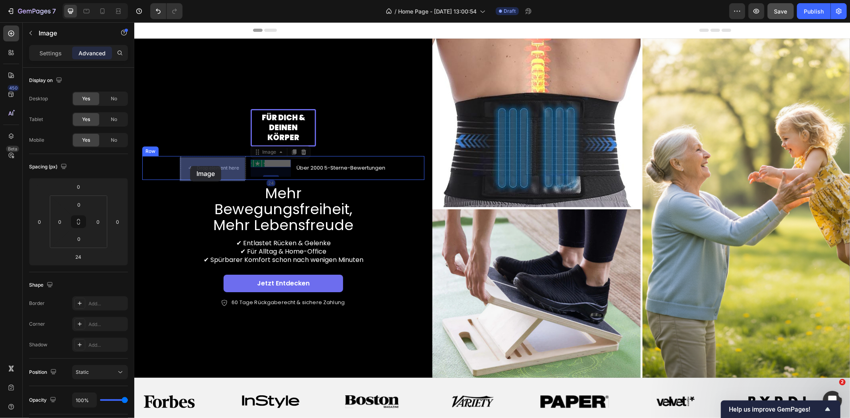
drag, startPoint x: 229, startPoint y: 154, endPoint x: 200, endPoint y: 161, distance: 29.9
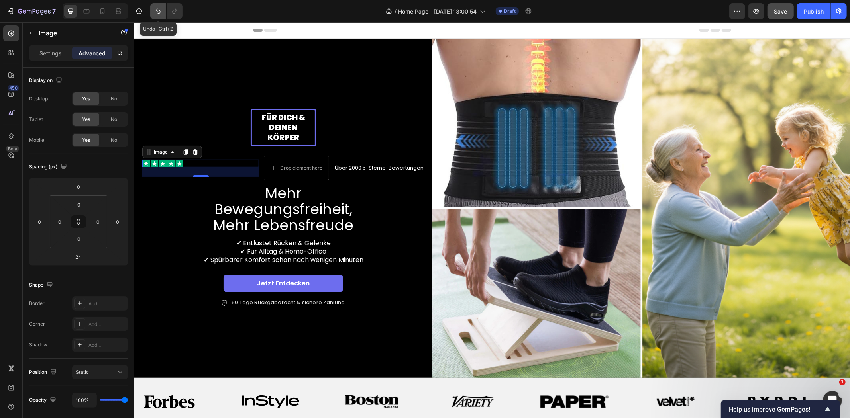
click at [157, 14] on icon "Undo/Redo" at bounding box center [158, 11] width 8 height 8
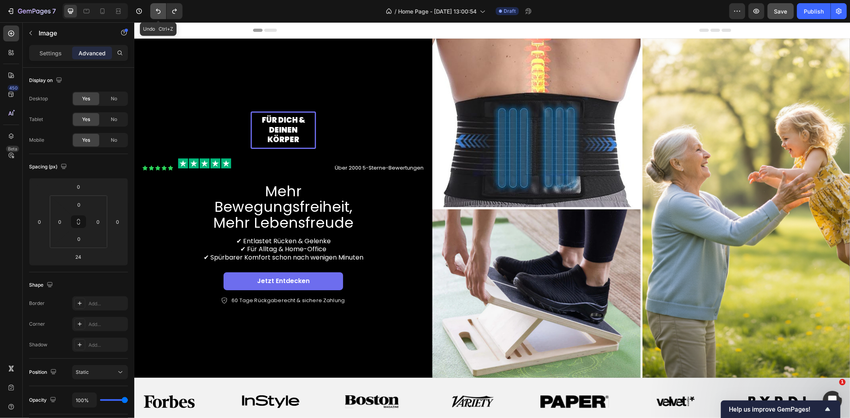
click at [157, 14] on icon "Undo/Redo" at bounding box center [158, 11] width 8 height 8
click at [157, 11] on icon "Undo/Redo" at bounding box center [158, 11] width 8 height 8
click at [161, 10] on icon "Undo/Redo" at bounding box center [158, 11] width 8 height 8
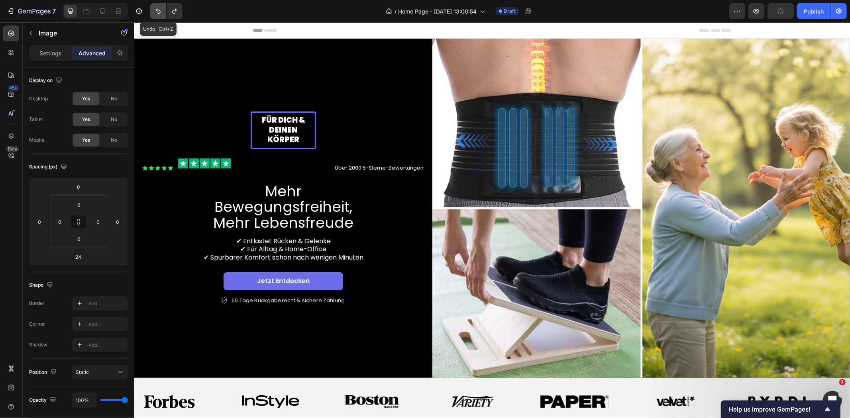
click at [161, 9] on icon "Undo/Redo" at bounding box center [158, 11] width 8 height 8
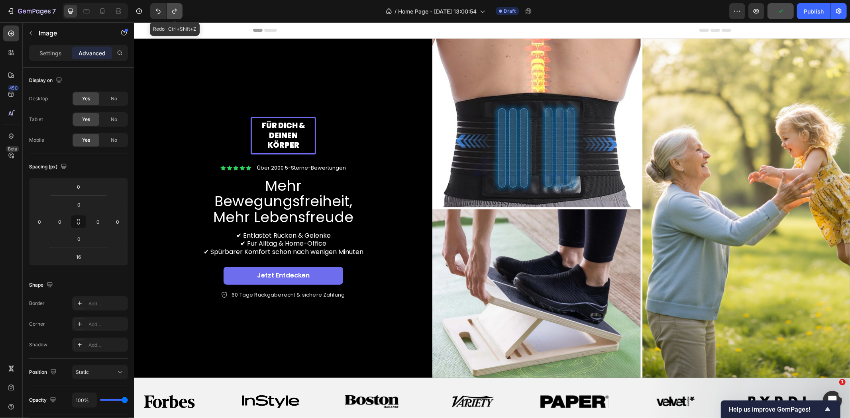
click at [178, 13] on button "Undo/Redo" at bounding box center [175, 11] width 16 height 16
type input "24"
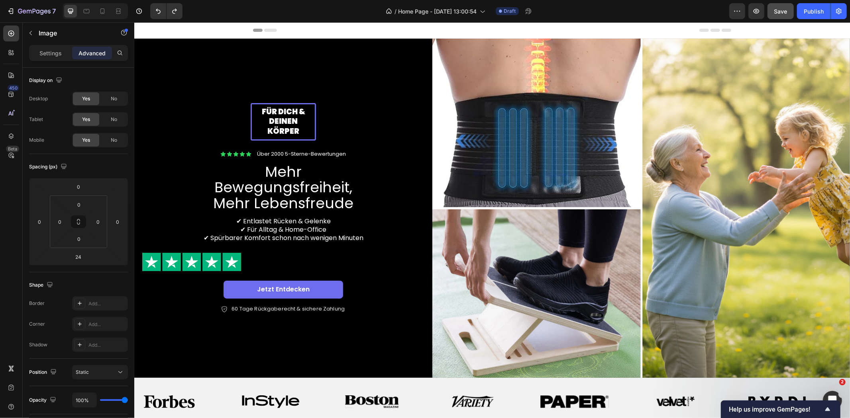
click at [263, 253] on div at bounding box center [283, 262] width 282 height 18
click at [259, 154] on p "Über 2000 5-Sterne-Bewertungen" at bounding box center [301, 154] width 89 height 7
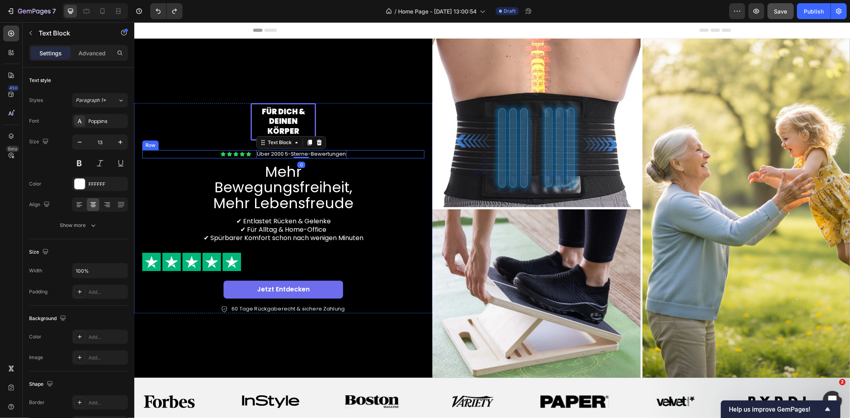
click at [250, 154] on div "Icon Icon Icon Icon Icon Icon List Über 2000 5-Sterne-Bewertungen Text Block 0 …" at bounding box center [283, 154] width 282 height 8
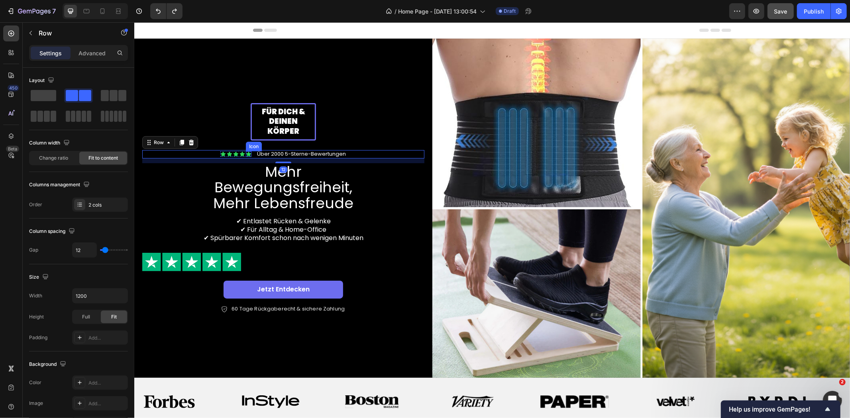
click at [248, 154] on icon at bounding box center [247, 153] width 5 height 5
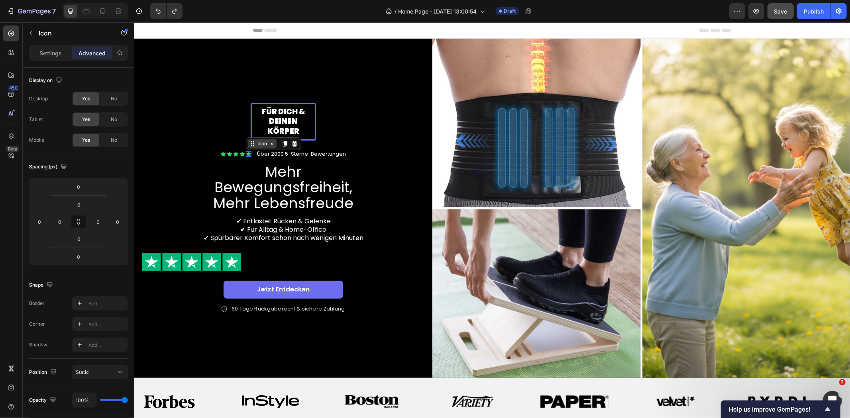
click at [254, 147] on div "Icon" at bounding box center [261, 144] width 29 height 10
click at [256, 136] on div "Icon List" at bounding box center [260, 129] width 28 height 13
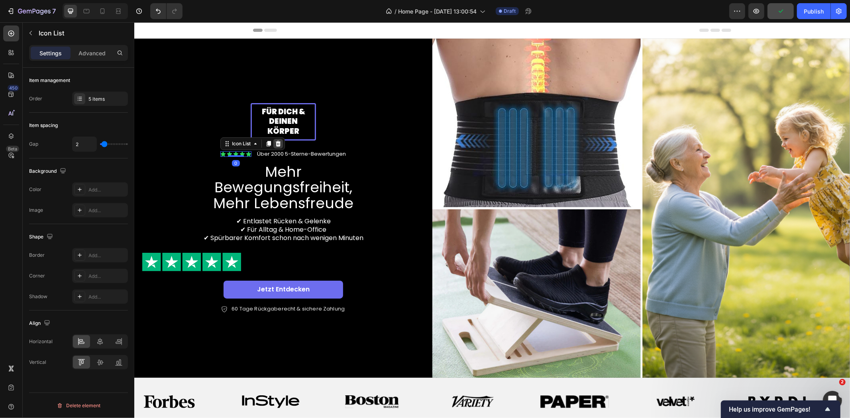
click at [278, 145] on icon at bounding box center [277, 143] width 6 height 6
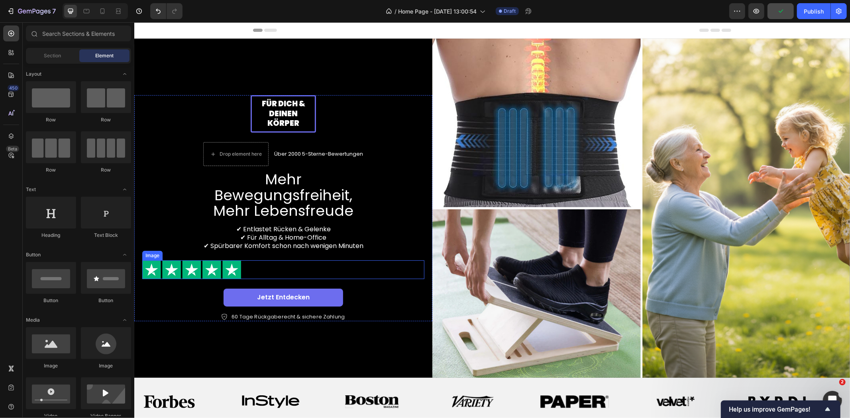
click at [173, 260] on img at bounding box center [191, 269] width 99 height 18
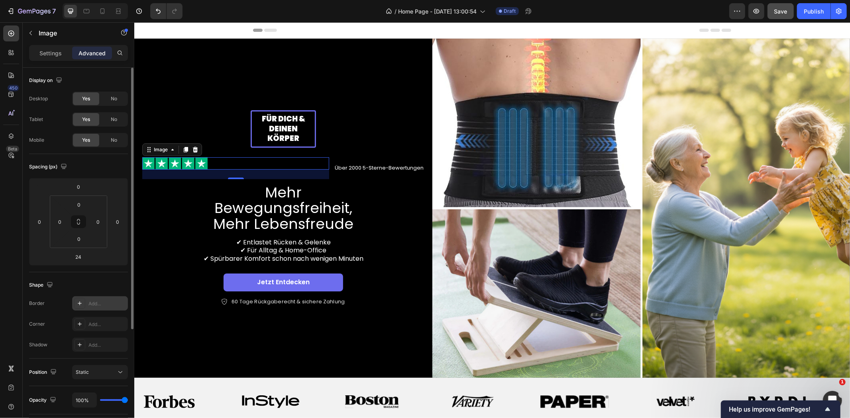
scroll to position [158, 0]
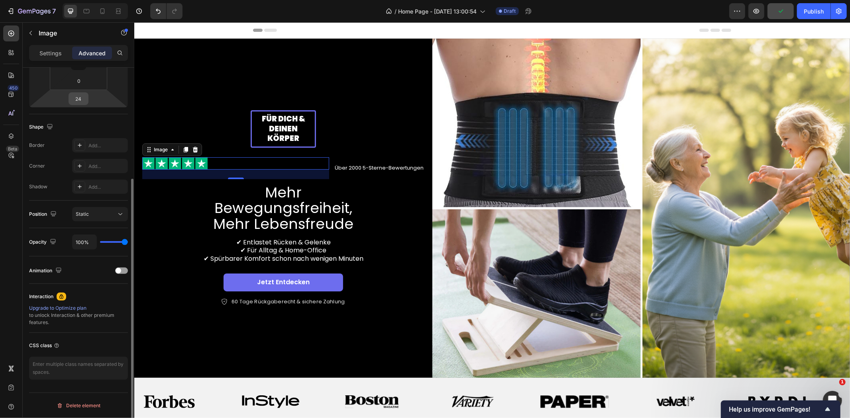
click at [78, 100] on input "24" at bounding box center [79, 99] width 16 height 12
type input "0"
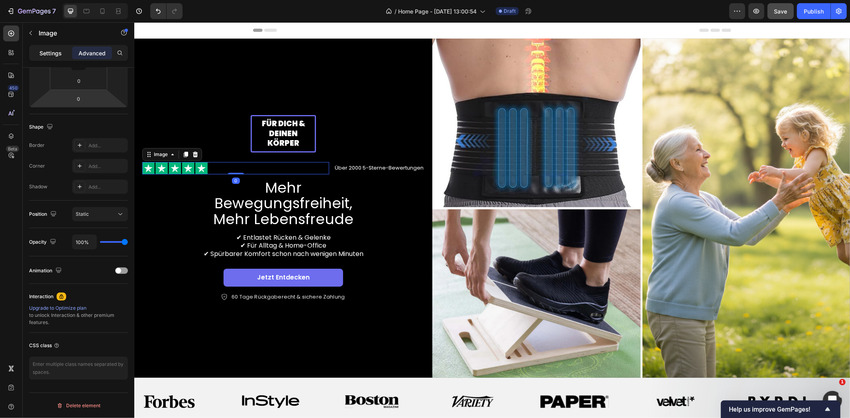
click at [61, 49] on p "Settings" at bounding box center [50, 53] width 22 height 8
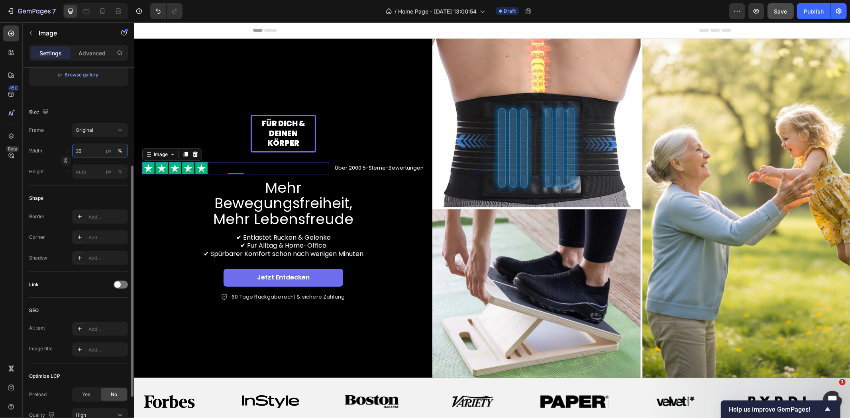
click at [88, 147] on input "35" at bounding box center [100, 151] width 56 height 14
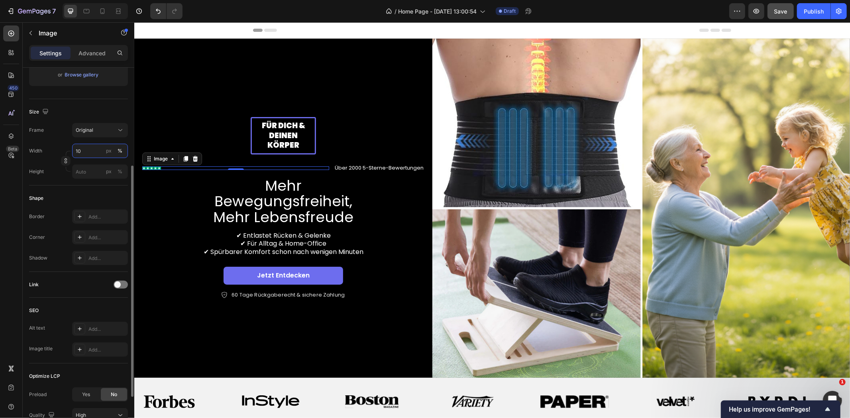
click at [88, 147] on input "10" at bounding box center [100, 151] width 56 height 14
click at [88, 147] on input "20" at bounding box center [100, 151] width 56 height 14
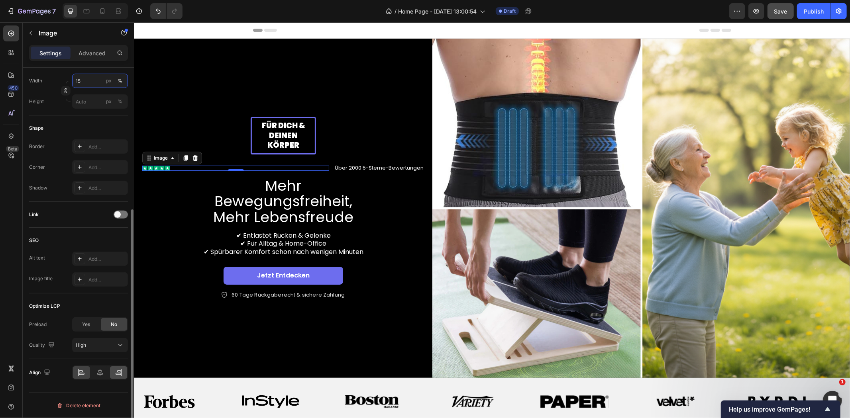
type input "15"
click at [116, 371] on icon at bounding box center [119, 373] width 8 height 8
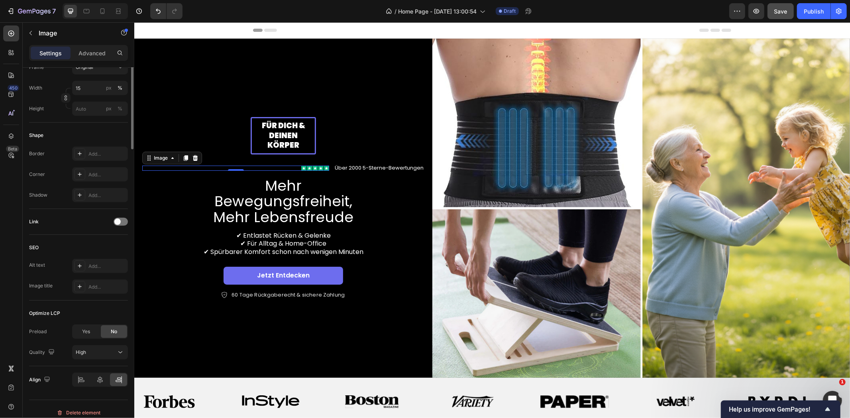
scroll to position [0, 0]
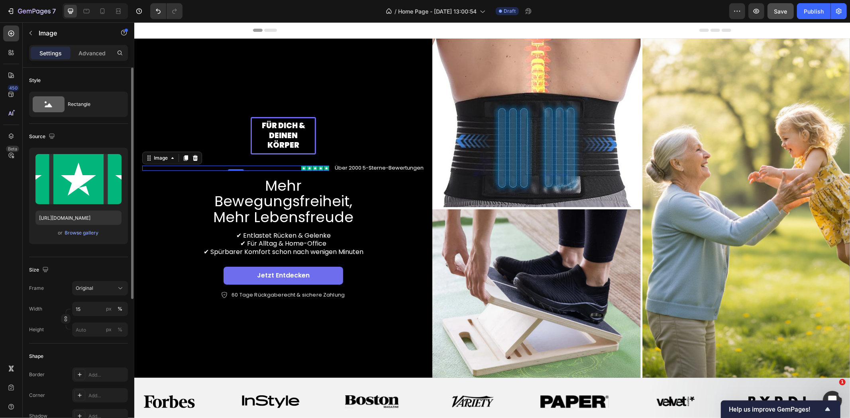
click at [86, 46] on div "Settings Advanced" at bounding box center [78, 53] width 99 height 16
click at [56, 102] on icon at bounding box center [49, 104] width 32 height 16
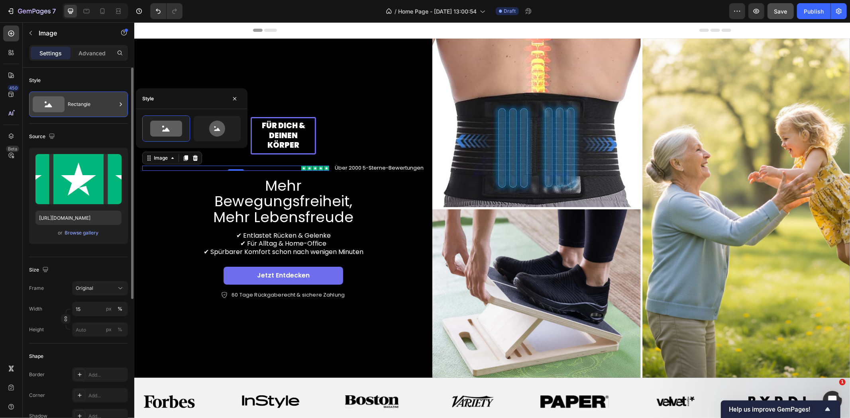
click at [56, 102] on icon at bounding box center [49, 104] width 32 height 16
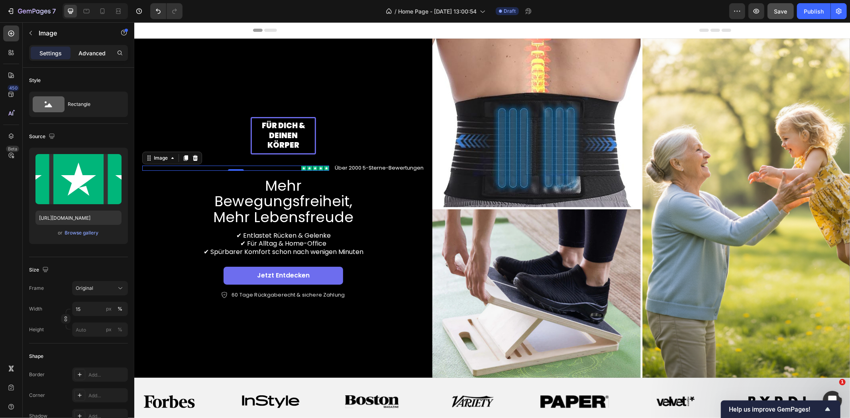
click at [92, 49] on p "Advanced" at bounding box center [91, 53] width 27 height 8
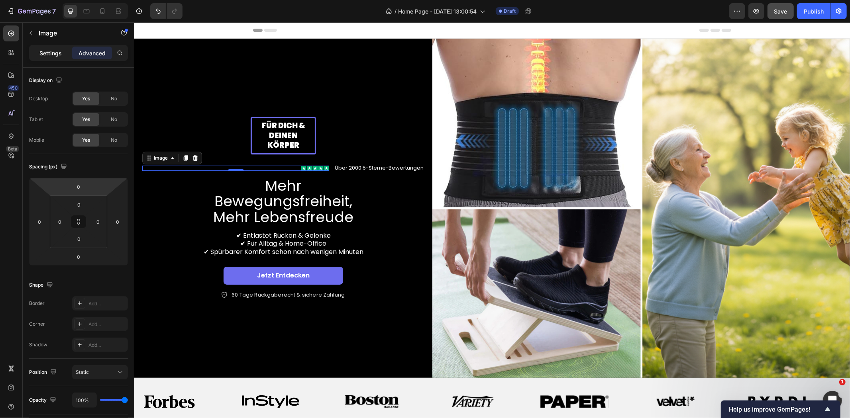
click at [54, 53] on p "Settings" at bounding box center [50, 53] width 22 height 8
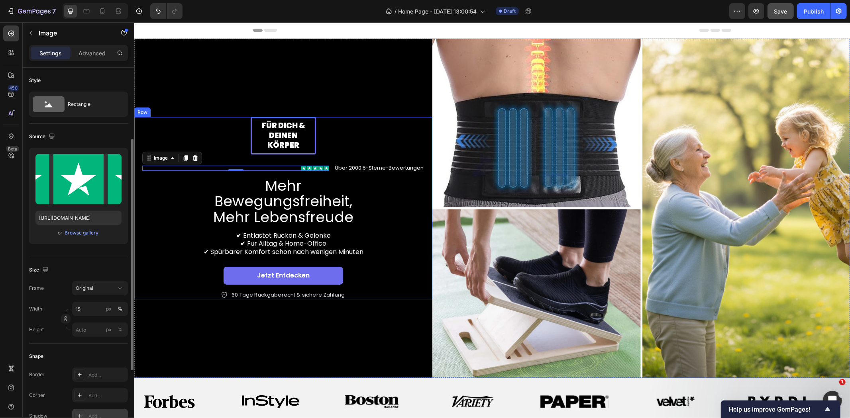
drag, startPoint x: 131, startPoint y: 198, endPoint x: 83, endPoint y: 198, distance: 47.8
click at [129, 220] on div at bounding box center [131, 298] width 6 height 373
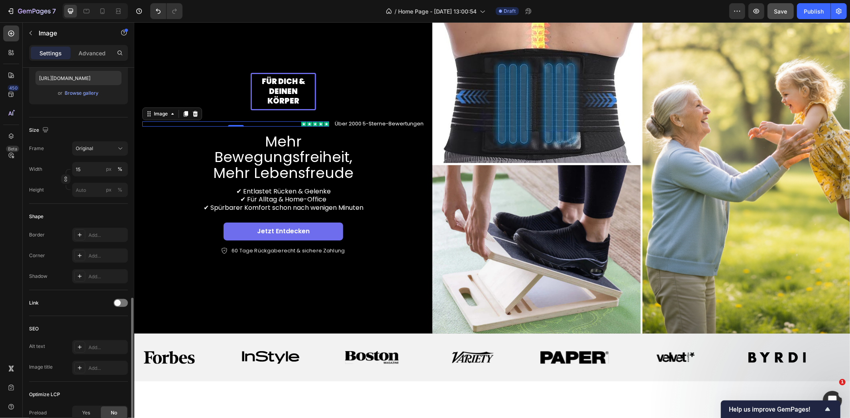
scroll to position [228, 0]
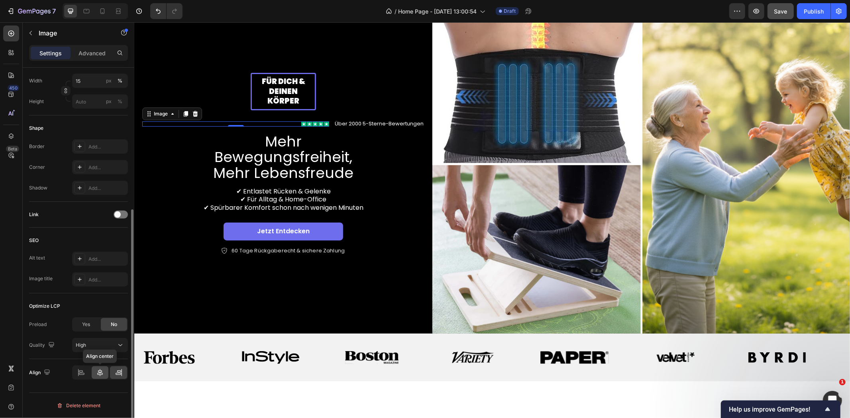
click at [99, 373] on icon at bounding box center [100, 372] width 6 height 7
click at [117, 375] on icon at bounding box center [119, 374] width 6 height 2
click at [94, 58] on div "Advanced" at bounding box center [92, 53] width 40 height 13
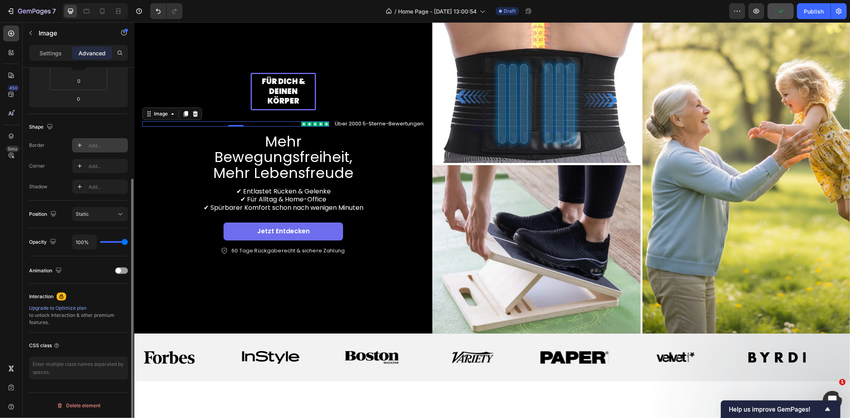
scroll to position [0, 0]
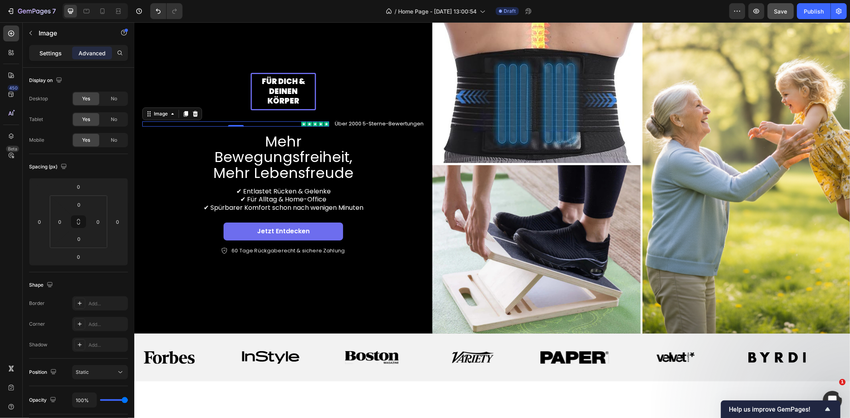
click at [60, 47] on div "Settings" at bounding box center [51, 53] width 40 height 13
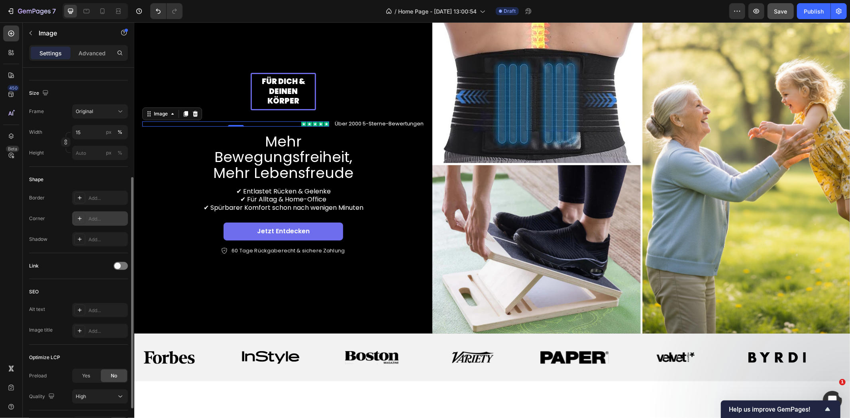
scroll to position [228, 0]
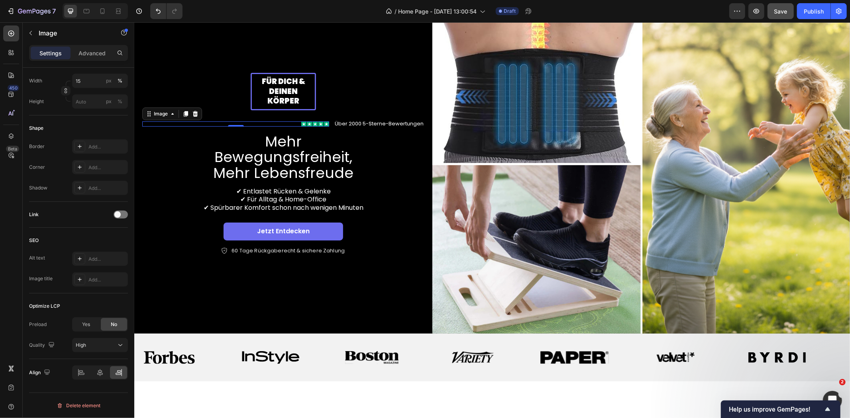
click at [296, 123] on div at bounding box center [235, 123] width 187 height 5
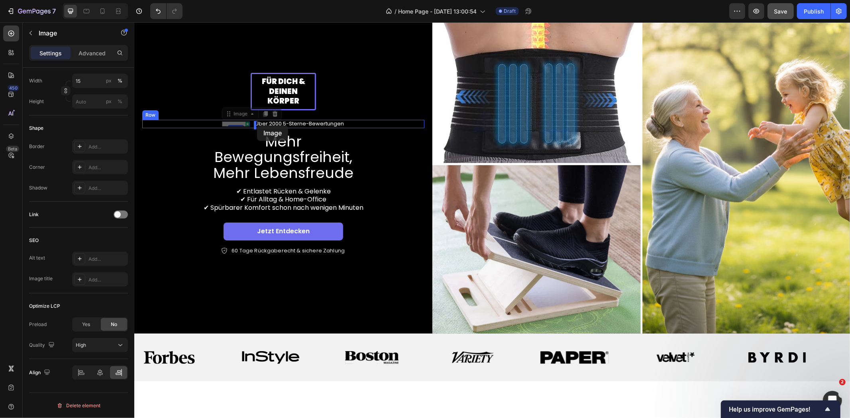
drag, startPoint x: 150, startPoint y: 117, endPoint x: 256, endPoint y: 125, distance: 106.7
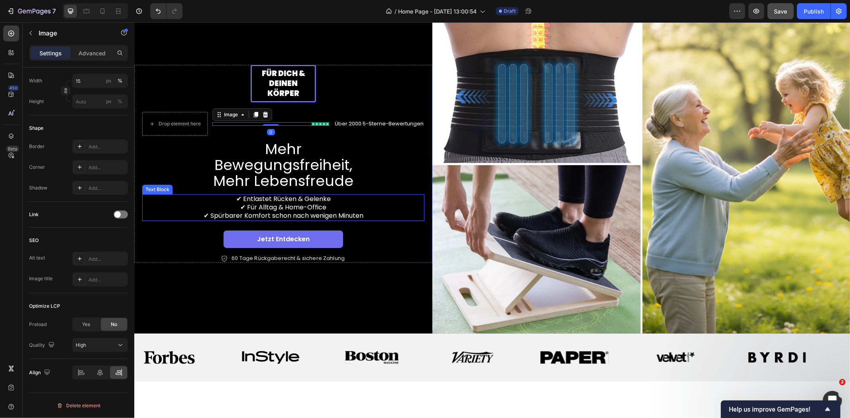
scroll to position [37, 0]
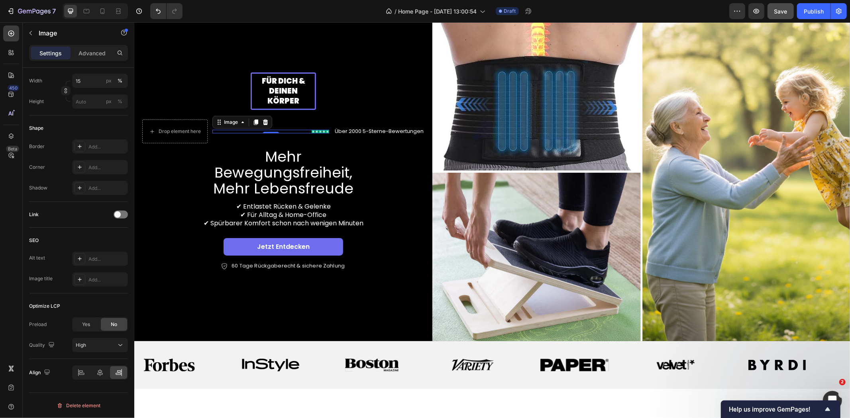
click at [237, 131] on div at bounding box center [270, 130] width 117 height 3
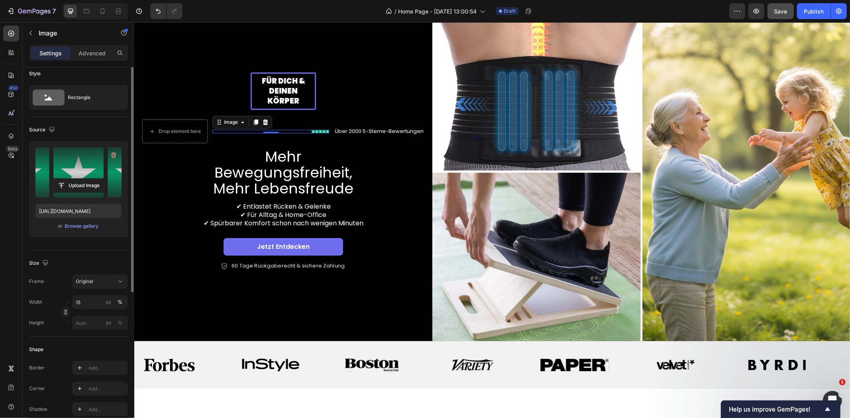
scroll to position [0, 0]
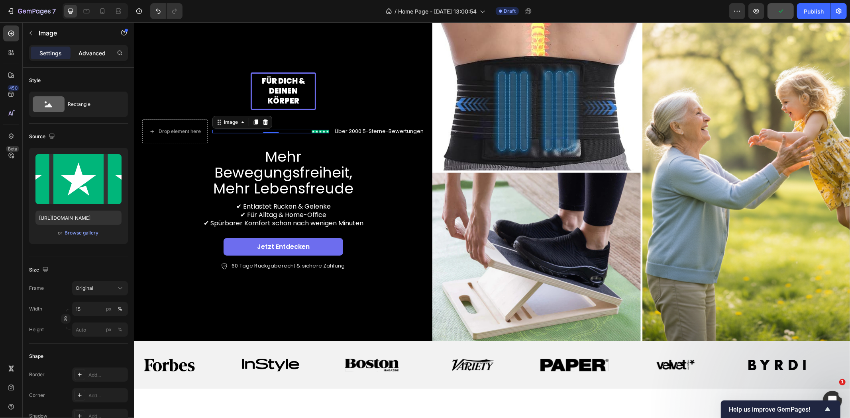
click at [97, 52] on p "Advanced" at bounding box center [91, 53] width 27 height 8
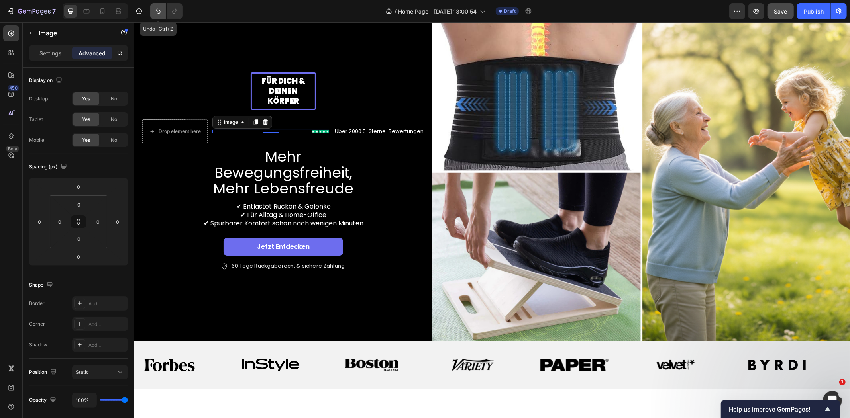
click at [160, 15] on icon "Undo/Redo" at bounding box center [158, 11] width 8 height 8
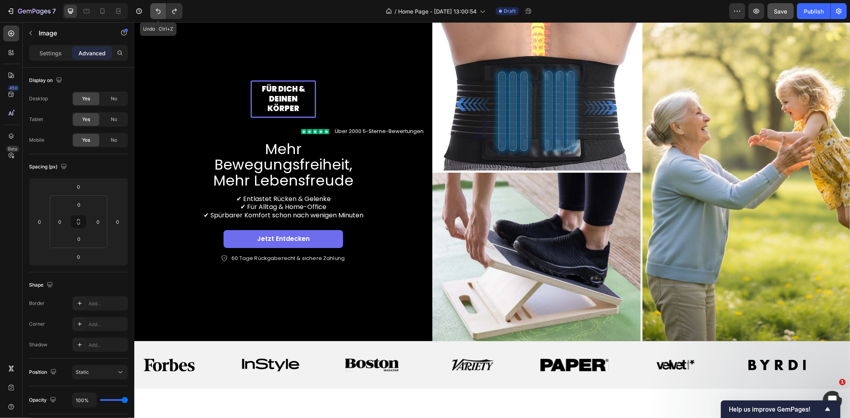
scroll to position [44, 0]
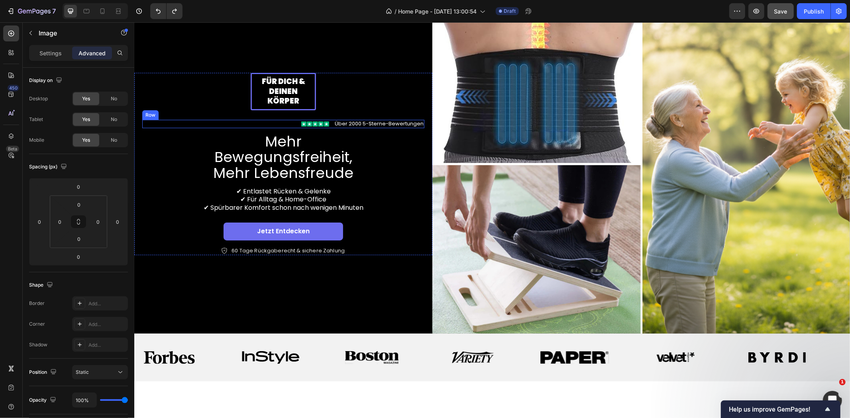
click at [264, 127] on div "Image" at bounding box center [235, 123] width 187 height 8
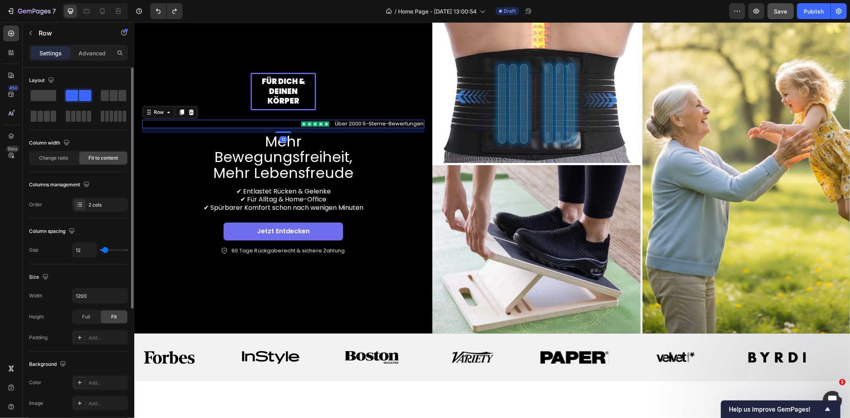
scroll to position [204, 0]
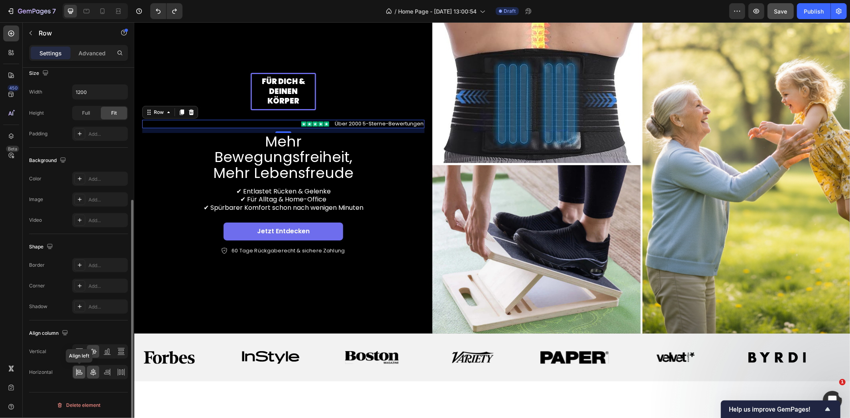
click at [80, 368] on div at bounding box center [79, 372] width 12 height 13
click at [92, 376] on icon at bounding box center [93, 372] width 8 height 8
click at [107, 369] on icon at bounding box center [107, 372] width 8 height 8
click at [94, 375] on icon at bounding box center [93, 372] width 8 height 8
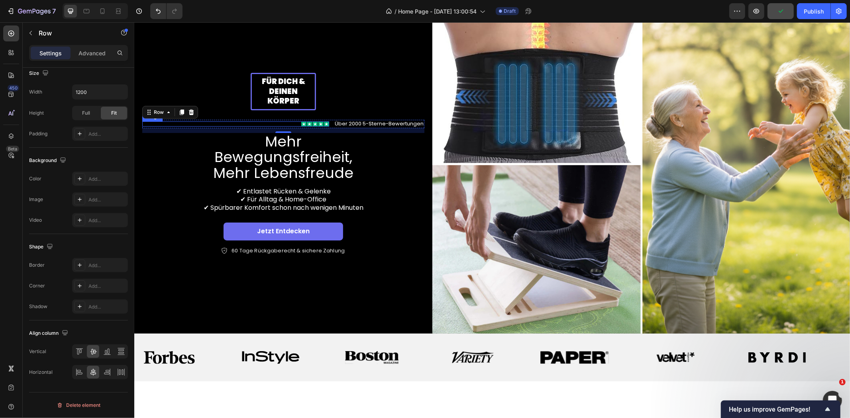
click at [243, 122] on div at bounding box center [235, 123] width 187 height 5
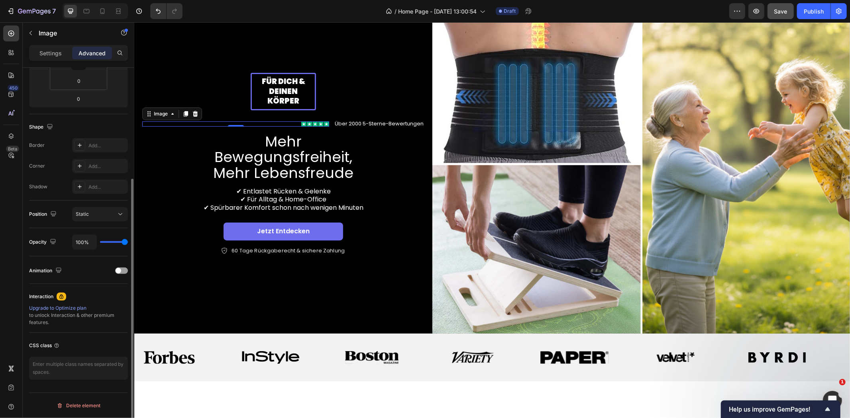
scroll to position [0, 0]
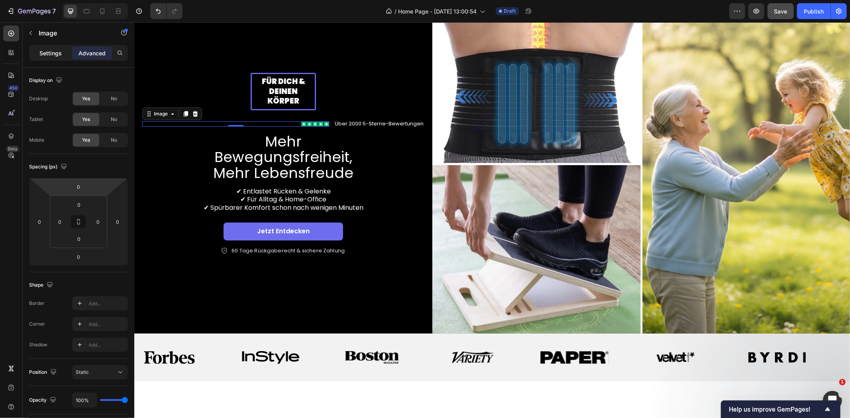
click at [54, 53] on p "Settings" at bounding box center [50, 53] width 22 height 8
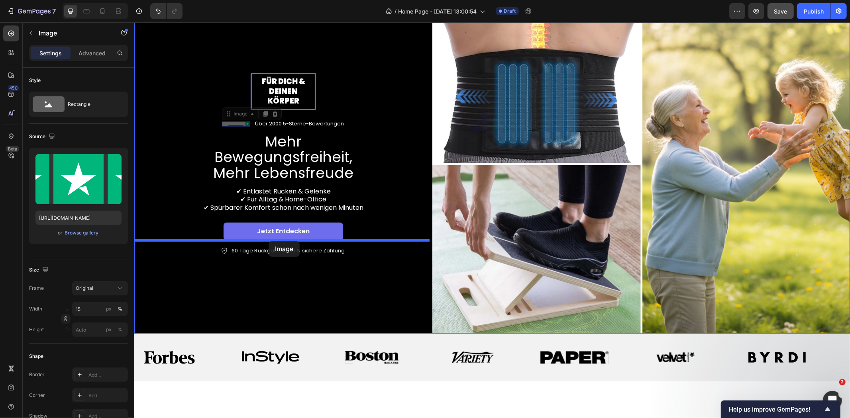
drag, startPoint x: 152, startPoint y: 116, endPoint x: 268, endPoint y: 241, distance: 170.5
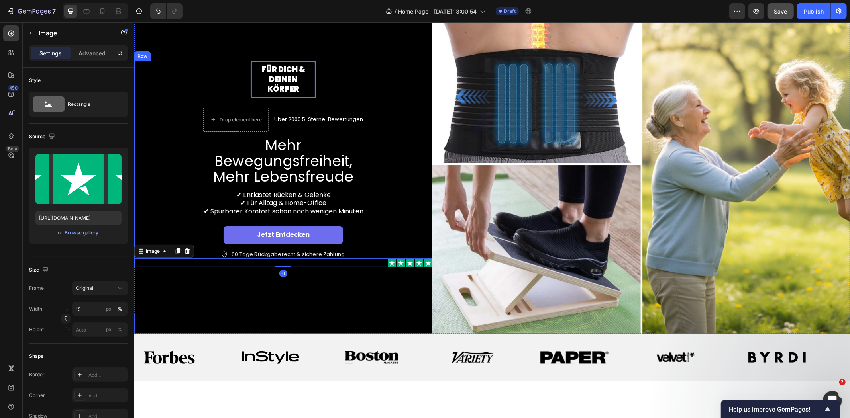
scroll to position [32, 0]
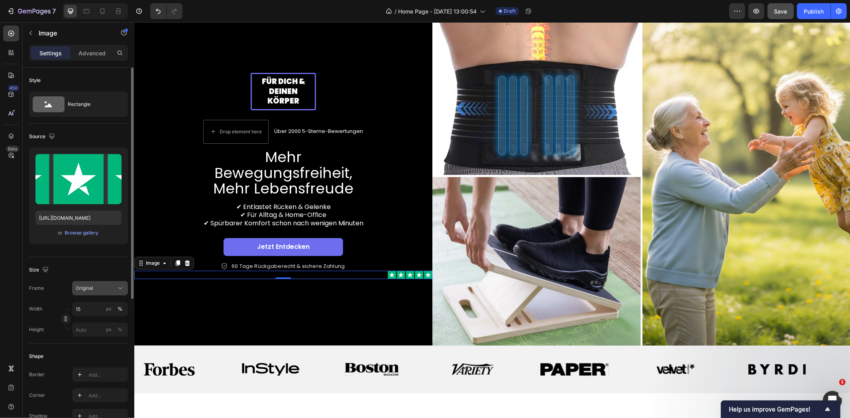
click at [103, 290] on div "Original" at bounding box center [95, 288] width 39 height 7
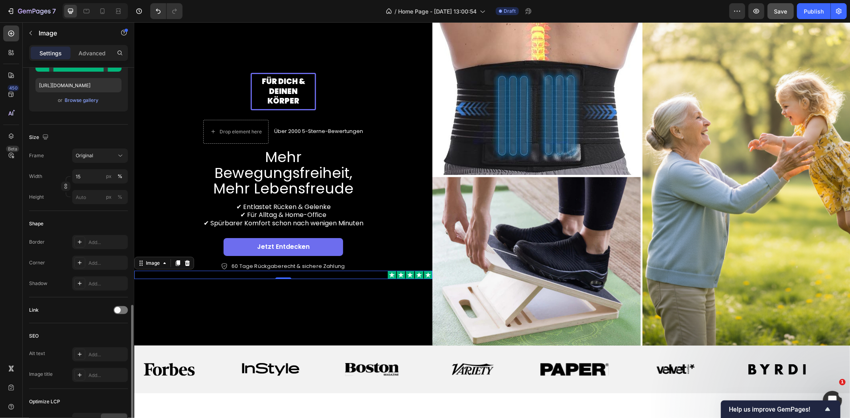
scroll to position [228, 0]
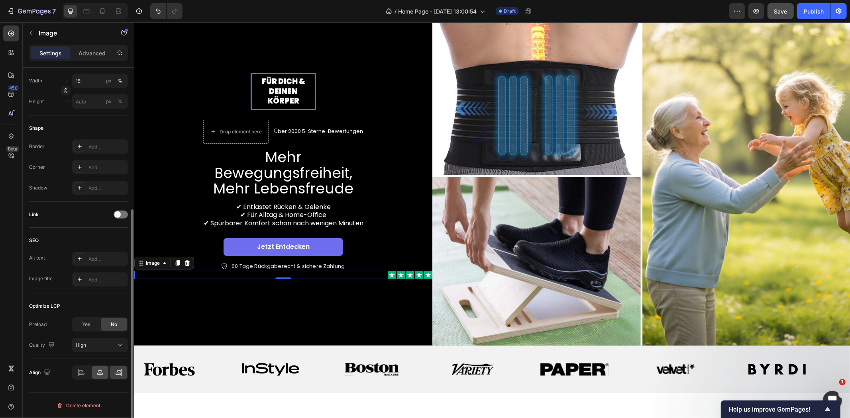
click at [104, 378] on div at bounding box center [100, 372] width 17 height 13
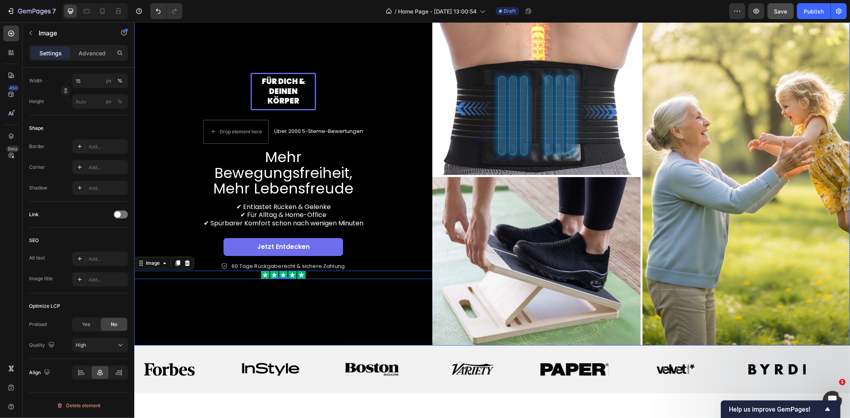
click at [232, 288] on div "Für dich & deinen Körper Text Block Row Drop element here Über 2000 5-Sterne-Be…" at bounding box center [283, 175] width 298 height 339
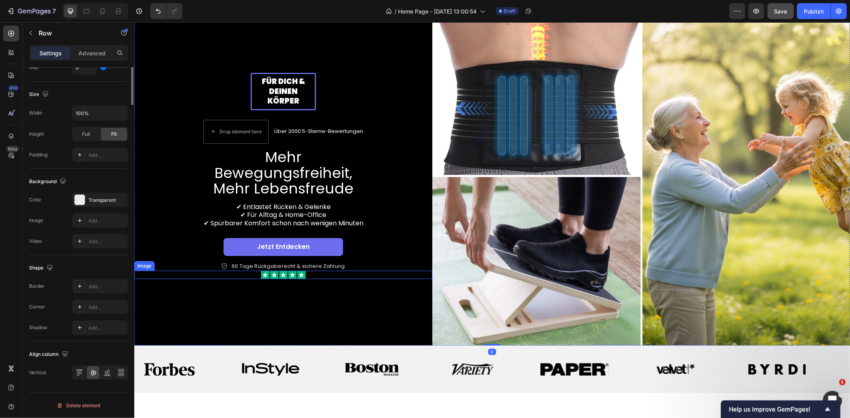
scroll to position [0, 0]
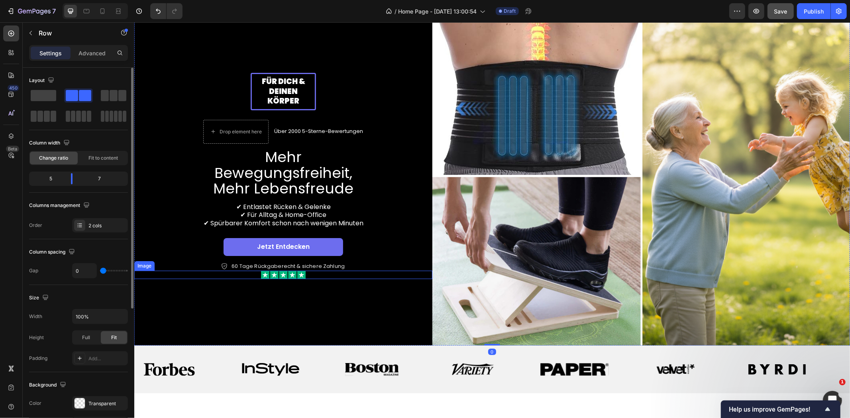
click at [247, 270] on div at bounding box center [283, 274] width 298 height 8
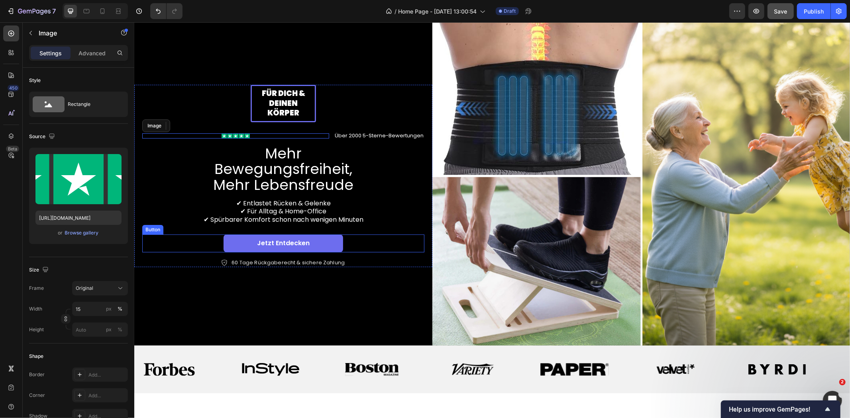
scroll to position [44, 0]
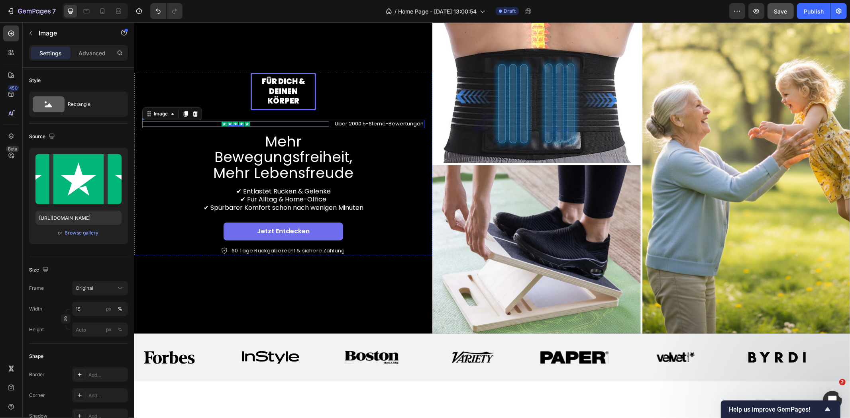
click at [329, 124] on div "Image 0 Über 2000 5-Sterne-Bewertungen Text Block Row" at bounding box center [283, 123] width 282 height 8
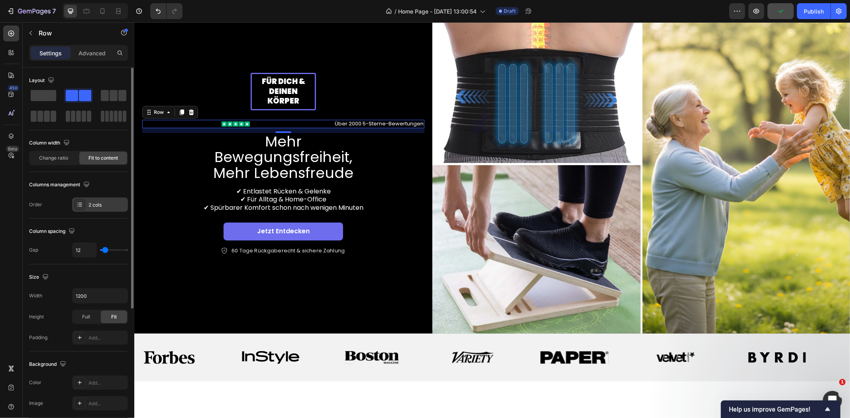
click at [97, 206] on div "2 cols" at bounding box center [106, 205] width 37 height 7
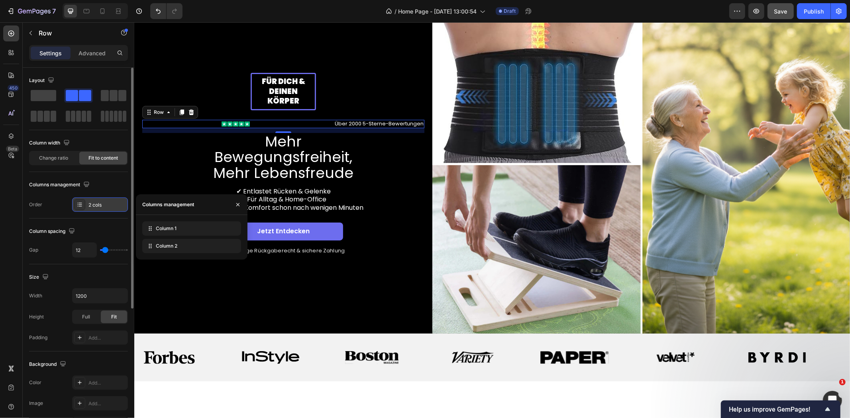
click at [97, 206] on div "2 cols" at bounding box center [106, 205] width 37 height 7
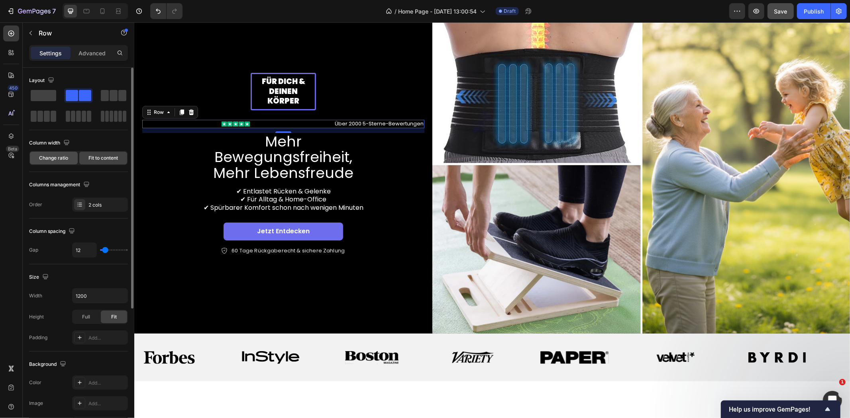
click at [65, 163] on div "Change ratio" at bounding box center [54, 158] width 48 height 13
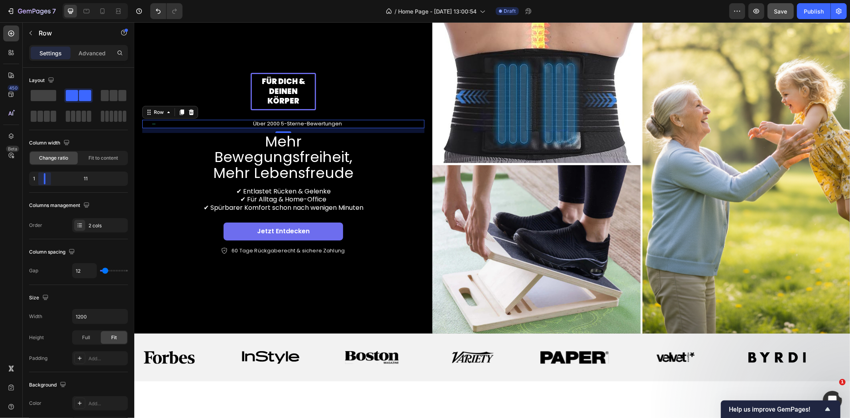
drag, startPoint x: 80, startPoint y: 182, endPoint x: 37, endPoint y: 177, distance: 42.5
click at [37, 0] on body "7 Version history / Home Page - Sep 24, 13:00:54 Draft Preview Save Publish 450…" at bounding box center [425, 0] width 850 height 0
click at [96, 157] on span "Fit to content" at bounding box center [102, 158] width 29 height 7
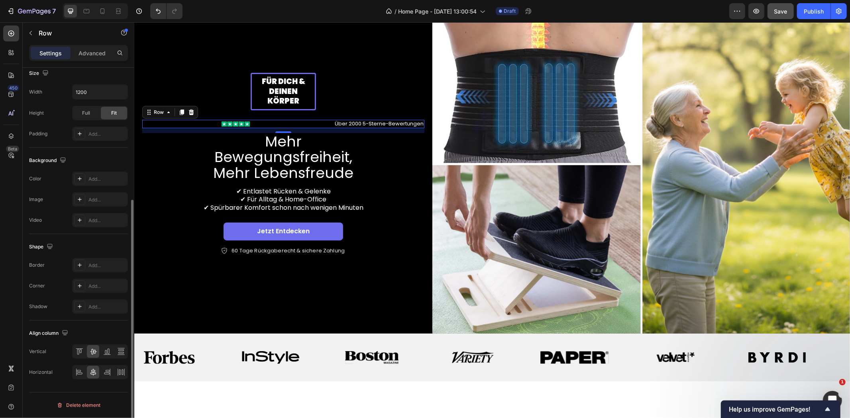
scroll to position [0, 0]
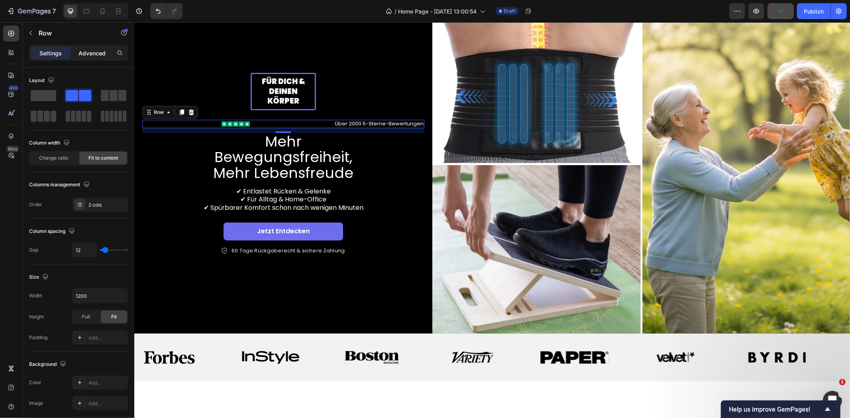
click at [94, 53] on p "Advanced" at bounding box center [91, 53] width 27 height 8
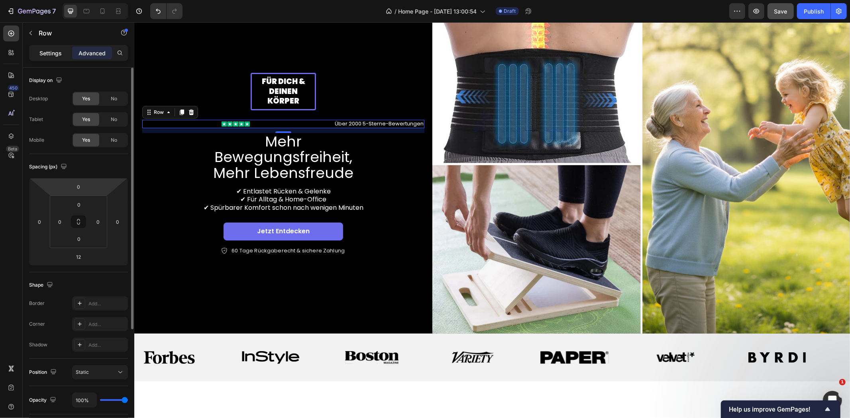
click at [59, 51] on p "Settings" at bounding box center [50, 53] width 22 height 8
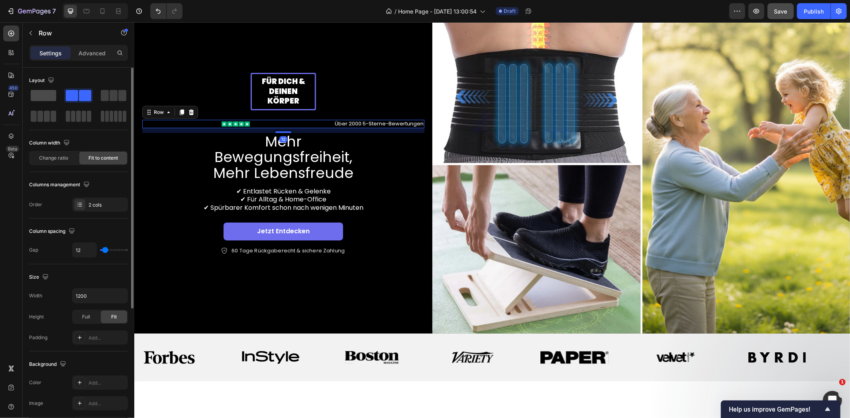
click at [50, 97] on span at bounding box center [43, 95] width 25 height 11
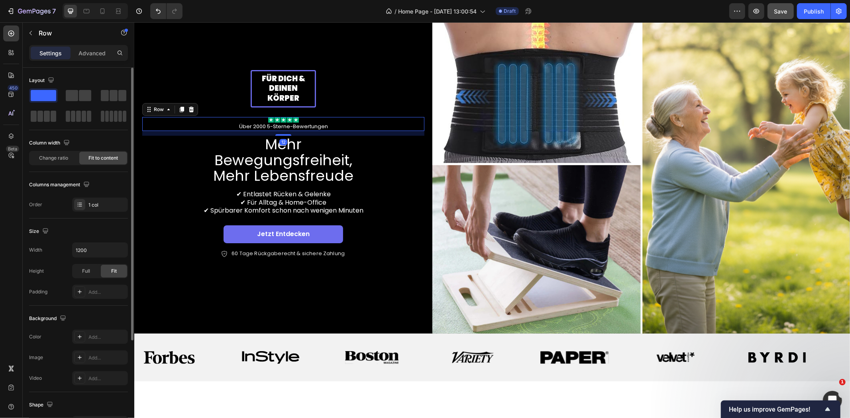
scroll to position [41, 0]
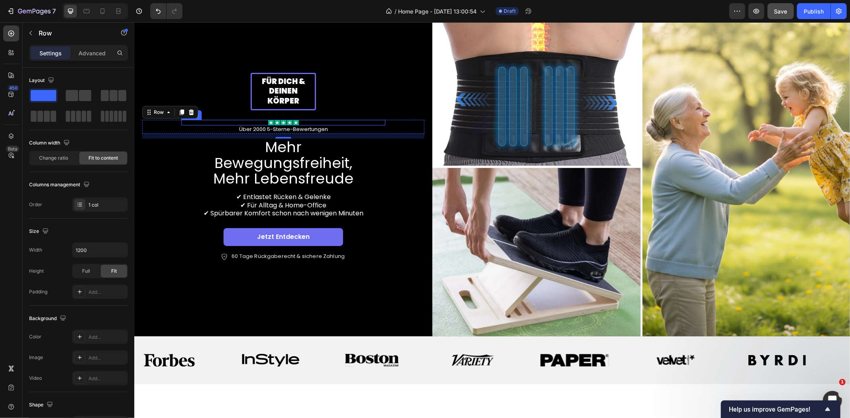
click at [304, 124] on div at bounding box center [283, 122] width 204 height 6
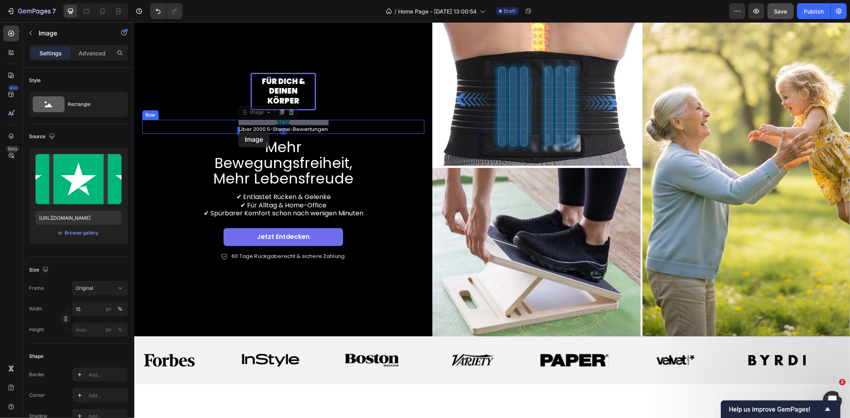
drag, startPoint x: 186, startPoint y: 115, endPoint x: 238, endPoint y: 131, distance: 53.9
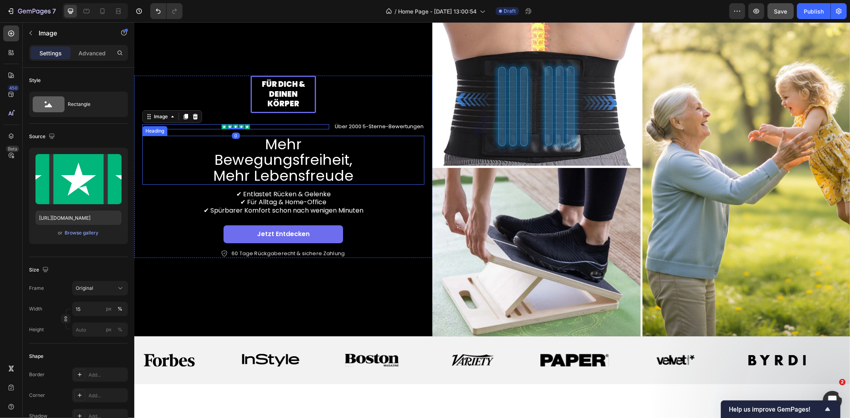
scroll to position [44, 0]
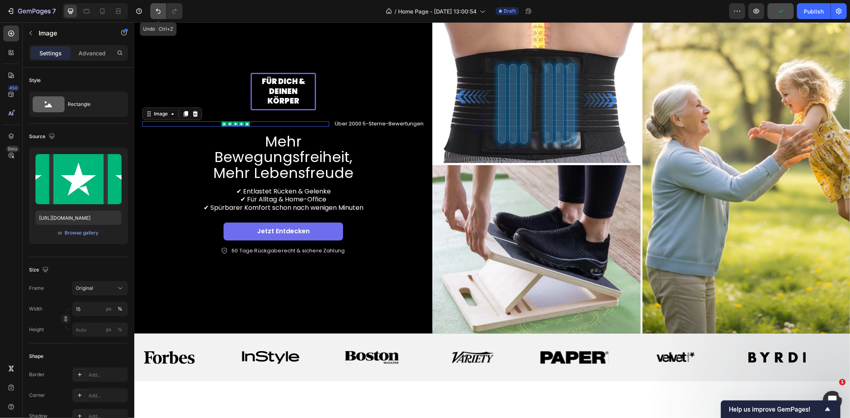
click at [158, 14] on icon "Undo/Redo" at bounding box center [158, 11] width 8 height 8
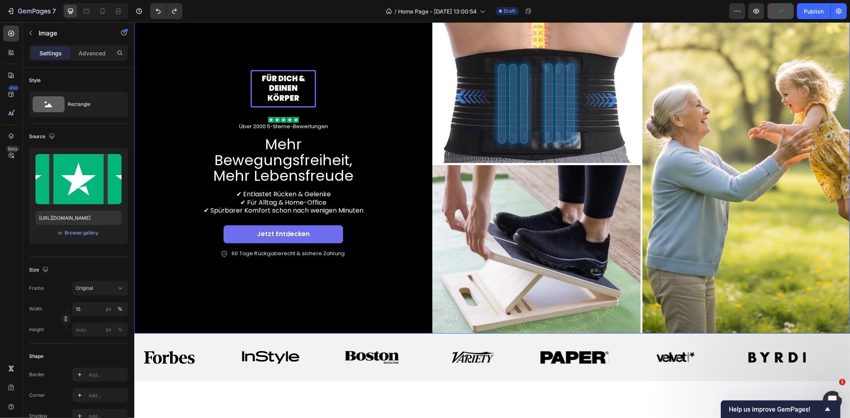
scroll to position [41, 0]
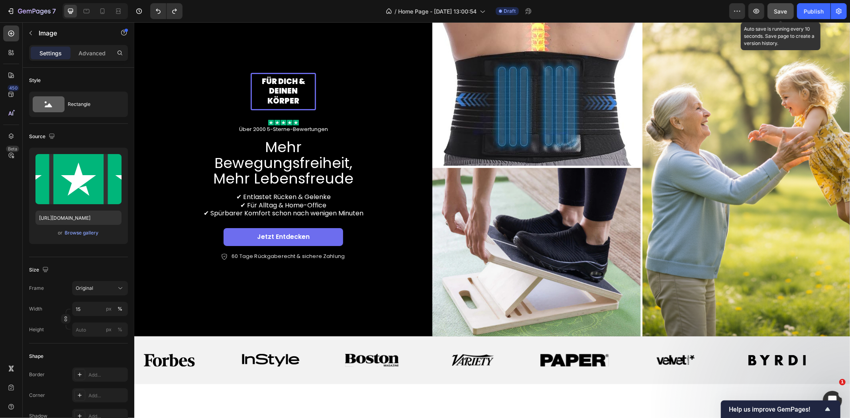
click at [773, 13] on button "Save" at bounding box center [780, 11] width 26 height 16
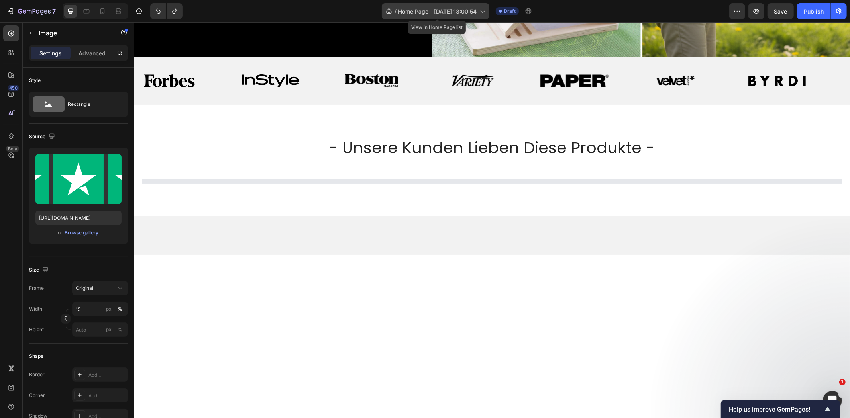
scroll to position [56, 0]
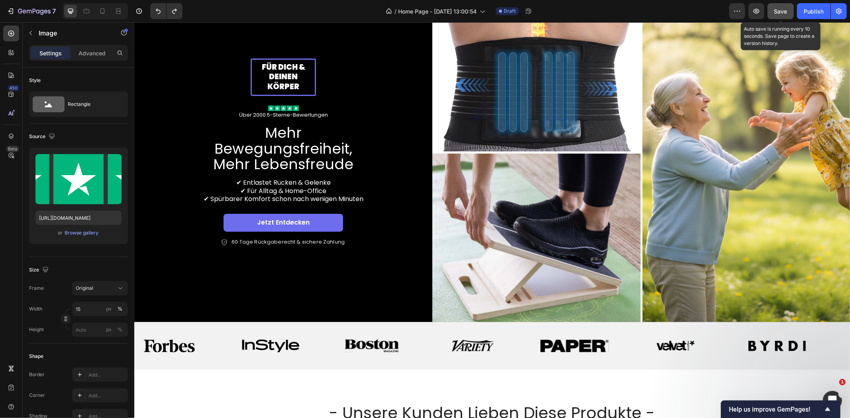
click at [772, 14] on button "Save" at bounding box center [780, 11] width 26 height 16
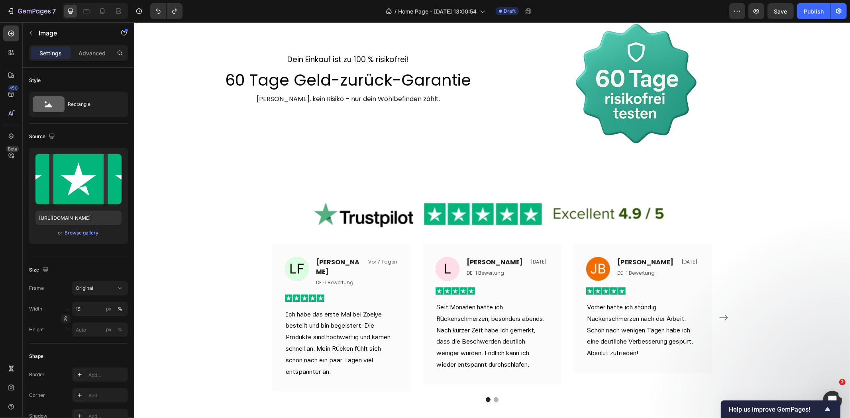
scroll to position [1383, 0]
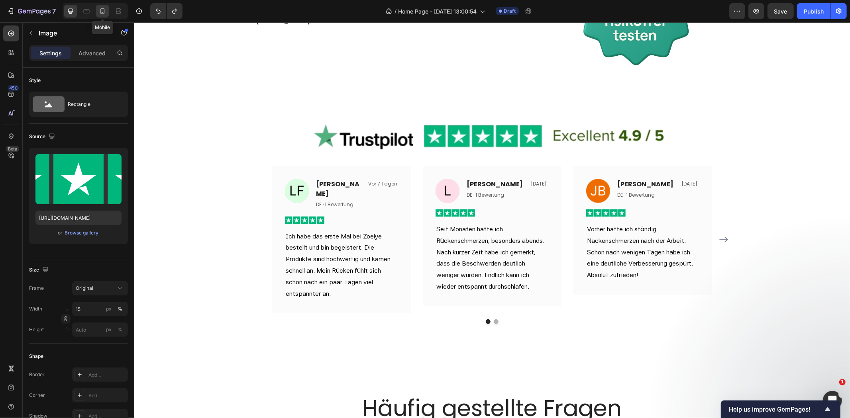
click at [102, 13] on icon at bounding box center [102, 11] width 8 height 8
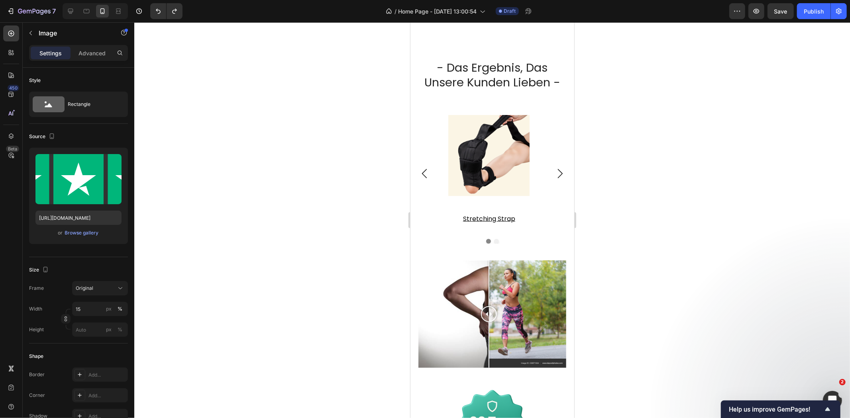
scroll to position [929, 0]
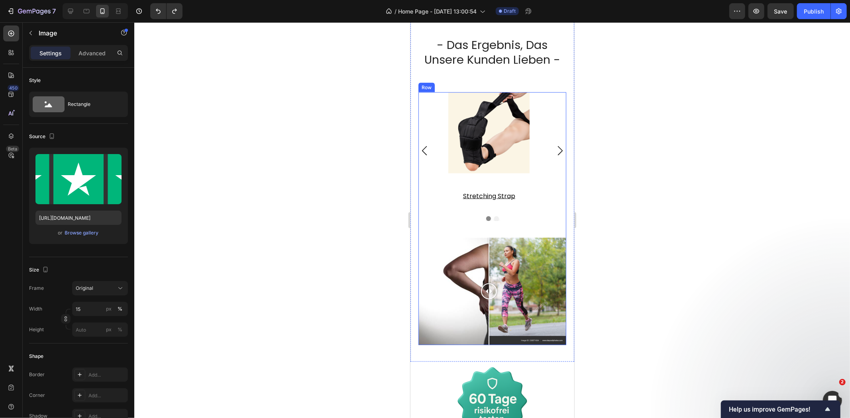
click at [541, 221] on div "Product Images stretching strap Product Title Row Product List Product Images z…" at bounding box center [492, 164] width 148 height 145
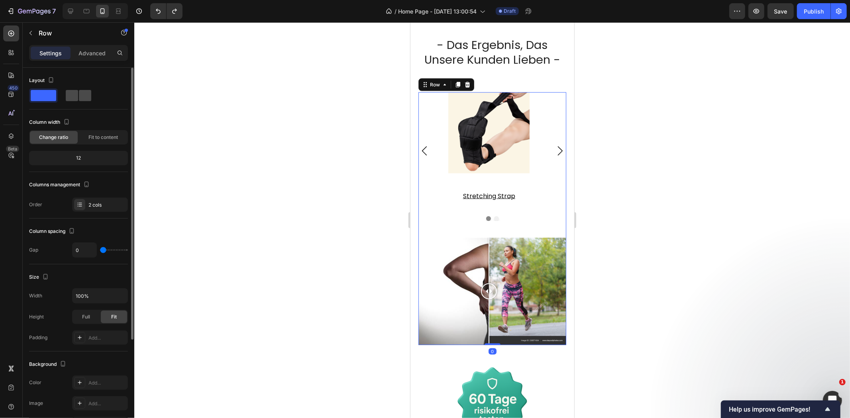
click at [87, 97] on span at bounding box center [85, 95] width 12 height 11
type input "30"
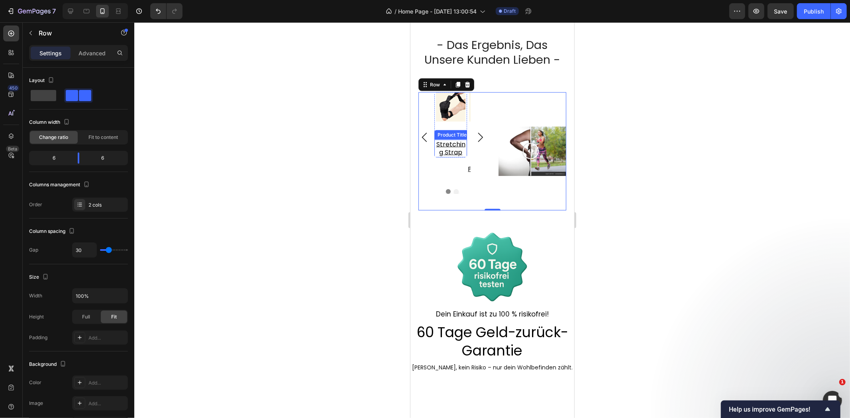
click at [460, 145] on h3 "stretching strap" at bounding box center [450, 148] width 33 height 18
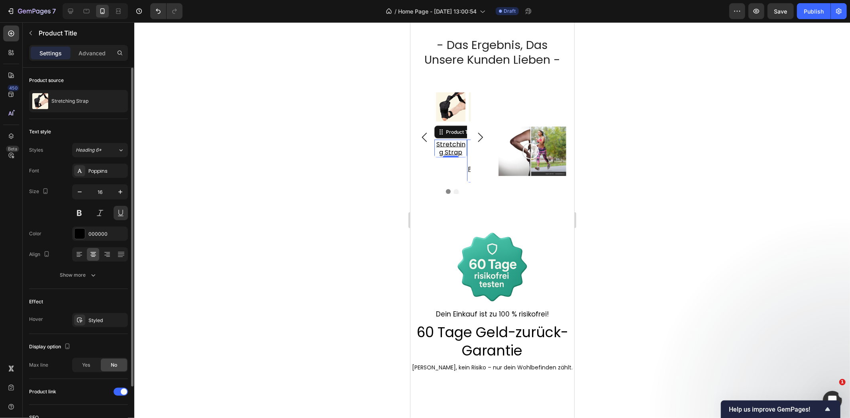
scroll to position [64, 0]
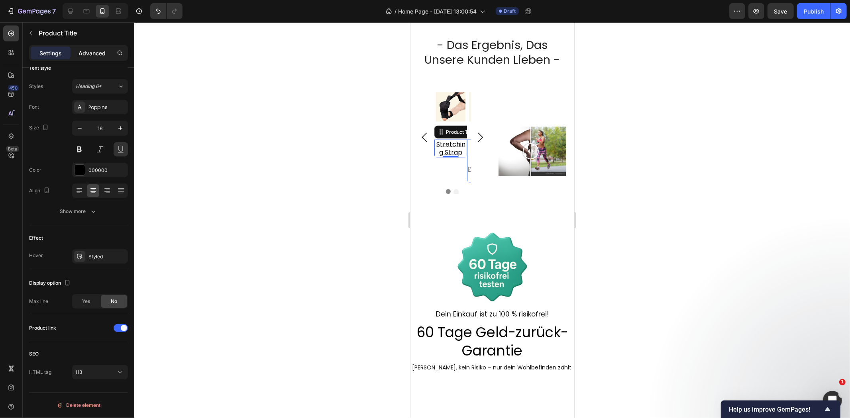
click at [92, 57] on p "Advanced" at bounding box center [91, 53] width 27 height 8
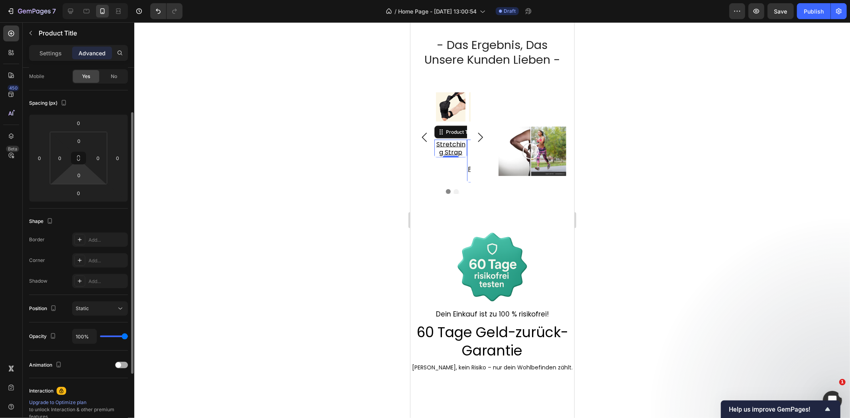
scroll to position [158, 0]
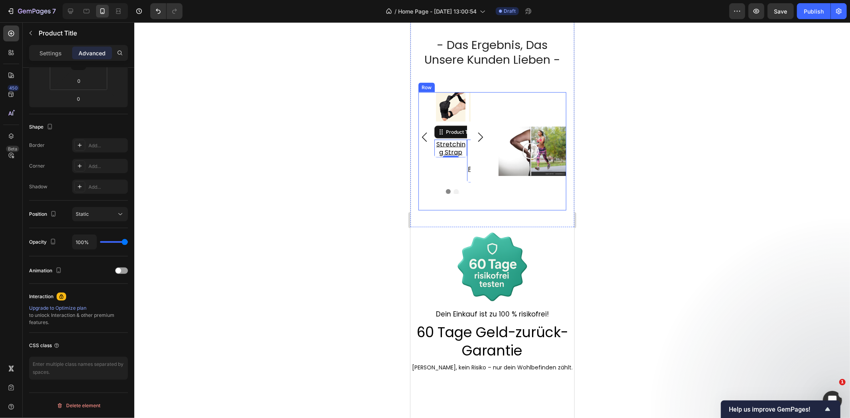
click at [482, 158] on div "Product Images stretching strap Product Title Edit content in Shopify 0 Row Pro…" at bounding box center [492, 151] width 148 height 118
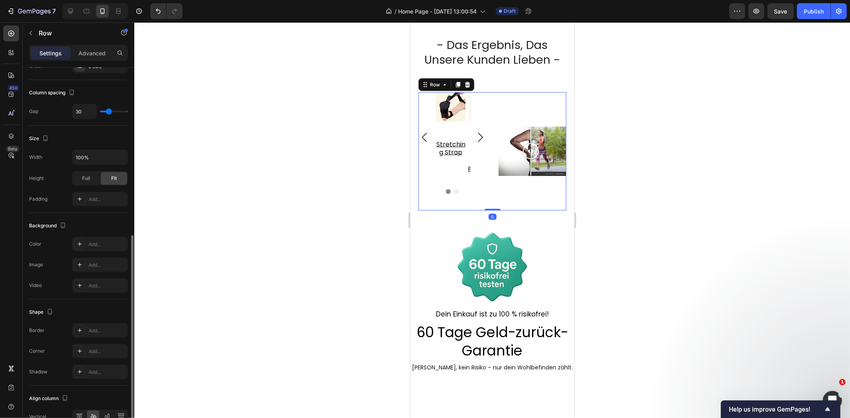
scroll to position [183, 0]
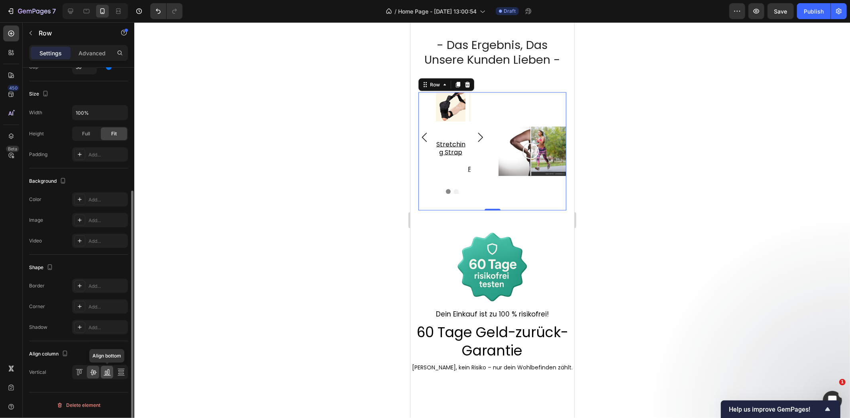
click at [111, 376] on div at bounding box center [107, 372] width 12 height 13
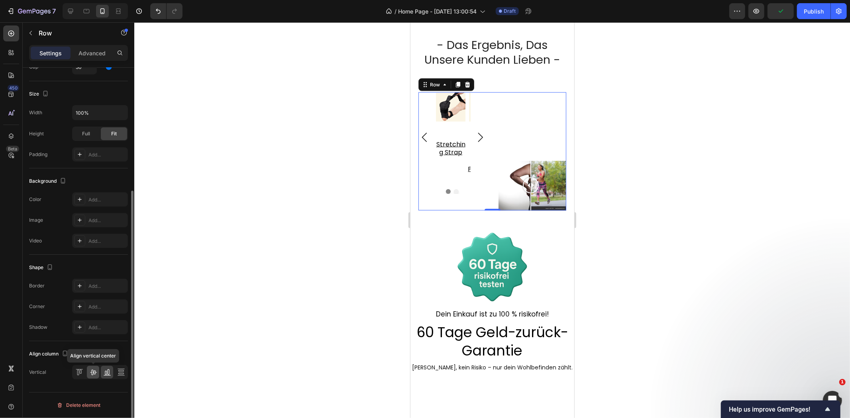
click at [92, 373] on icon at bounding box center [93, 372] width 8 height 8
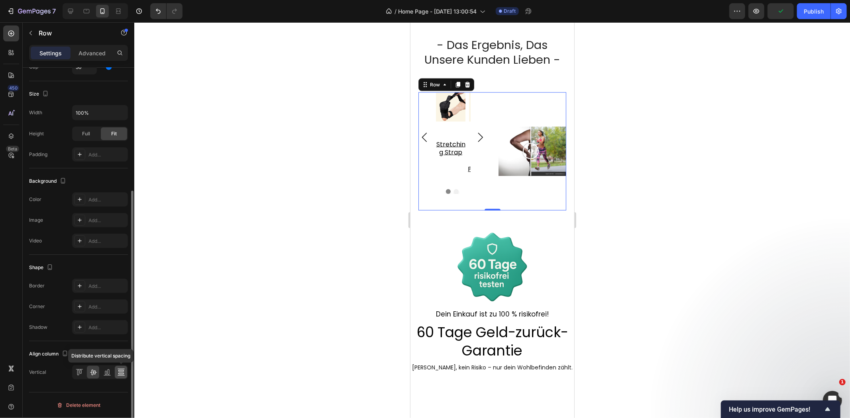
click at [120, 373] on icon at bounding box center [121, 372] width 8 height 8
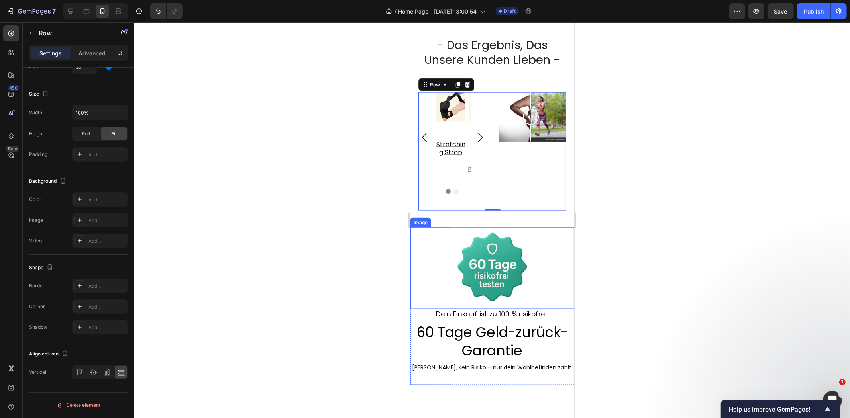
click at [561, 251] on div at bounding box center [492, 268] width 164 height 82
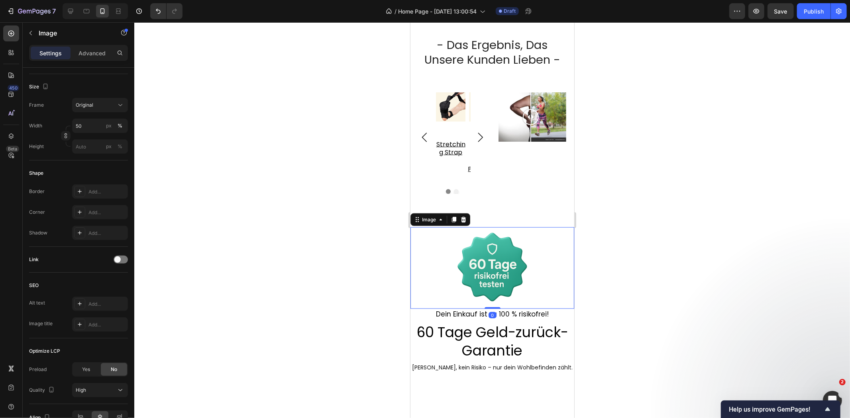
scroll to position [0, 0]
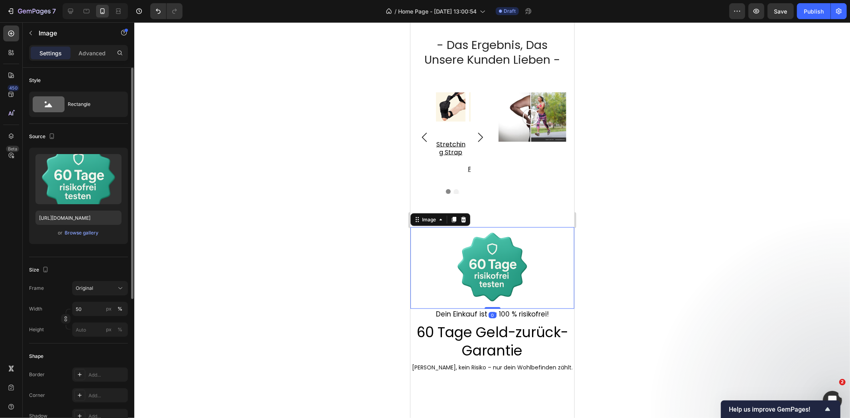
click at [451, 172] on div "Product Images stretching strap Product Title Row Product List" at bounding box center [450, 137] width 33 height 90
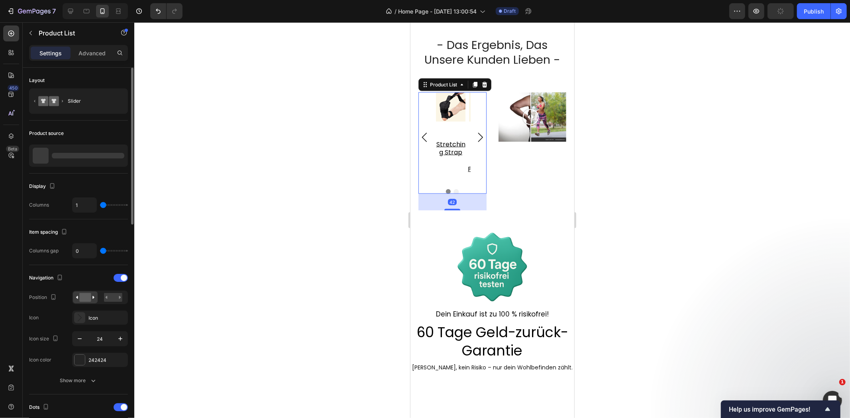
scroll to position [885, 0]
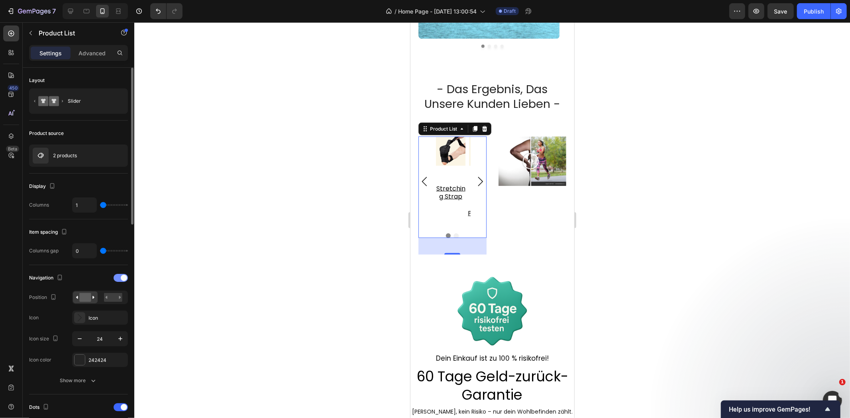
click at [120, 280] on div at bounding box center [121, 278] width 14 height 8
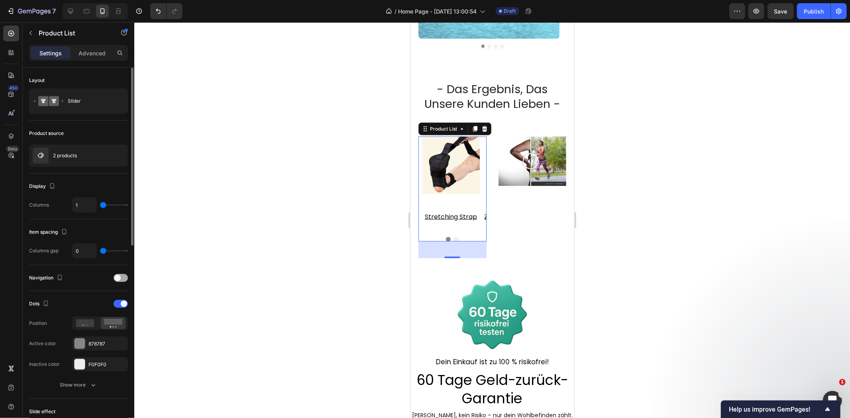
click at [120, 280] on div at bounding box center [121, 278] width 14 height 8
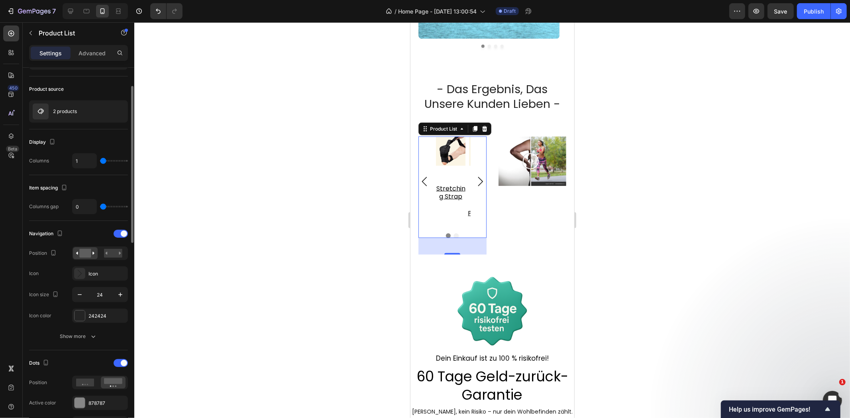
scroll to position [88, 0]
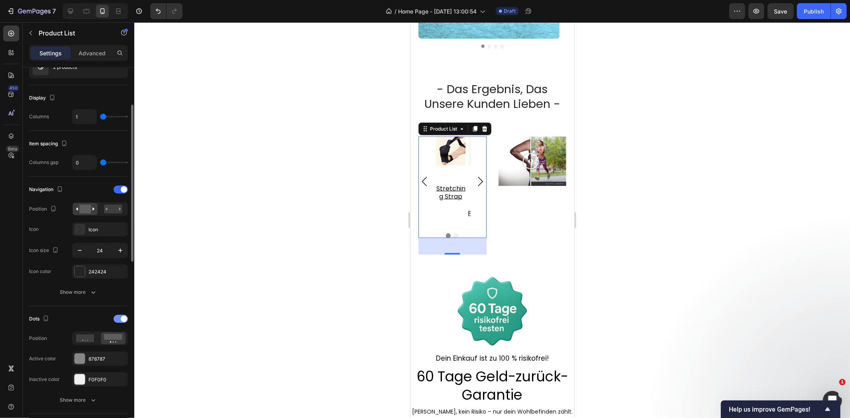
click at [119, 320] on div at bounding box center [121, 319] width 14 height 8
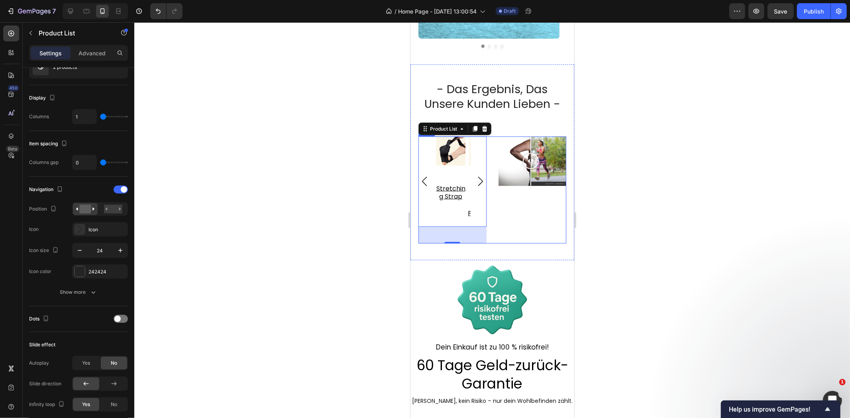
click at [522, 236] on div "Image Comparison" at bounding box center [532, 189] width 68 height 107
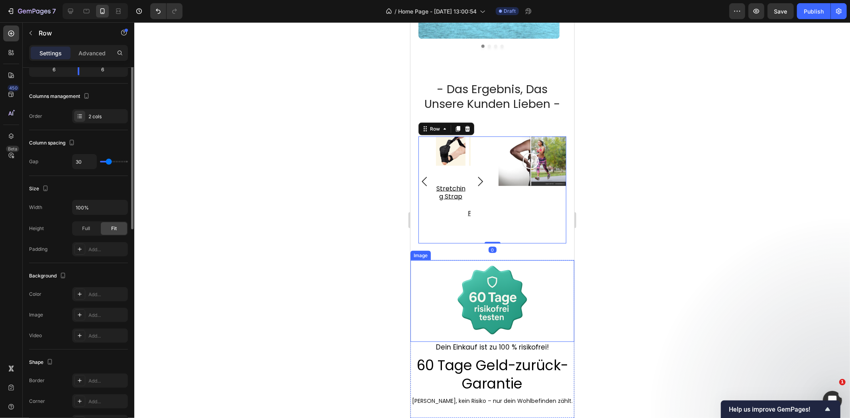
scroll to position [0, 0]
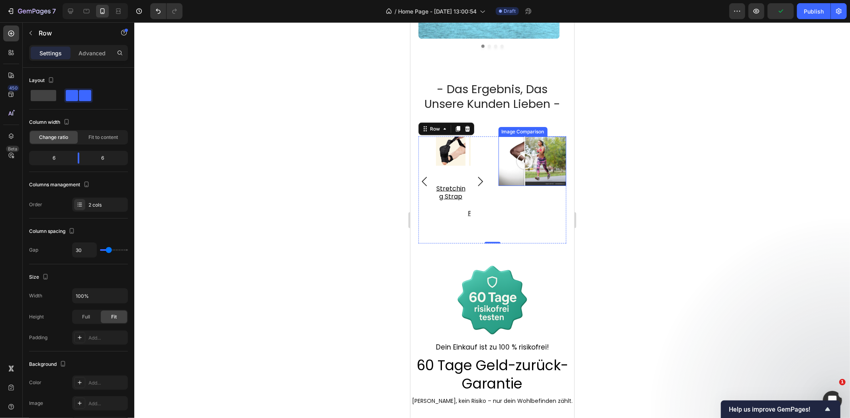
drag, startPoint x: 527, startPoint y: 162, endPoint x: 521, endPoint y: 171, distance: 10.9
click at [521, 171] on div at bounding box center [524, 160] width 16 height 49
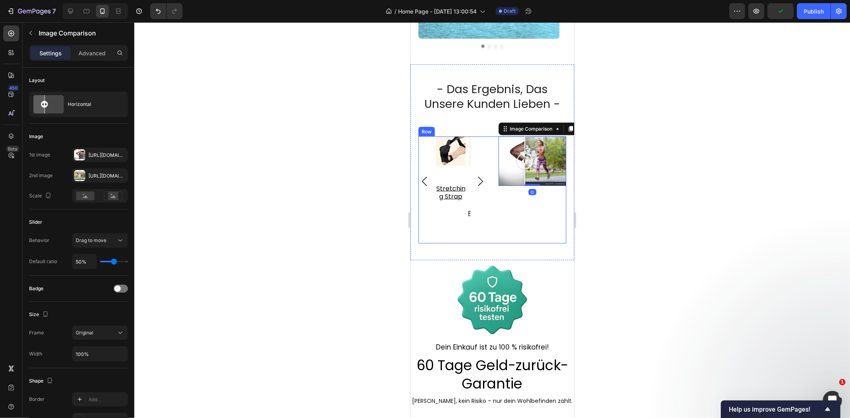
click at [485, 158] on div "Product Images stretching strap Product Title Row Product List Product Images z…" at bounding box center [492, 189] width 148 height 107
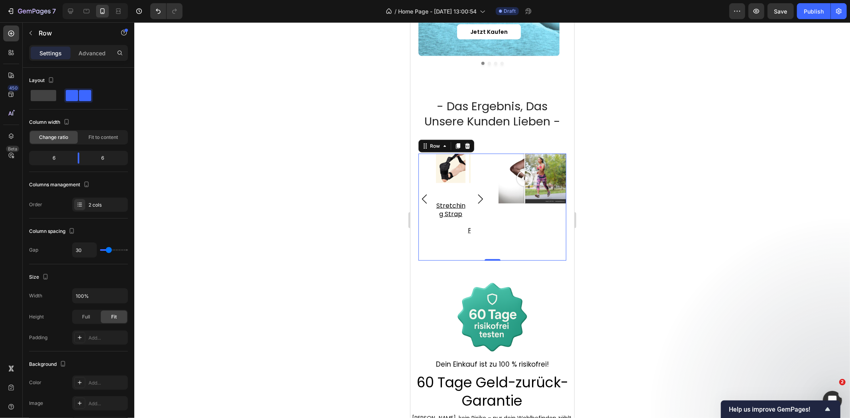
scroll to position [805, 0]
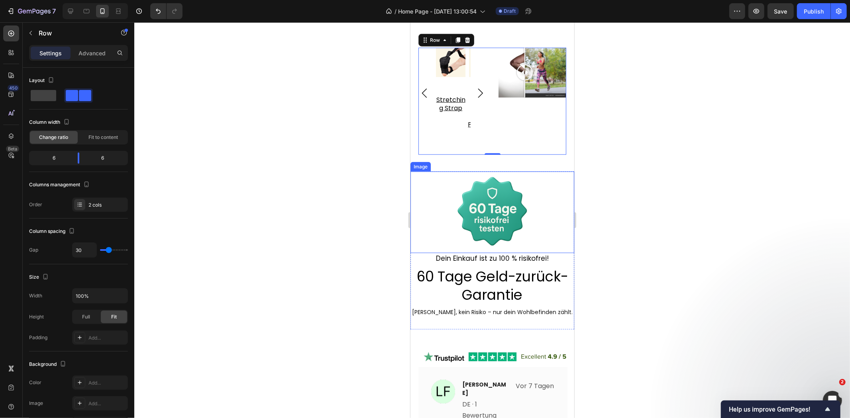
click at [476, 212] on img at bounding box center [492, 212] width 82 height 82
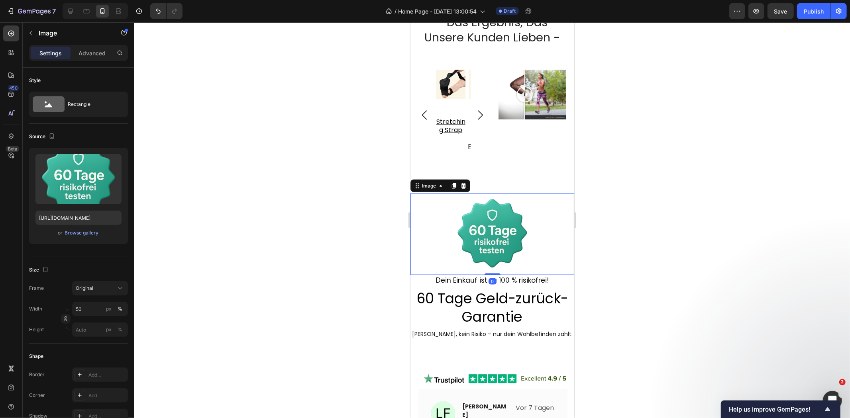
scroll to position [672, 0]
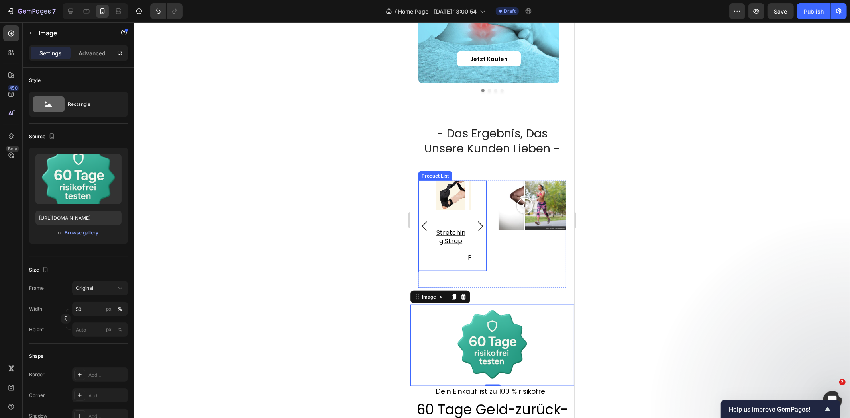
click at [476, 213] on div "Product Images stretching strap Product Title Row Product List Product Images z…" at bounding box center [452, 225] width 68 height 90
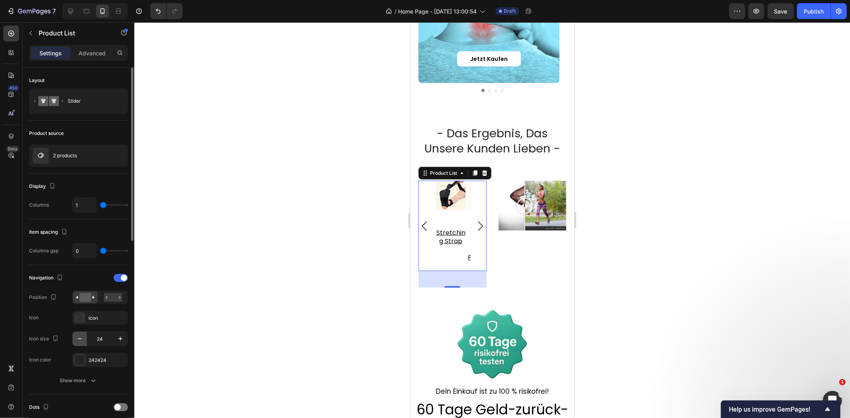
click at [74, 339] on button "button" at bounding box center [79, 339] width 14 height 14
click at [77, 338] on icon "button" at bounding box center [80, 339] width 8 height 8
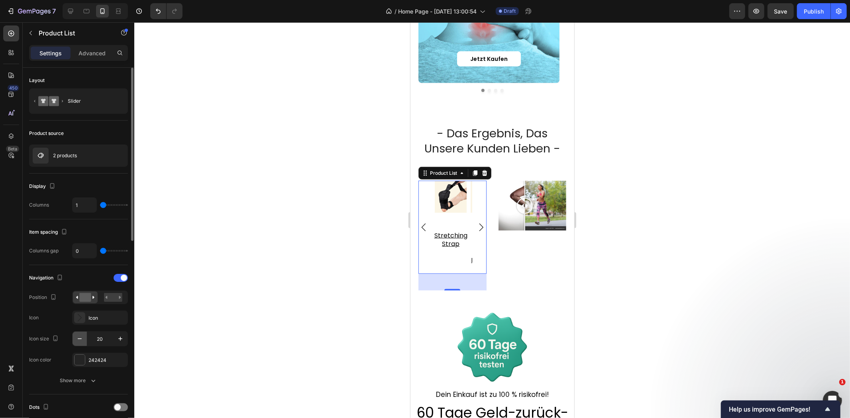
click at [80, 339] on icon "button" at bounding box center [80, 339] width 4 height 1
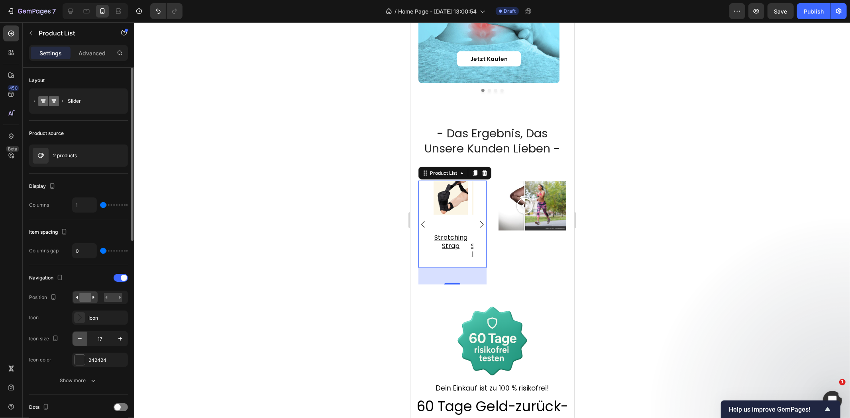
click at [80, 339] on icon "button" at bounding box center [80, 339] width 4 height 1
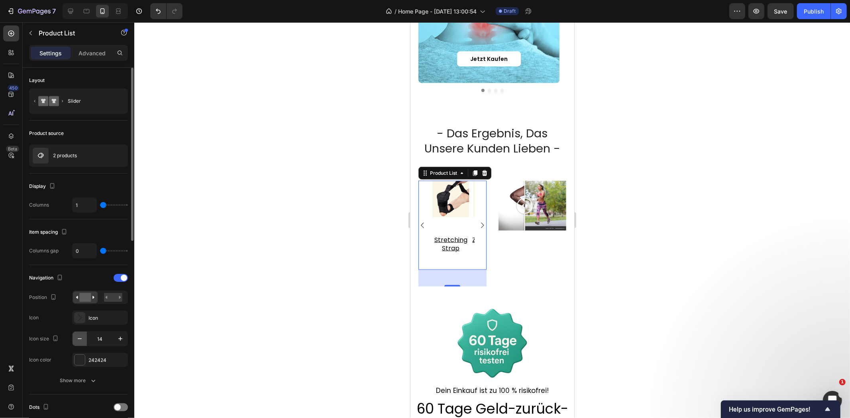
click at [80, 339] on icon "button" at bounding box center [80, 339] width 4 height 1
type input "12"
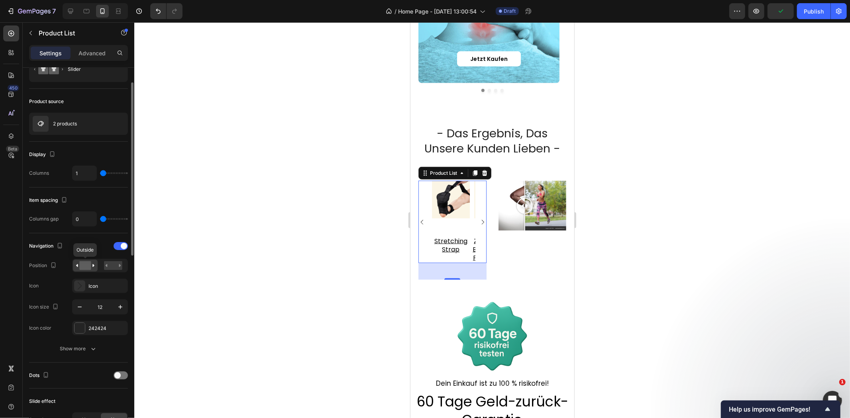
scroll to position [0, 0]
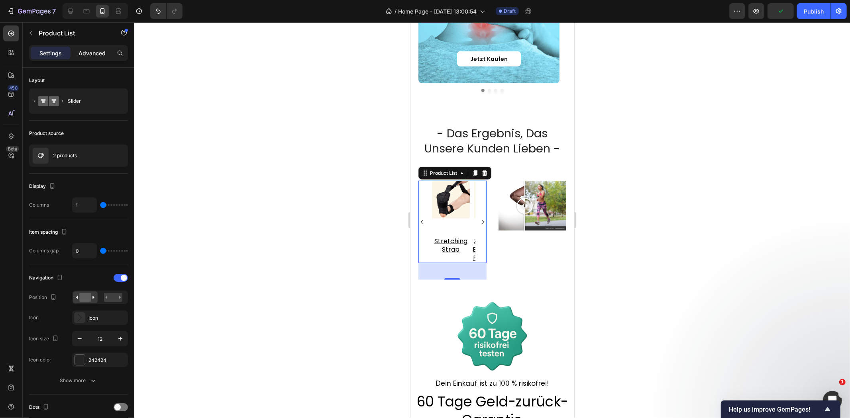
click at [90, 56] on p "Advanced" at bounding box center [91, 53] width 27 height 8
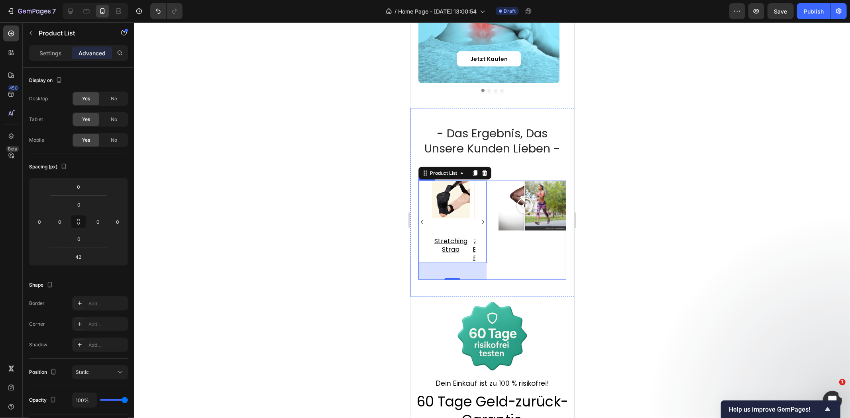
click at [512, 259] on div "Image Comparison" at bounding box center [532, 229] width 68 height 99
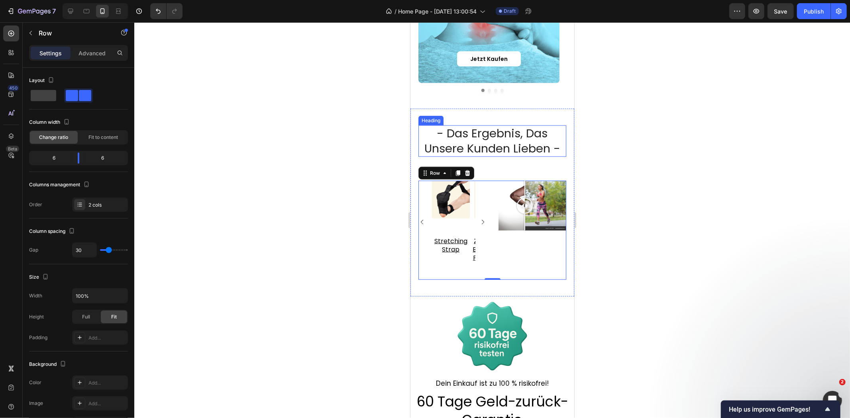
click at [508, 135] on h2 "- das ergebnis, das unsere kunden lieben -" at bounding box center [492, 140] width 148 height 31
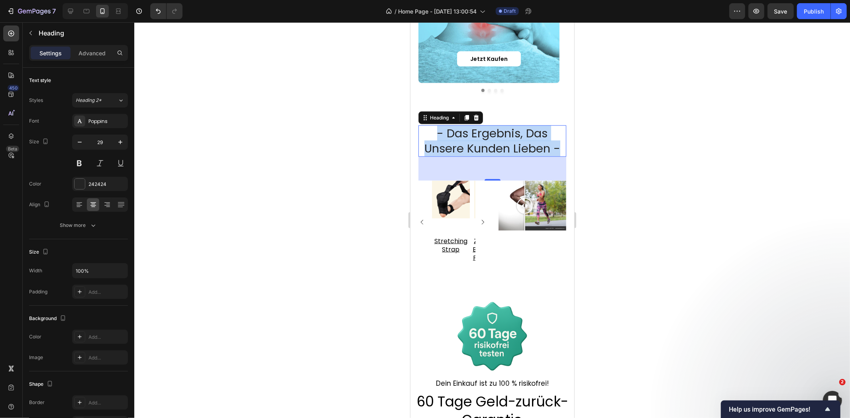
click at [513, 146] on p "- das ergebnis, das unsere kunden lieben -" at bounding box center [492, 141] width 146 height 30
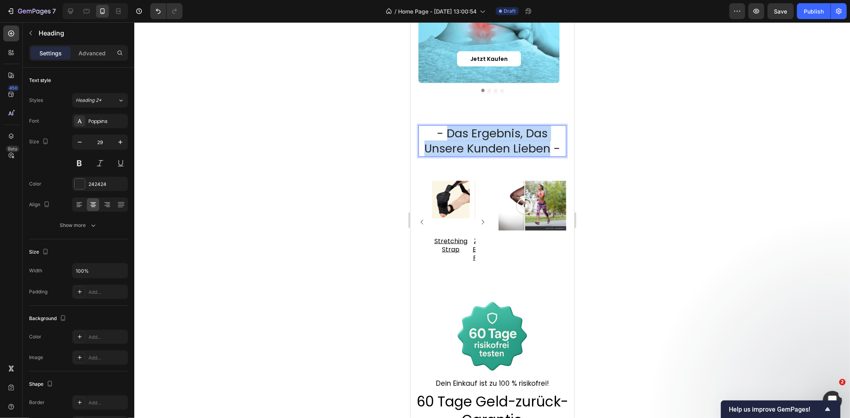
drag, startPoint x: 547, startPoint y: 149, endPoint x: 445, endPoint y: 137, distance: 103.0
click at [445, 137] on p "- das ergebnis, das unsere kunden lieben -" at bounding box center [492, 141] width 146 height 30
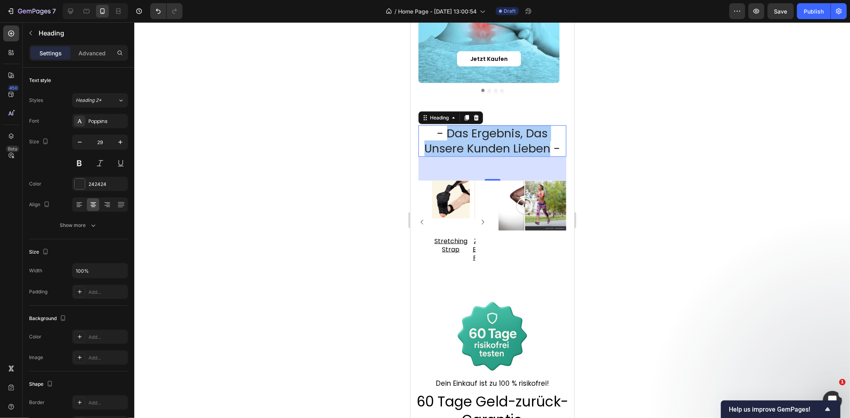
click at [368, 237] on div at bounding box center [491, 220] width 715 height 396
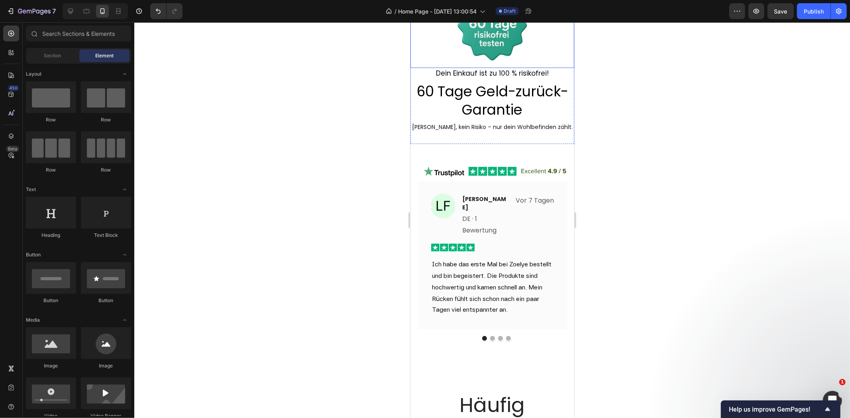
scroll to position [839, 0]
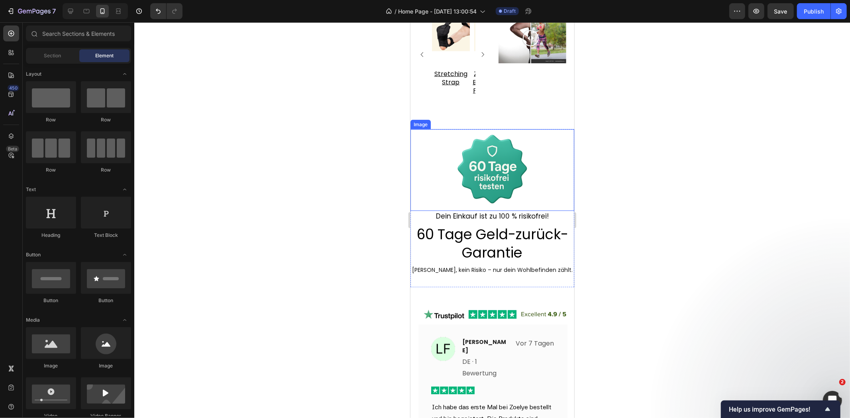
click at [547, 158] on div at bounding box center [492, 170] width 164 height 82
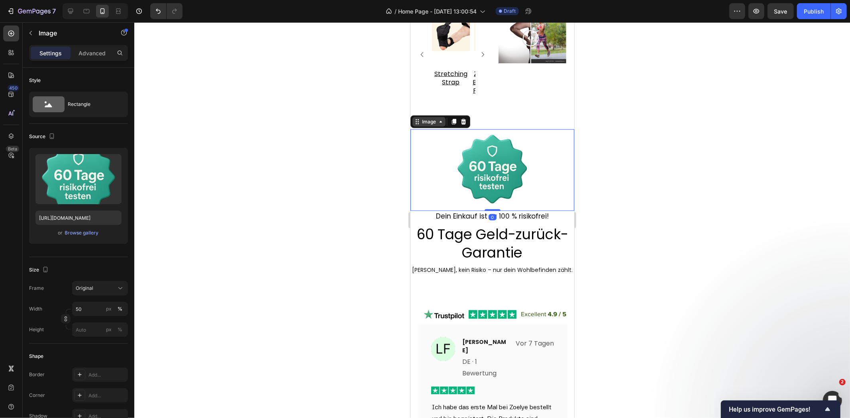
click at [432, 125] on div "Image" at bounding box center [428, 121] width 17 height 7
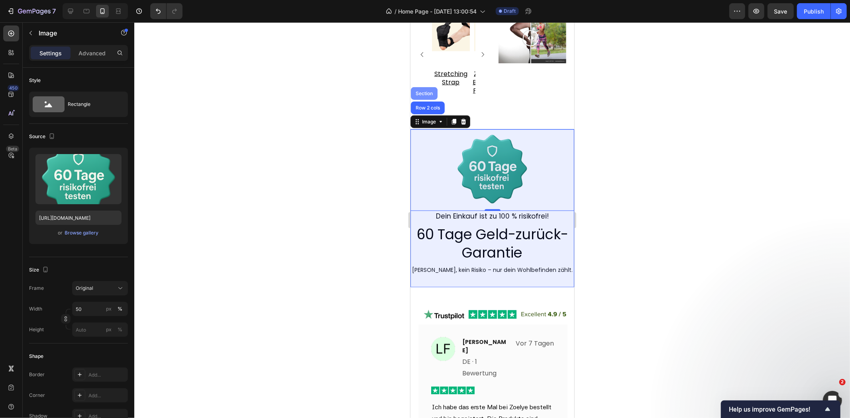
drag, startPoint x: 428, startPoint y: 105, endPoint x: 701, endPoint y: 162, distance: 278.8
click at [428, 100] on div "Section" at bounding box center [423, 93] width 27 height 13
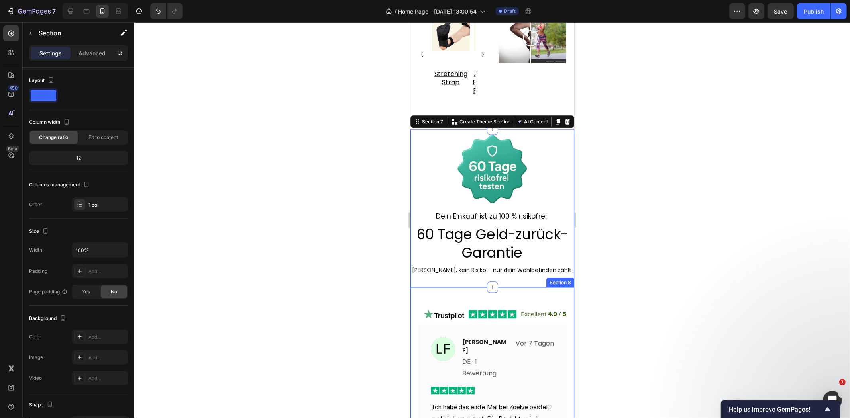
click at [415, 327] on div "Image Image Laura Fischer Text block DE · 1 Bewertung Text block Vor 7 Tagen Te…" at bounding box center [492, 397] width 164 height 220
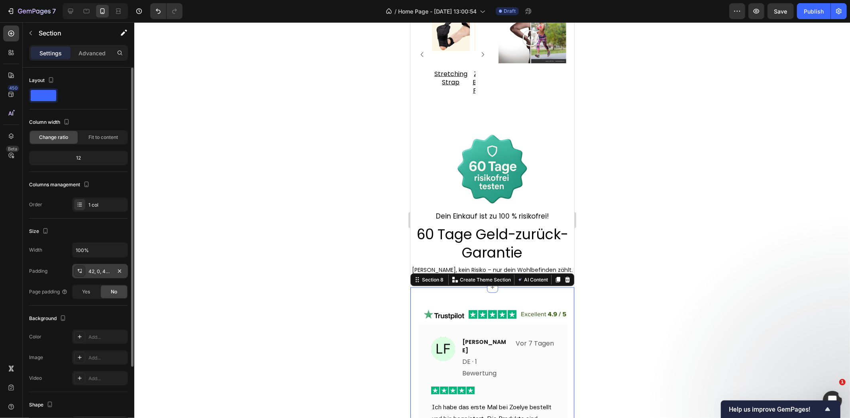
click at [101, 275] on div "42, 0, 42, 20" at bounding box center [99, 271] width 23 height 7
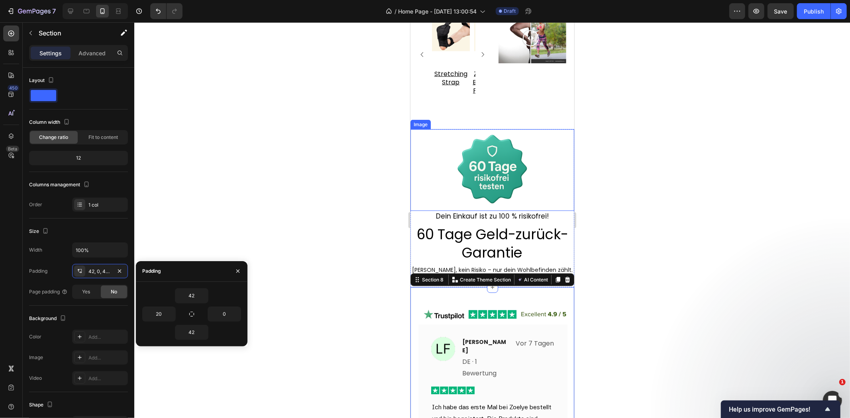
click at [422, 128] on div "Image" at bounding box center [419, 124] width 17 height 7
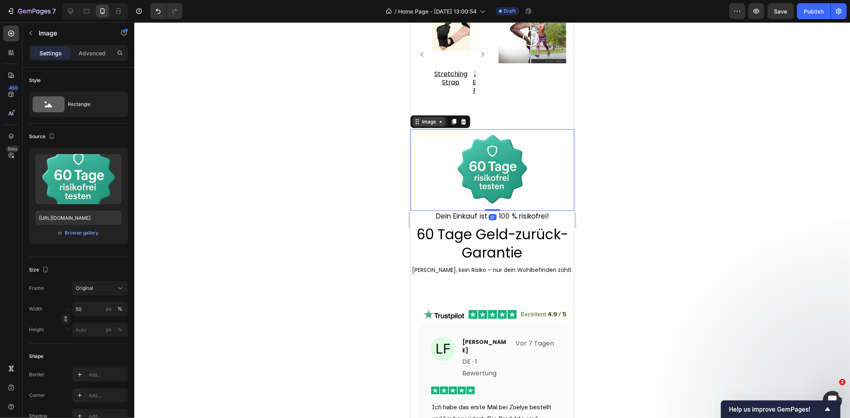
click at [424, 125] on div "Image" at bounding box center [428, 121] width 17 height 7
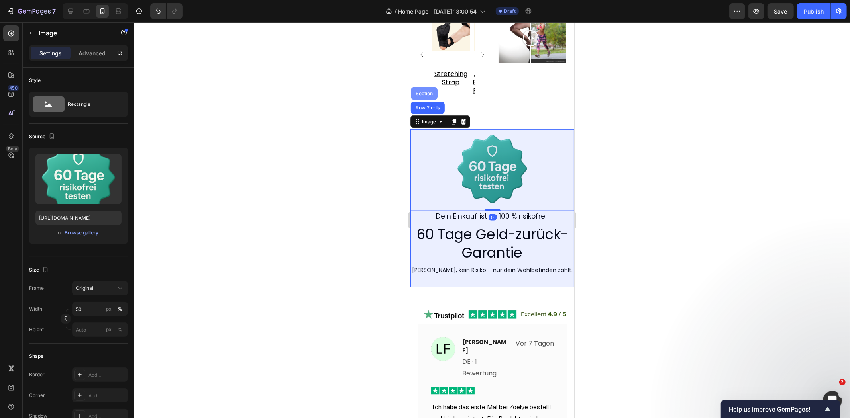
drag, startPoint x: 427, startPoint y: 106, endPoint x: 488, endPoint y: 95, distance: 62.7
click at [427, 100] on div "Section" at bounding box center [423, 93] width 27 height 13
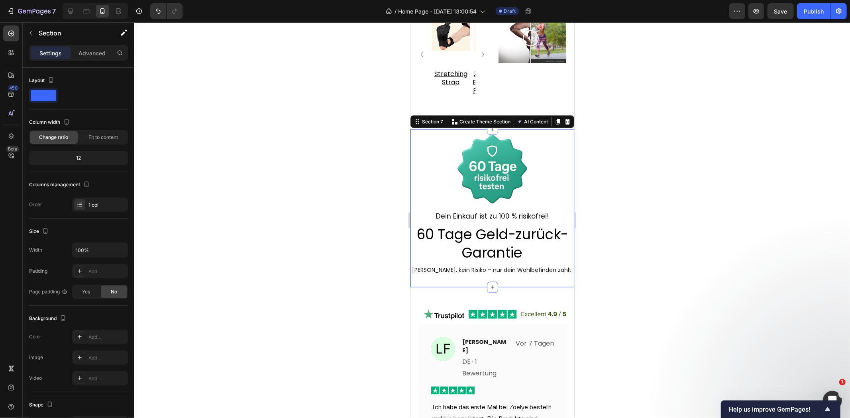
click at [82, 53] on p "Advanced" at bounding box center [91, 53] width 27 height 8
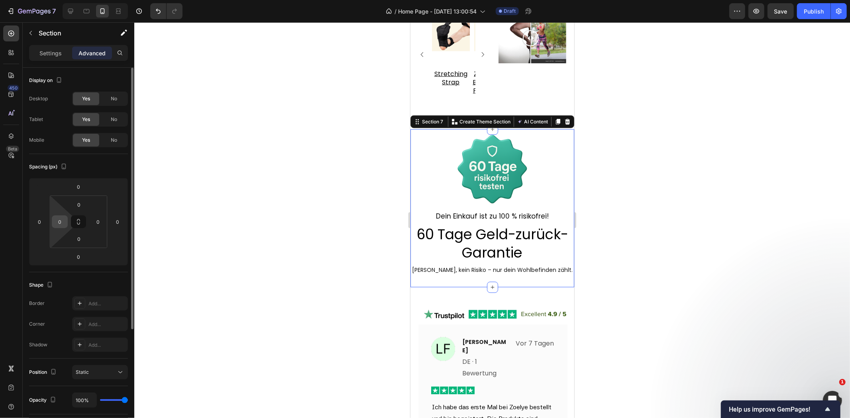
click at [62, 224] on input "0" at bounding box center [60, 222] width 12 height 12
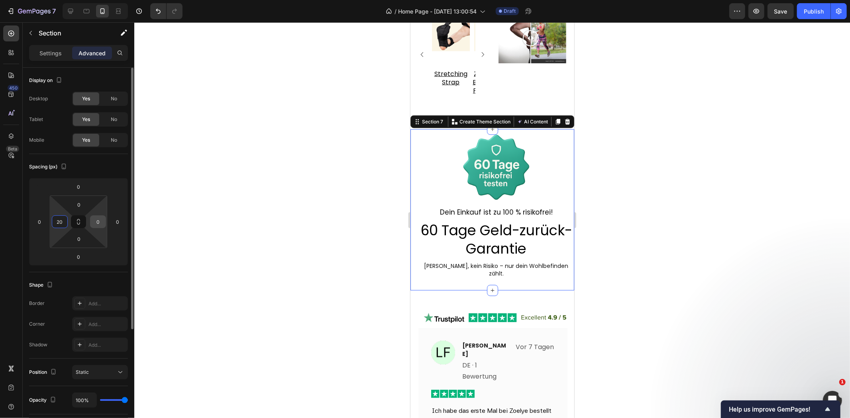
type input "20"
click at [98, 225] on input "0" at bounding box center [98, 222] width 12 height 12
type input "20"
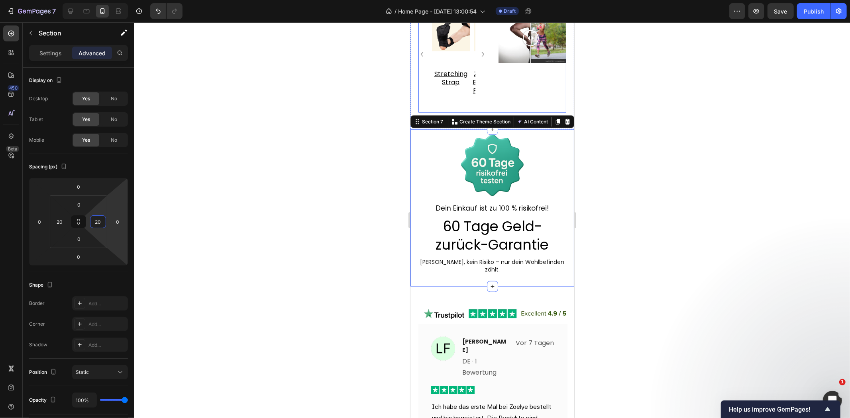
drag, startPoint x: 506, startPoint y: 94, endPoint x: 540, endPoint y: 93, distance: 34.3
click at [506, 94] on div "Image Comparison" at bounding box center [532, 62] width 68 height 99
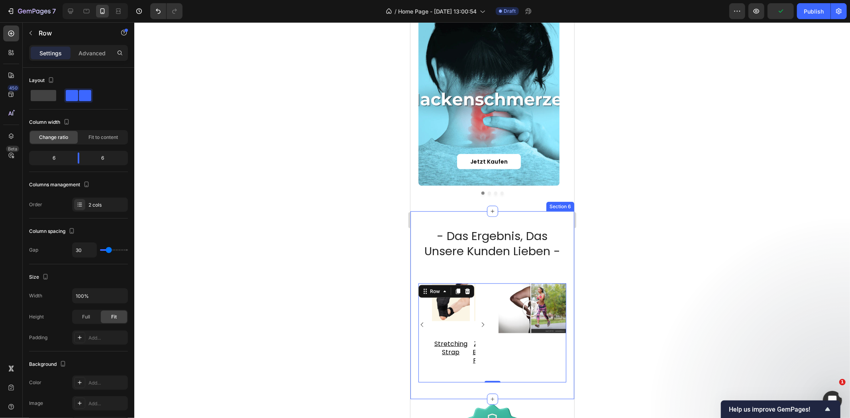
scroll to position [662, 0]
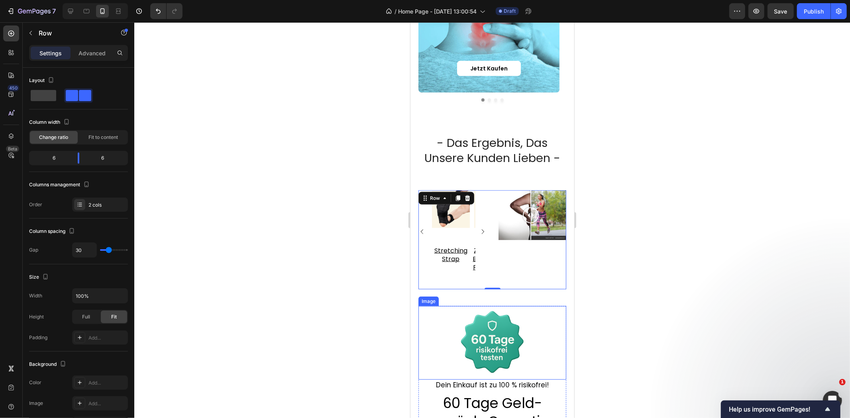
click at [543, 353] on div at bounding box center [492, 343] width 148 height 74
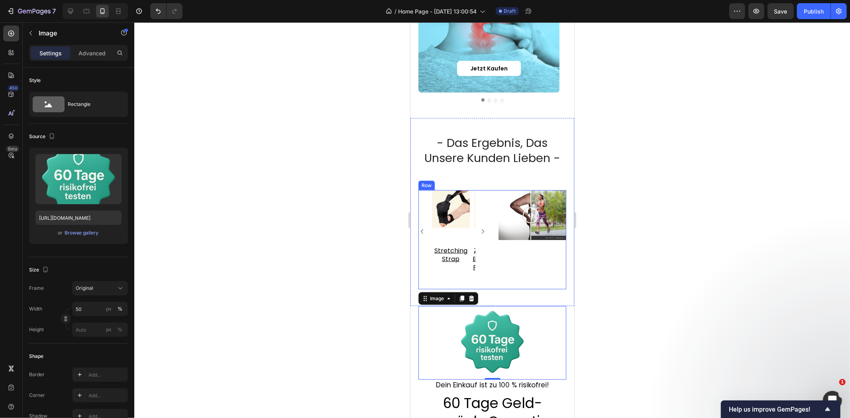
click at [490, 210] on div "Product Images stretching strap Product Title Row Product List Product Images z…" at bounding box center [492, 239] width 148 height 99
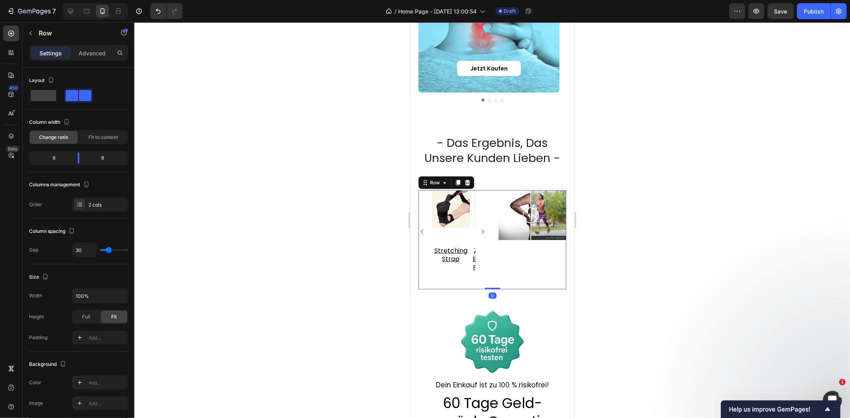
click at [650, 164] on div at bounding box center [491, 220] width 715 height 396
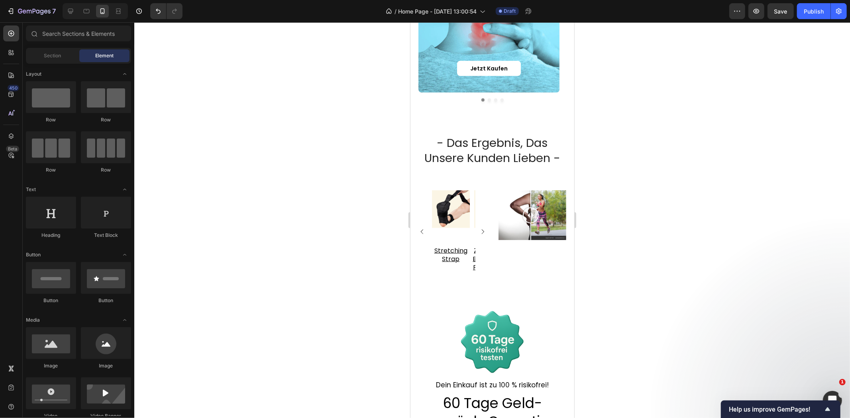
click at [652, 217] on div at bounding box center [491, 220] width 715 height 396
click at [490, 229] on div "Product Images stretching strap Product Title Row Product List Product Images z…" at bounding box center [492, 239] width 148 height 99
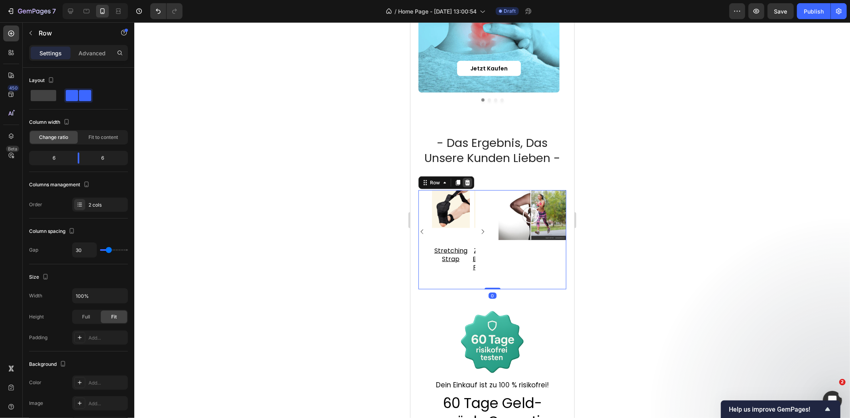
click at [464, 183] on icon at bounding box center [467, 182] width 6 height 6
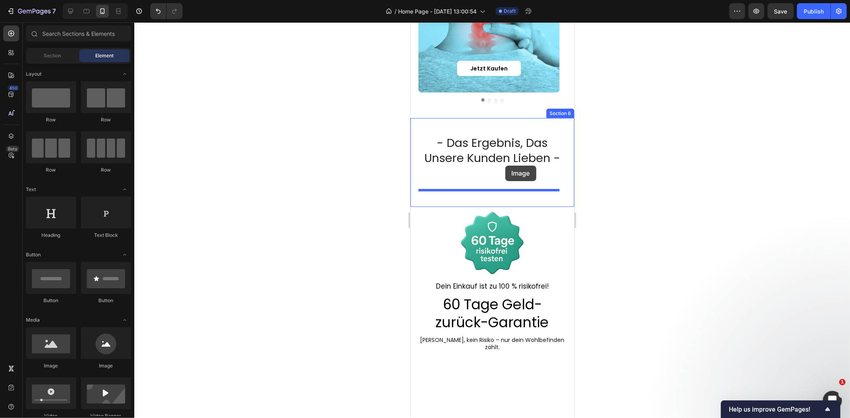
drag, startPoint x: 464, startPoint y: 370, endPoint x: 505, endPoint y: 165, distance: 208.3
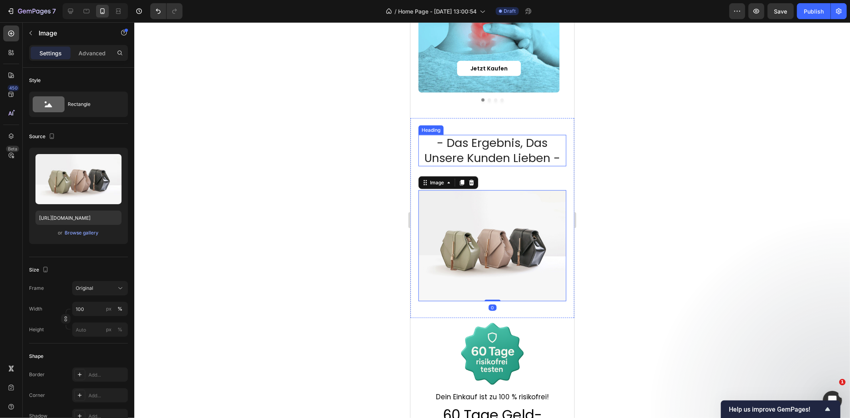
click at [498, 155] on h2 "- das ergebnis, das unsere kunden lieben -" at bounding box center [492, 150] width 148 height 31
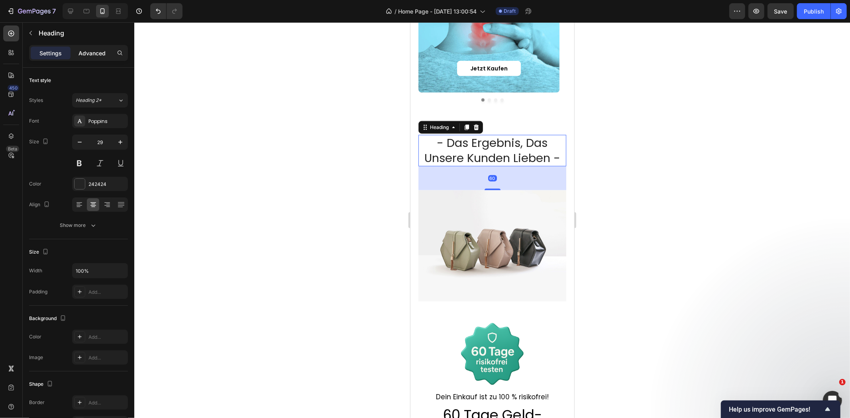
click at [89, 51] on p "Advanced" at bounding box center [91, 53] width 27 height 8
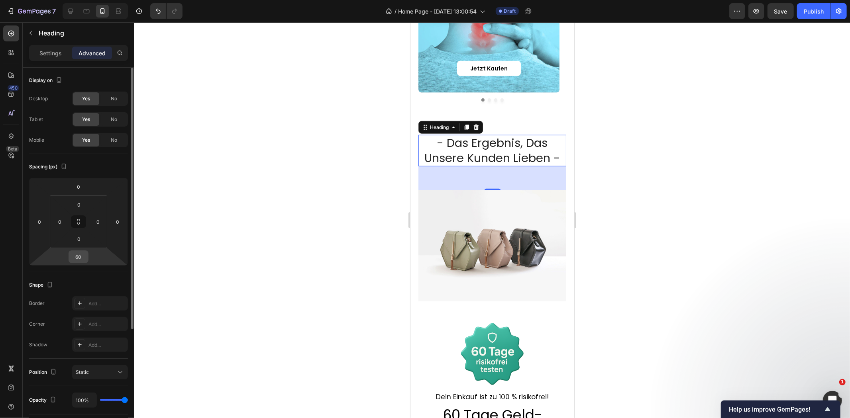
click at [81, 254] on input "60" at bounding box center [79, 257] width 16 height 12
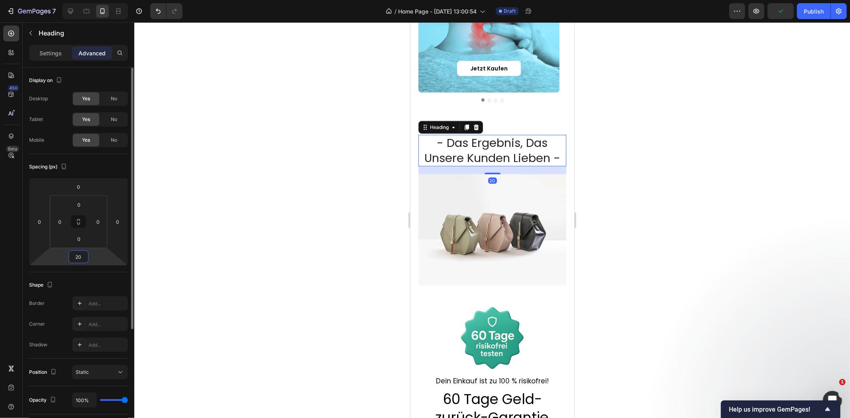
click at [81, 254] on input "20" at bounding box center [79, 257] width 16 height 12
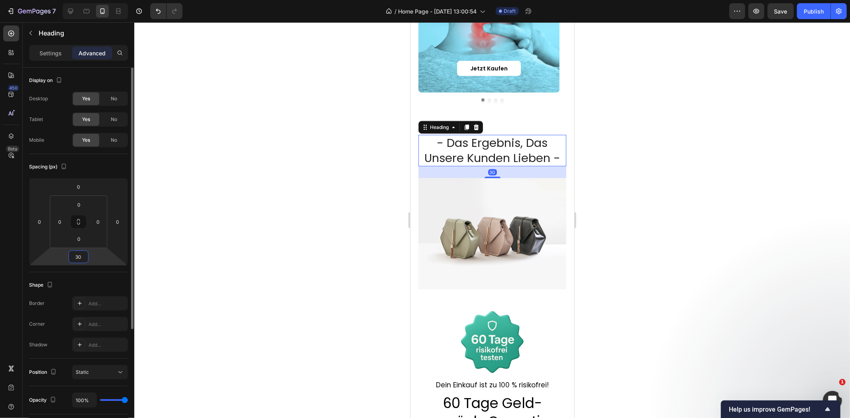
click at [82, 257] on input "30" at bounding box center [79, 257] width 16 height 12
type input "40"
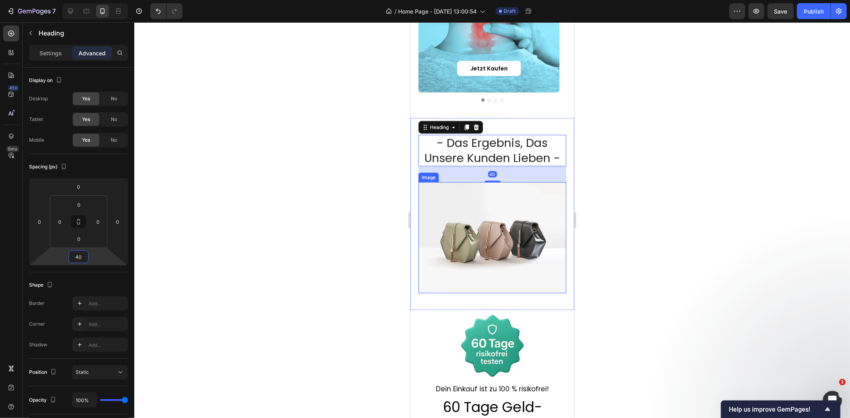
click at [502, 204] on img at bounding box center [492, 237] width 148 height 111
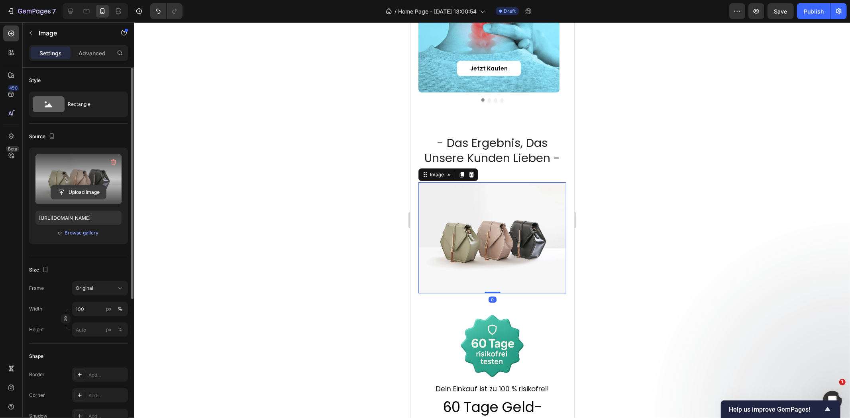
click at [72, 188] on input "file" at bounding box center [78, 193] width 55 height 14
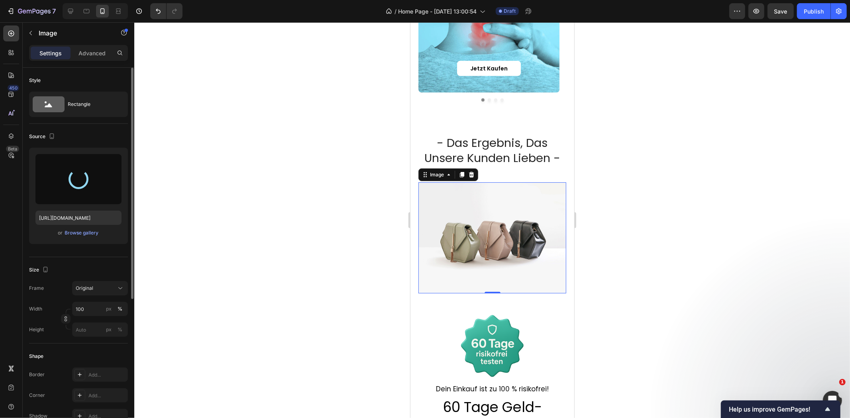
type input "https://cdn.shopify.com/s/files/1/0549/8204/9855/files/gempages_552368247895229…"
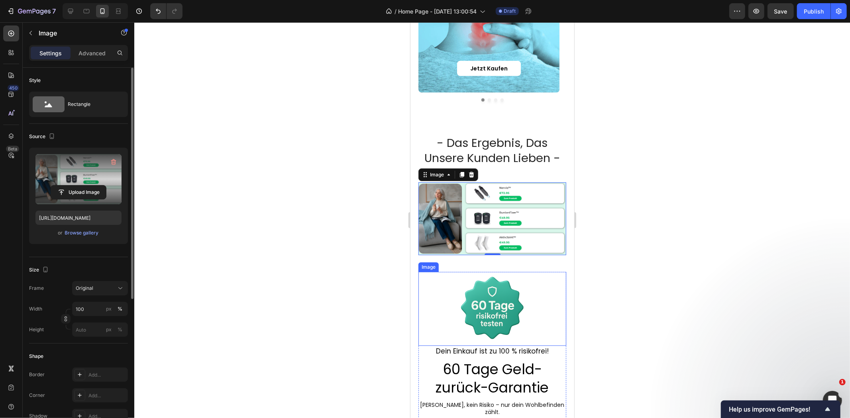
click at [550, 284] on div at bounding box center [492, 309] width 148 height 74
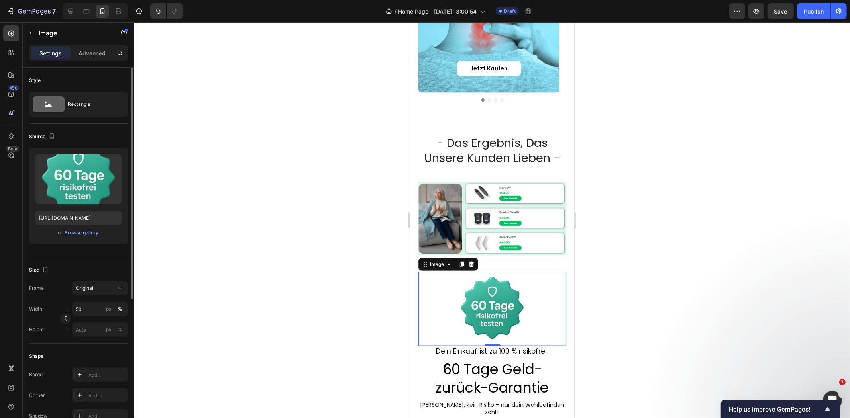
click at [664, 197] on div at bounding box center [491, 220] width 715 height 396
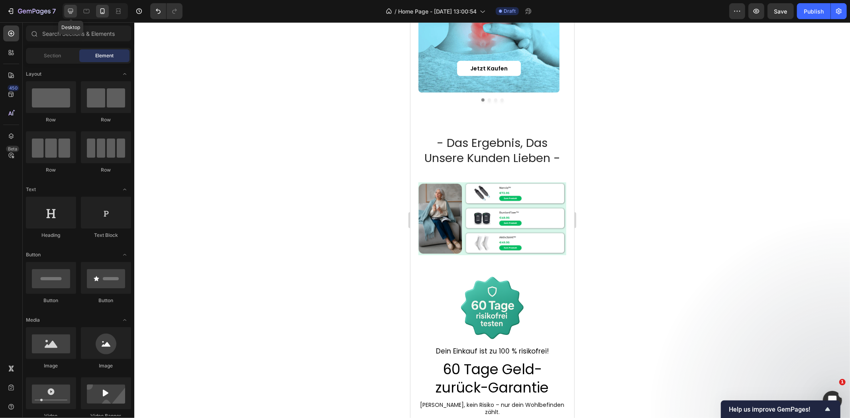
click at [67, 11] on icon at bounding box center [71, 11] width 8 height 8
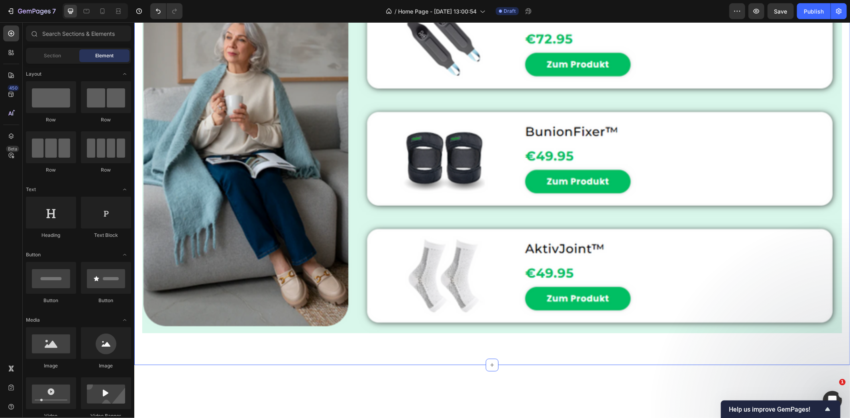
scroll to position [883, 0]
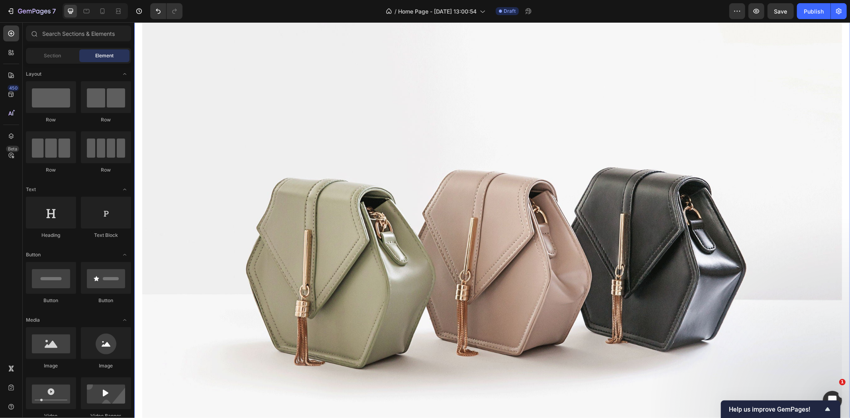
click at [482, 127] on img at bounding box center [491, 250] width 699 height 525
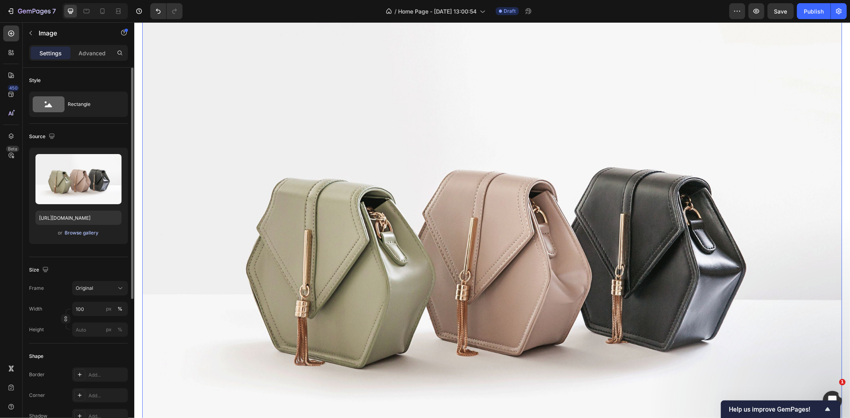
click at [86, 234] on div "Browse gallery" at bounding box center [82, 232] width 34 height 7
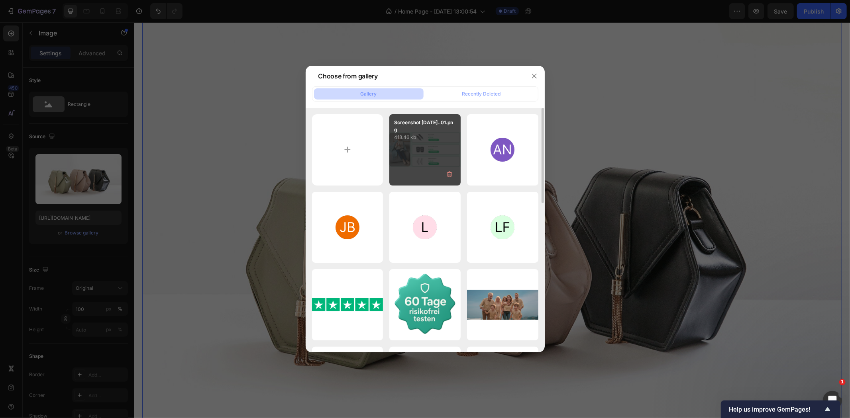
click at [425, 157] on div "Screenshot 2025-09-26...01.png 418.46 kb" at bounding box center [424, 149] width 71 height 71
type input "https://cdn.shopify.com/s/files/1/0549/8204/9855/files/gempages_552368247895229…"
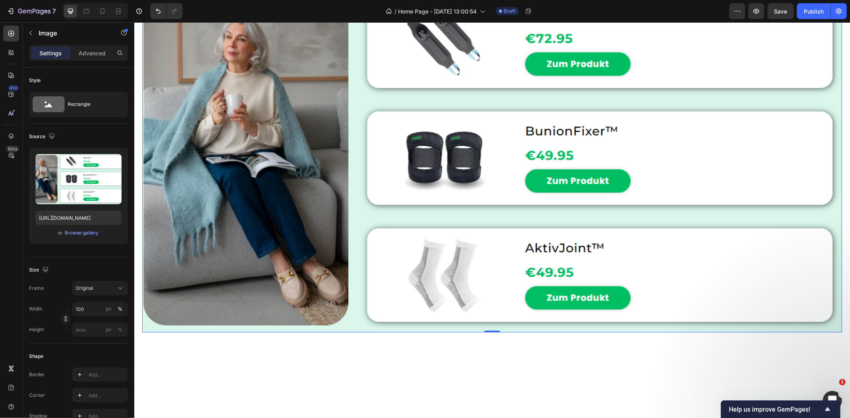
scroll to position [750, 0]
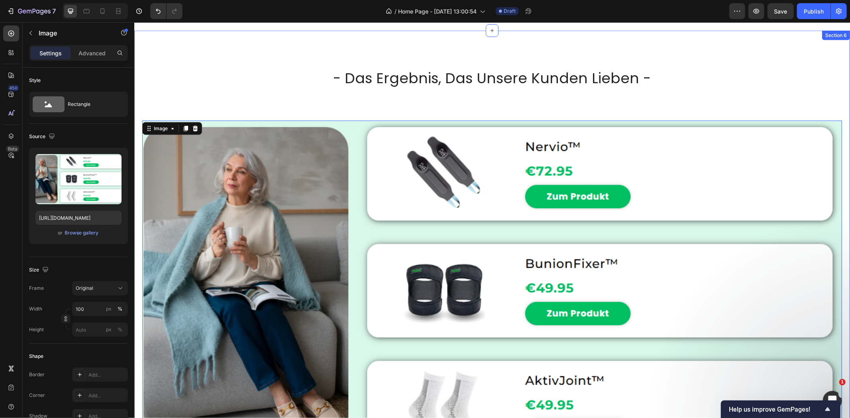
click at [838, 121] on div "- das ergebnis, das unsere kunden lieben - Heading Image 0 Section 6" at bounding box center [491, 263] width 715 height 466
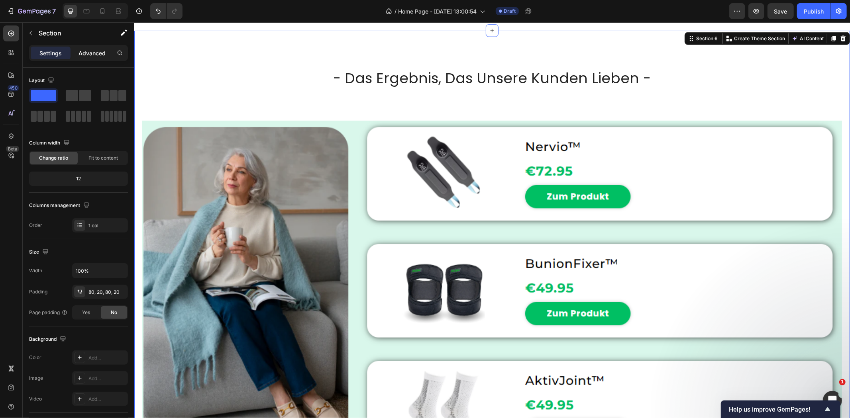
click at [83, 50] on p "Advanced" at bounding box center [91, 53] width 27 height 8
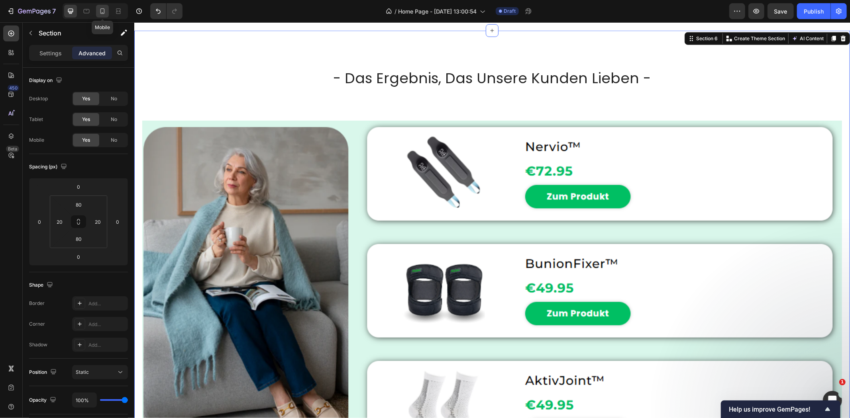
click at [96, 13] on div at bounding box center [102, 11] width 13 height 13
type input "42"
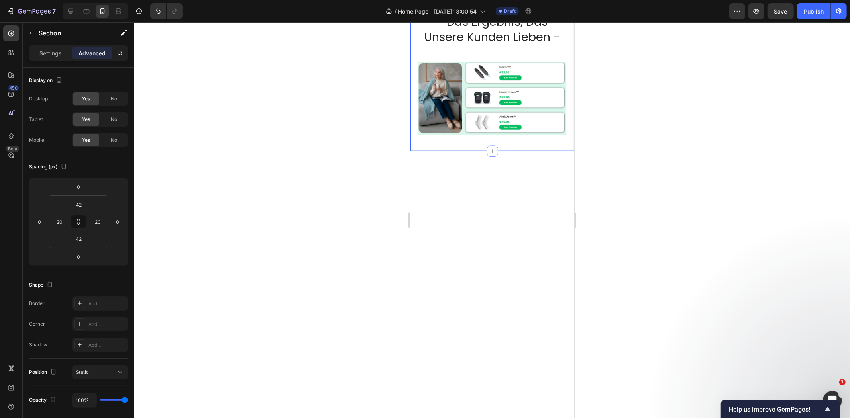
click at [692, 174] on div at bounding box center [491, 220] width 715 height 396
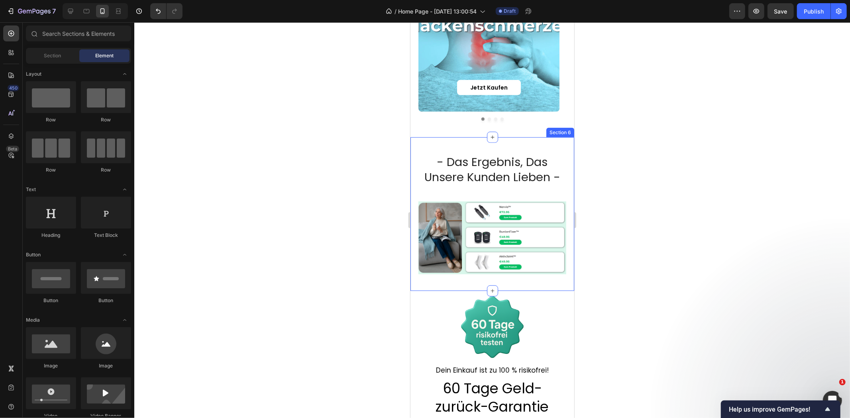
scroll to position [662, 0]
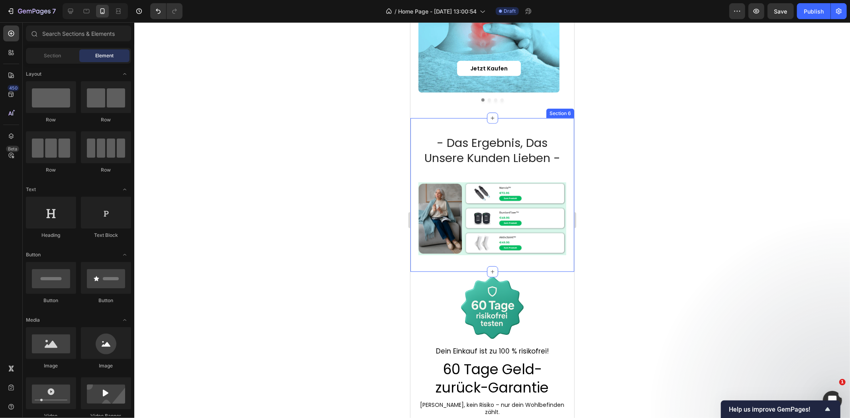
click at [771, 175] on div at bounding box center [491, 220] width 715 height 396
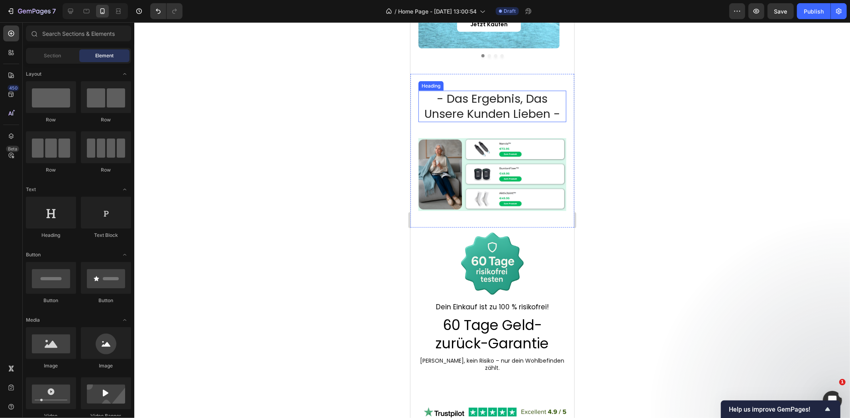
click at [527, 105] on h2 "- das ergebnis, das unsere kunden lieben -" at bounding box center [492, 105] width 148 height 31
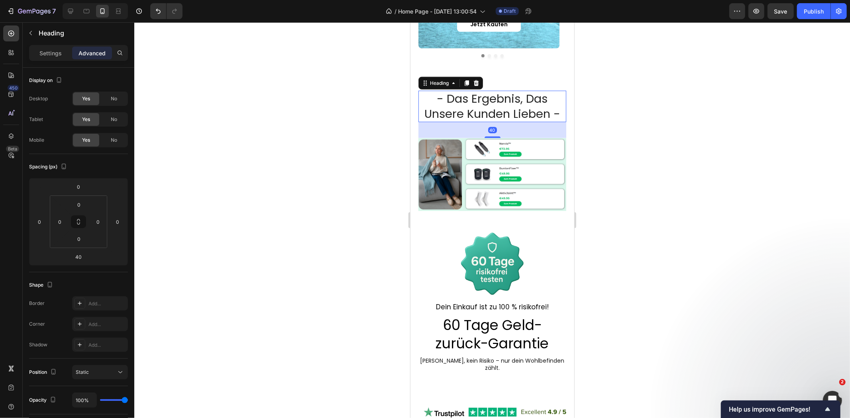
click at [547, 112] on h2 "- das ergebnis, das unsere kunden lieben -" at bounding box center [492, 105] width 148 height 31
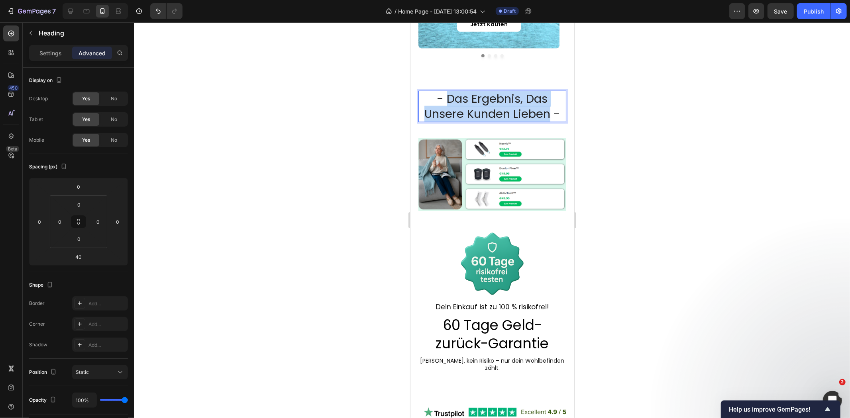
drag, startPoint x: 547, startPoint y: 116, endPoint x: 445, endPoint y: 102, distance: 102.1
click at [445, 102] on p "- das ergebnis, das unsere kunden lieben -" at bounding box center [492, 106] width 146 height 30
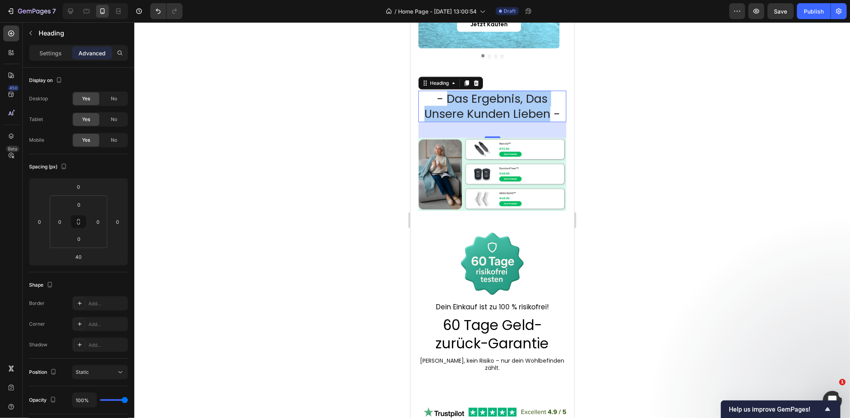
click at [715, 221] on div at bounding box center [491, 220] width 715 height 396
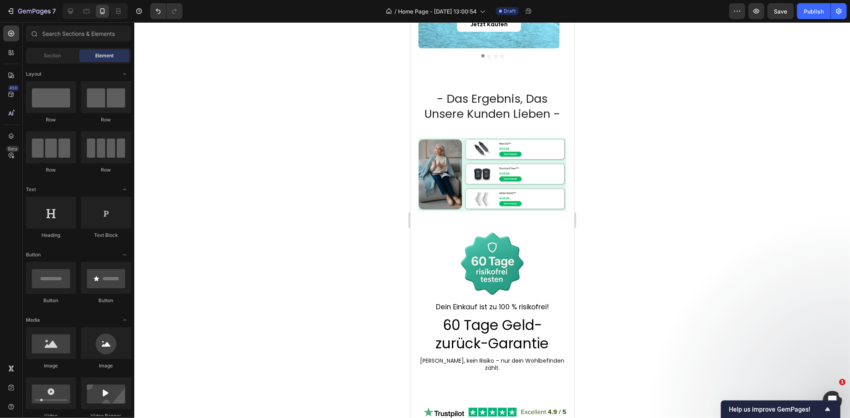
click at [715, 221] on div at bounding box center [491, 220] width 715 height 396
click at [726, 185] on div at bounding box center [491, 220] width 715 height 396
click at [786, 11] on span "Save" at bounding box center [780, 11] width 13 height 7
click at [722, 156] on div at bounding box center [491, 220] width 715 height 396
click at [785, 14] on span "Save" at bounding box center [780, 11] width 13 height 7
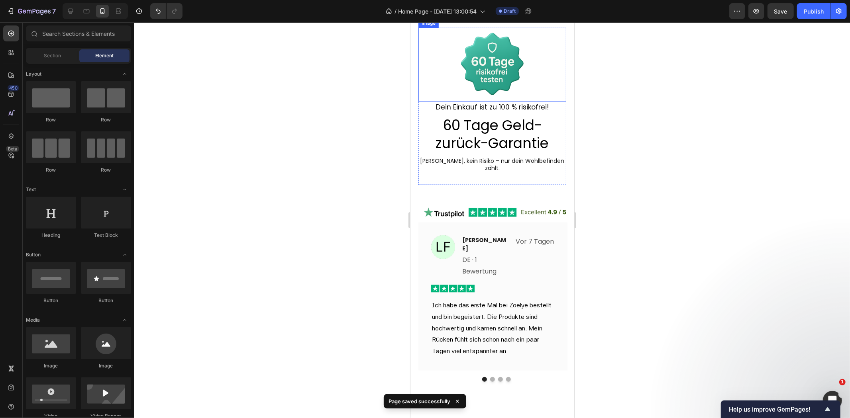
scroll to position [927, 0]
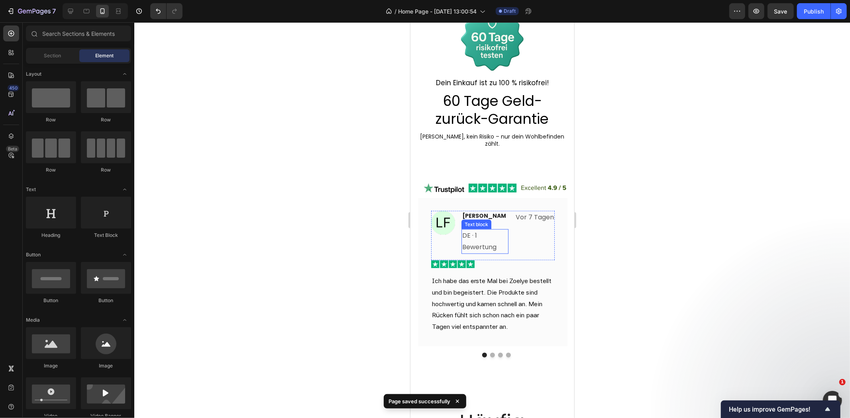
click at [475, 232] on p "DE · 1 Bewertung" at bounding box center [484, 241] width 45 height 23
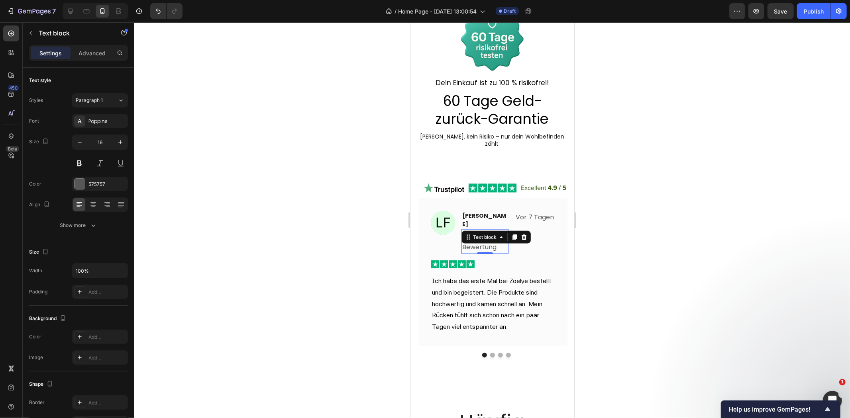
click at [316, 180] on div at bounding box center [491, 220] width 715 height 396
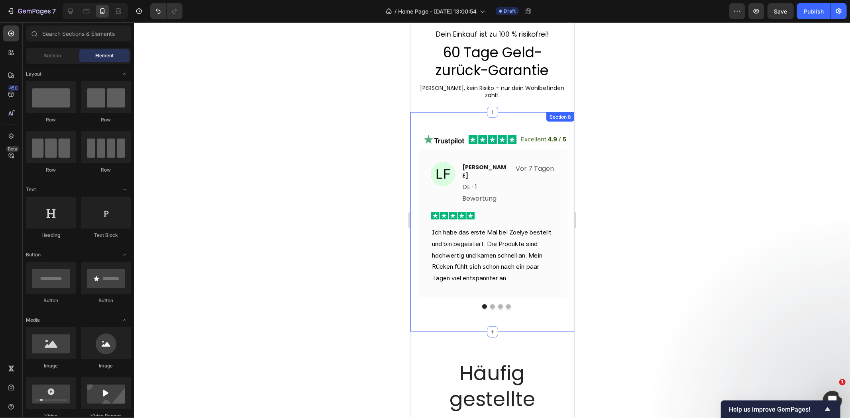
scroll to position [972, 0]
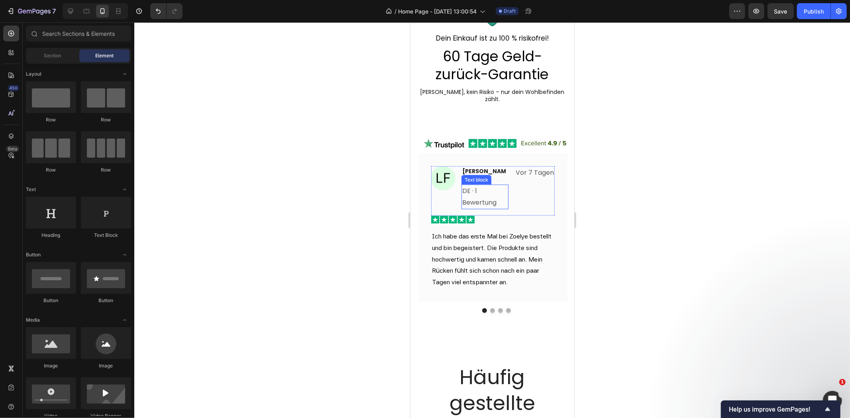
click at [492, 187] on p "DE · 1 Bewertung" at bounding box center [484, 196] width 45 height 23
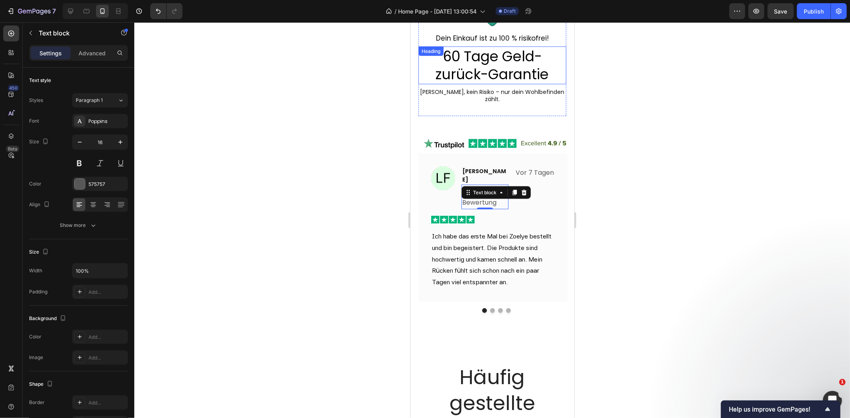
scroll to position [1016, 0]
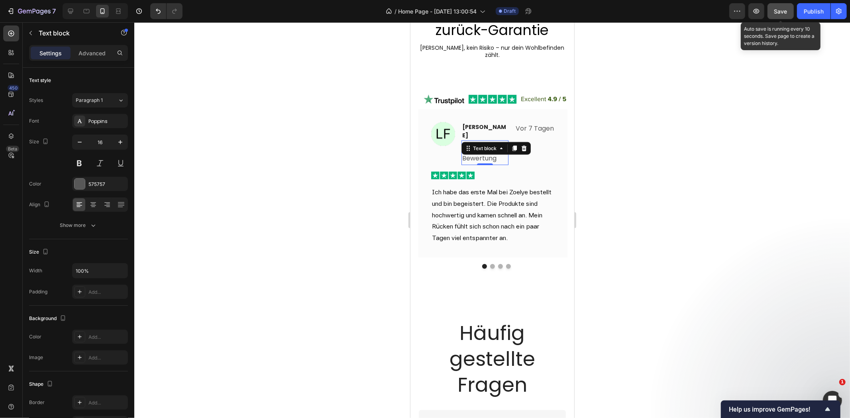
click at [781, 17] on button "Save" at bounding box center [780, 11] width 26 height 16
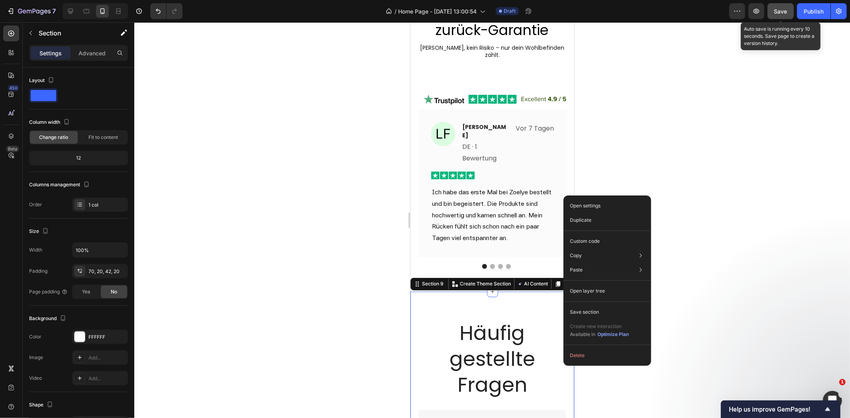
click at [779, 17] on button "Save" at bounding box center [780, 11] width 26 height 16
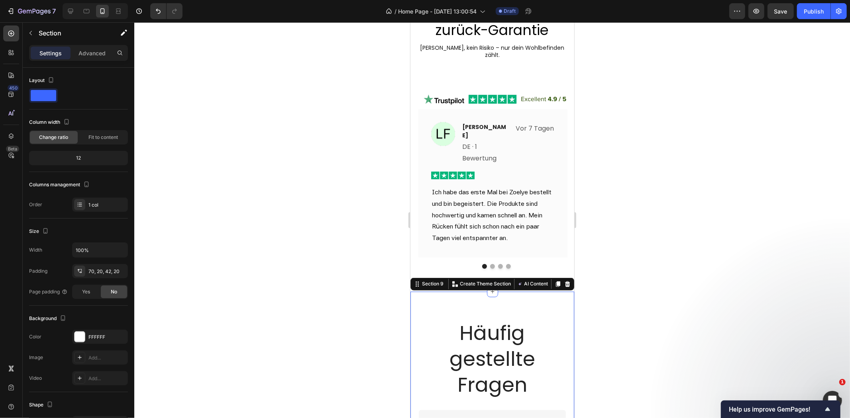
click at [750, 161] on div at bounding box center [491, 220] width 715 height 396
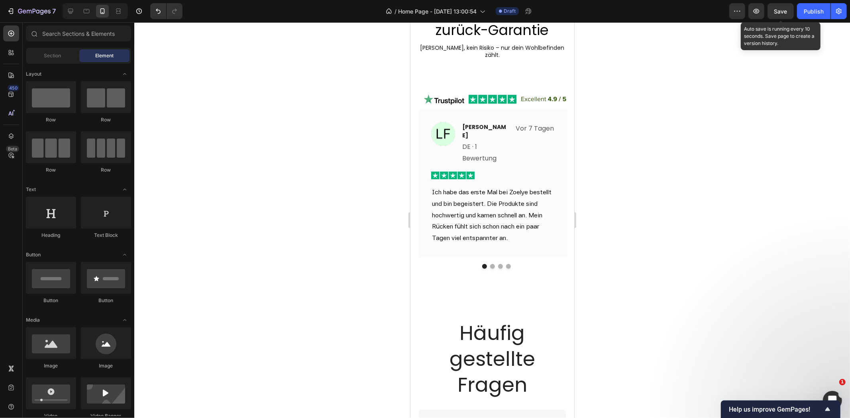
click at [778, 13] on span "Save" at bounding box center [780, 11] width 13 height 7
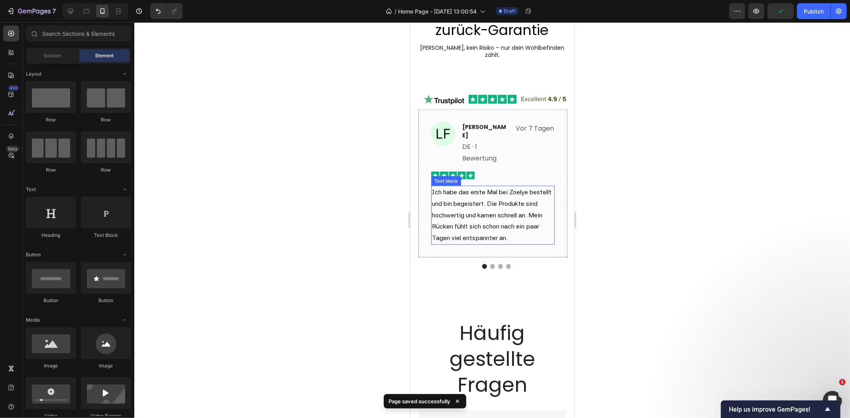
scroll to position [844, 0]
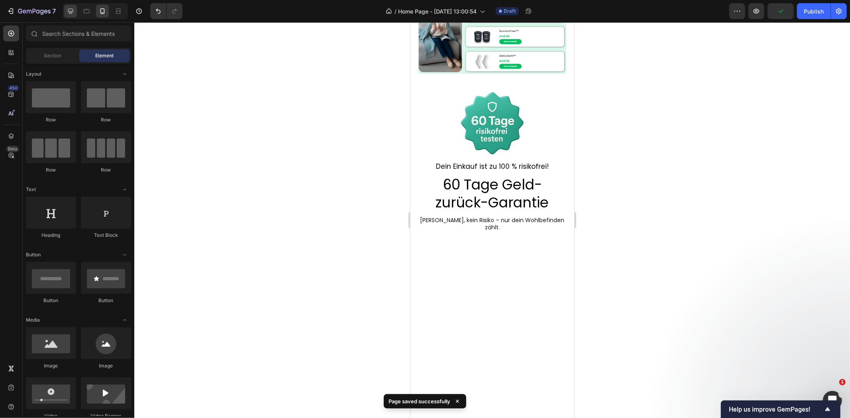
click at [70, 14] on icon at bounding box center [71, 11] width 8 height 8
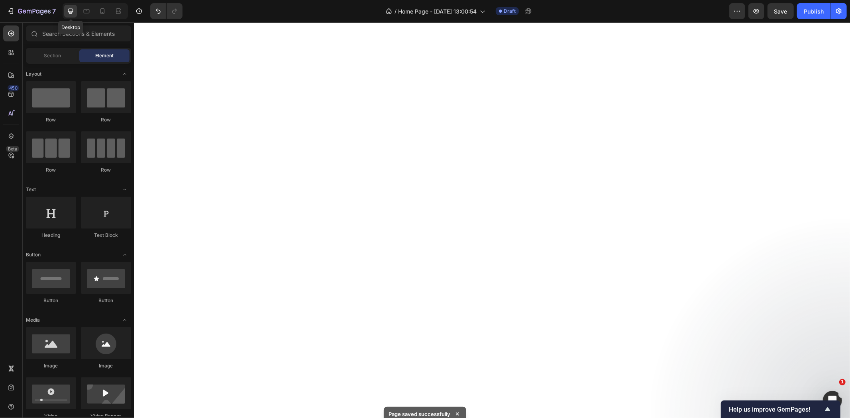
scroll to position [396, 0]
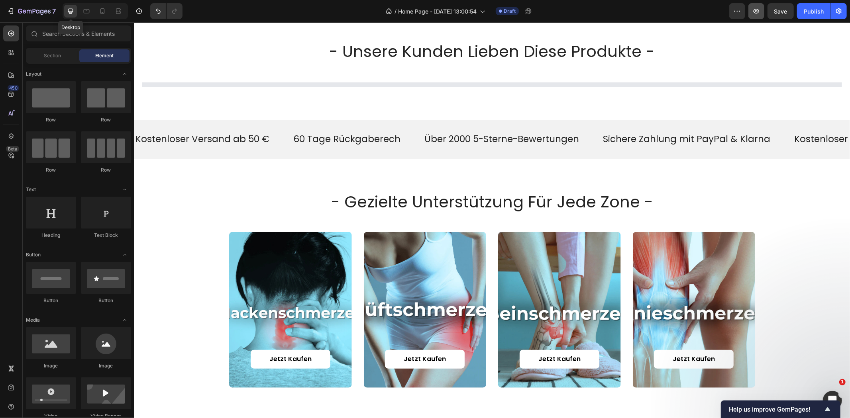
click at [757, 13] on icon "button" at bounding box center [756, 11] width 6 height 5
